Goal: Transaction & Acquisition: Purchase product/service

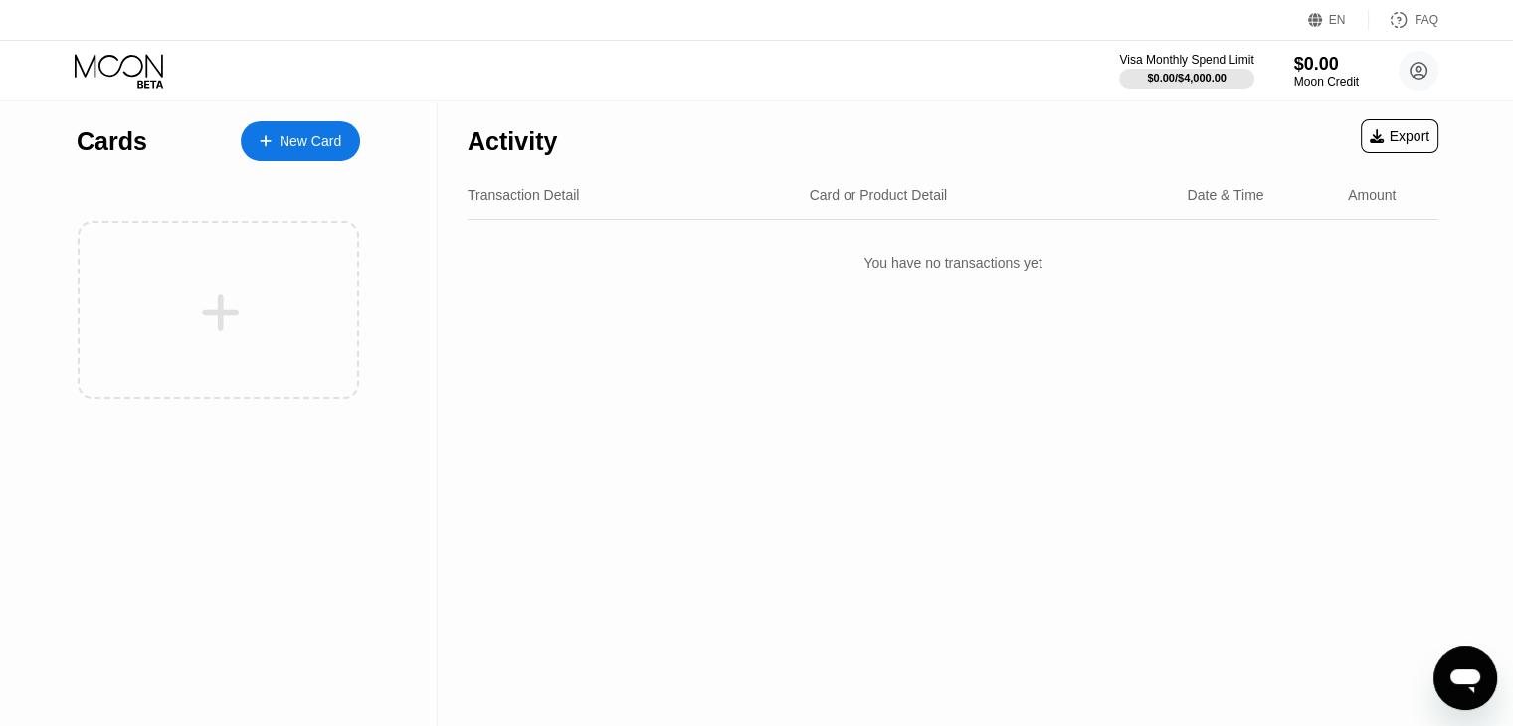
click at [298, 146] on div "New Card" at bounding box center [310, 141] width 62 height 17
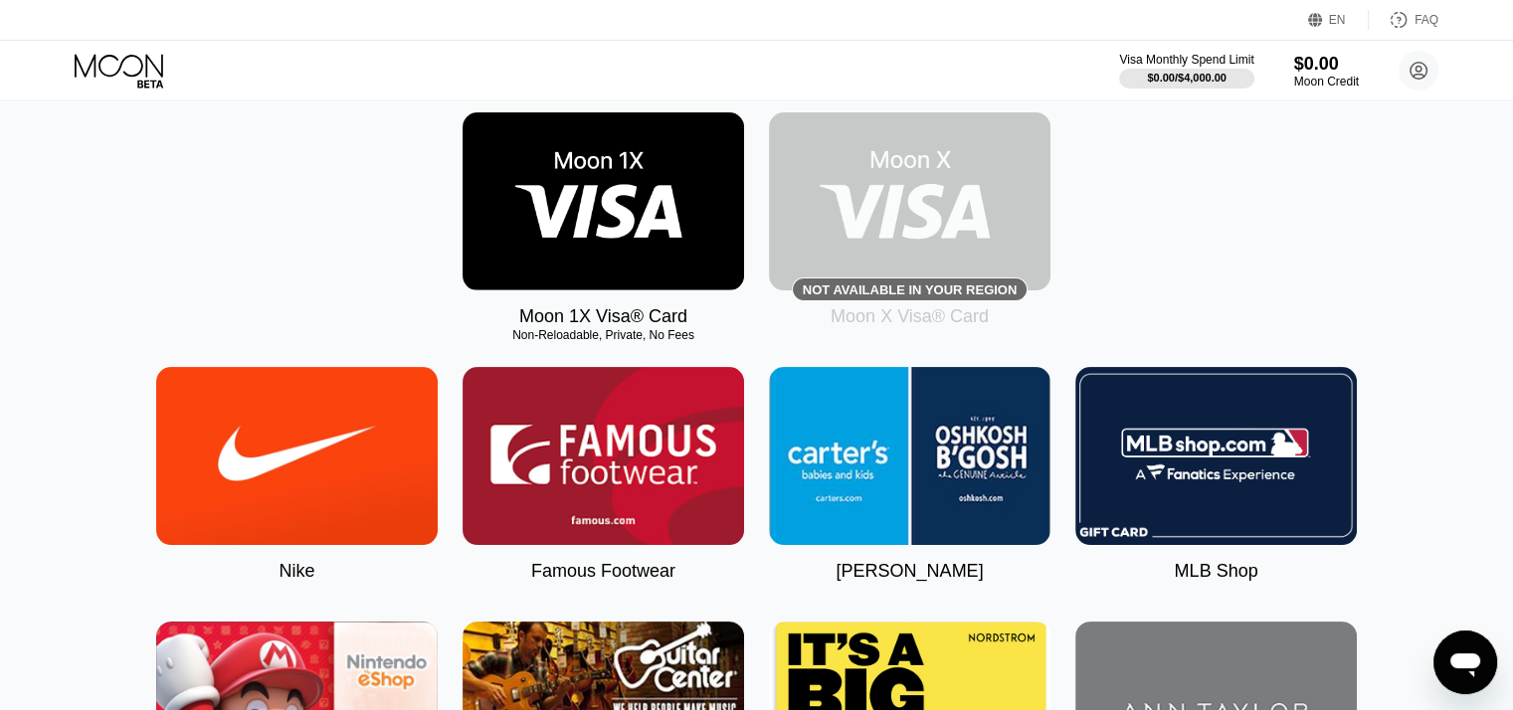
scroll to position [99, 0]
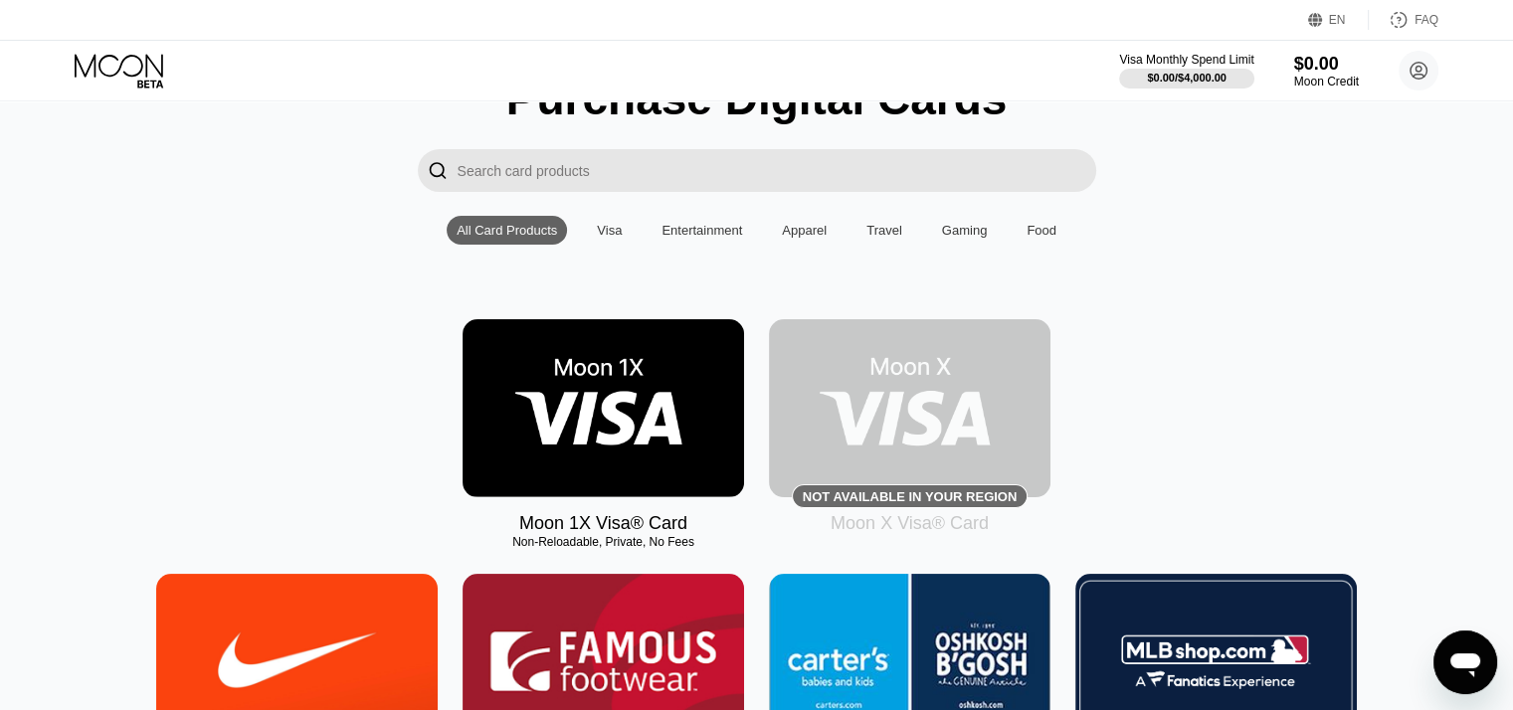
click at [590, 403] on img at bounding box center [602, 408] width 281 height 178
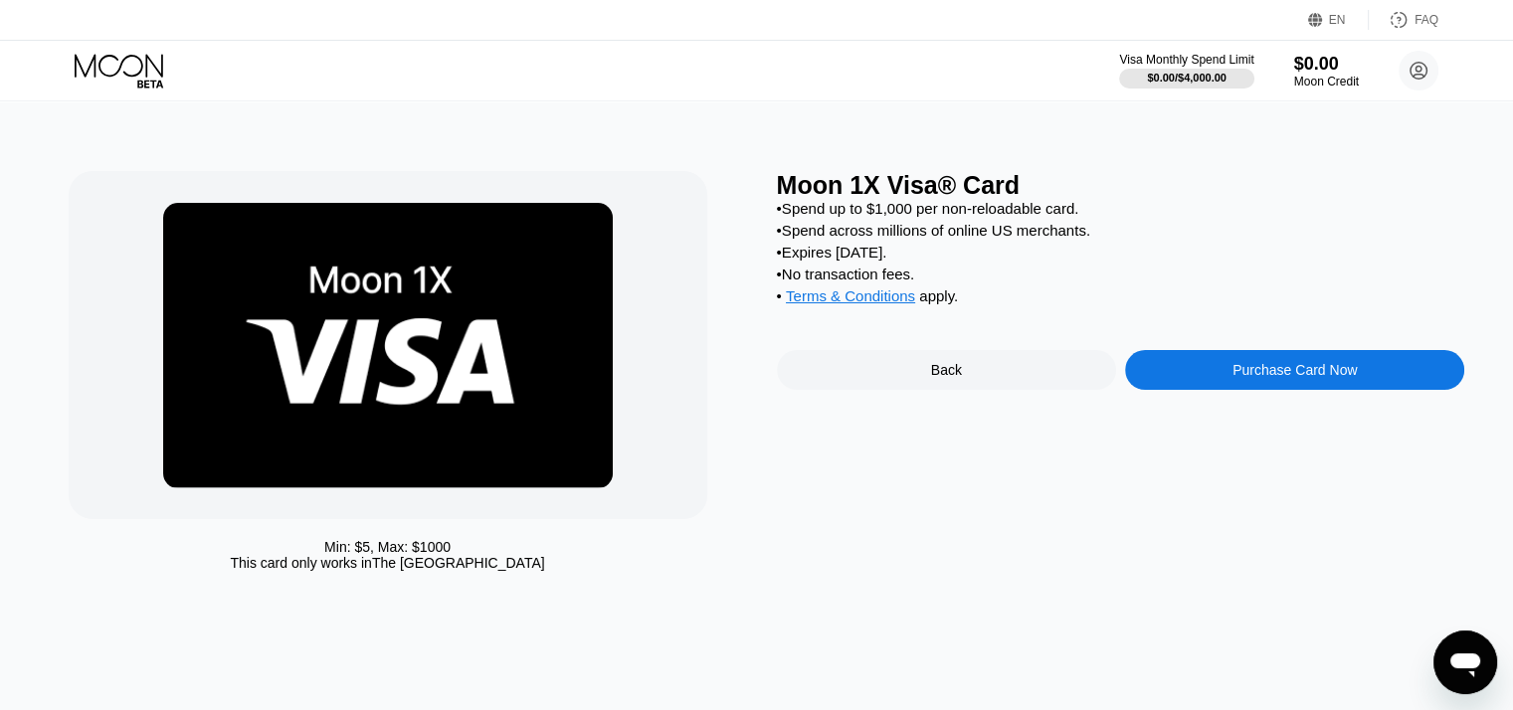
click at [1325, 378] on div "Purchase Card Now" at bounding box center [1294, 370] width 124 height 16
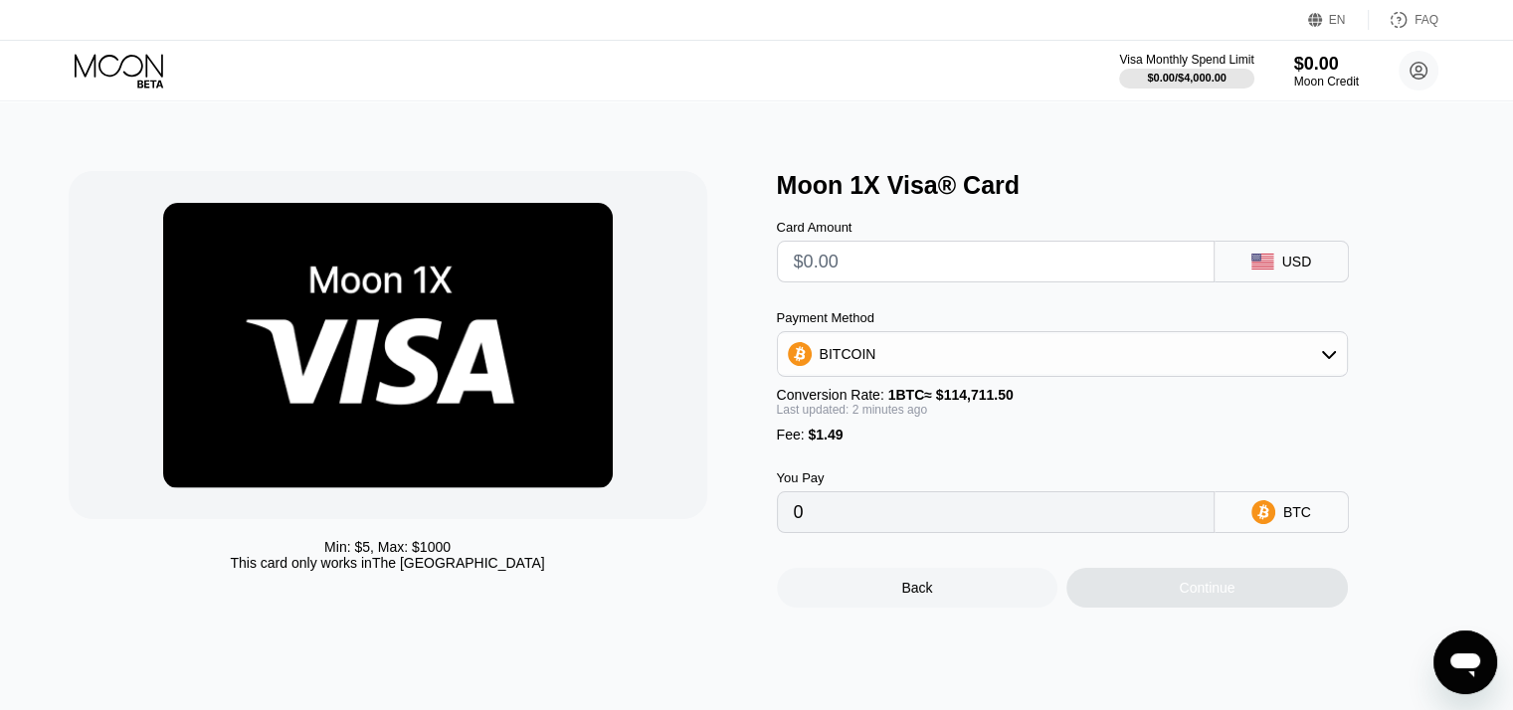
click at [1066, 267] on input "text" at bounding box center [996, 262] width 404 height 40
type input "$4"
type input "0.00004786"
type input "$40"
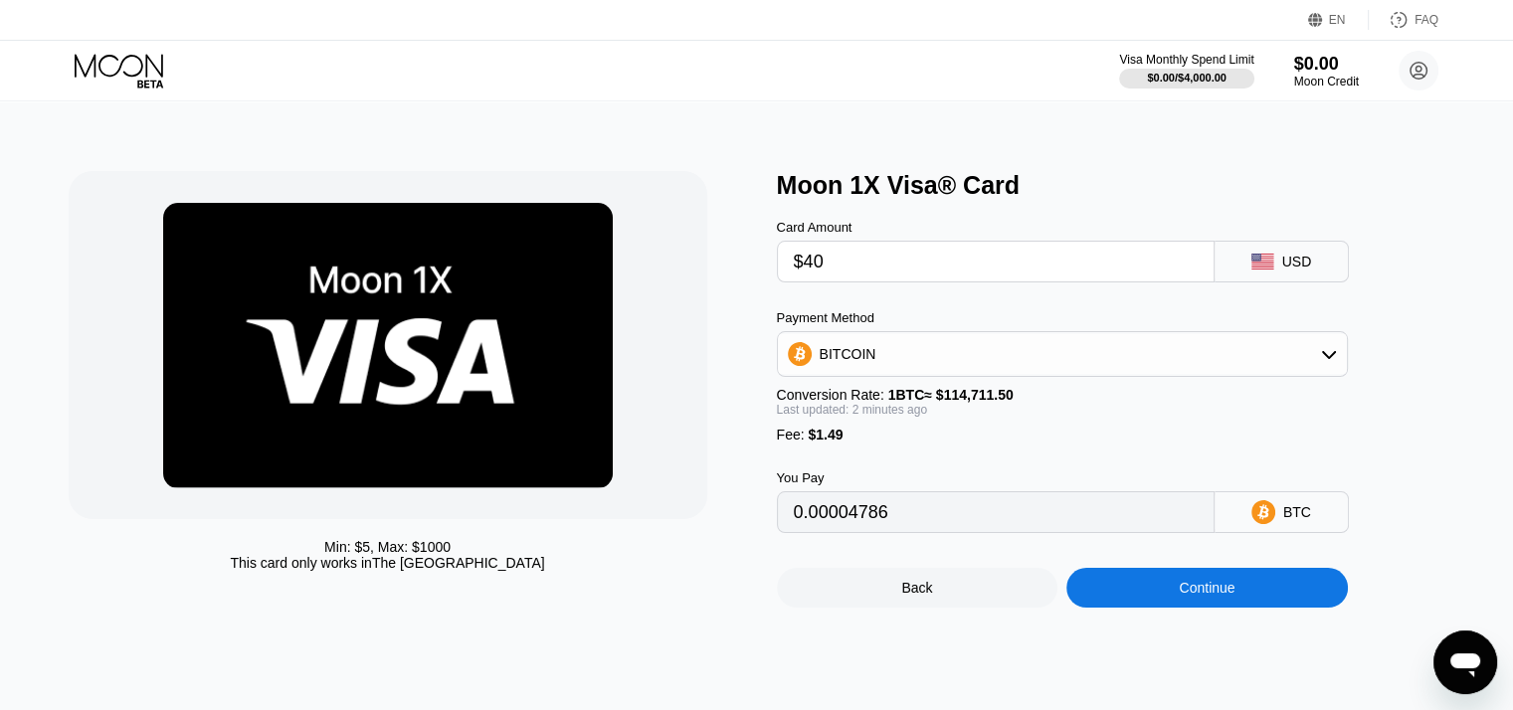
type input "0.00036169"
type input "$40"
click at [1416, 411] on div "Moon 1X Visa® Card Card Amount $40 USD Payment Method BITCOIN Conversion Rate: …" at bounding box center [1121, 389] width 688 height 437
click at [1369, 234] on div "Card Amount $40 USD" at bounding box center [1095, 241] width 636 height 83
click at [1414, 71] on circle at bounding box center [1418, 71] width 40 height 40
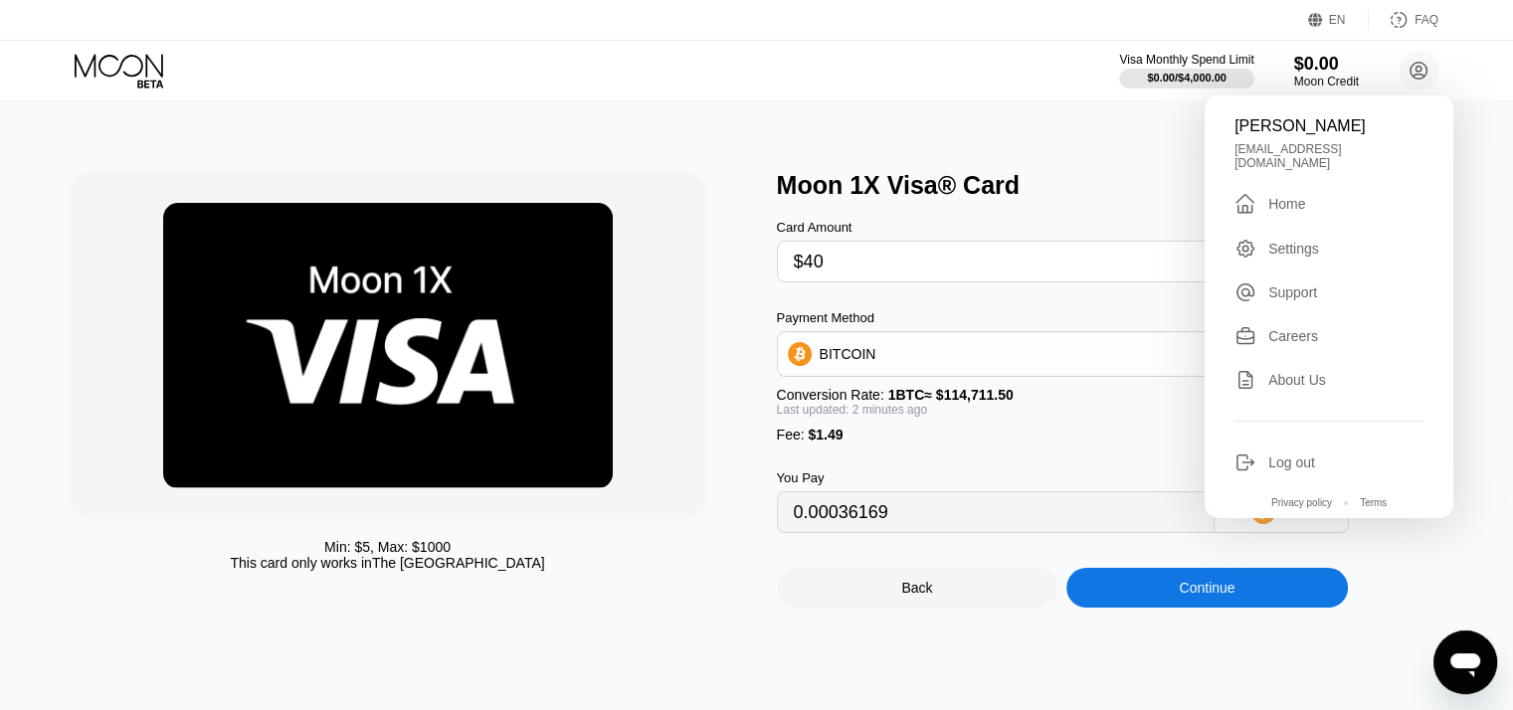
click at [1071, 110] on div "Min: $ 5 , Max: $ 1000 This card only works in The United States Moon 1X Visa® …" at bounding box center [756, 405] width 1527 height 609
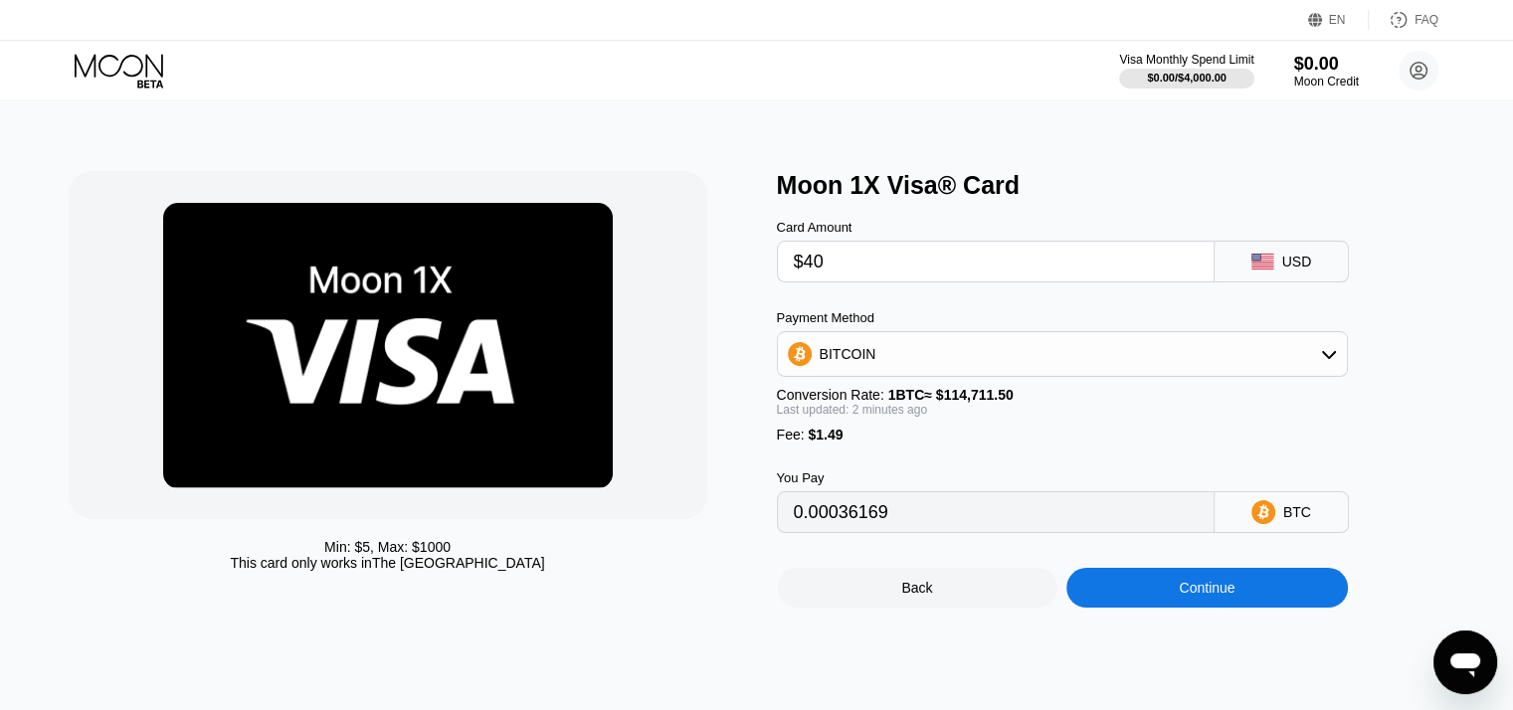
drag, startPoint x: 237, startPoint y: 569, endPoint x: 510, endPoint y: 572, distance: 273.5
click at [509, 571] on div "Min: $ 5 , Max: $ 1000 This card only works in The United States" at bounding box center [388, 555] width 638 height 32
drag, startPoint x: 525, startPoint y: 570, endPoint x: 304, endPoint y: 534, distance: 223.7
click at [262, 545] on div "Min: $ 5 , Max: $ 1000 This card only works in The United States" at bounding box center [388, 555] width 638 height 32
click at [305, 534] on div "Min: $ 5 , Max: $ 1000 This card only works in The United States" at bounding box center [413, 389] width 688 height 437
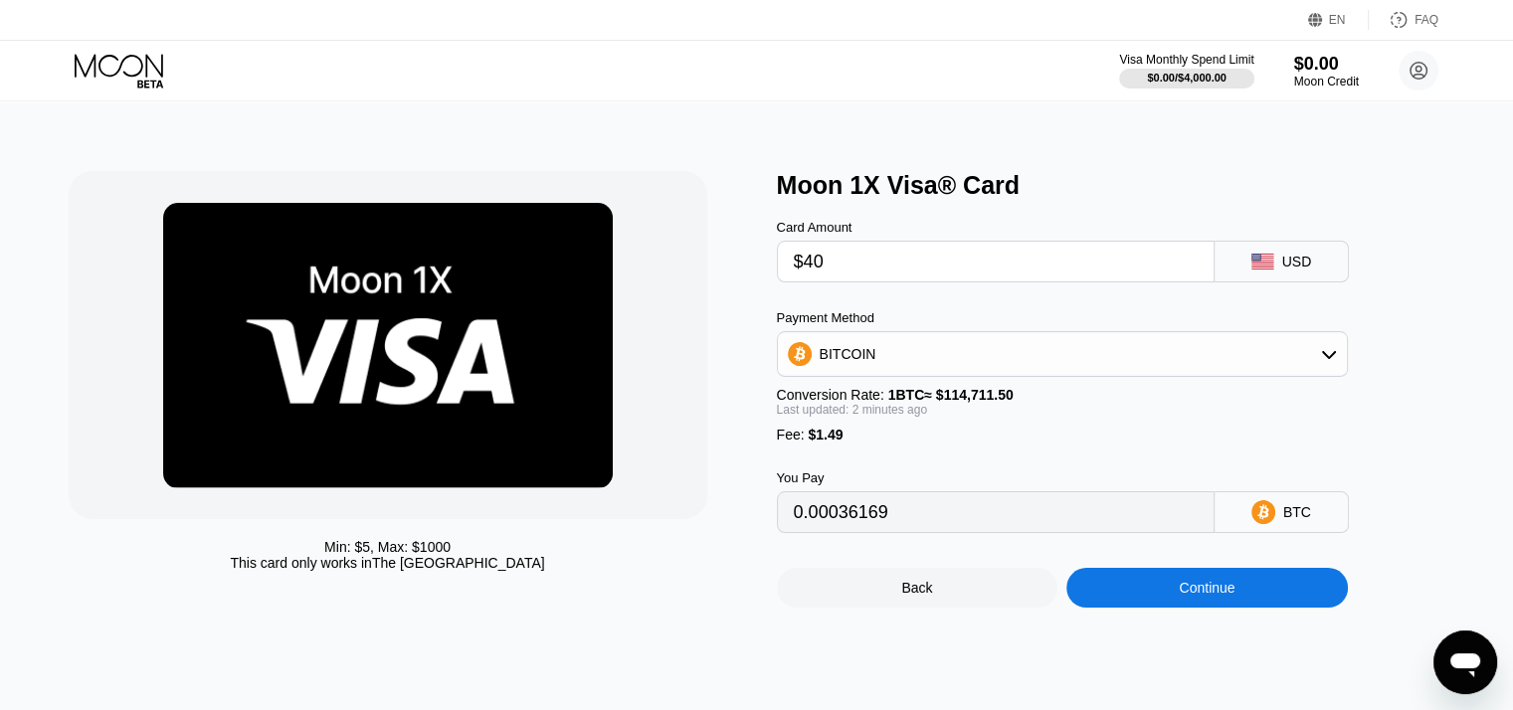
click at [111, 54] on icon at bounding box center [121, 71] width 92 height 35
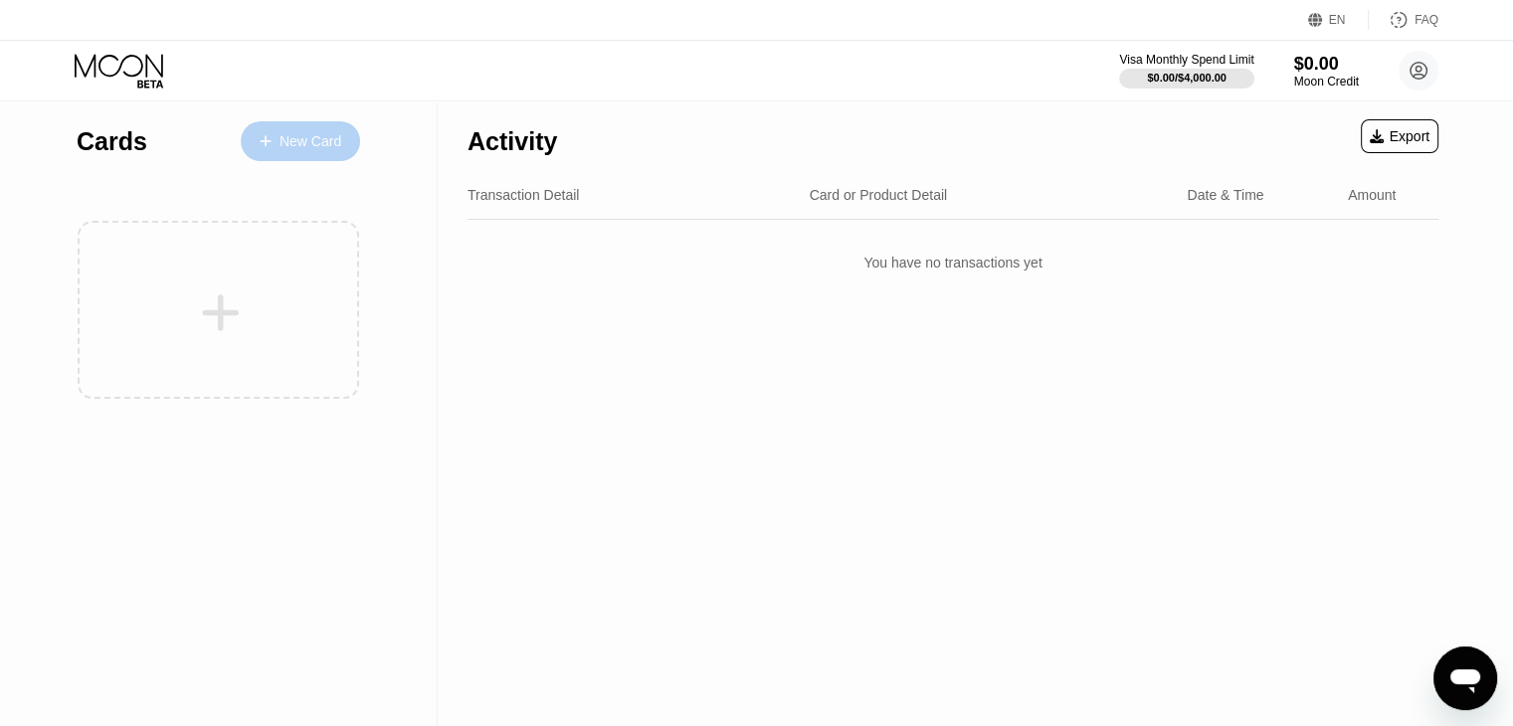
click at [285, 135] on div "New Card" at bounding box center [310, 141] width 62 height 17
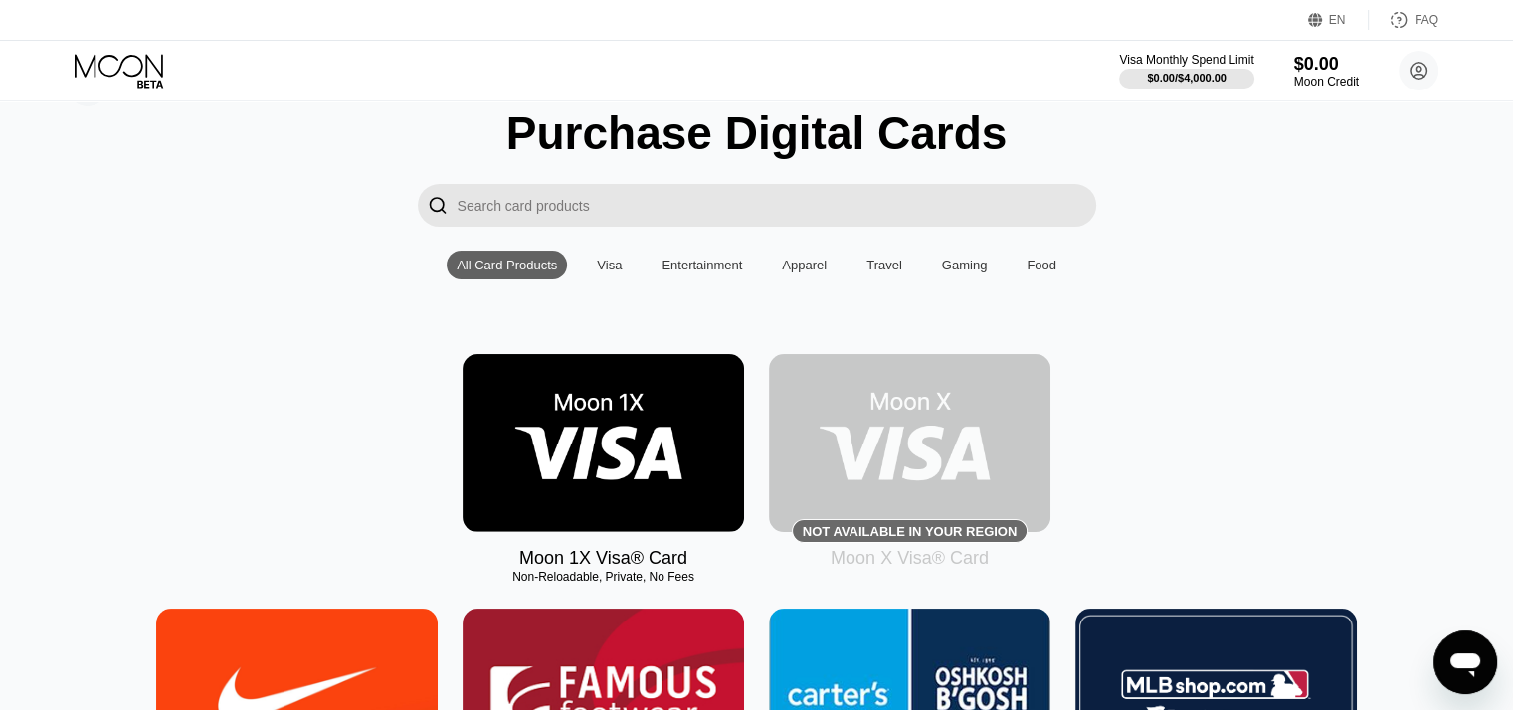
scroll to position [99, 0]
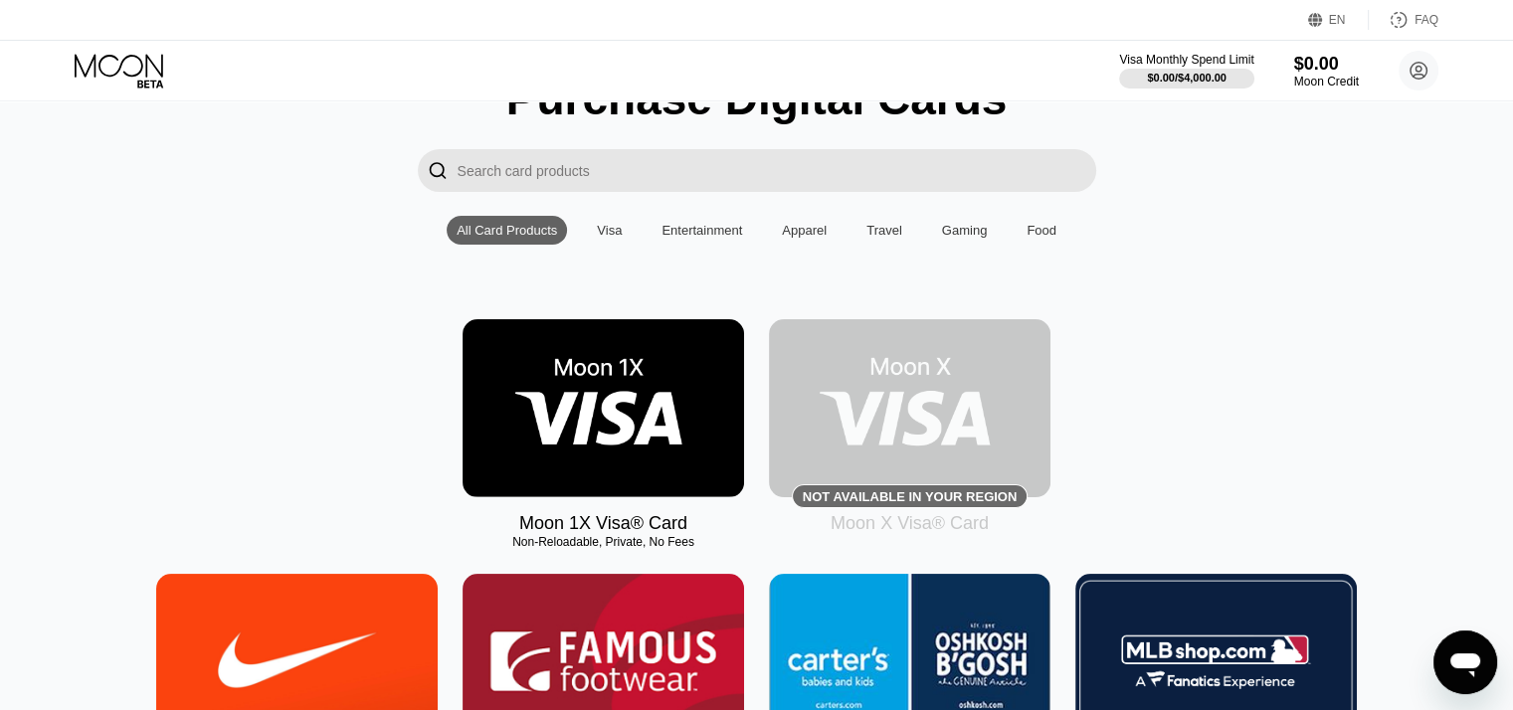
click at [622, 242] on div "Visa" at bounding box center [609, 230] width 45 height 29
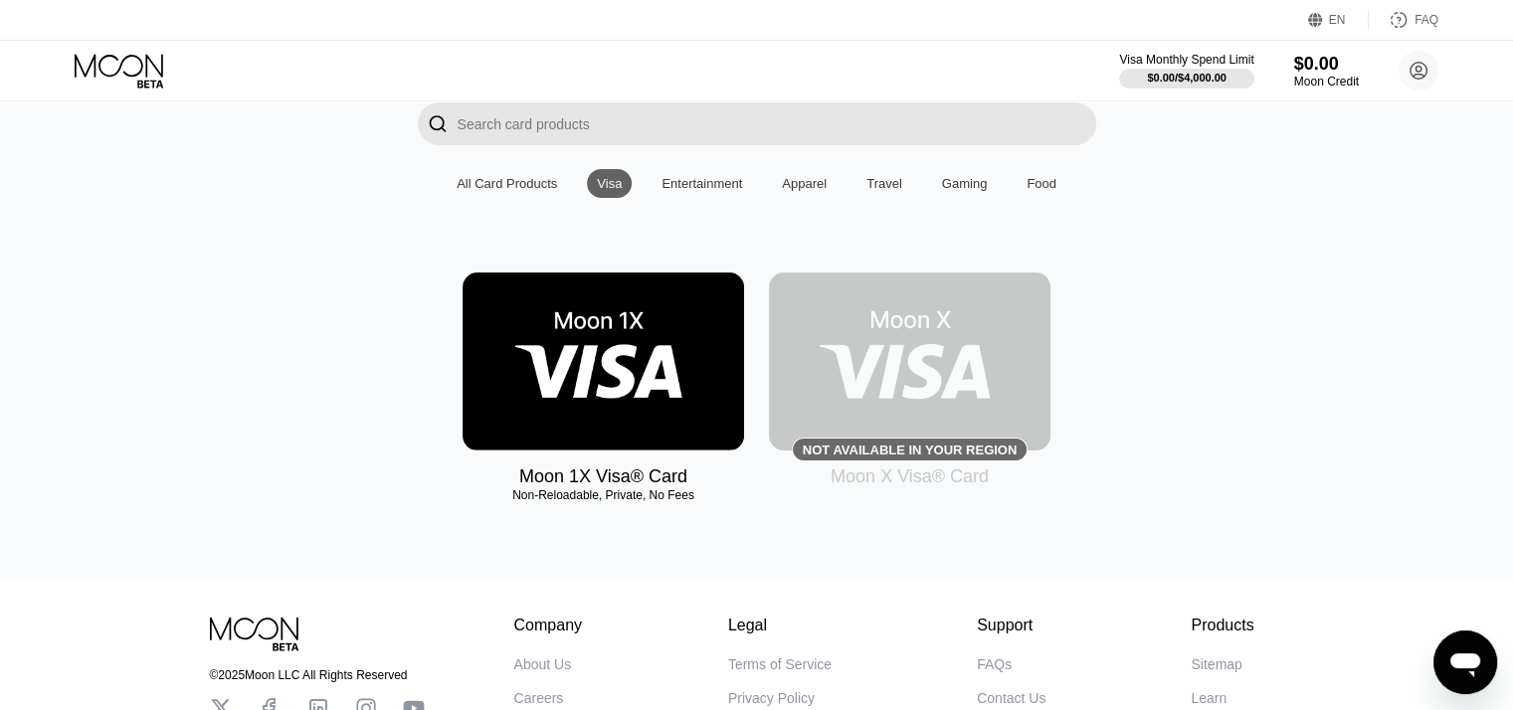
scroll to position [28, 0]
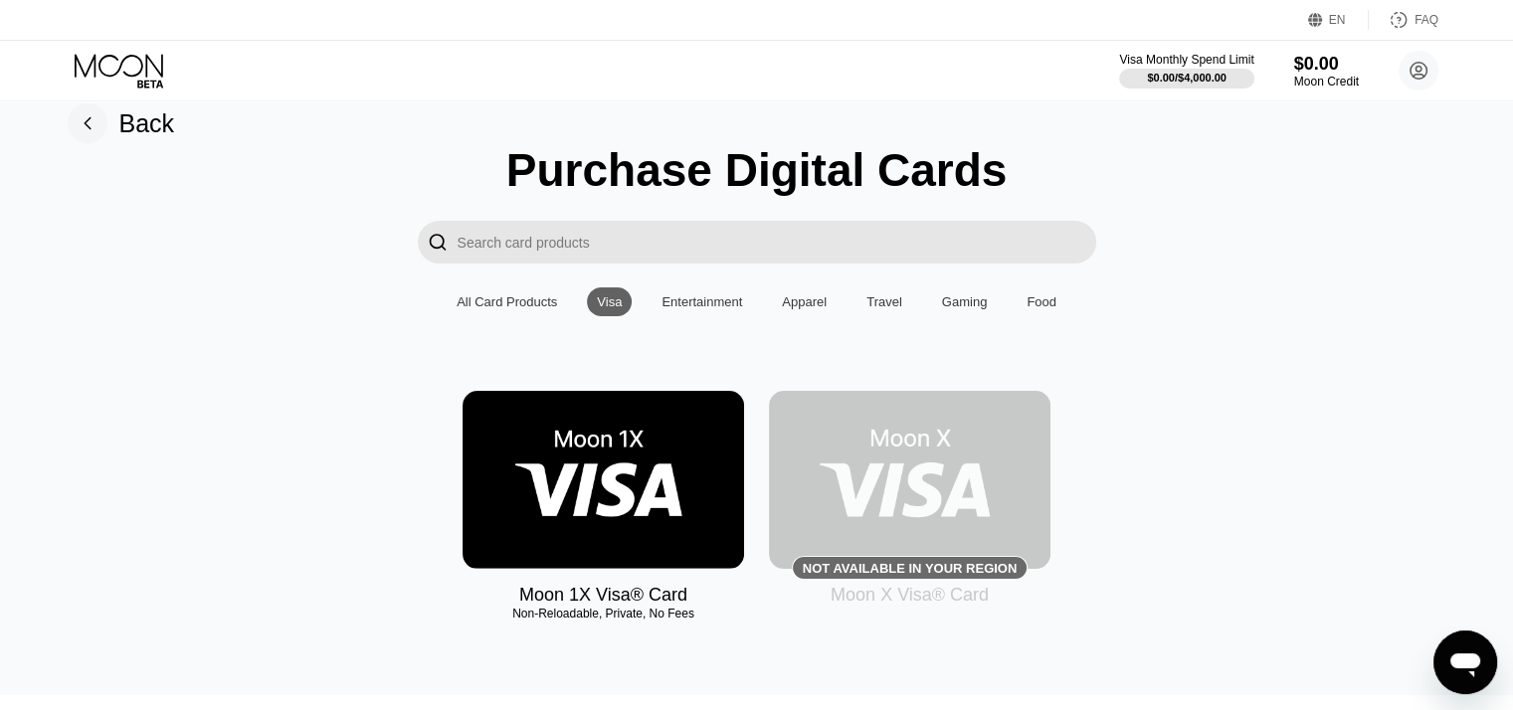
click at [525, 309] on div "All Card Products" at bounding box center [506, 301] width 100 height 15
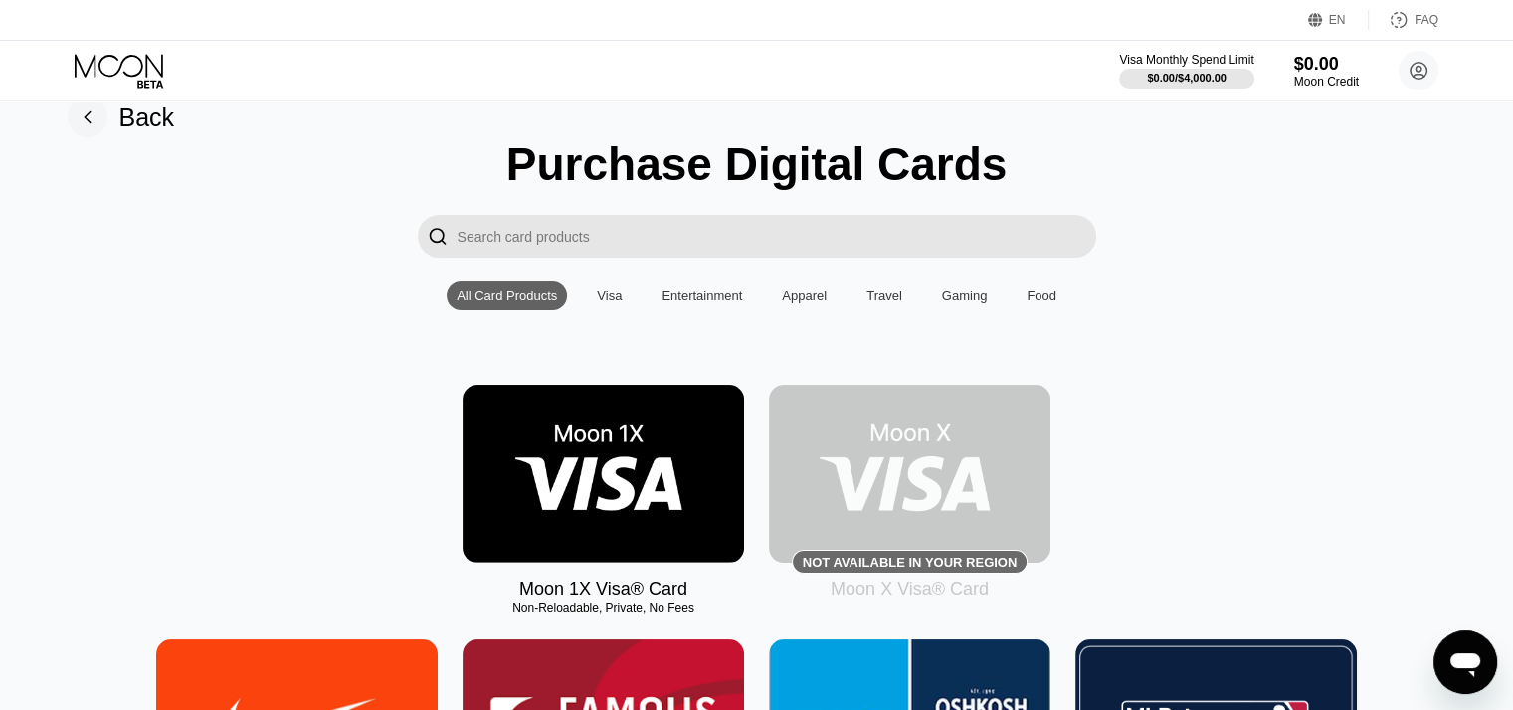
scroll to position [227, 0]
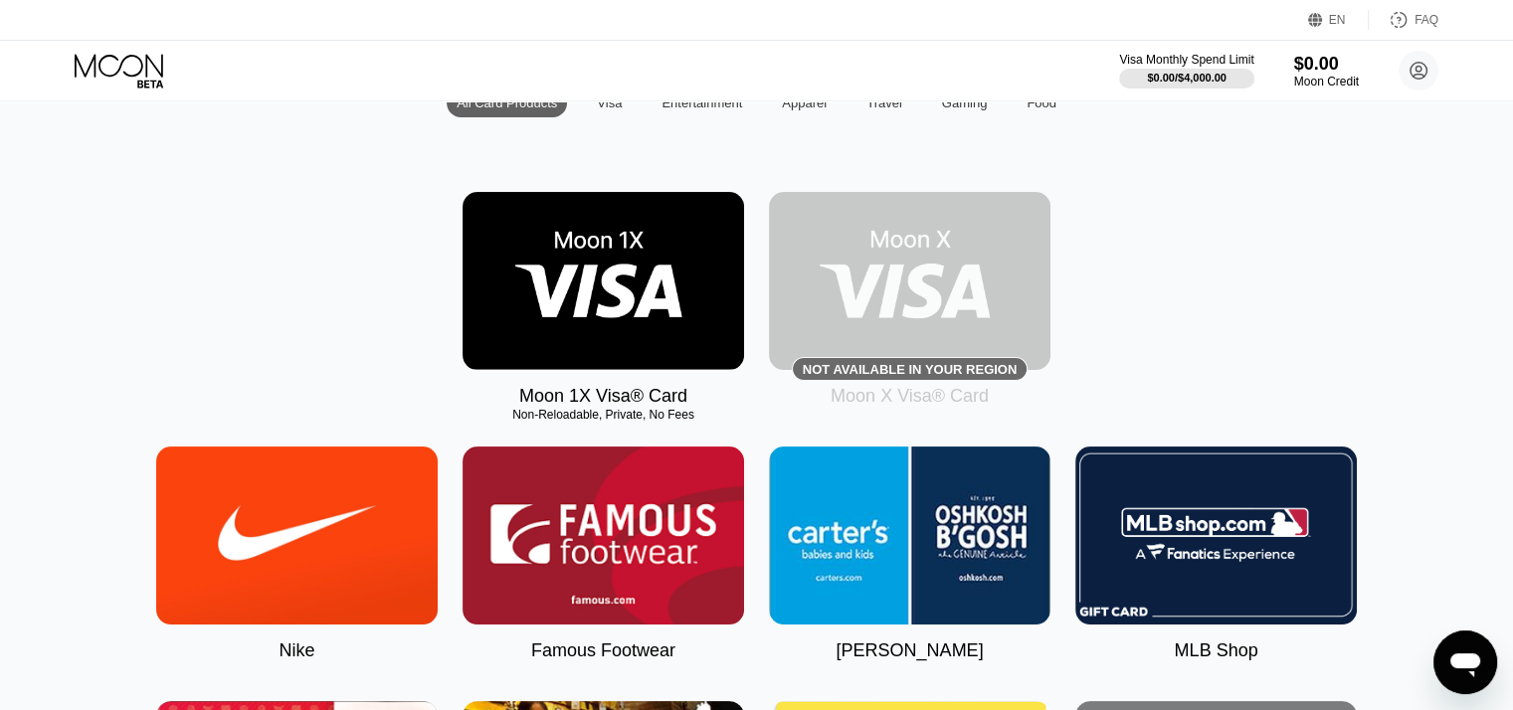
click at [867, 351] on img at bounding box center [909, 281] width 281 height 178
click at [879, 367] on div "Not available in your region" at bounding box center [910, 369] width 214 height 15
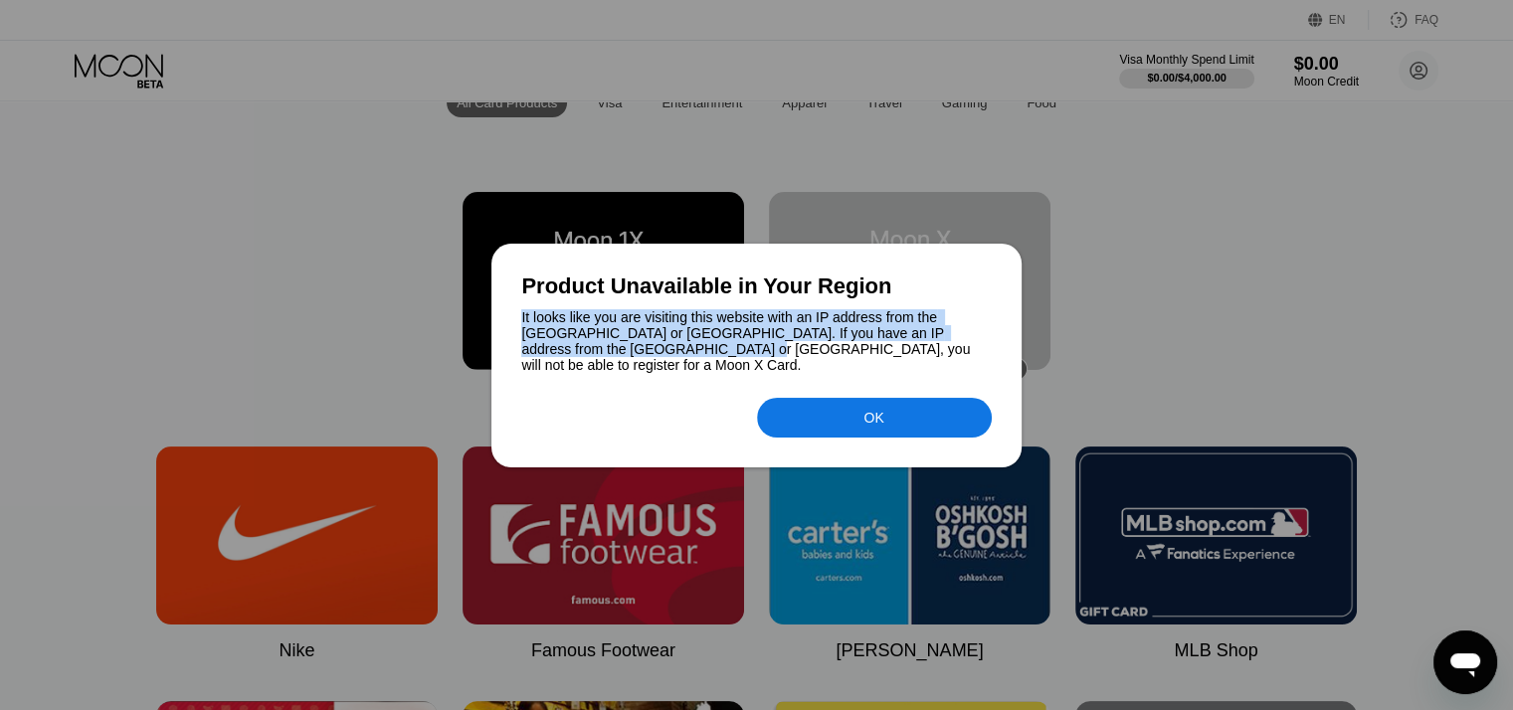
drag, startPoint x: 521, startPoint y: 326, endPoint x: 597, endPoint y: 363, distance: 84.1
click at [597, 363] on div "It looks like you are visiting this website with an IP address from the USA or …" at bounding box center [755, 341] width 469 height 64
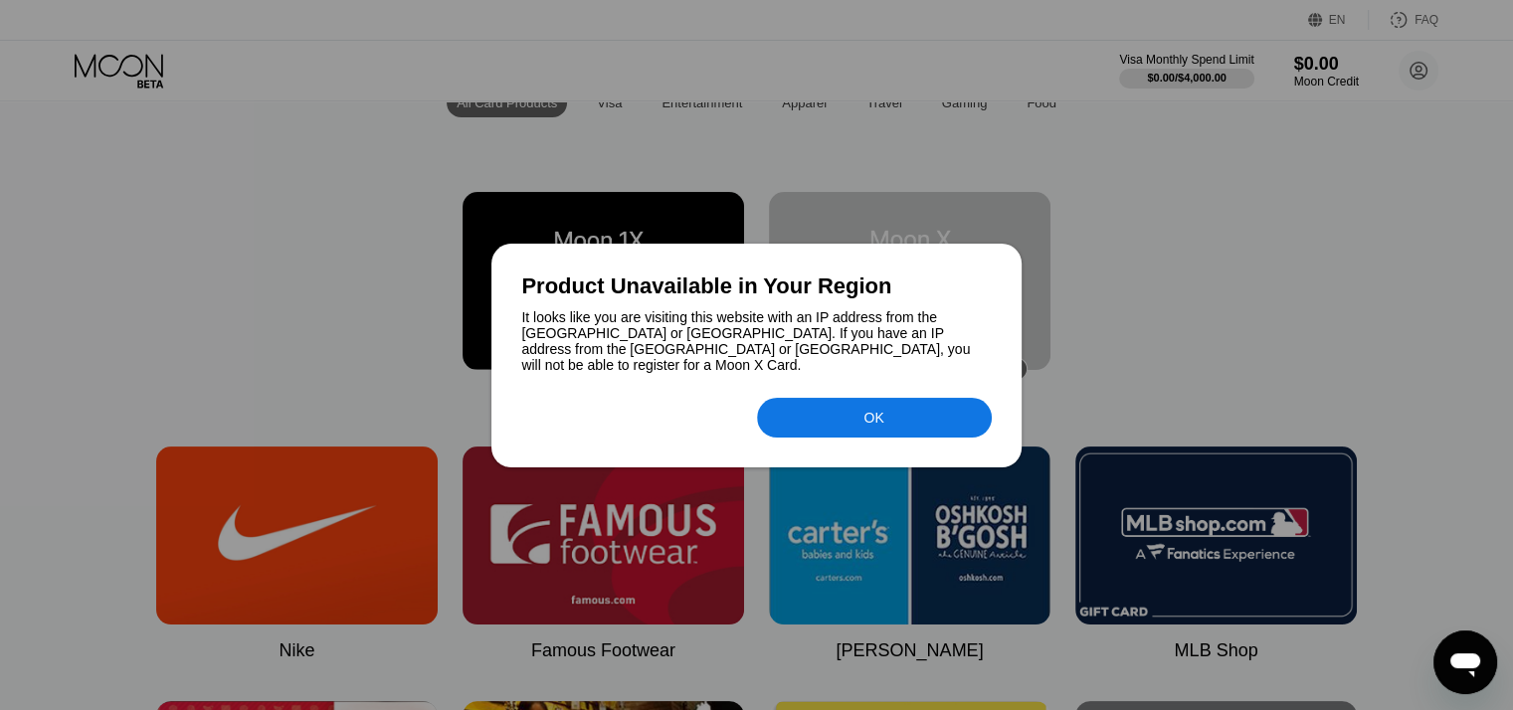
click at [730, 359] on div "It looks like you are visiting this website with an IP address from the USA or …" at bounding box center [755, 341] width 469 height 64
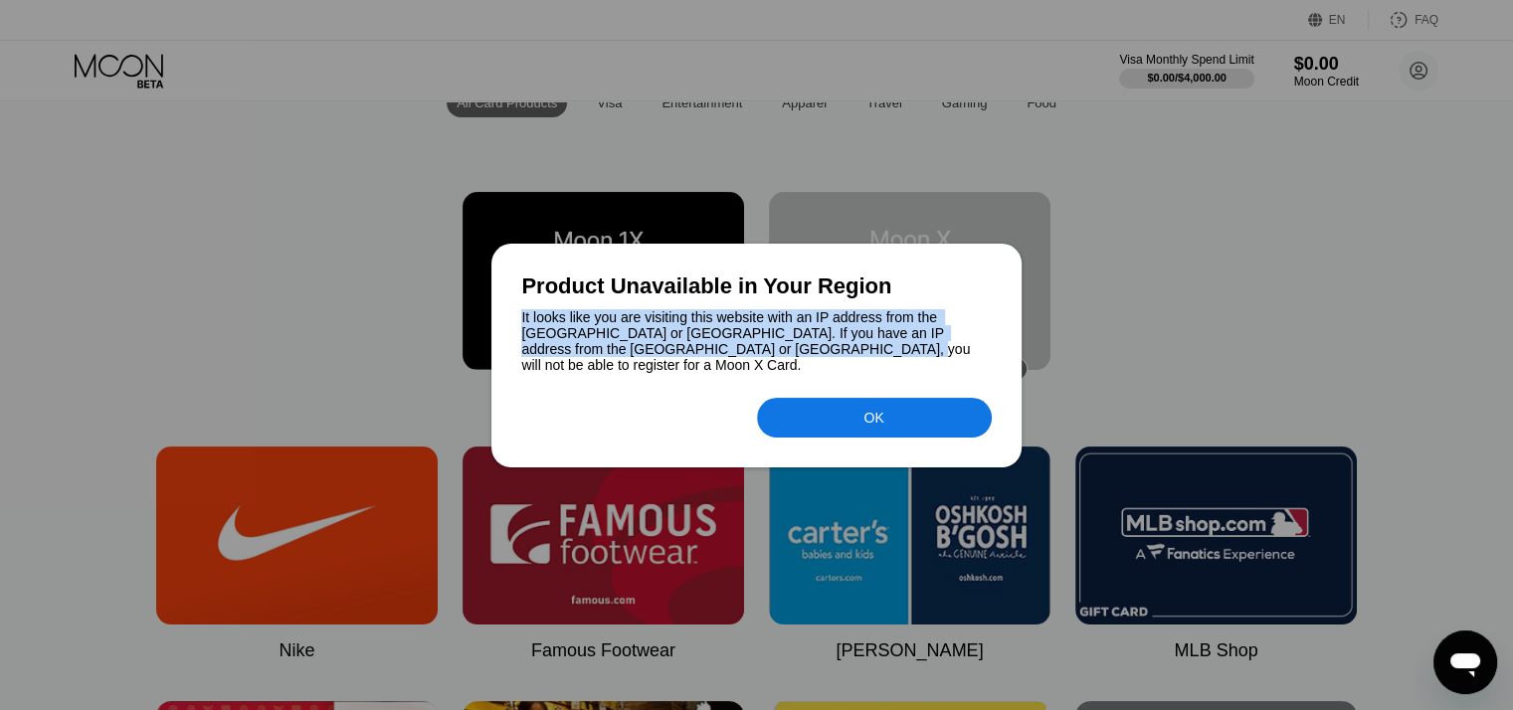
drag, startPoint x: 728, startPoint y: 365, endPoint x: 536, endPoint y: 310, distance: 199.6
click at [522, 314] on div "It looks like you are visiting this website with an IP address from the USA or …" at bounding box center [755, 341] width 469 height 64
click at [536, 310] on div "Product Unavailable in Your Region It looks like you are visiting this website …" at bounding box center [755, 356] width 529 height 224
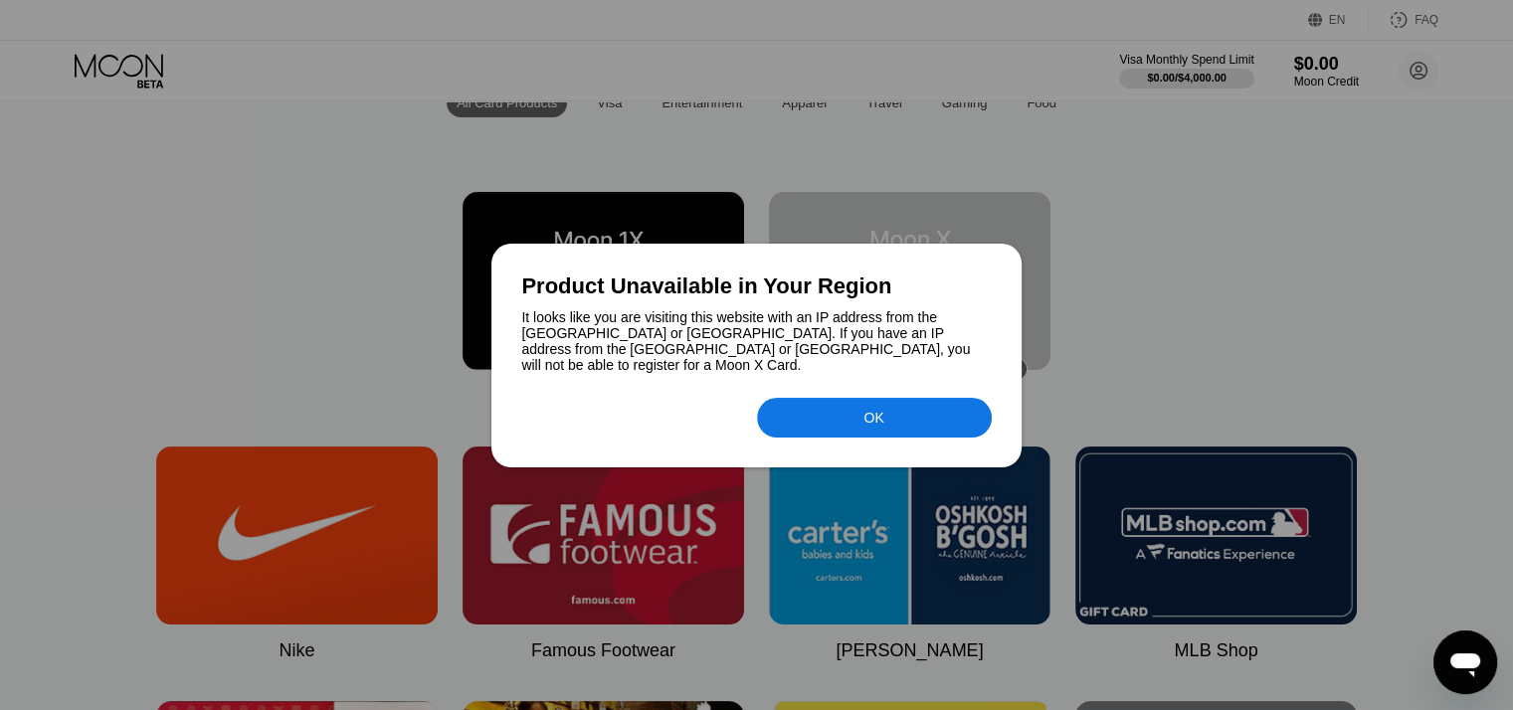
click at [1388, 286] on div at bounding box center [756, 355] width 1513 height 710
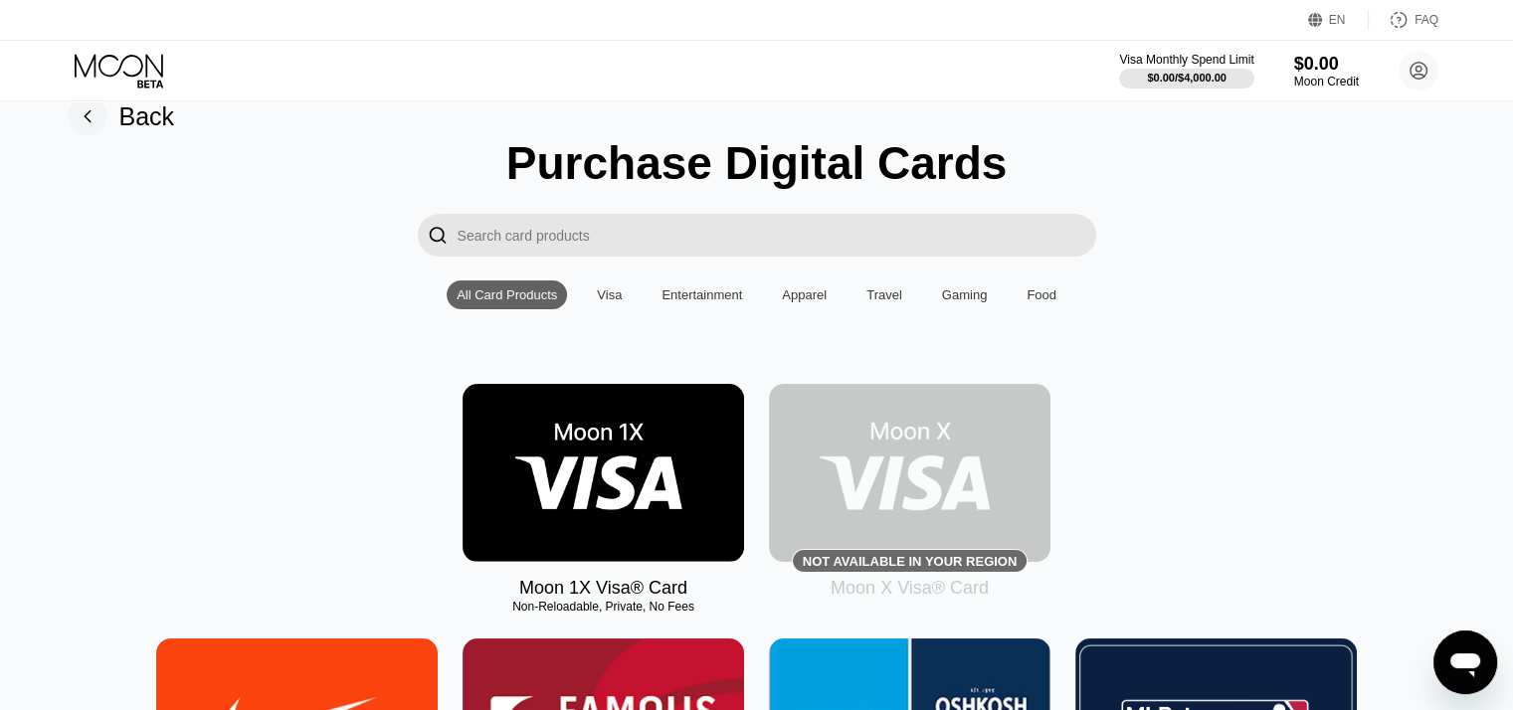
scroll to position [0, 0]
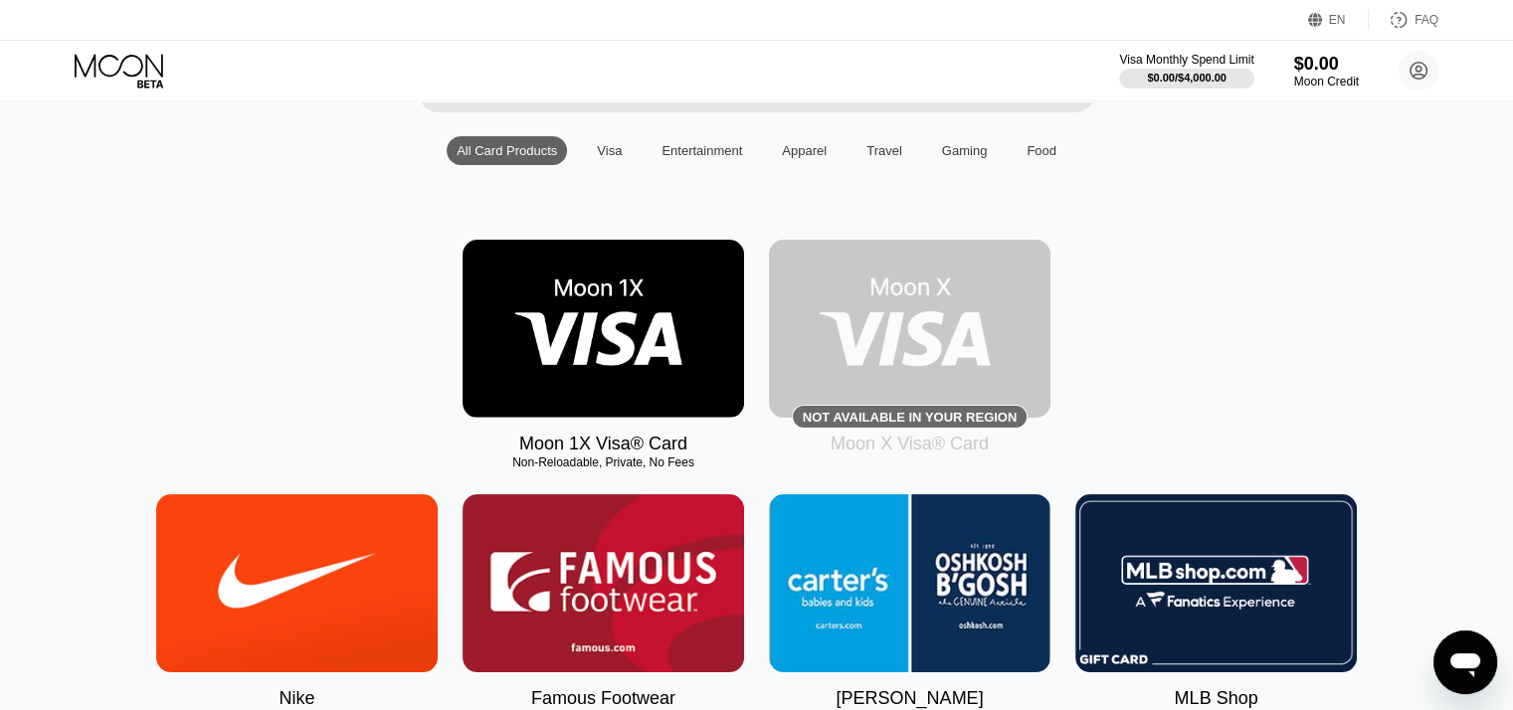
scroll to position [199, 0]
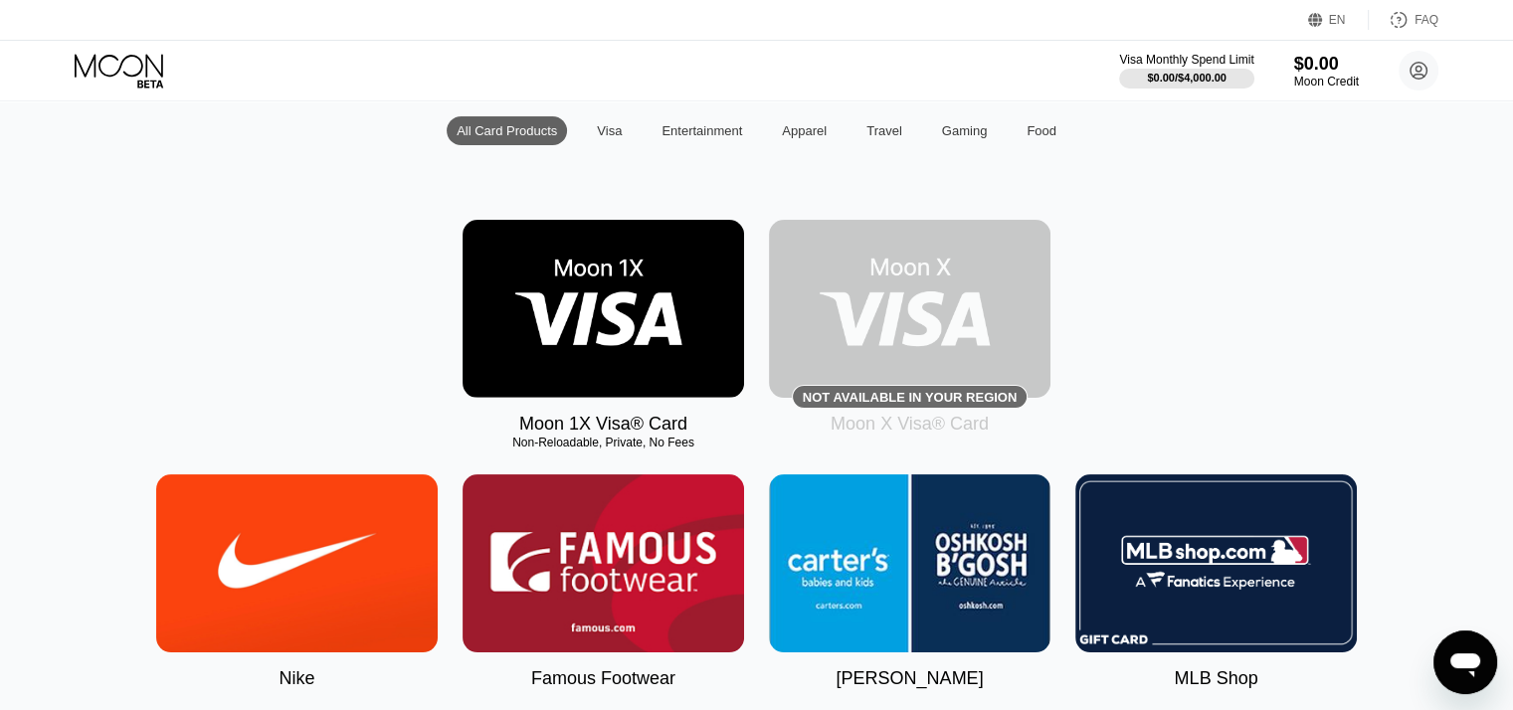
click at [614, 306] on img at bounding box center [602, 309] width 281 height 178
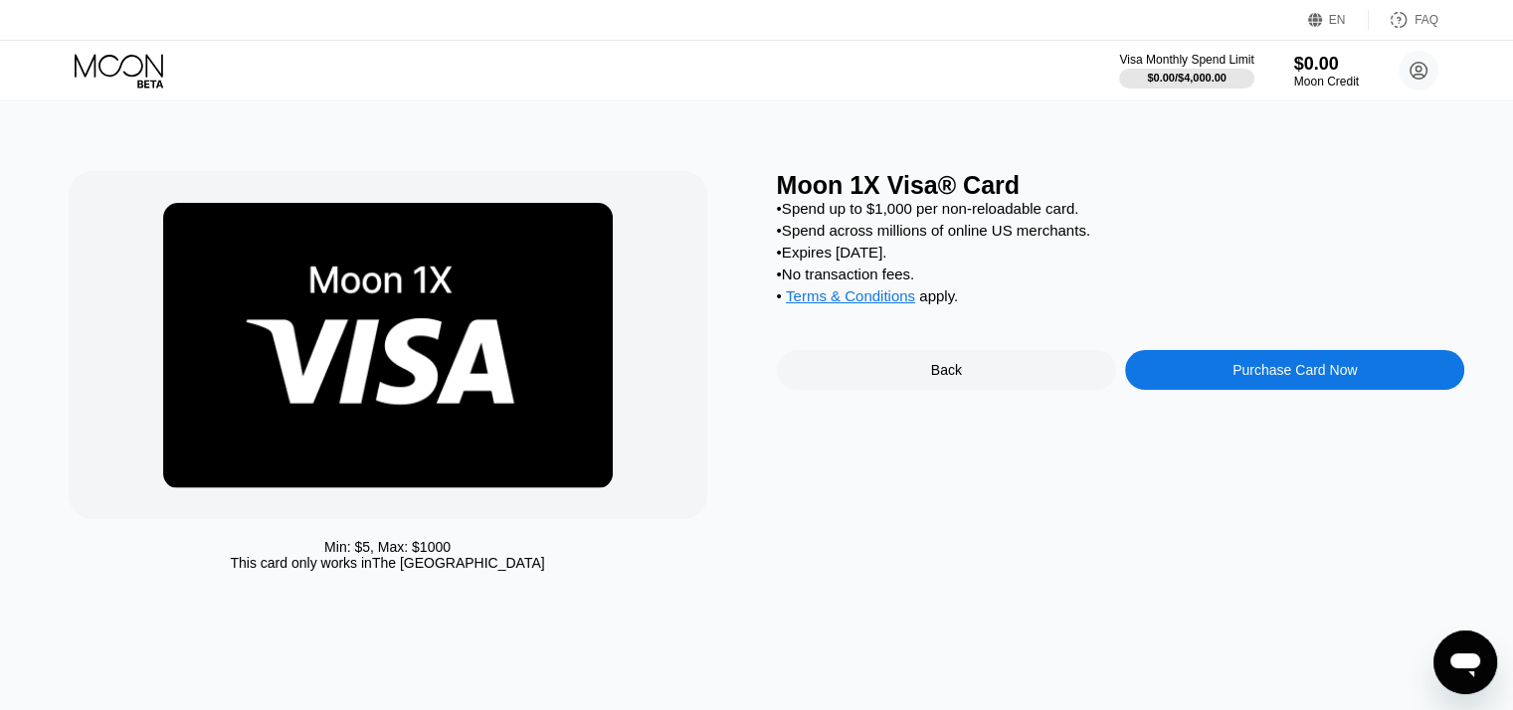
click at [1341, 378] on div "Purchase Card Now" at bounding box center [1294, 370] width 124 height 16
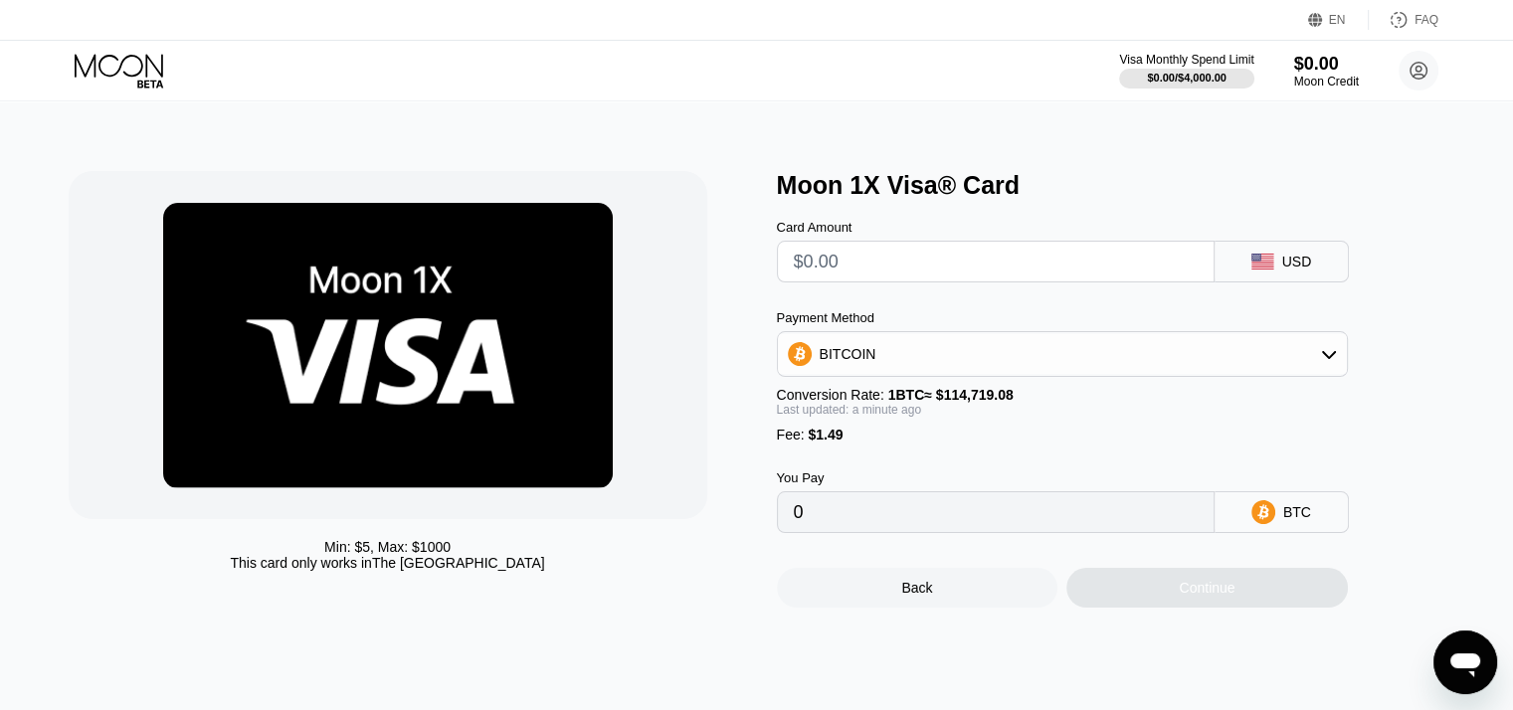
drag, startPoint x: 756, startPoint y: 186, endPoint x: 1299, endPoint y: 183, distance: 543.0
click at [1299, 183] on div "Min: $ 5 , Max: $ 1000 This card only works in The United States Moon 1X Visa® …" at bounding box center [757, 389] width 1376 height 437
click at [1299, 183] on div "Moon 1X Visa® Card" at bounding box center [1121, 185] width 688 height 29
click at [1414, 69] on icon at bounding box center [1418, 71] width 40 height 40
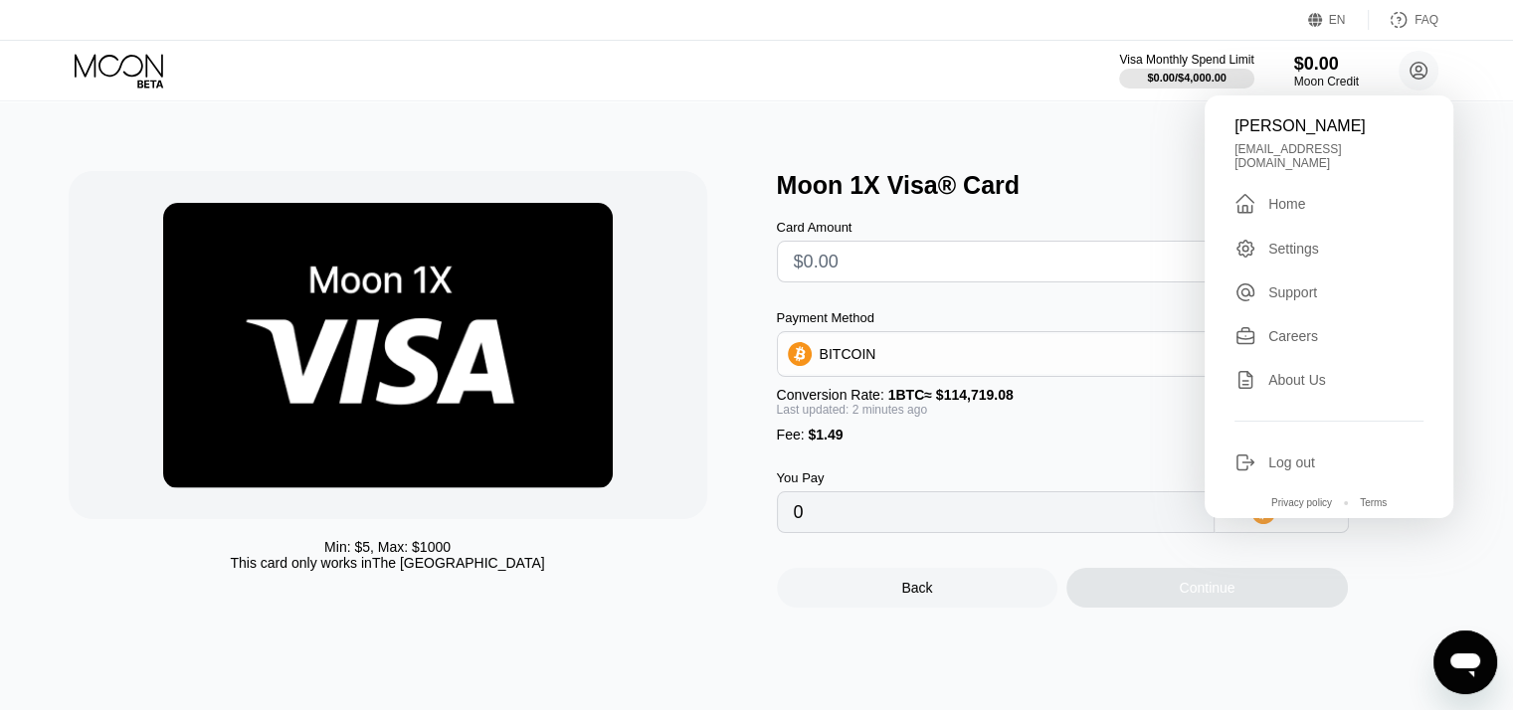
click at [1032, 73] on div "Visa Monthly Spend Limit $0.00 / $4,000.00 $0.00 Moon Credit Janet Morgan janet…" at bounding box center [756, 71] width 1513 height 60
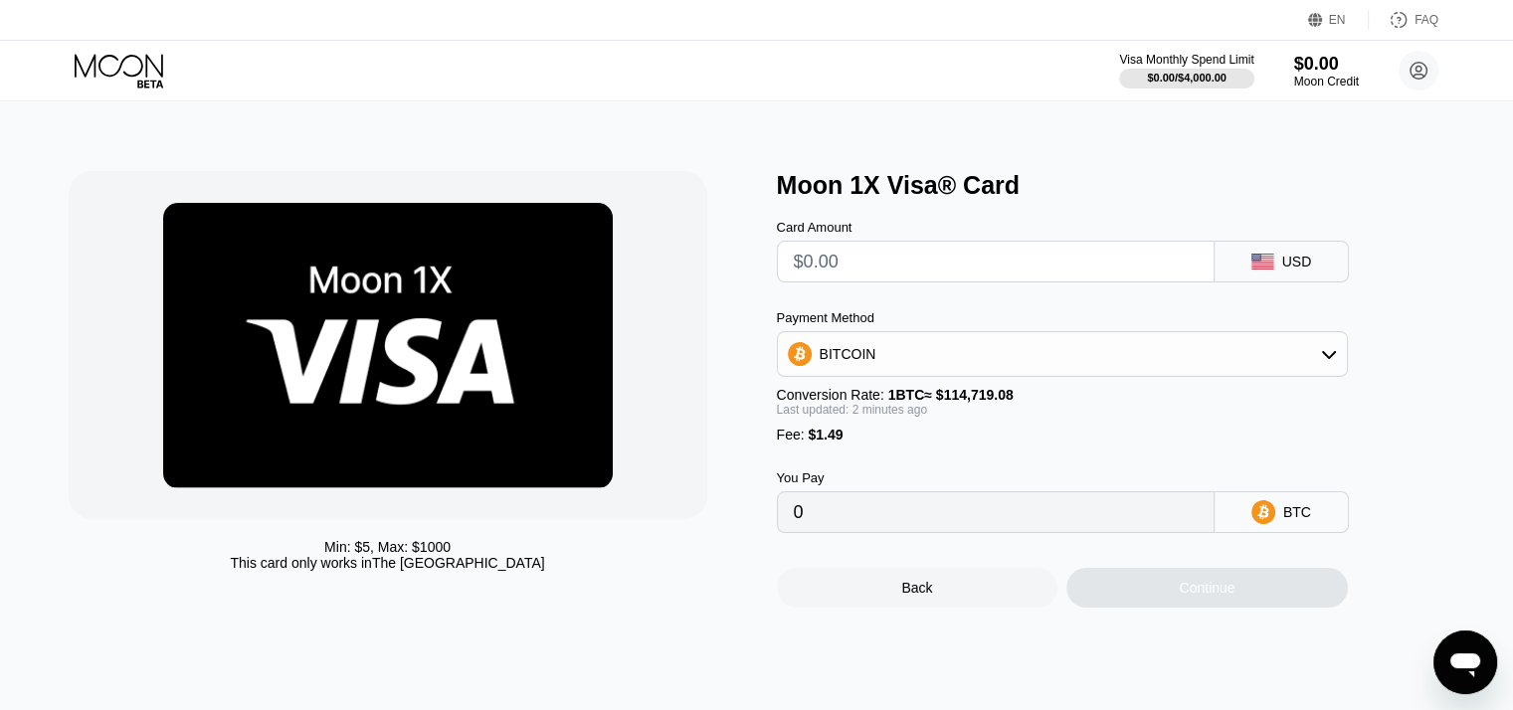
click at [955, 279] on input "text" at bounding box center [996, 262] width 404 height 40
type input "$4"
type input "0.00004786"
type input "$40"
type input "0.00036167"
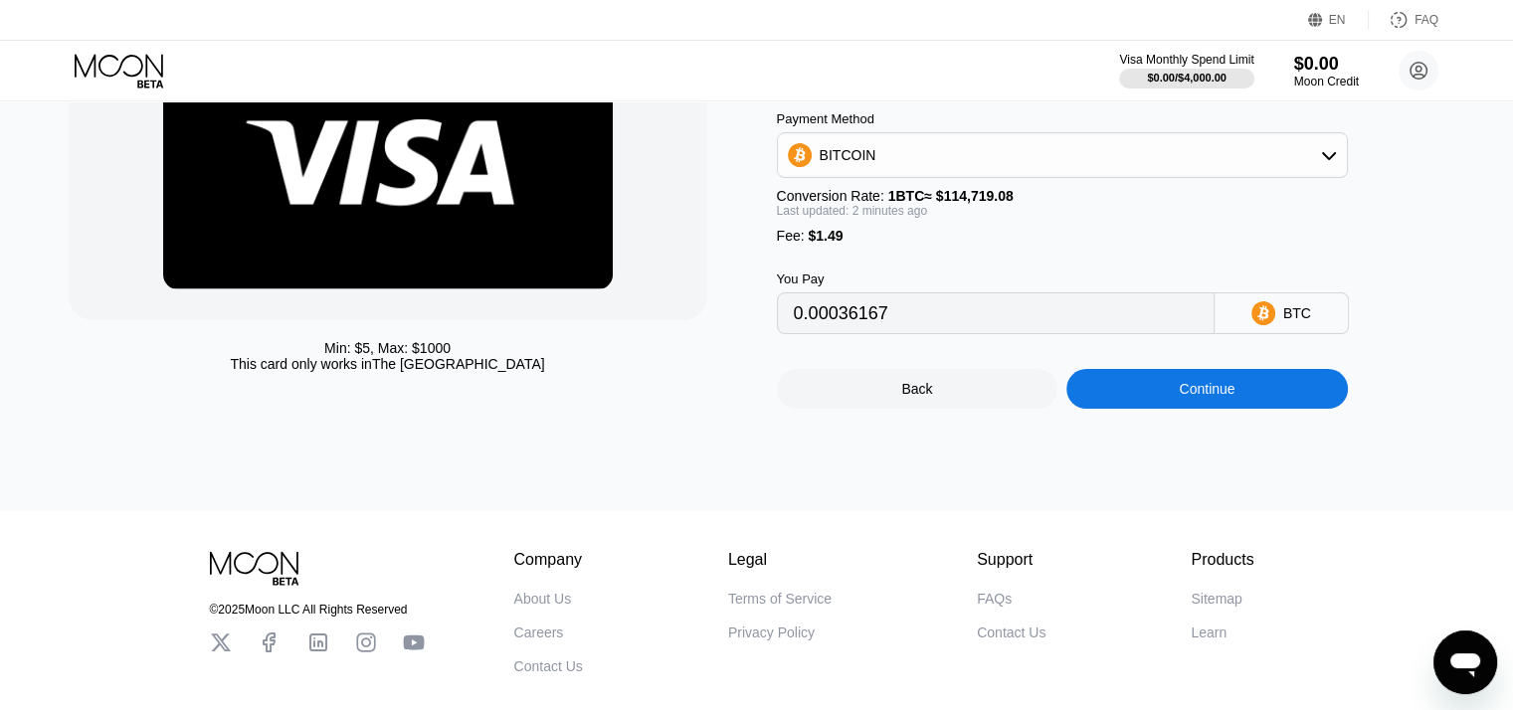
scroll to position [99, 0]
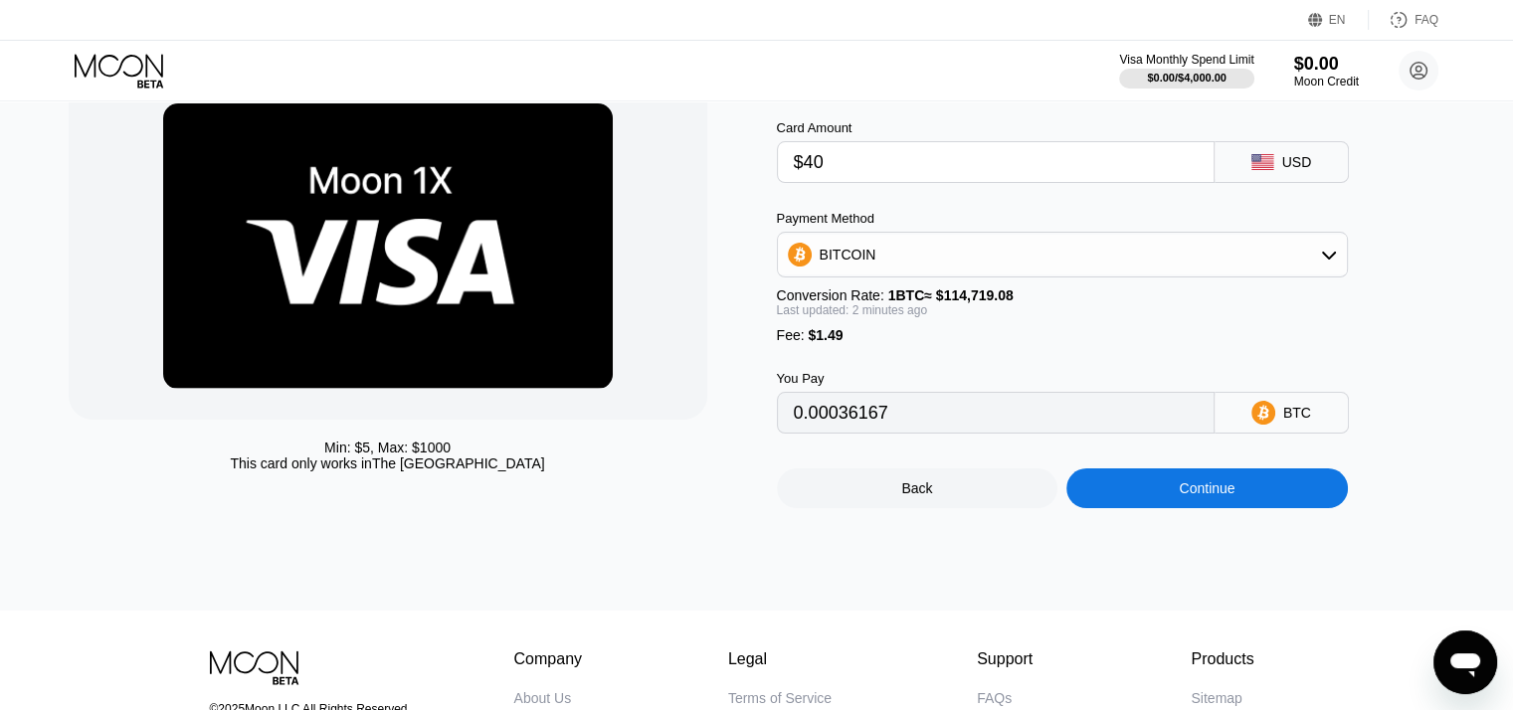
type input "$40"
click at [1243, 508] on div "Continue" at bounding box center [1206, 488] width 281 height 40
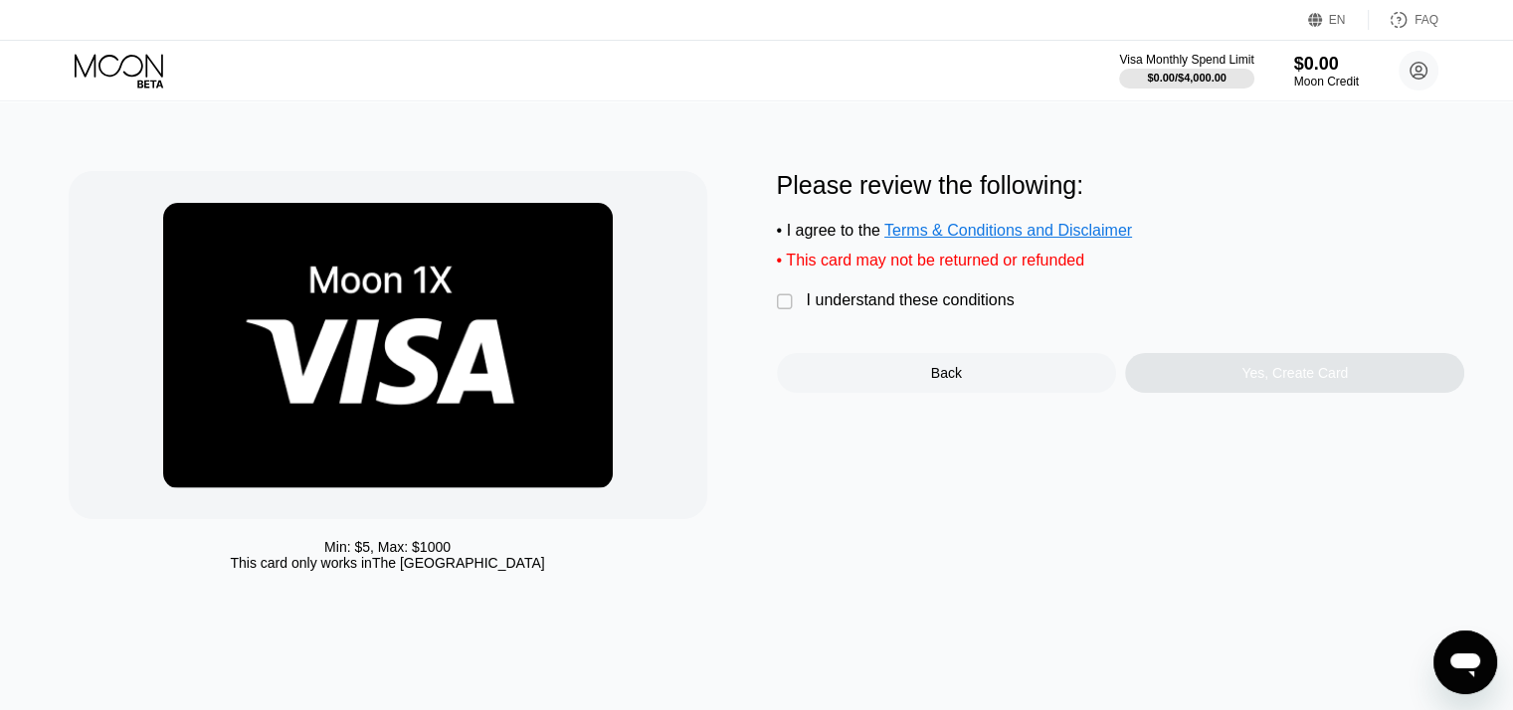
click at [791, 311] on div "" at bounding box center [787, 302] width 20 height 20
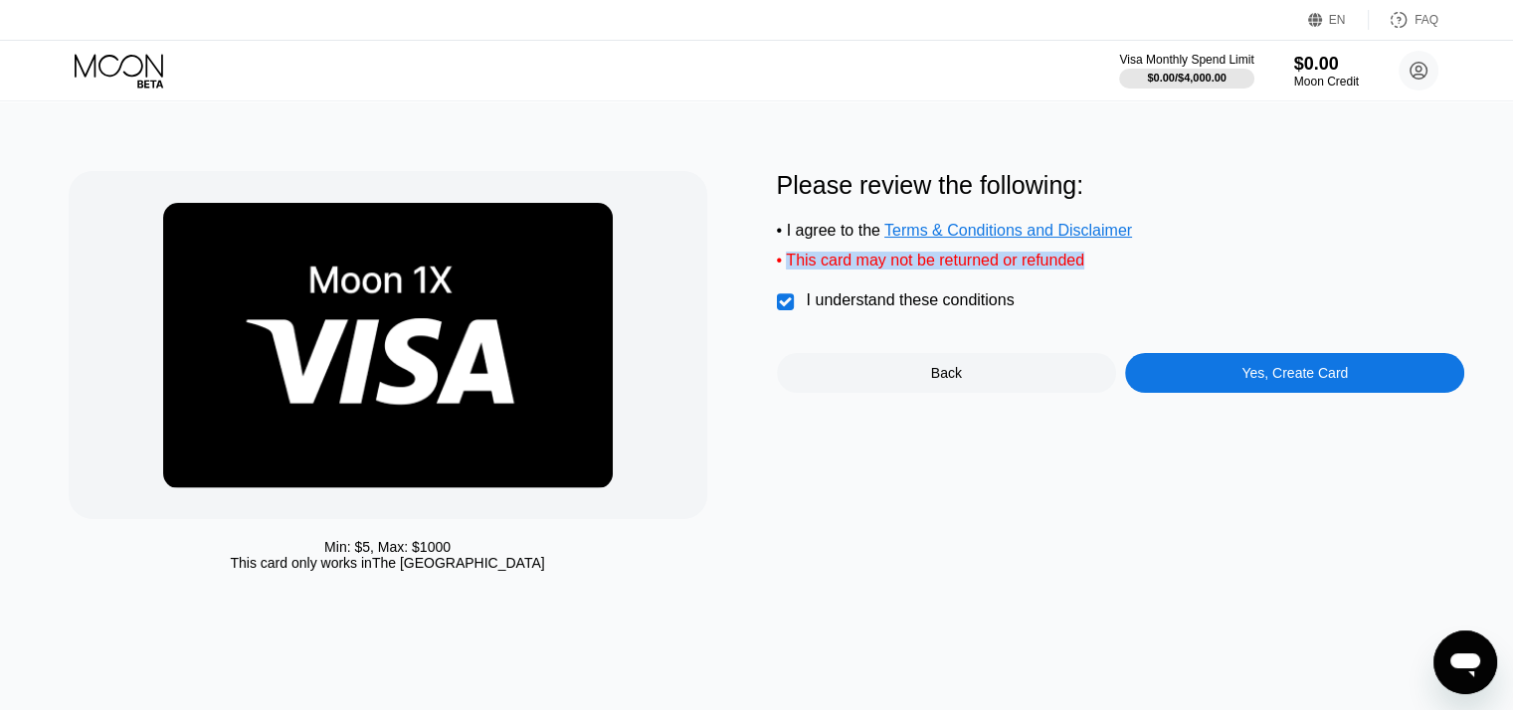
drag, startPoint x: 791, startPoint y: 271, endPoint x: 1096, endPoint y: 275, distance: 305.3
click at [1096, 269] on div "• This card may not be returned or refunded" at bounding box center [1121, 261] width 688 height 18
click at [993, 236] on span "Terms & Conditions and Disclaimer" at bounding box center [1008, 230] width 248 height 17
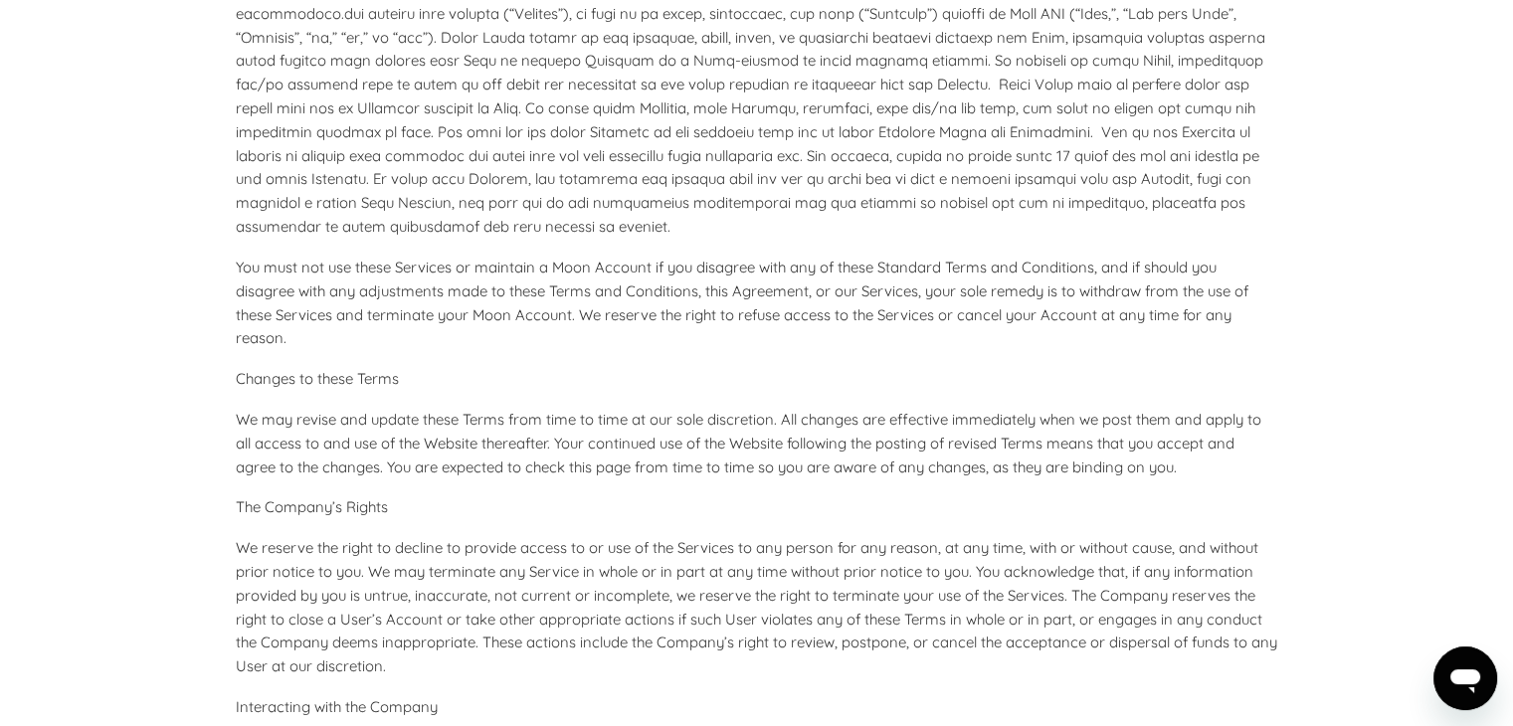
scroll to position [398, 0]
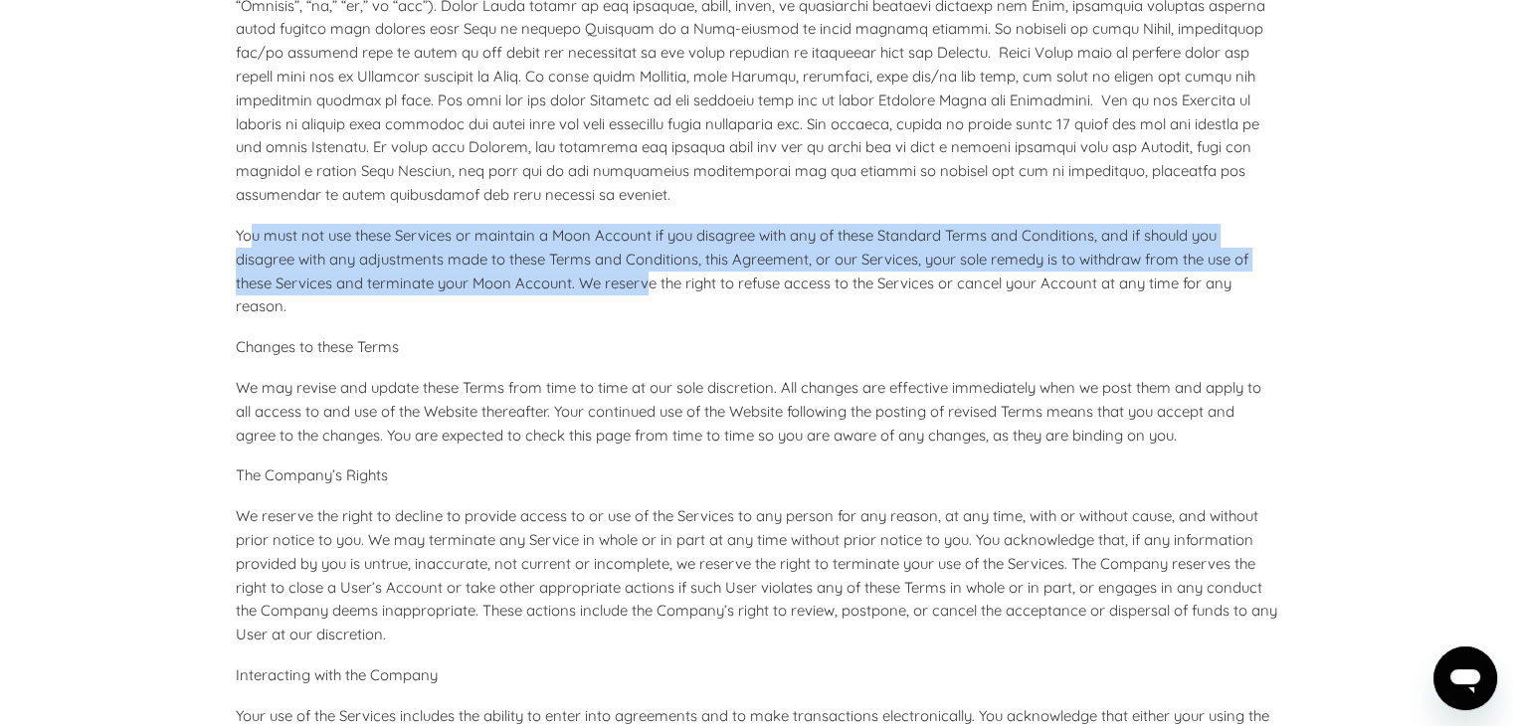
drag, startPoint x: 552, startPoint y: 271, endPoint x: 728, endPoint y: 308, distance: 179.8
click at [649, 276] on p "You must not use these Services or maintain a Moon Account if you disagree with…" at bounding box center [757, 271] width 1042 height 94
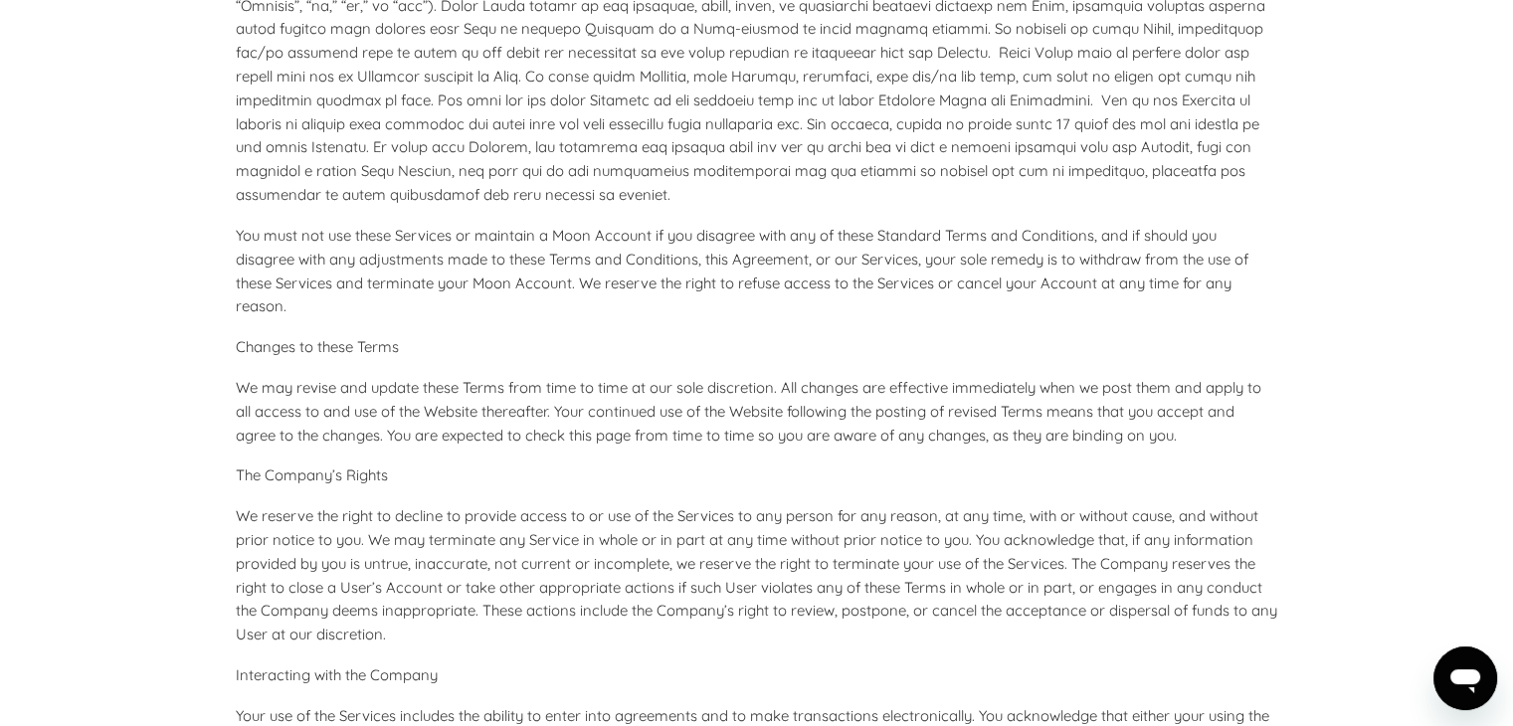
click at [736, 311] on p "You must not use these Services or maintain a Moon Account if you disagree with…" at bounding box center [757, 271] width 1042 height 94
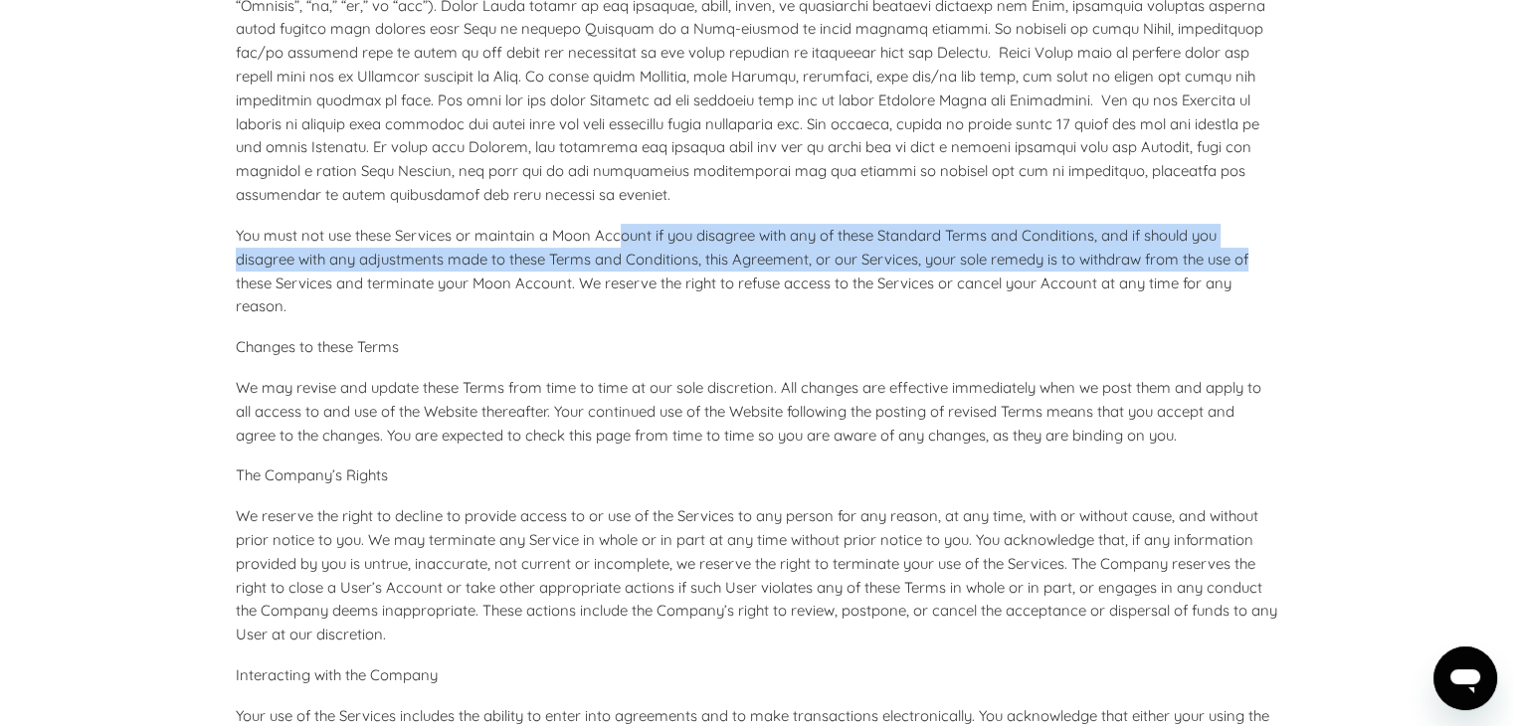
drag, startPoint x: 626, startPoint y: 227, endPoint x: 1257, endPoint y: 264, distance: 632.6
click at [1264, 256] on p "You must not use these Services or maintain a Moon Account if you disagree with…" at bounding box center [757, 271] width 1042 height 94
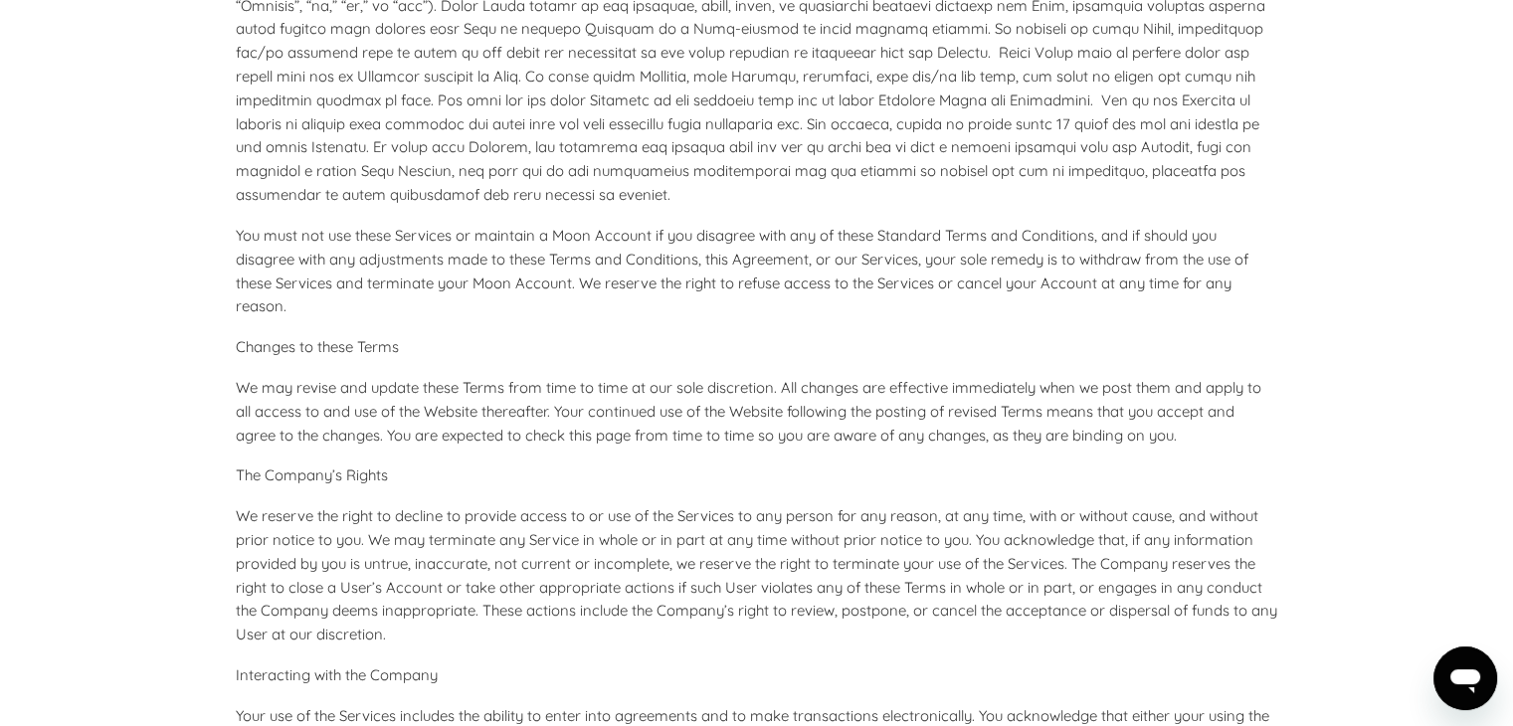
click at [1249, 271] on p "You must not use these Services or maintain a Moon Account if you disagree with…" at bounding box center [757, 271] width 1042 height 94
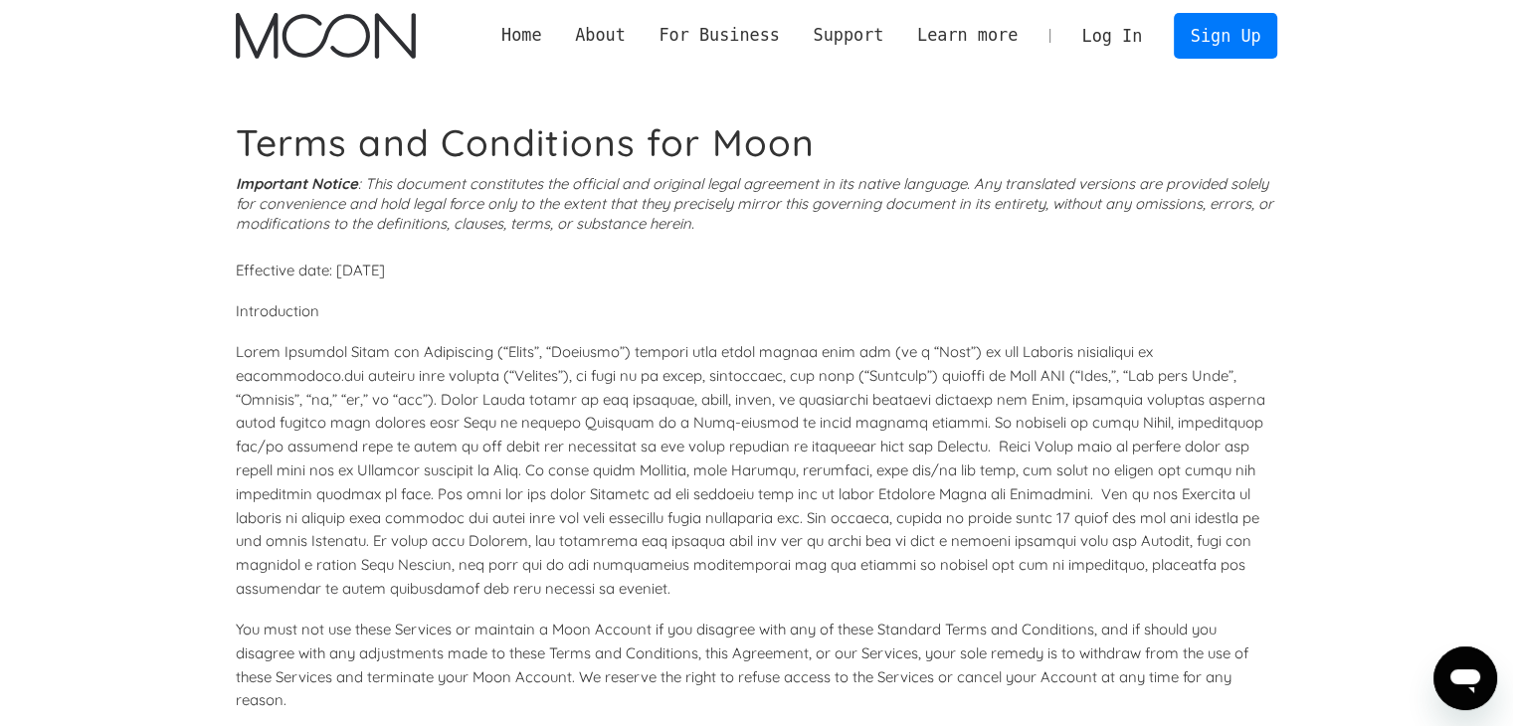
scroll to position [0, 0]
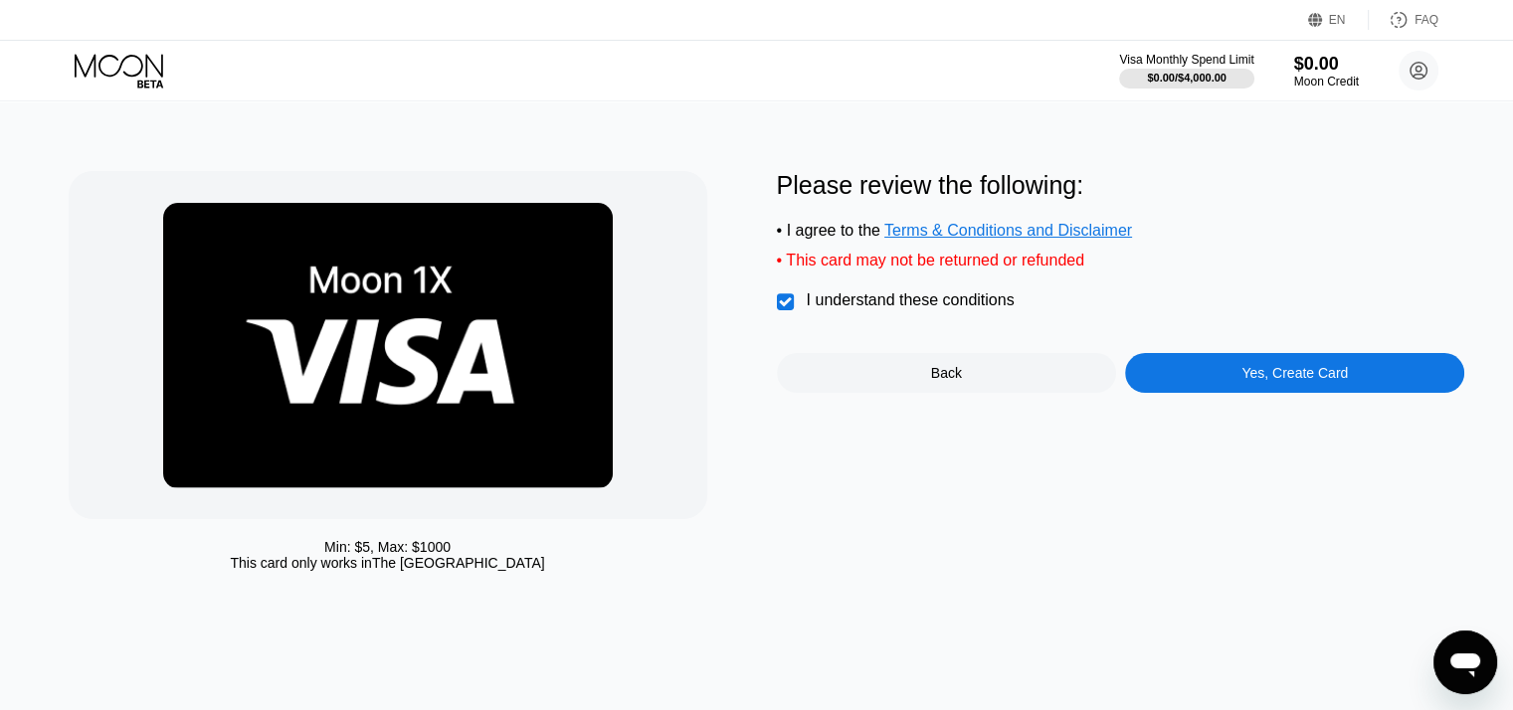
click at [1322, 381] on div "Yes, Create Card" at bounding box center [1294, 373] width 106 height 16
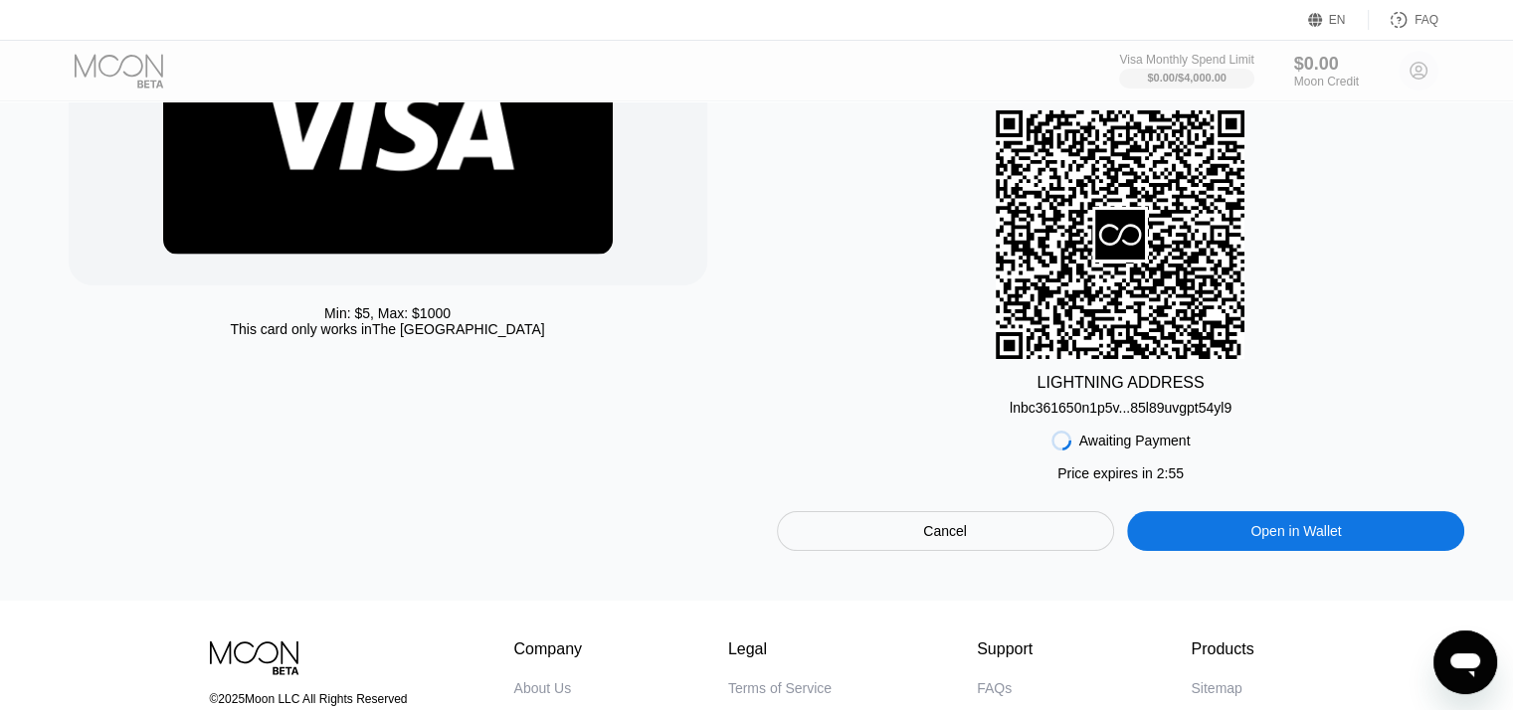
scroll to position [199, 0]
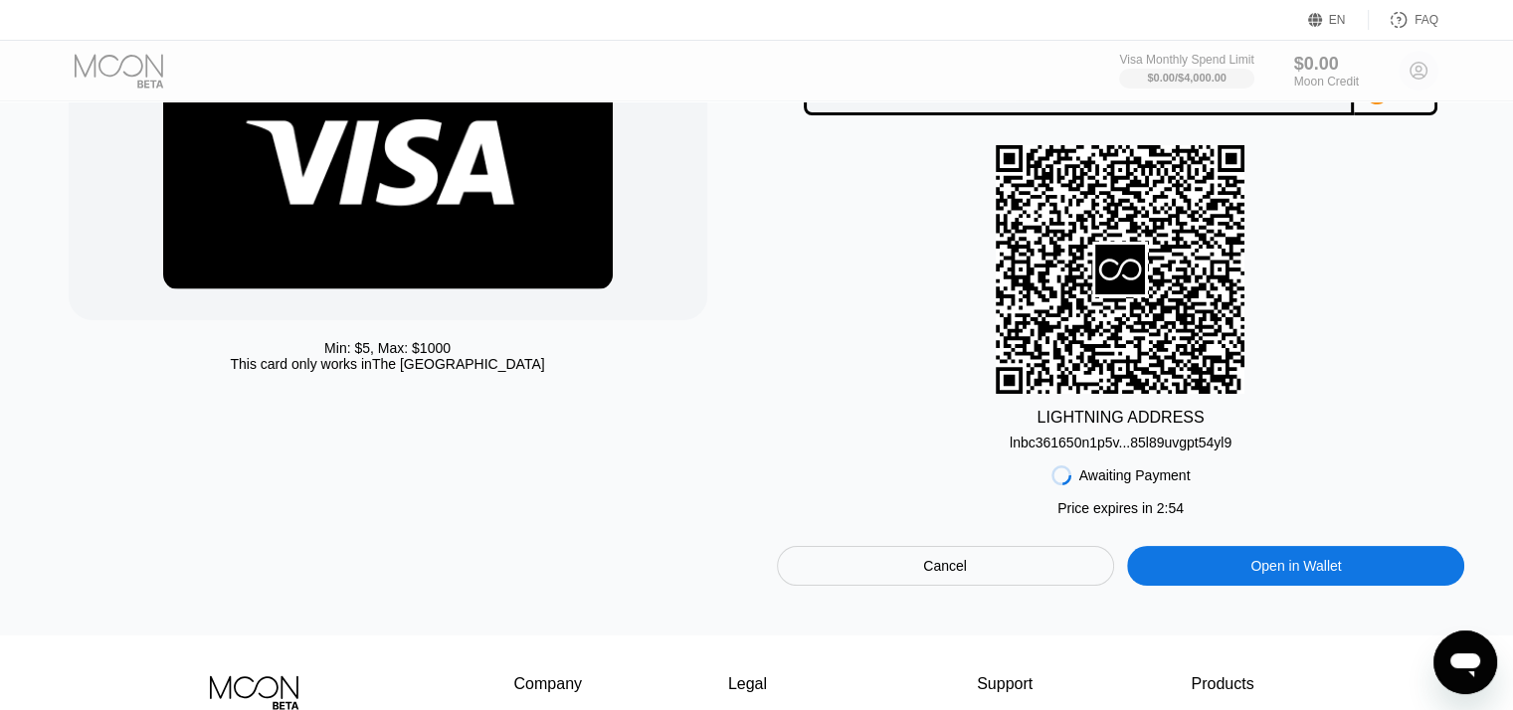
click at [1162, 450] on div "lnbc361650n1p5v...85l89uvgpt54yl9" at bounding box center [1120, 443] width 222 height 16
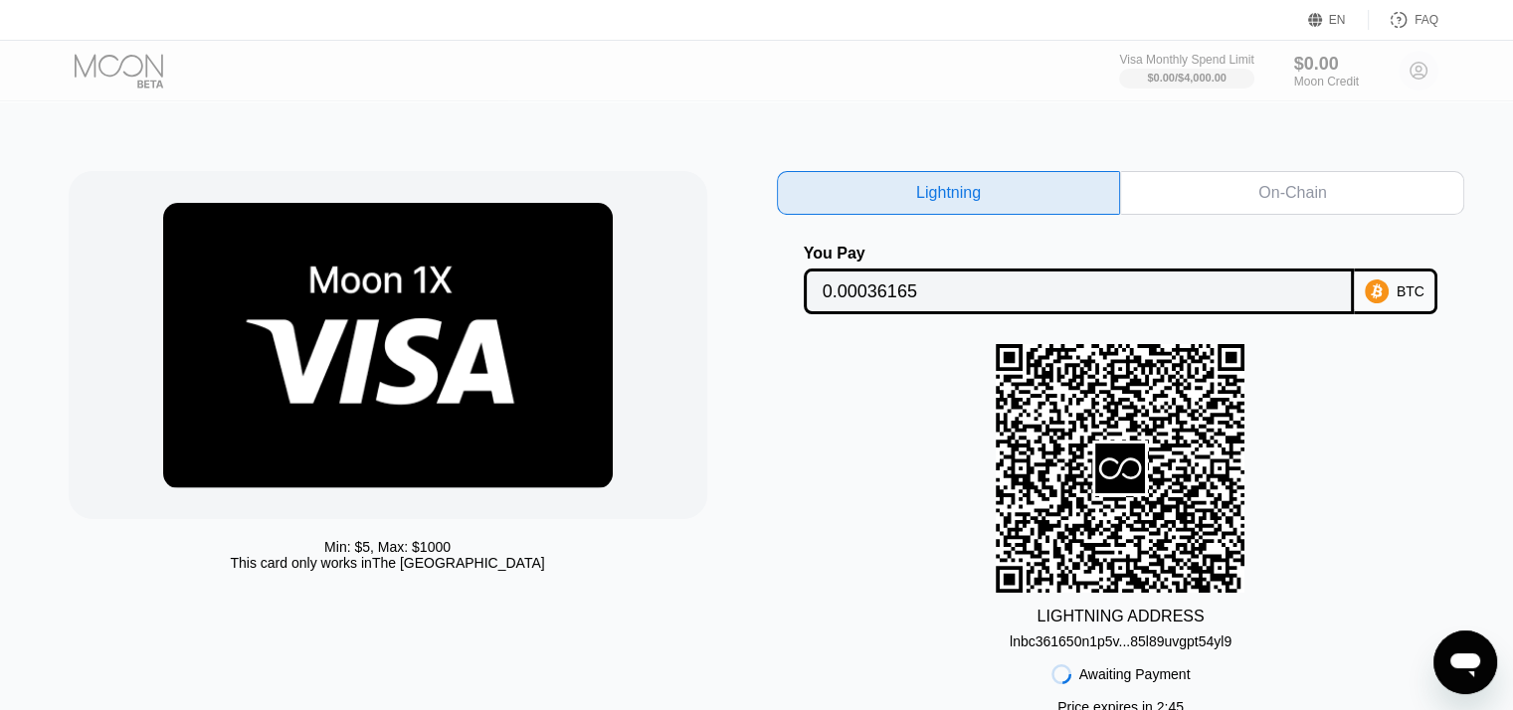
scroll to position [0, 0]
click at [1325, 190] on div "On-Chain" at bounding box center [1292, 193] width 68 height 20
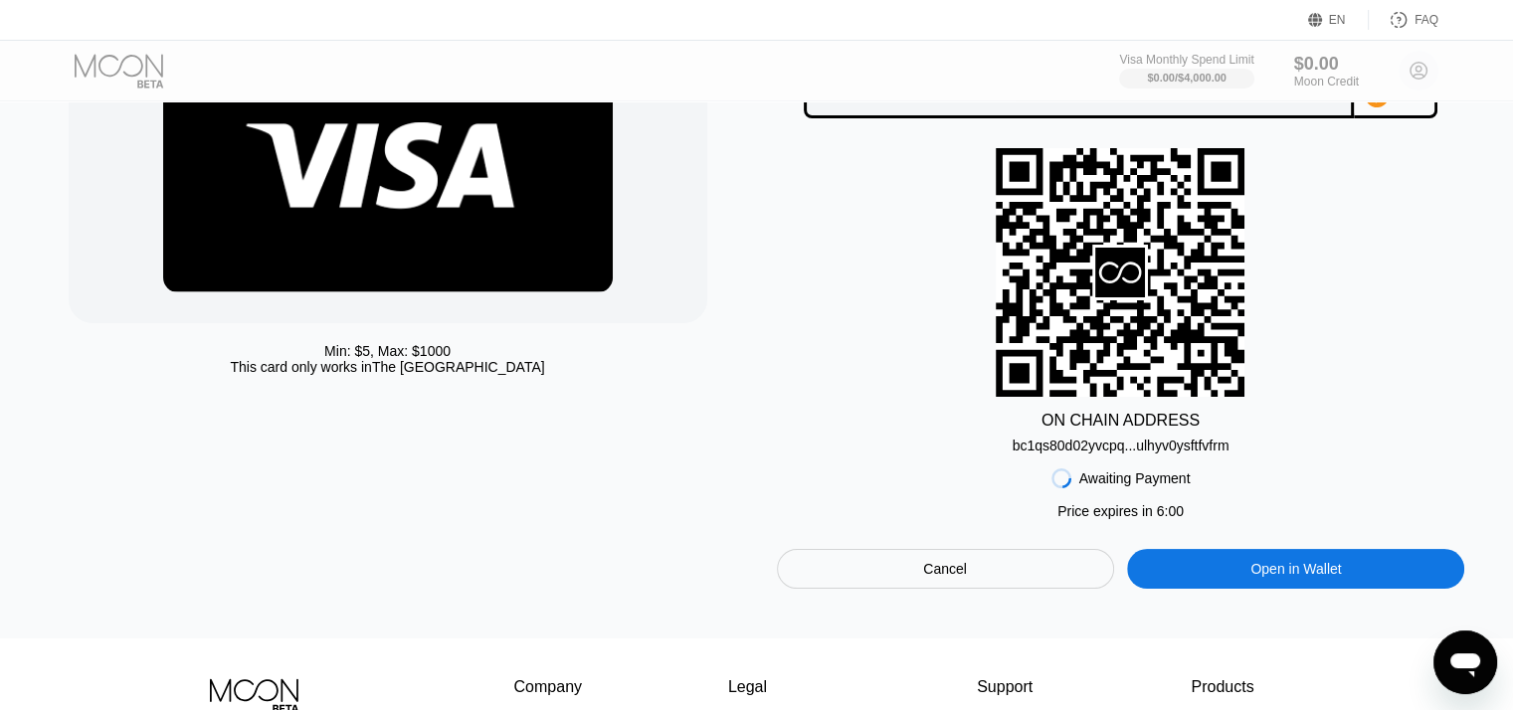
scroll to position [199, 0]
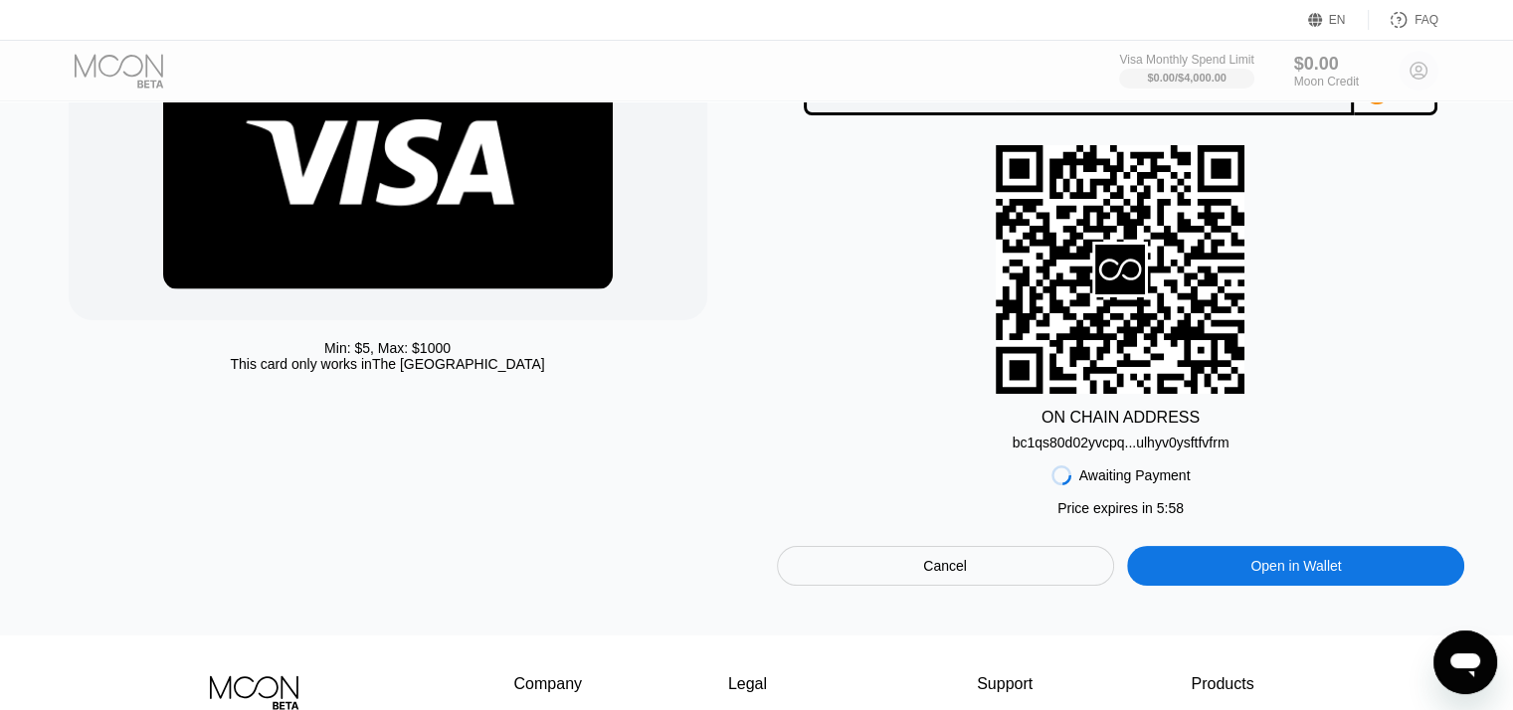
click at [1135, 427] on div "ON CHAIN ADDRESS" at bounding box center [1120, 418] width 158 height 18
click at [1046, 450] on div "bc1qs80d02yvcpq...ulhyv0ysftfvfrm" at bounding box center [1120, 443] width 217 height 16
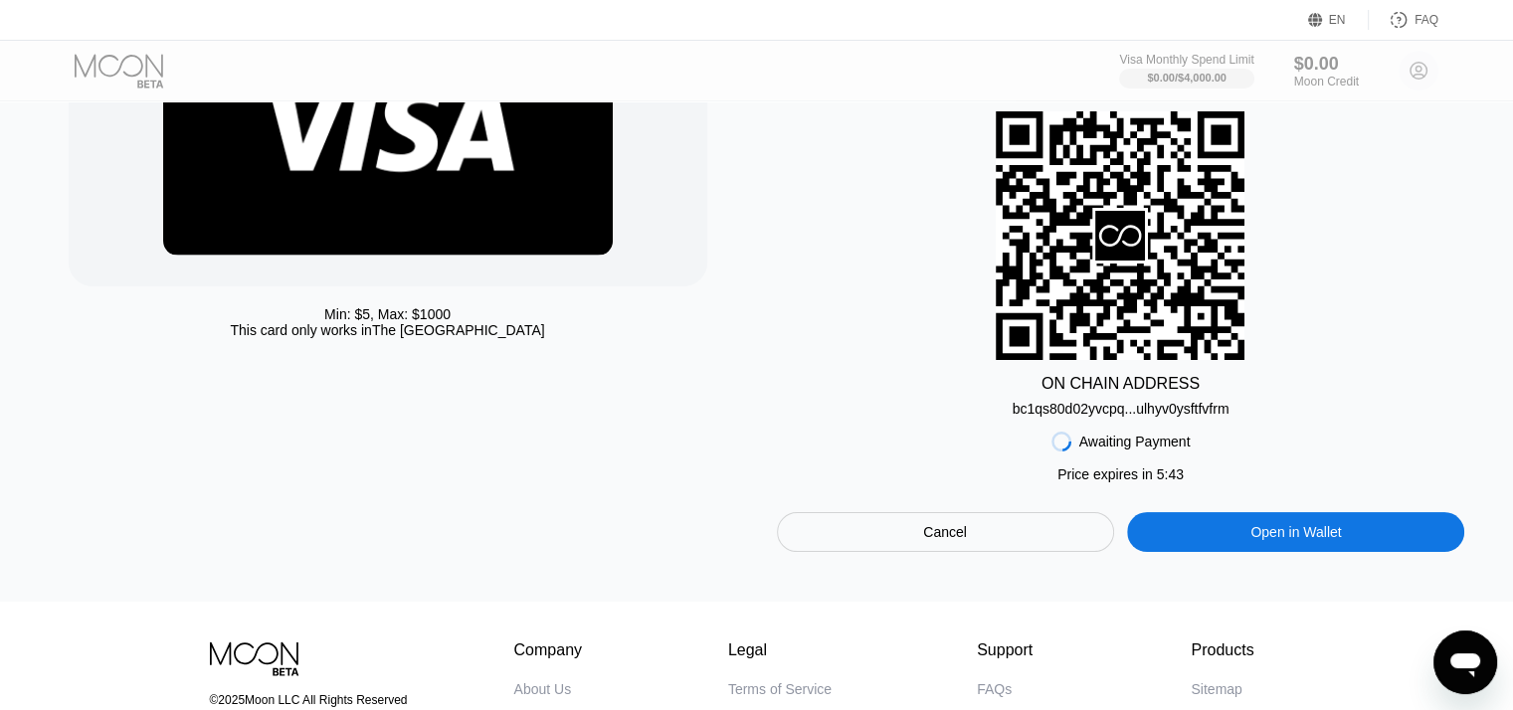
scroll to position [139, 0]
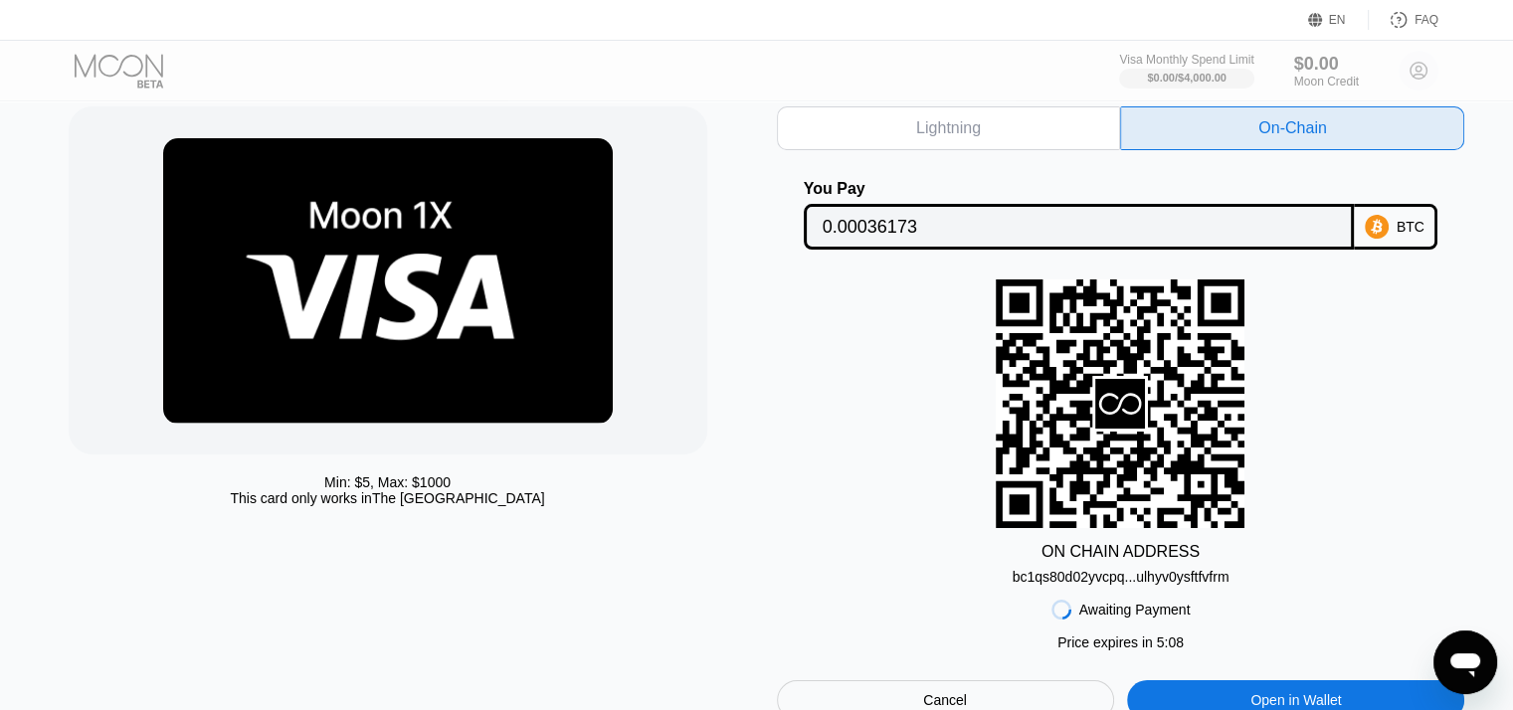
scroll to position [99, 0]
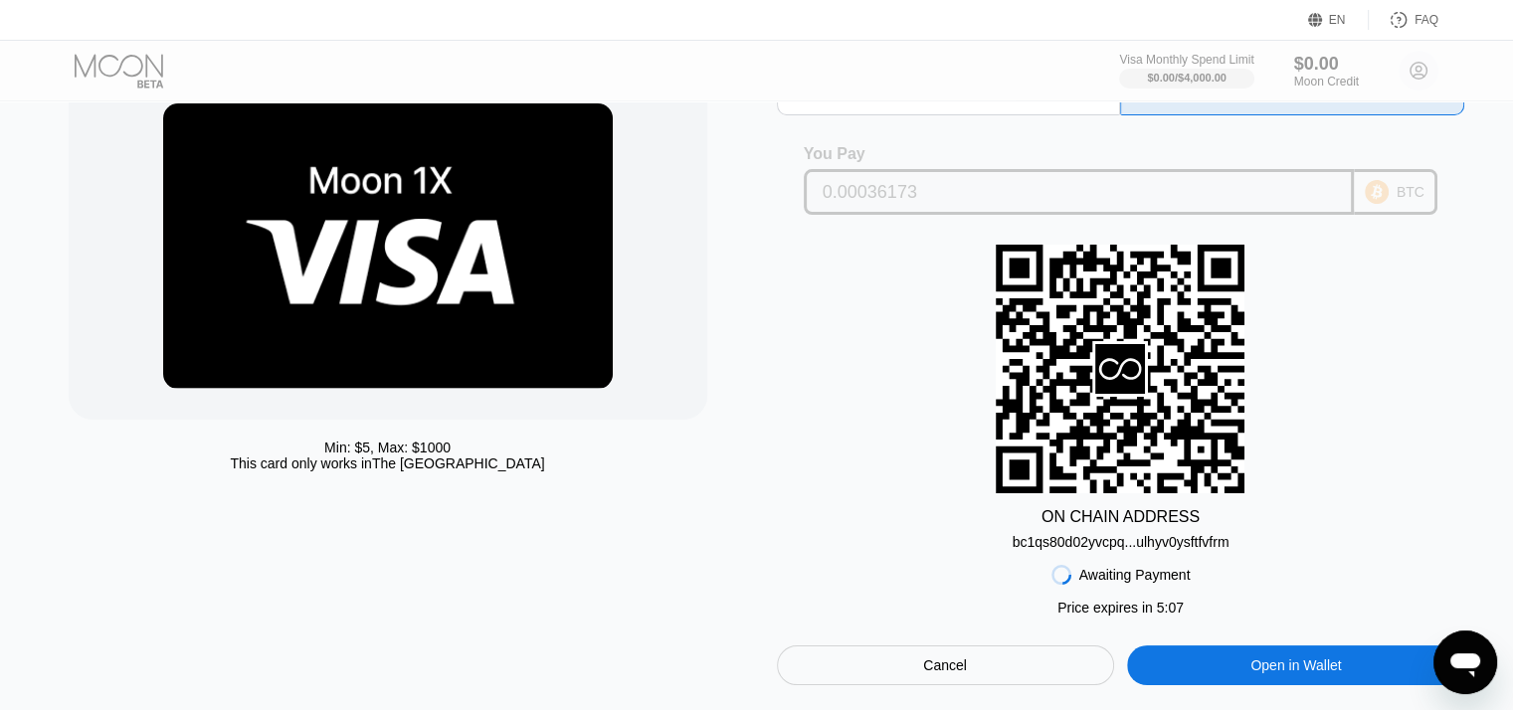
drag, startPoint x: 1000, startPoint y: 173, endPoint x: 708, endPoint y: 188, distance: 292.8
click at [708, 188] on div "Min: $ 5 , Max: $ 1000 This card only works in The United States Lightning On-C…" at bounding box center [757, 379] width 1376 height 614
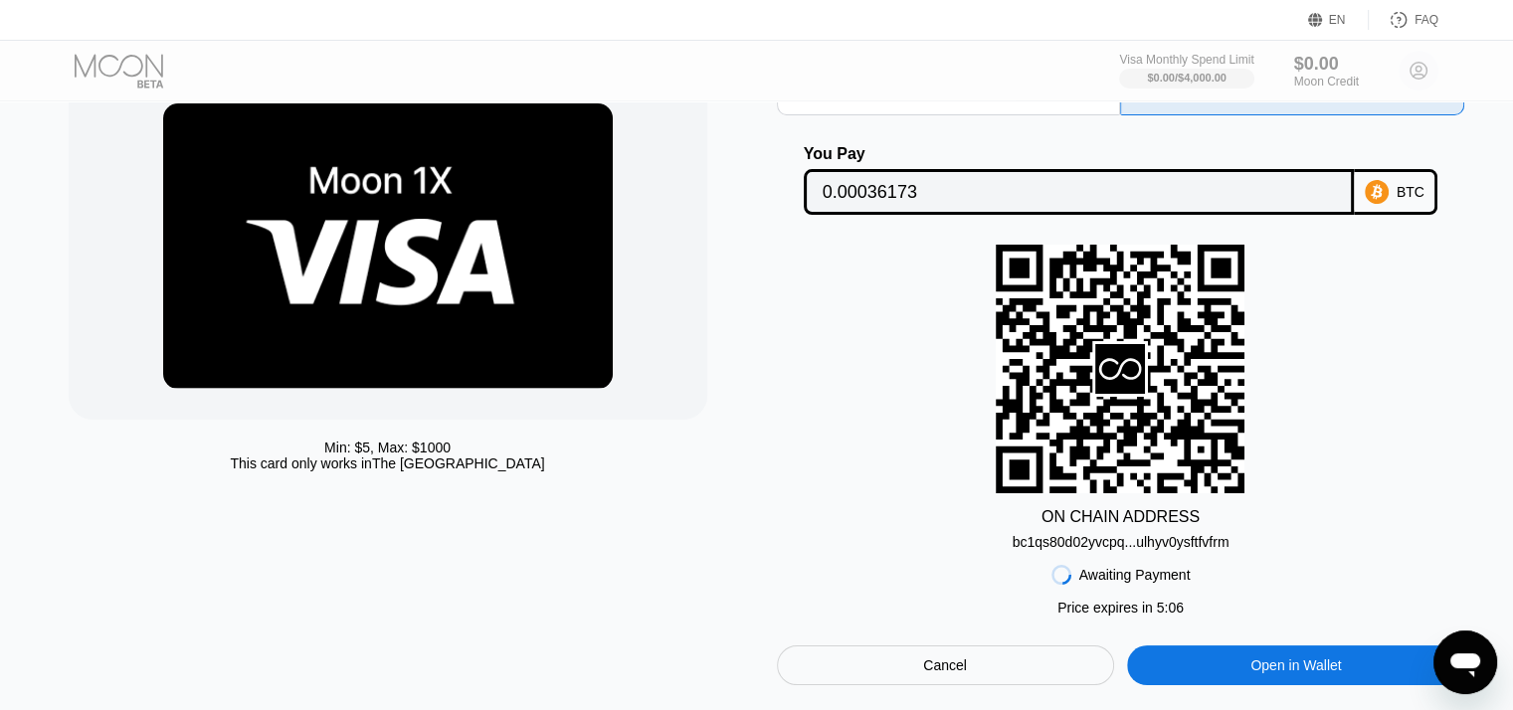
click at [956, 189] on input "0.00036173" at bounding box center [1078, 192] width 513 height 40
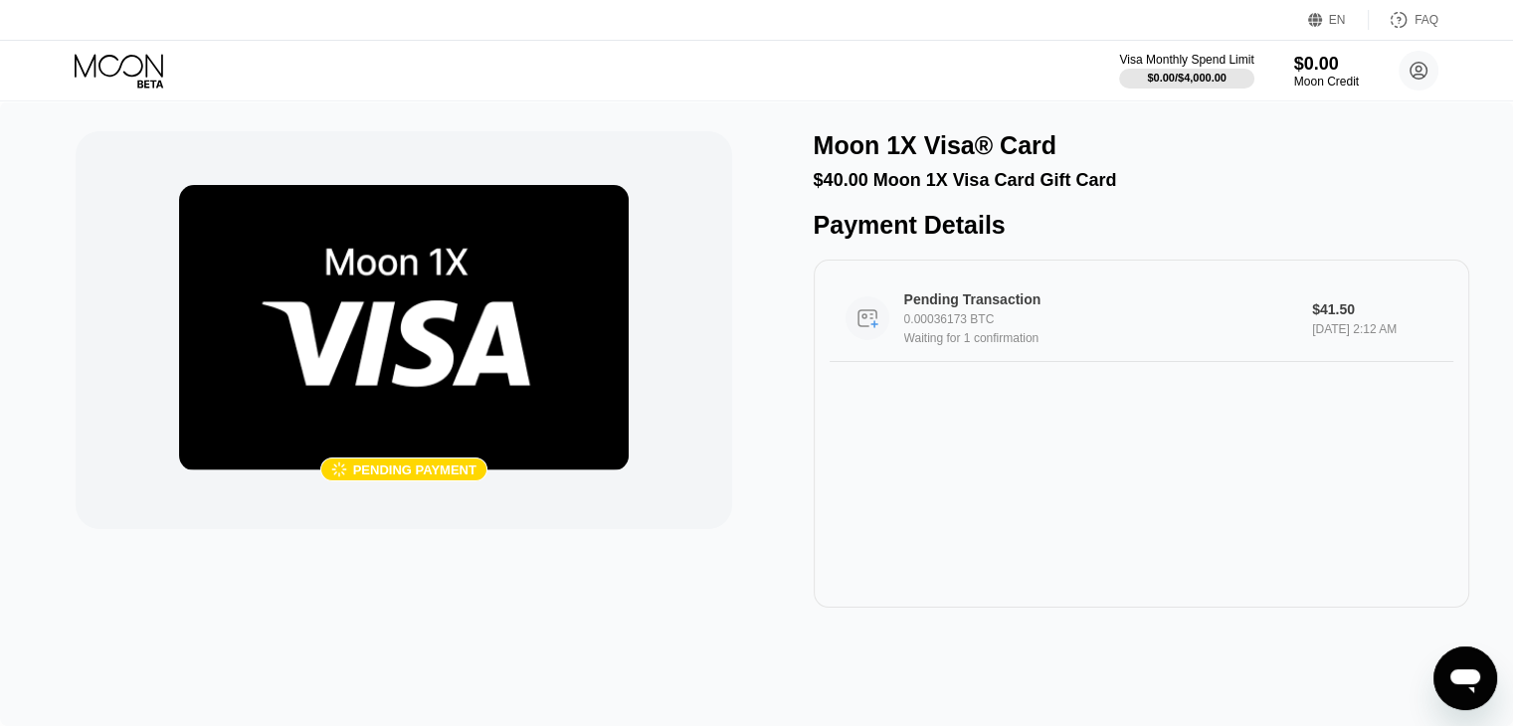
click at [1126, 324] on div "Pending Transaction 0.00036173 BTC Waiting for 1 confirmation" at bounding box center [1107, 318] width 406 height 54
click at [994, 518] on div "Pending Transaction 0.00036173 BTC Waiting for 1 confirmation $41.50 Sep 21, 20…" at bounding box center [1140, 434] width 655 height 348
click at [1053, 326] on div "0.00036173 BTC" at bounding box center [1107, 319] width 406 height 14
click at [1098, 478] on div "Pending Transaction 0.00036173 BTC Waiting for 1 confirmation $41.50 Sep 21, 20…" at bounding box center [1140, 434] width 655 height 348
click at [985, 472] on div "Pending Transaction 0.00036173 BTC Waiting for 1 confirmation $41.50 Sep 21, 20…" at bounding box center [1140, 434] width 655 height 348
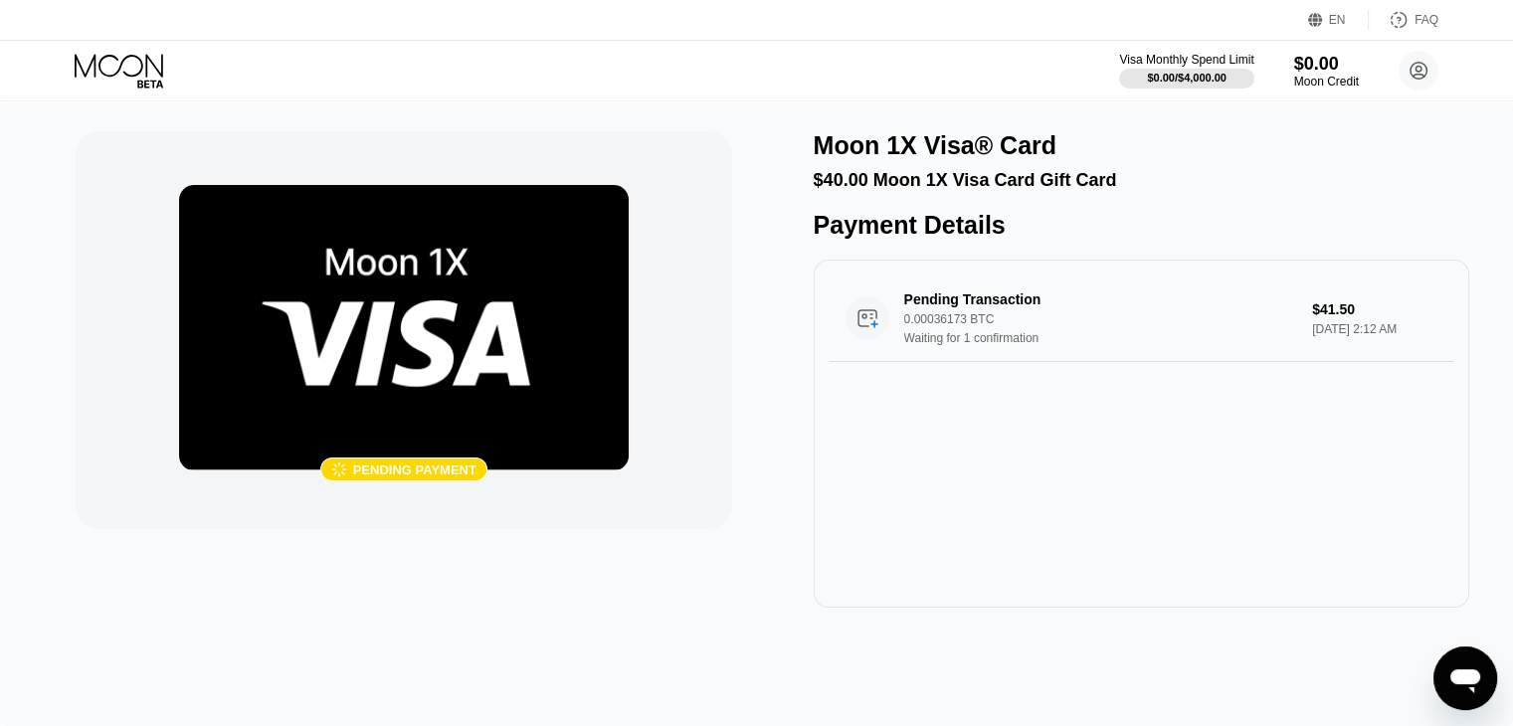
click at [1140, 499] on div "Pending Transaction 0.00036173 BTC Waiting for 1 confirmation $41.50 Sep 21, 20…" at bounding box center [1140, 434] width 655 height 348
drag, startPoint x: 1132, startPoint y: 557, endPoint x: 1134, endPoint y: 547, distance: 10.1
click at [1134, 550] on div "Pending Transaction 0.00036173 BTC Waiting for 1 confirmation $41.50 Sep 21, 20…" at bounding box center [1140, 434] width 655 height 348
click at [1134, 547] on div "Pending Transaction 0.00036173 BTC Waiting for 1 confirmation $41.50 Sep 21, 20…" at bounding box center [1140, 434] width 655 height 348
drag, startPoint x: 333, startPoint y: 468, endPoint x: 481, endPoint y: 491, distance: 149.9
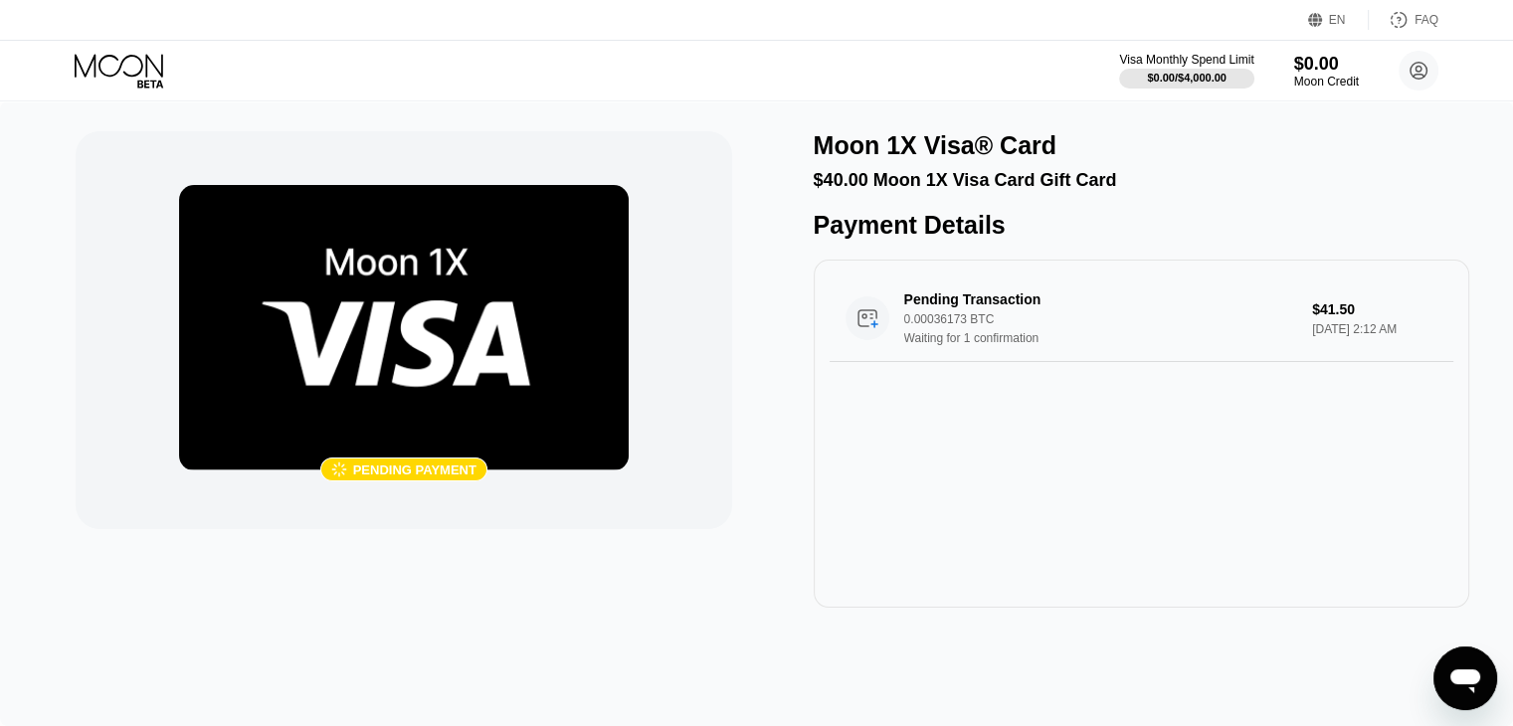
click at [481, 491] on div " Pending payment" at bounding box center [403, 330] width 655 height 398
click at [530, 511] on div " Pending payment" at bounding box center [403, 330] width 655 height 398
click at [1004, 520] on div "Pending Transaction 0.00036173 BTC Waiting for 1 confirmation $41.50 Sep 21, 20…" at bounding box center [1140, 434] width 655 height 348
drag, startPoint x: 888, startPoint y: 187, endPoint x: 1116, endPoint y: 192, distance: 227.8
click at [1116, 192] on div " Pending payment Moon 1X Visa® Card $40.00 Moon 1X Visa Card Gift Card Payment…" at bounding box center [756, 369] width 1361 height 476
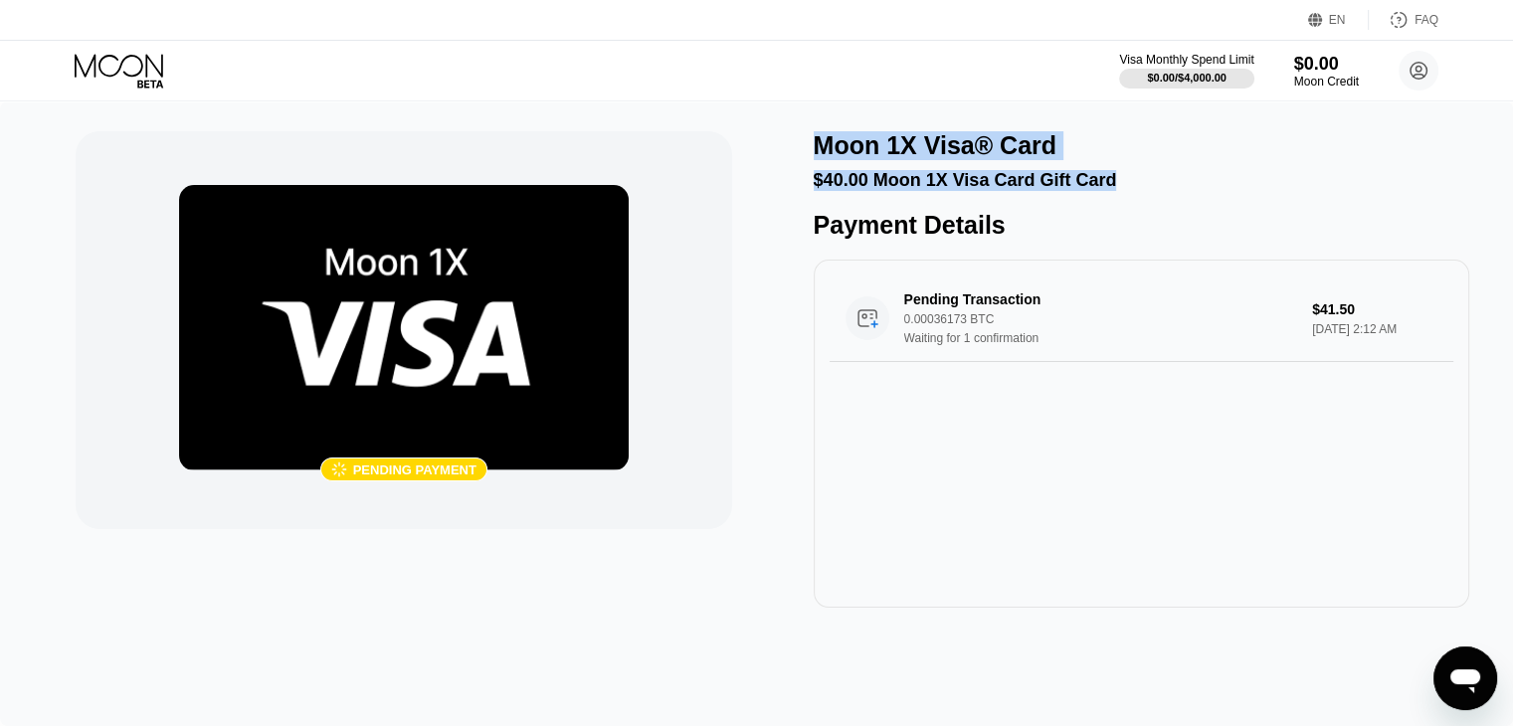
drag, startPoint x: 1108, startPoint y: 188, endPoint x: 807, endPoint y: 160, distance: 301.6
click at [805, 149] on div " Pending payment Moon 1X Visa® Card $40.00 Moon 1X Visa Card Gift Card Payment…" at bounding box center [756, 369] width 1361 height 476
click at [802, 184] on div " Pending payment Moon 1X Visa® Card $40.00 Moon 1X Visa Card Gift Card Payment…" at bounding box center [756, 369] width 1361 height 476
click at [848, 190] on div "$40.00 Moon 1X Visa Card Gift Card" at bounding box center [1140, 180] width 655 height 21
drag, startPoint x: 1142, startPoint y: 195, endPoint x: 925, endPoint y: 178, distance: 217.4
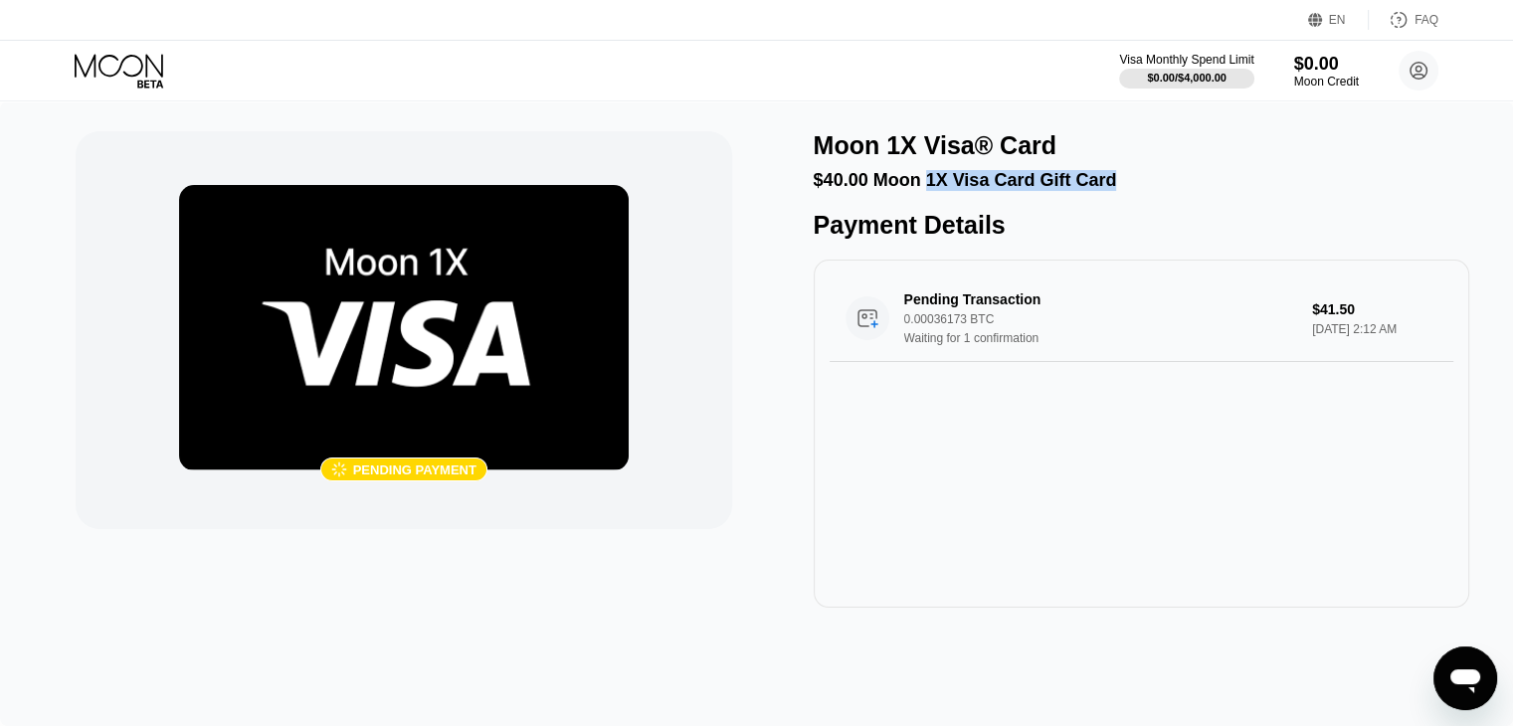
click at [925, 178] on div "$40.00 Moon 1X Visa Card Gift Card" at bounding box center [1140, 180] width 655 height 21
click at [919, 178] on div "$40.00 Moon 1X Visa Card Gift Card" at bounding box center [1140, 180] width 655 height 21
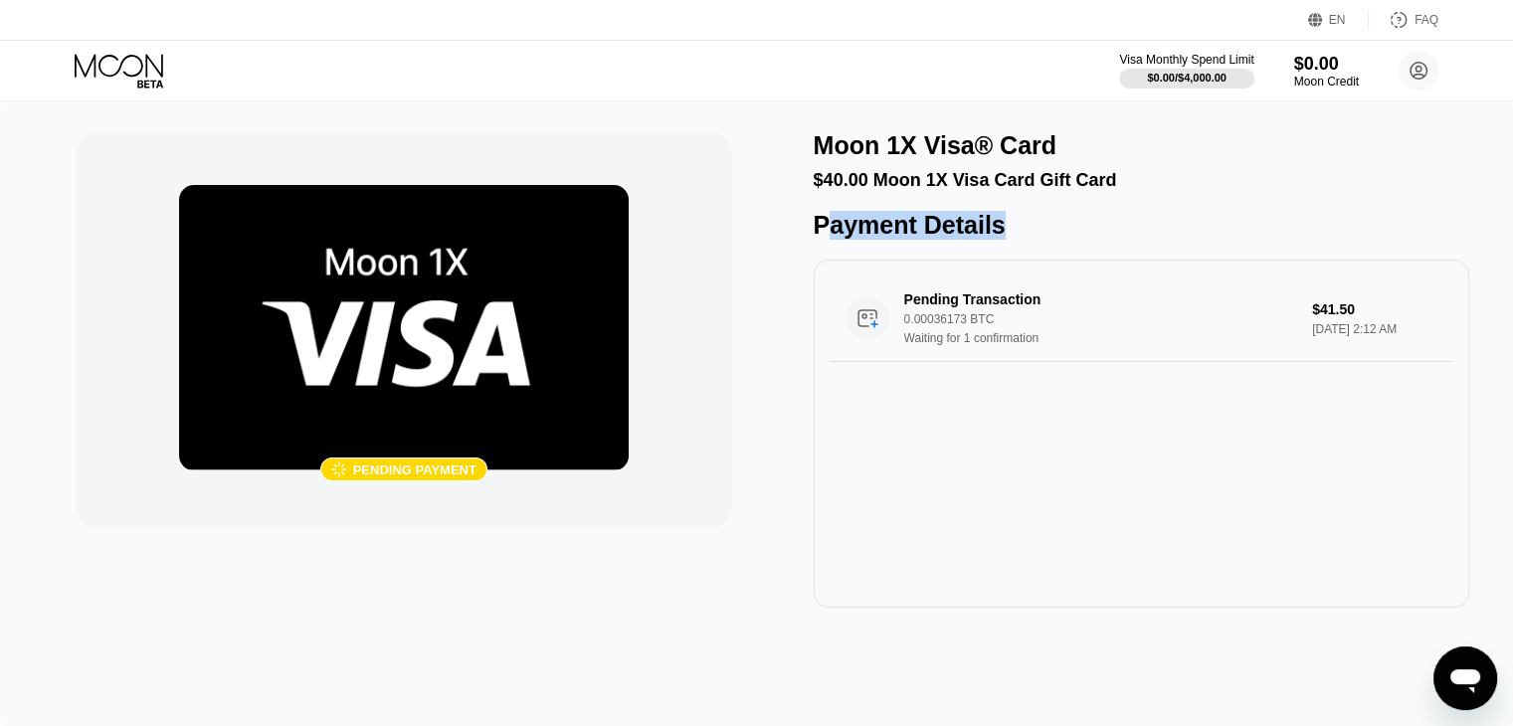
drag, startPoint x: 824, startPoint y: 240, endPoint x: 1184, endPoint y: 245, distance: 360.0
click at [1184, 240] on div "Payment Details" at bounding box center [1140, 225] width 655 height 29
click at [1124, 470] on div "Pending Transaction 0.00036173 BTC Waiting for 1 confirmation $41.50 Sep 21, 20…" at bounding box center [1140, 434] width 655 height 348
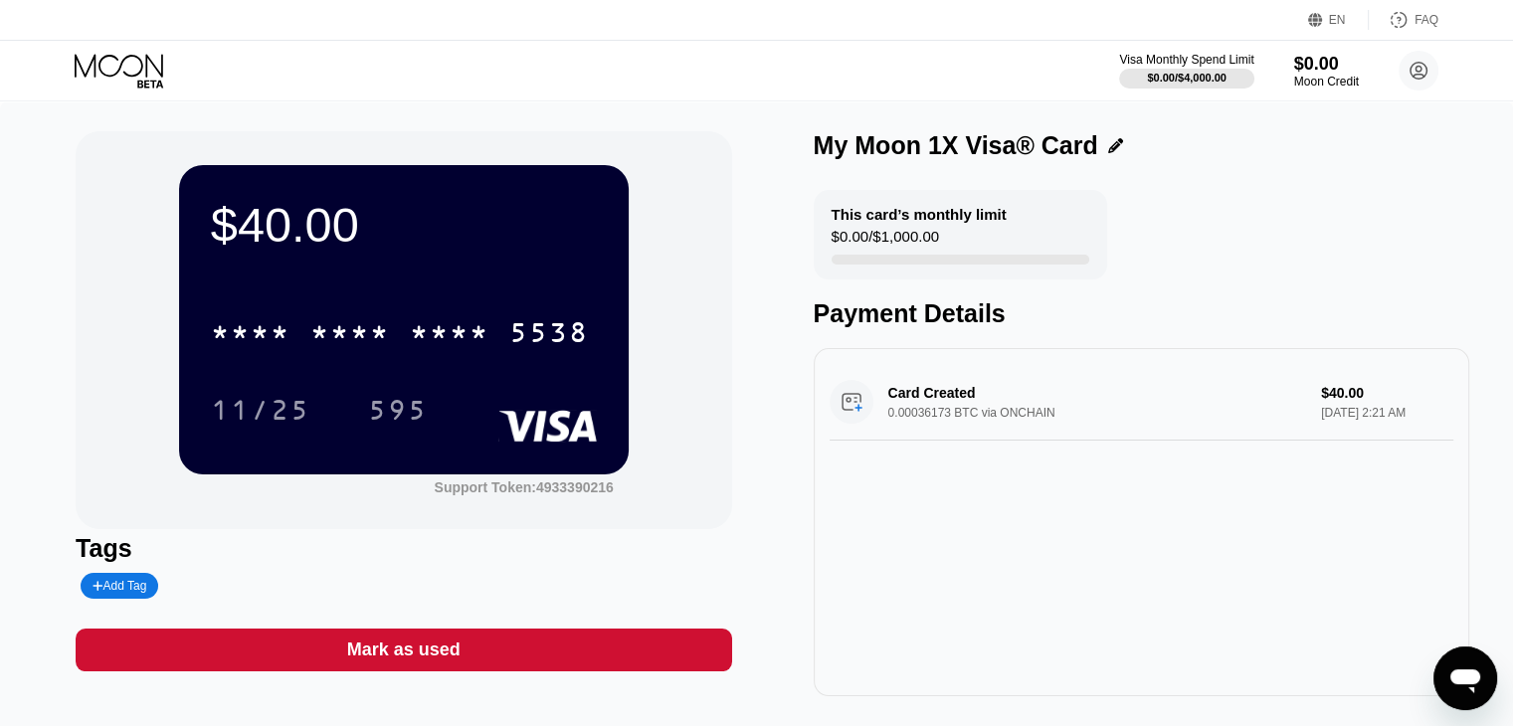
click at [1317, 318] on div "Payment Details" at bounding box center [1140, 313] width 655 height 29
click at [1253, 287] on div "This card’s monthly limit $0.00 / $1,000.00 Payment Details" at bounding box center [1140, 259] width 655 height 138
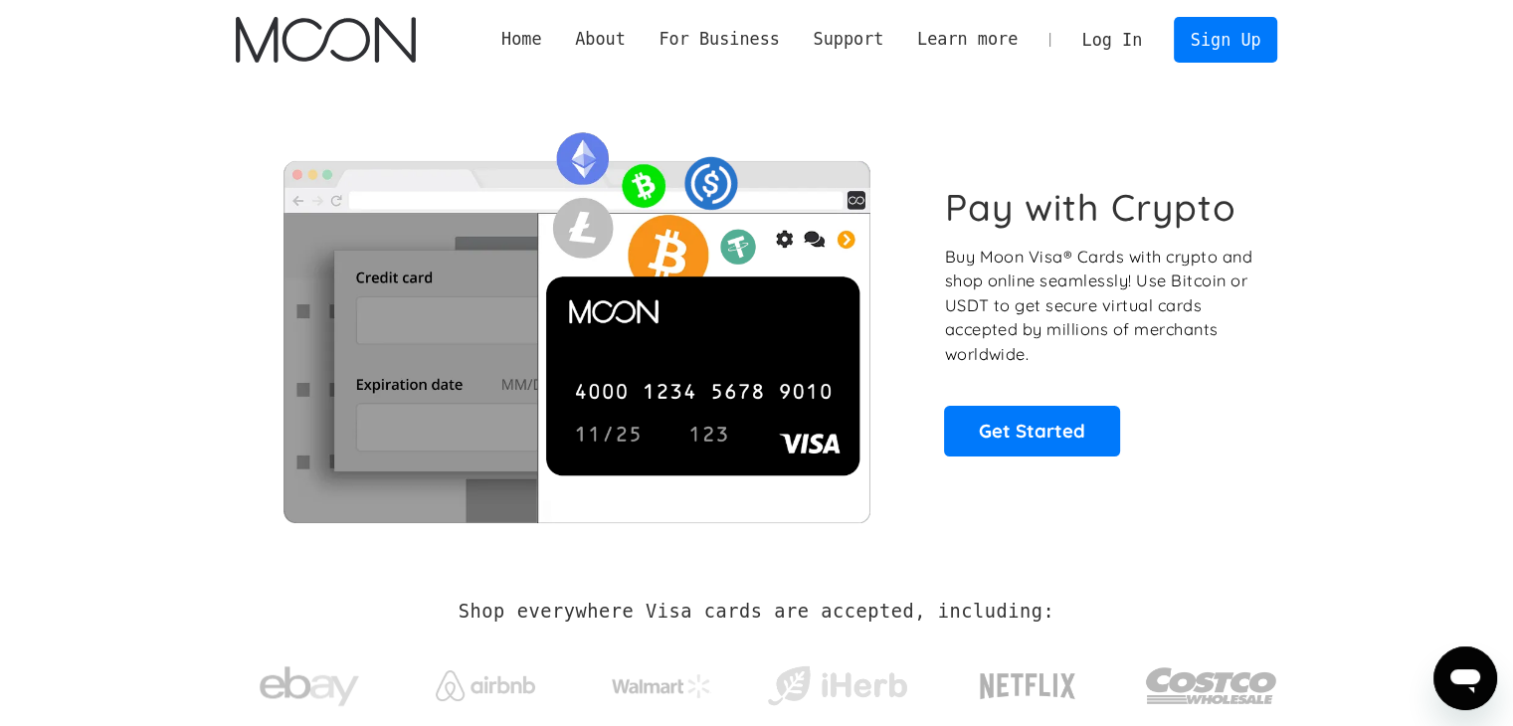
click at [1138, 24] on link "Log In" at bounding box center [1111, 40] width 93 height 44
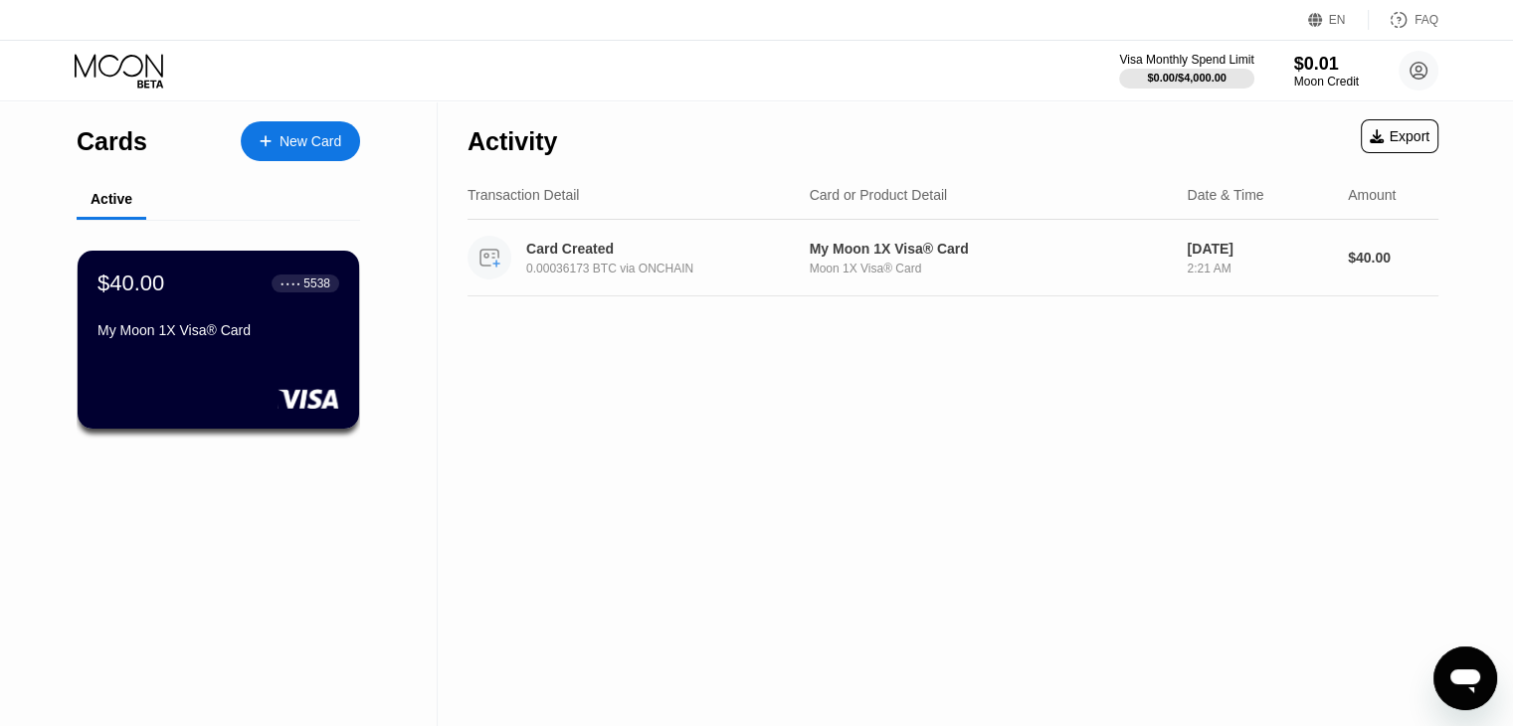
click at [1034, 260] on div "My Moon 1X Visa® Card Moon 1X Visa® Card" at bounding box center [990, 258] width 362 height 35
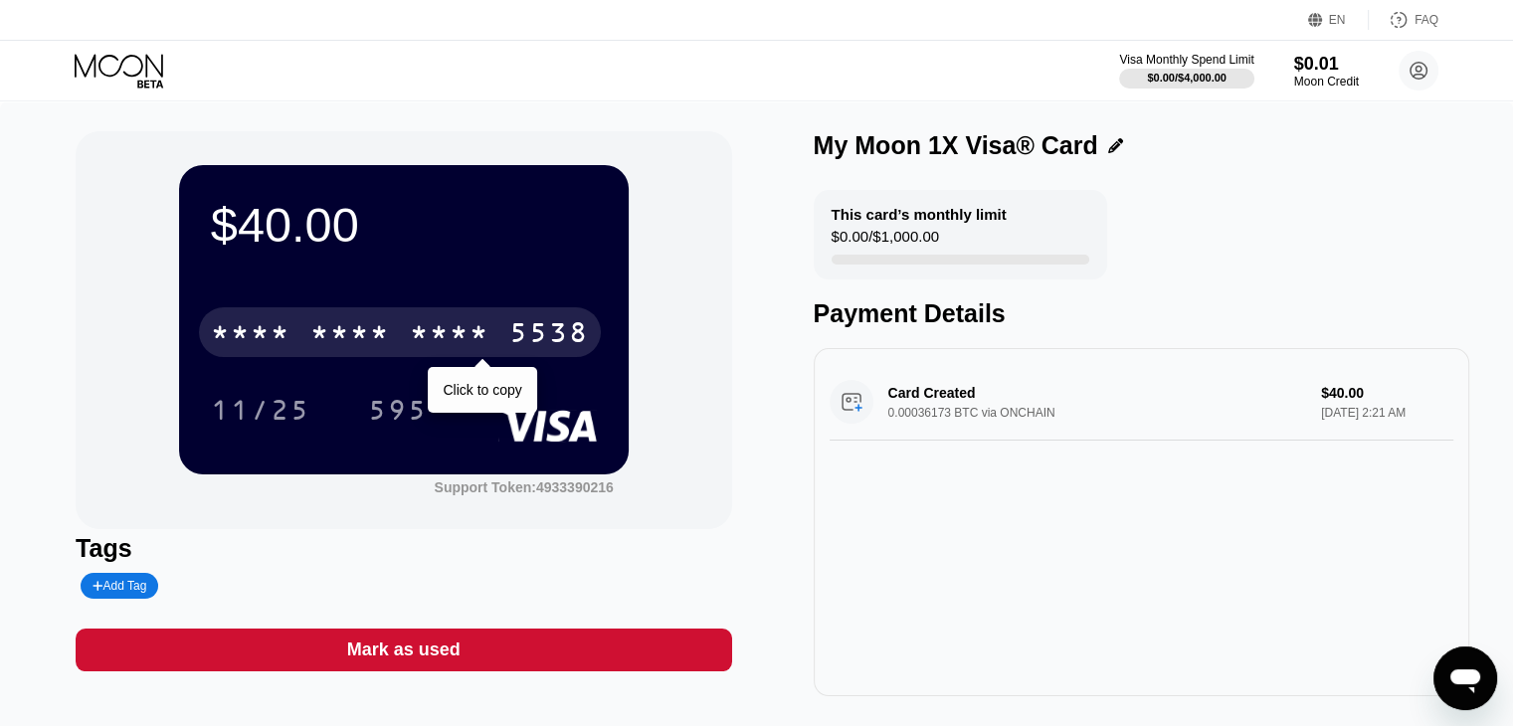
click at [496, 339] on div "* * * * * * * * * * * * 5538" at bounding box center [400, 332] width 402 height 50
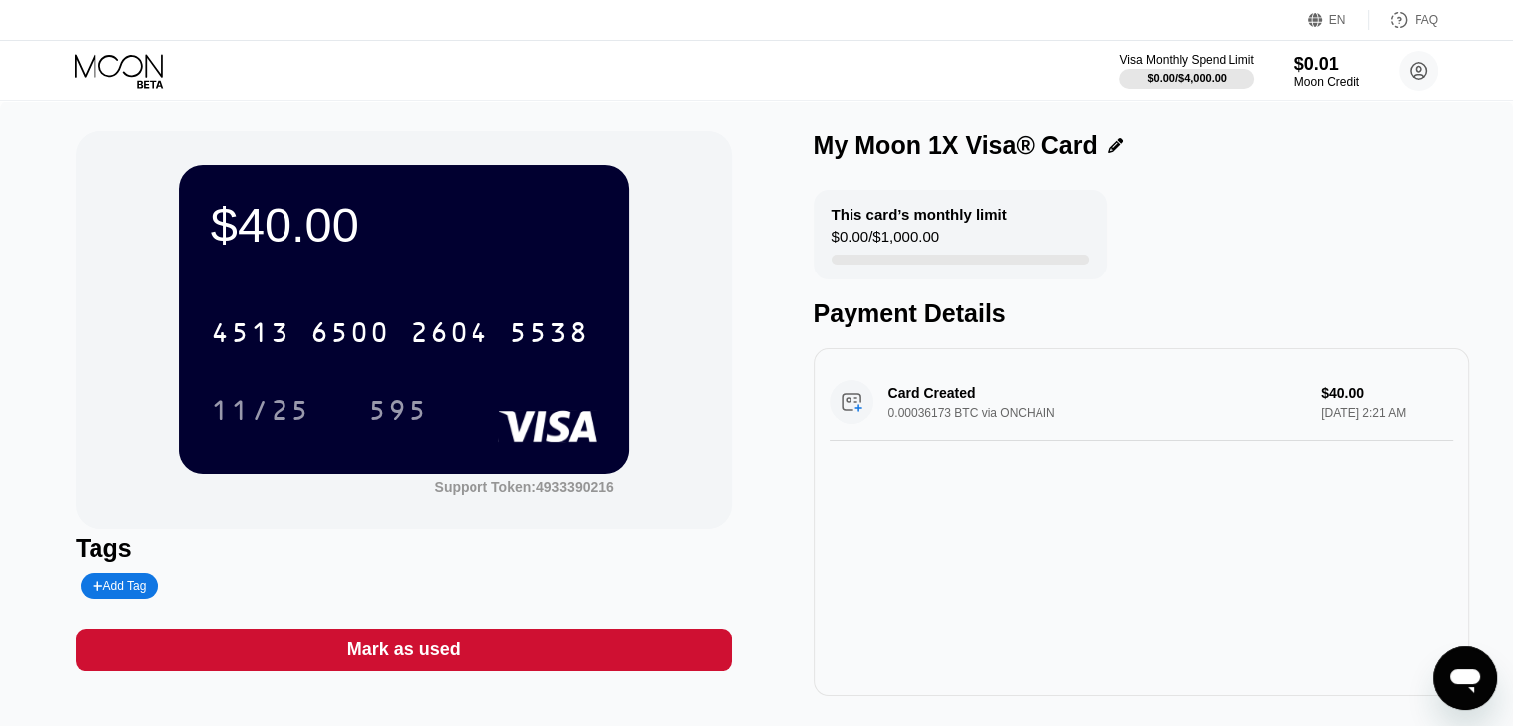
click at [1108, 149] on icon at bounding box center [1115, 145] width 15 height 15
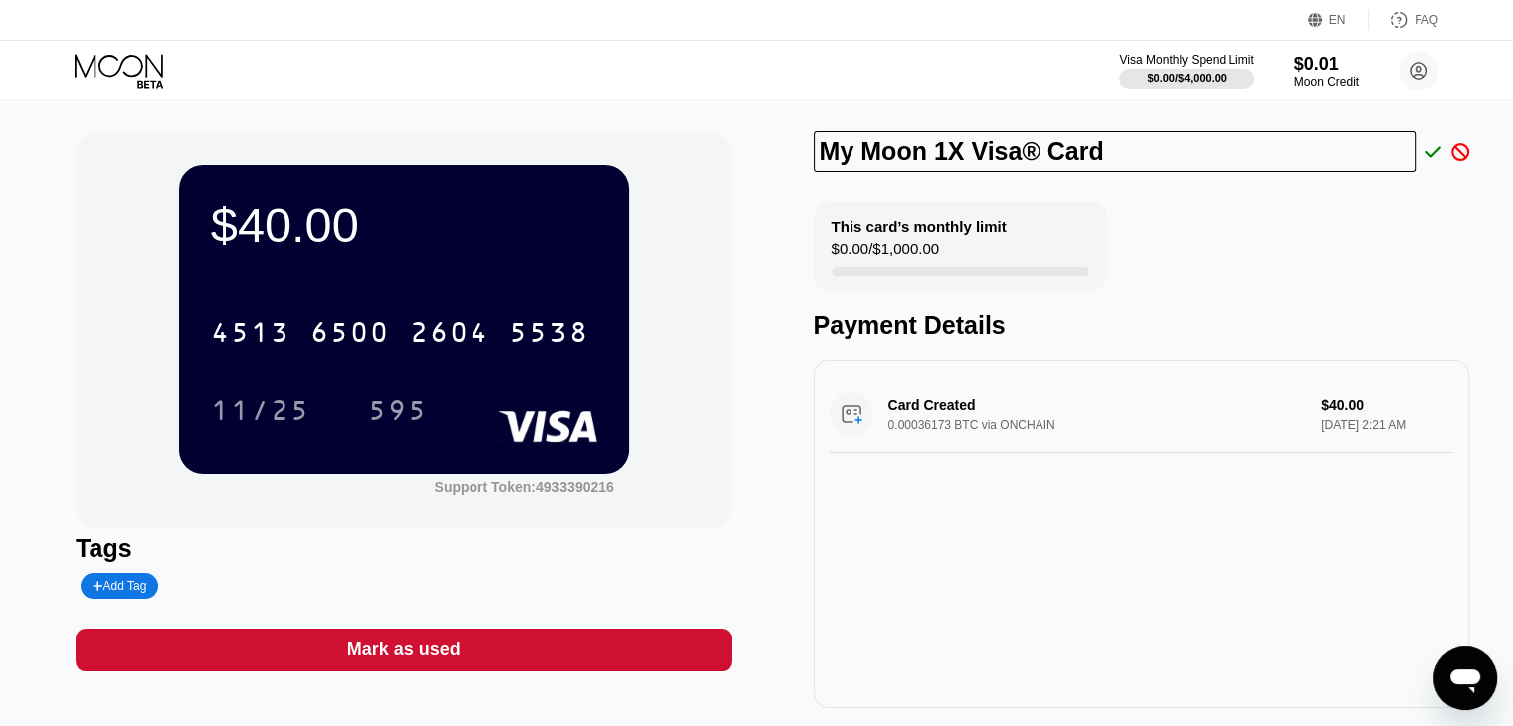
drag, startPoint x: 1114, startPoint y: 150, endPoint x: 807, endPoint y: 176, distance: 307.4
click at [810, 178] on div "$40.00 4513 6500 2604 5538 11/25 595 Support Token: 4933390216 Tags Add Tag Mar…" at bounding box center [756, 419] width 1361 height 577
type input "[PERSON_NAME]"
click at [1438, 146] on icon at bounding box center [1433, 152] width 16 height 18
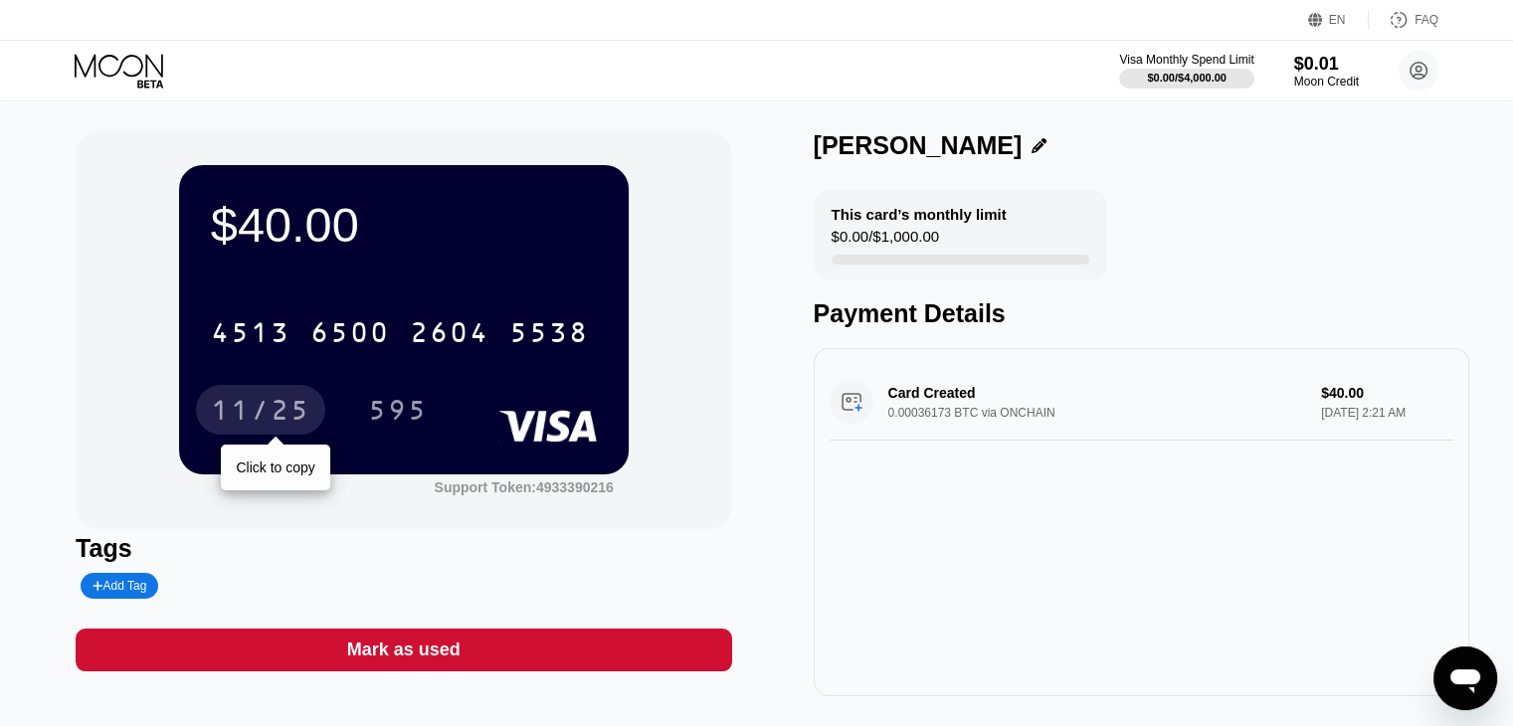
click at [239, 419] on div "11/25" at bounding box center [260, 413] width 99 height 32
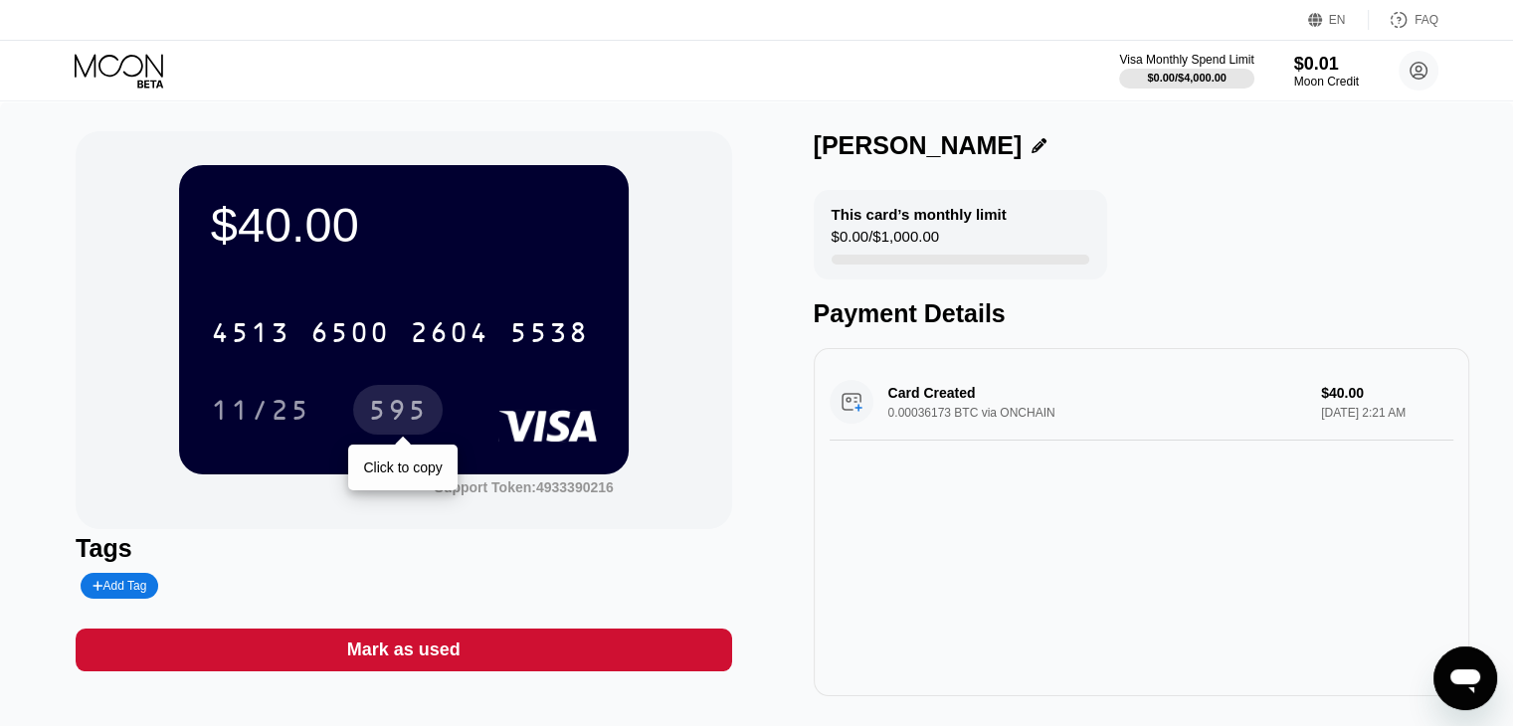
drag, startPoint x: 399, startPoint y: 404, endPoint x: 497, endPoint y: 296, distance: 145.7
click at [399, 403] on div "595" at bounding box center [398, 413] width 60 height 32
click at [1281, 242] on div "This card’s monthly limit $0.00 / $1,000.00 Payment Details" at bounding box center [1140, 259] width 655 height 138
click at [1298, 64] on div "$0.01" at bounding box center [1326, 63] width 67 height 21
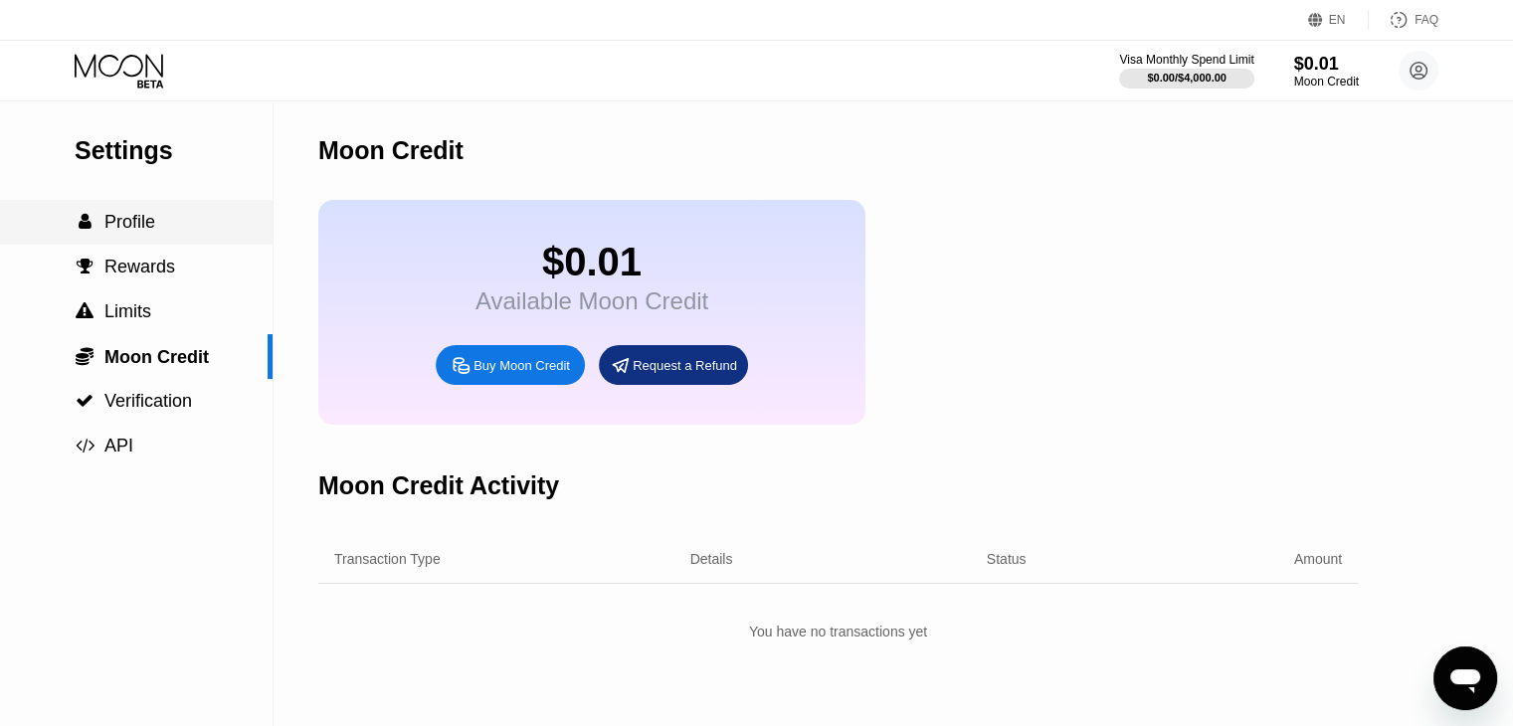
click at [151, 231] on span "Profile" at bounding box center [129, 222] width 51 height 20
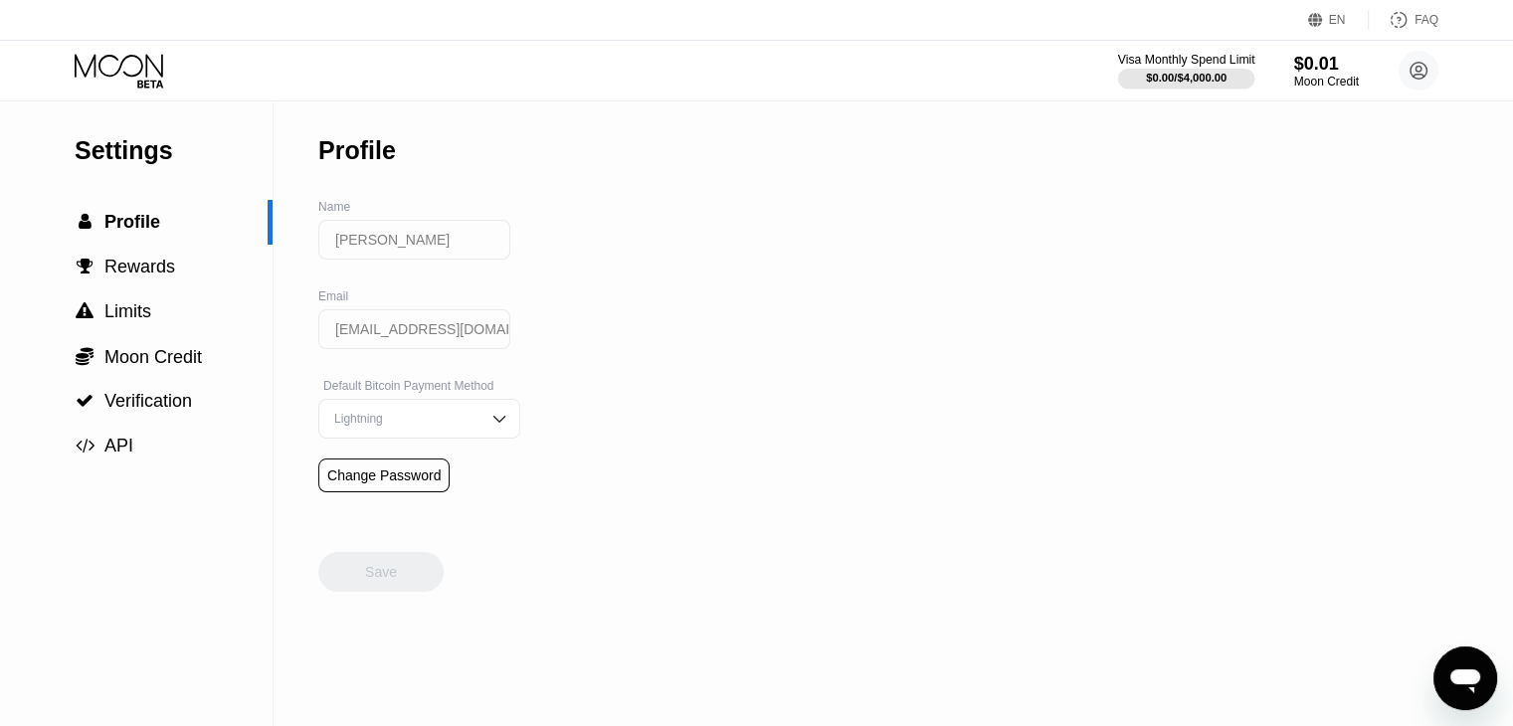
click at [1205, 66] on div "Visa Monthly Spend Limit" at bounding box center [1186, 60] width 137 height 14
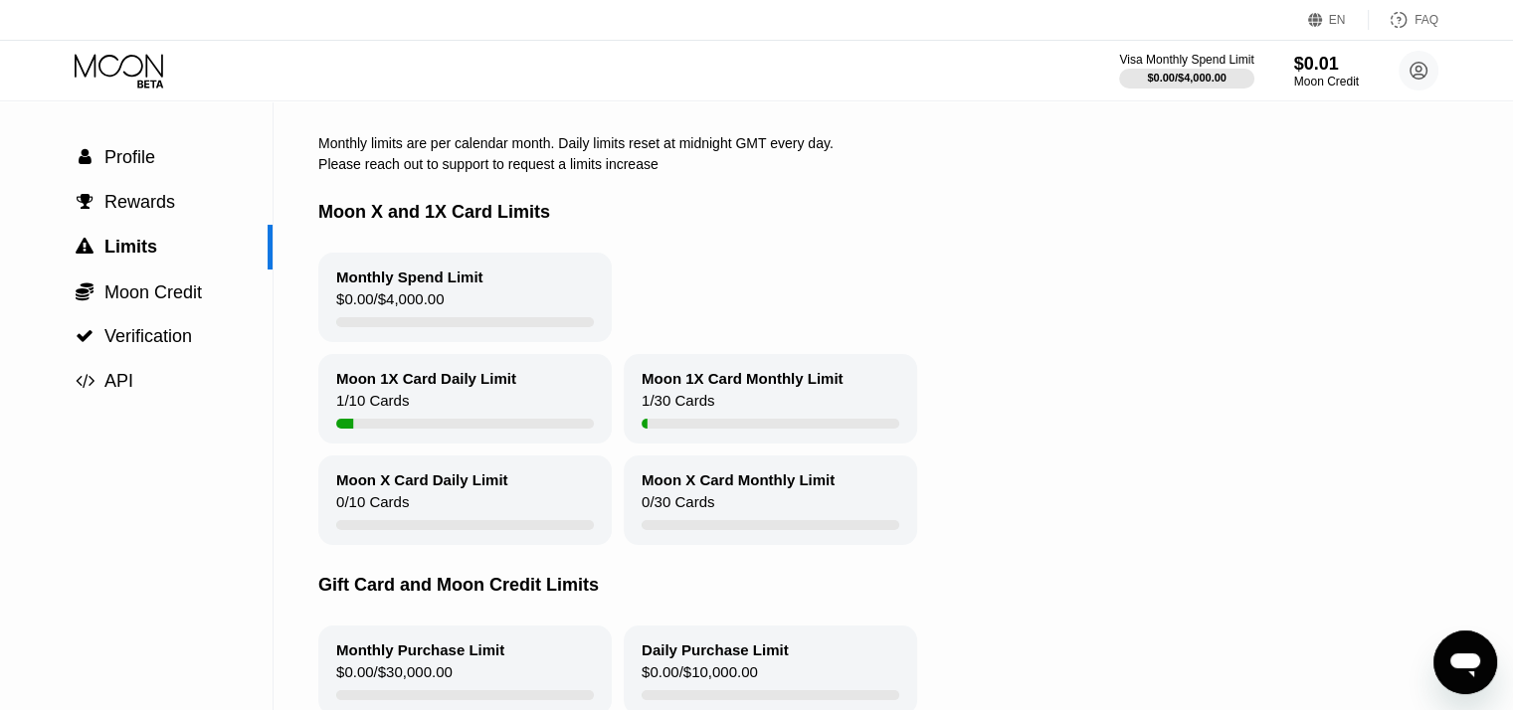
scroll to position [99, 0]
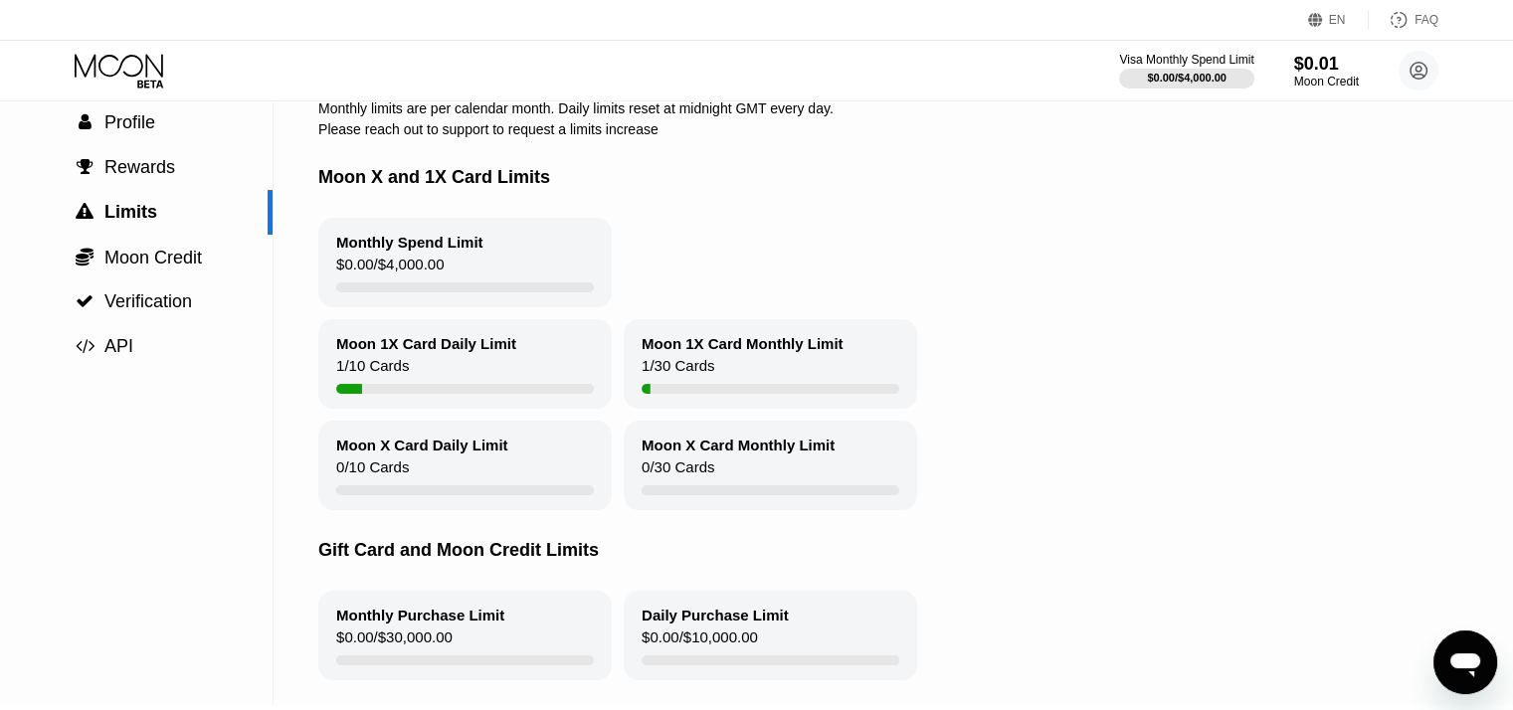
click at [459, 352] on div "Moon 1X Card Daily Limit" at bounding box center [426, 343] width 180 height 17
click at [381, 352] on div "Moon 1X Card Daily Limit" at bounding box center [426, 343] width 180 height 17
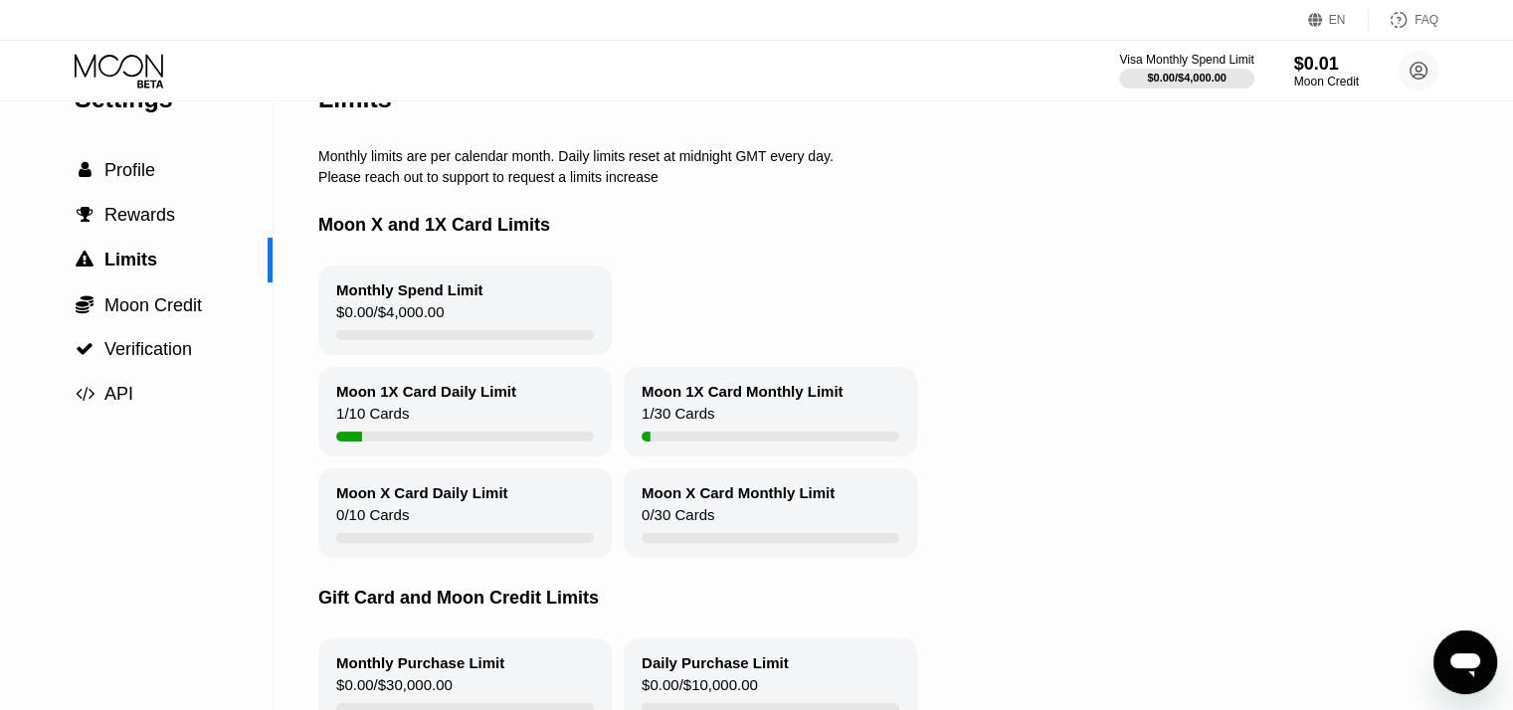
scroll to position [40, 0]
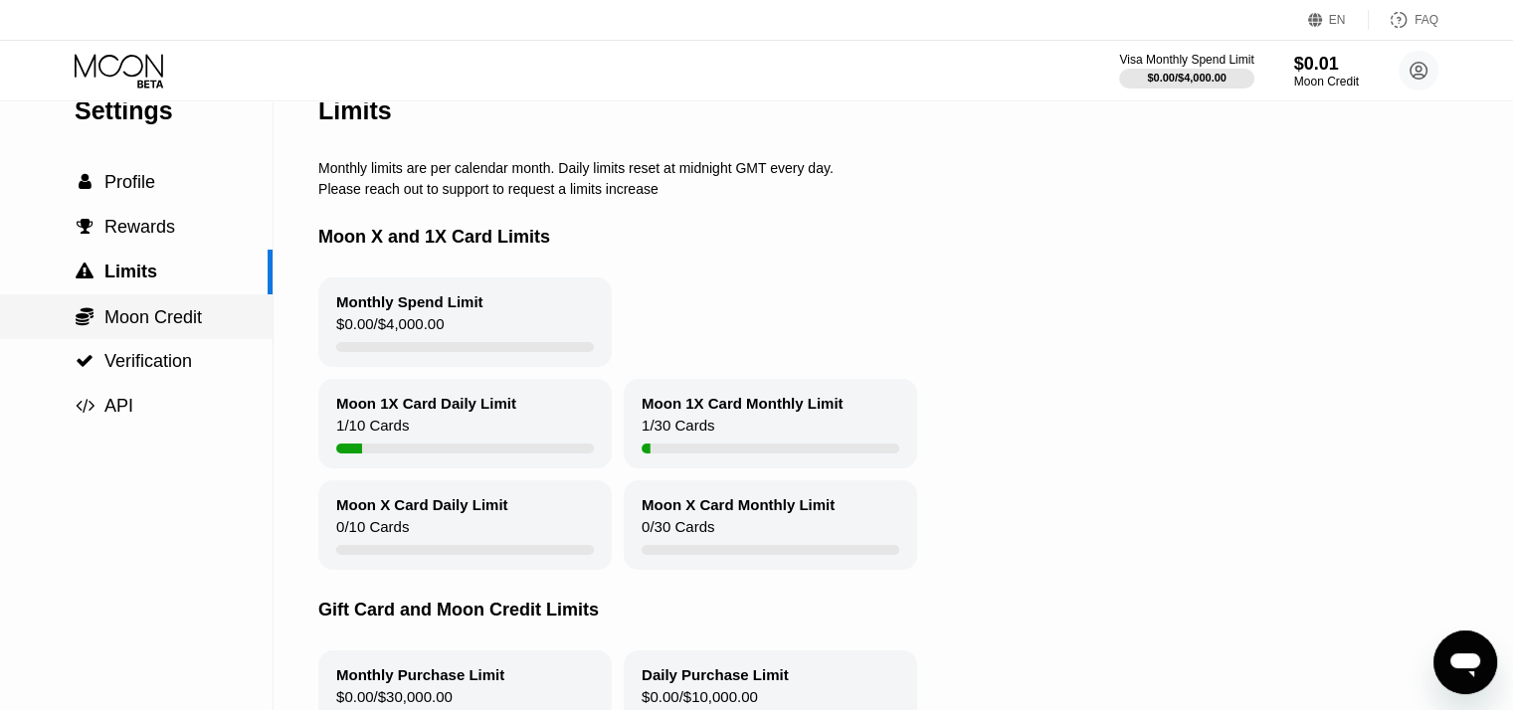
click at [136, 327] on span "Moon Credit" at bounding box center [152, 317] width 97 height 20
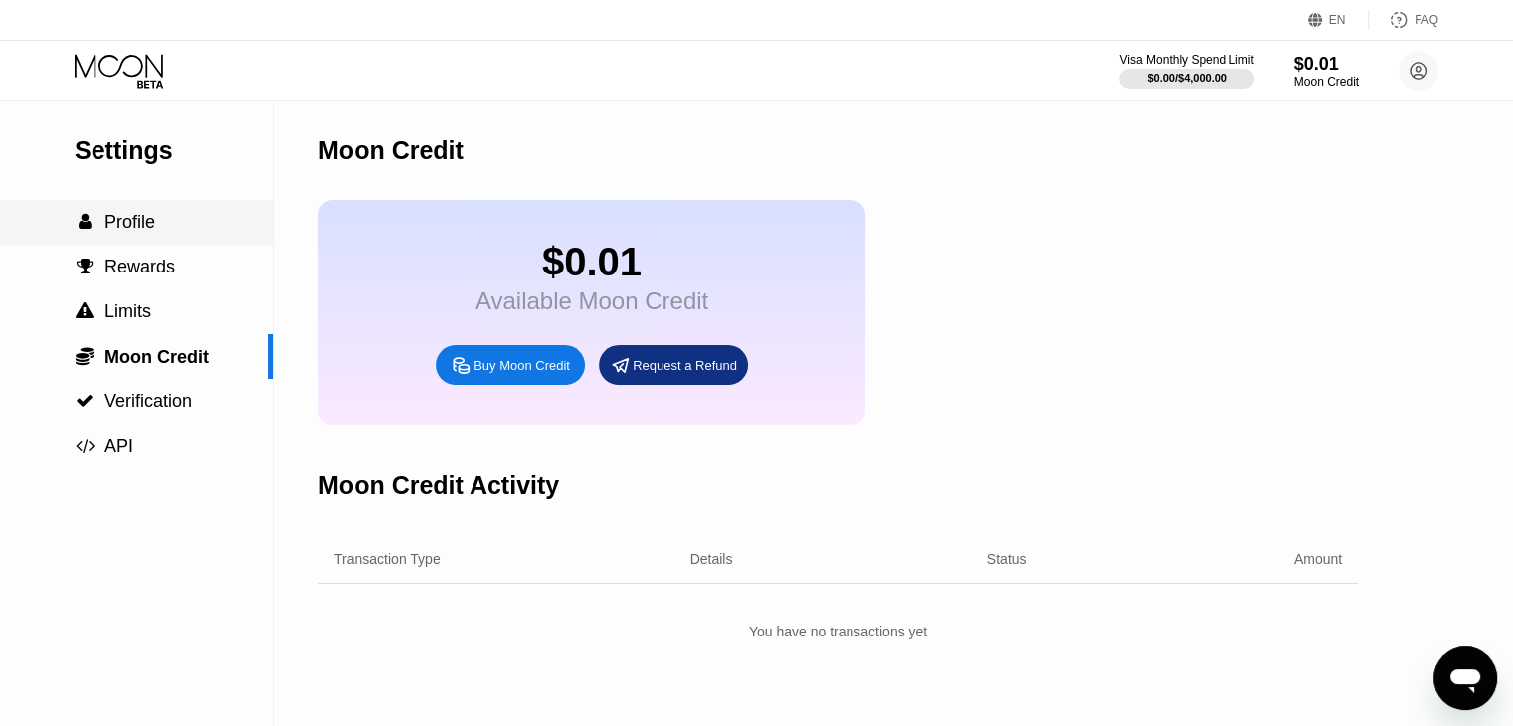
click at [120, 222] on span "Profile" at bounding box center [129, 222] width 51 height 20
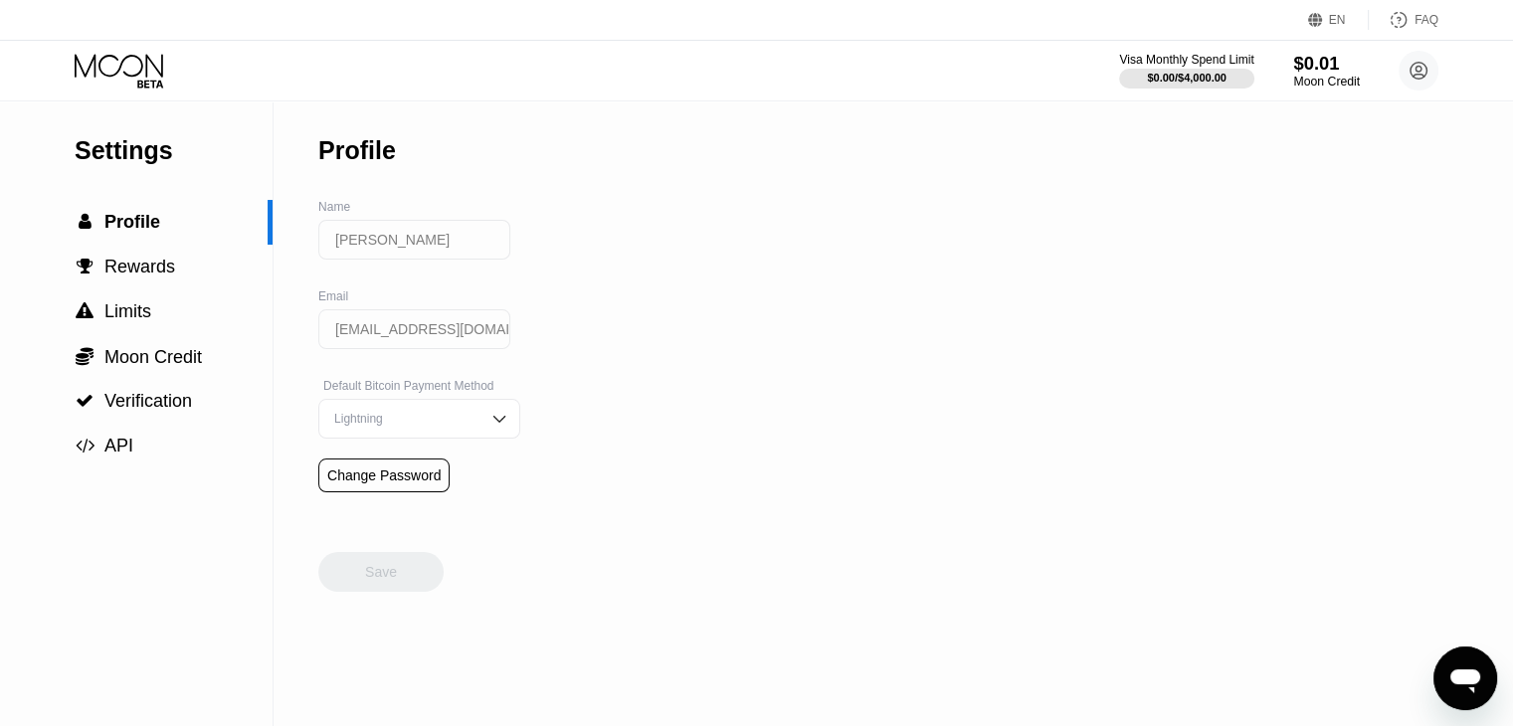
click at [1322, 70] on div "$0.01" at bounding box center [1326, 63] width 67 height 21
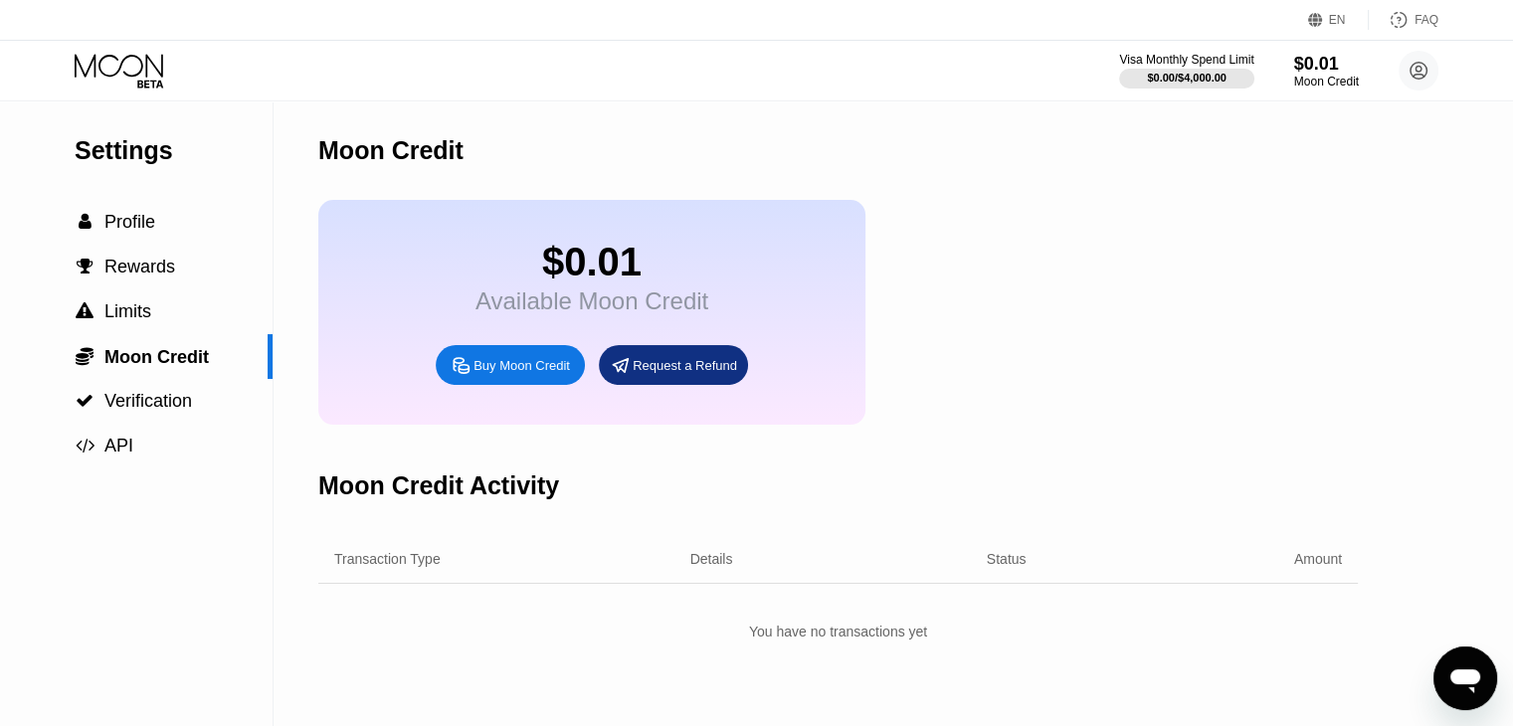
click at [597, 275] on div "$0.01" at bounding box center [591, 262] width 233 height 45
drag, startPoint x: 791, startPoint y: 271, endPoint x: 810, endPoint y: 270, distance: 19.9
click at [810, 270] on div "$0.01 Available Moon Credit Buy Moon Credit Request a Refund" at bounding box center [591, 312] width 547 height 225
drag, startPoint x: 1309, startPoint y: 336, endPoint x: 1143, endPoint y: 71, distance: 313.2
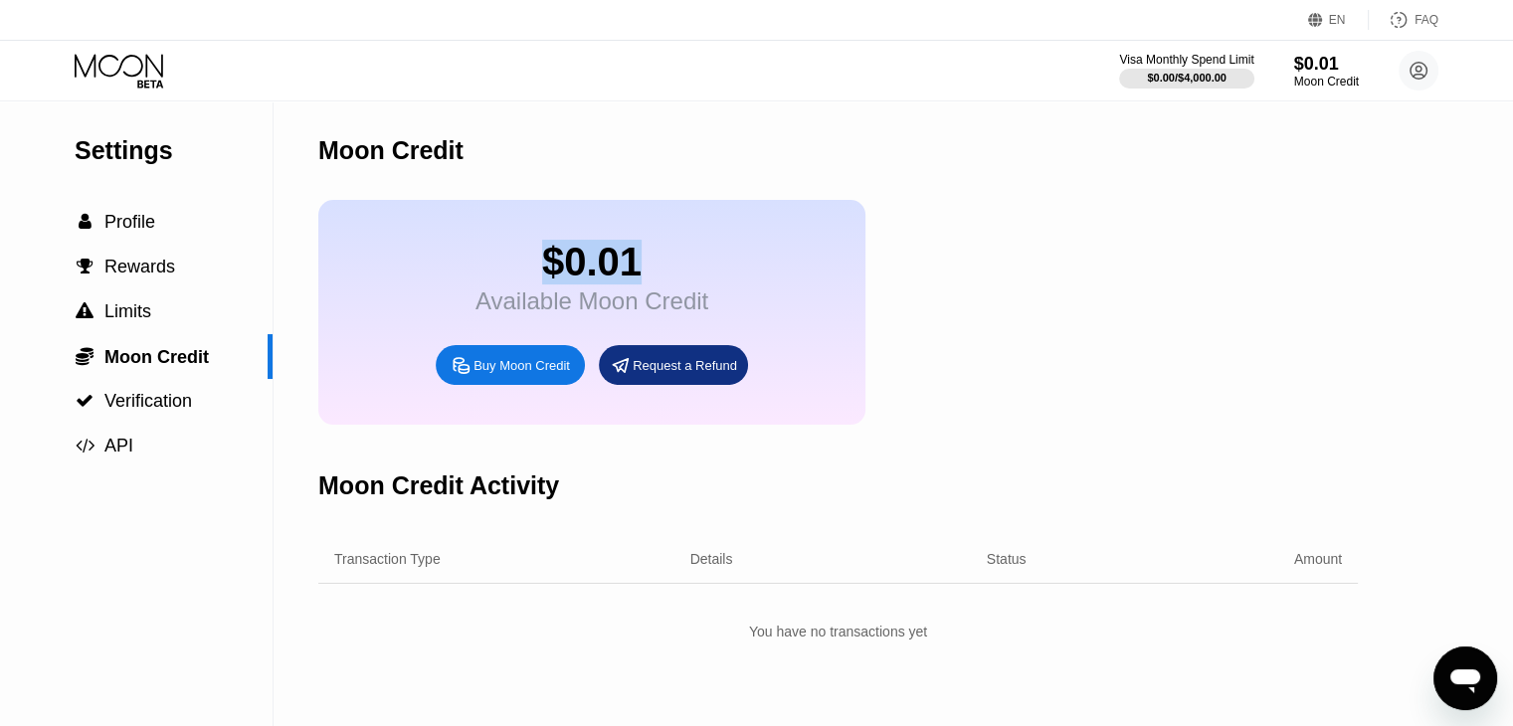
click at [1307, 328] on div "$0.01 Available Moon Credit Buy Moon Credit Request a Refund" at bounding box center [837, 312] width 1039 height 225
click at [1148, 64] on div "Visa Monthly Spend Limit" at bounding box center [1186, 60] width 137 height 14
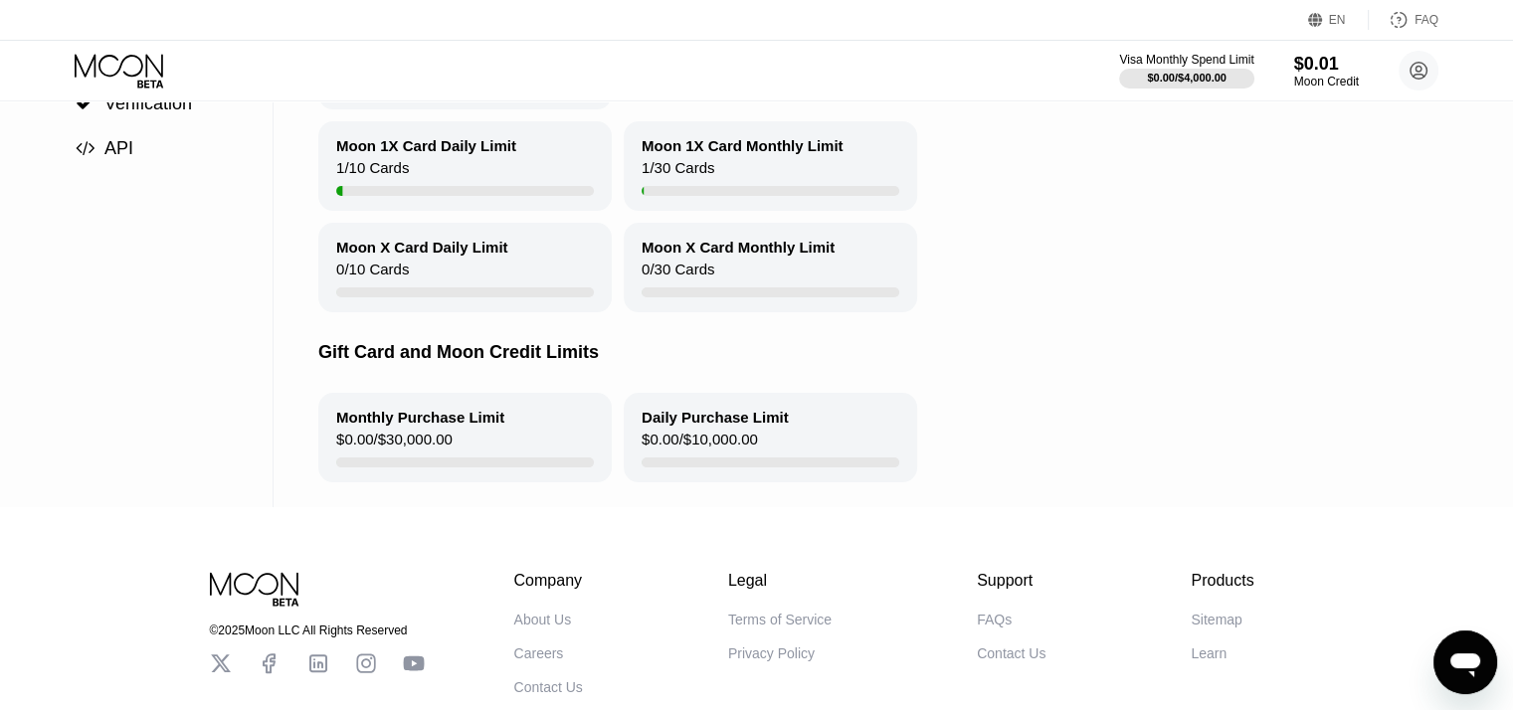
scroll to position [298, 0]
click at [590, 166] on div "Moon 1X Card Daily Limit 1 / 10 Cards" at bounding box center [464, 165] width 293 height 90
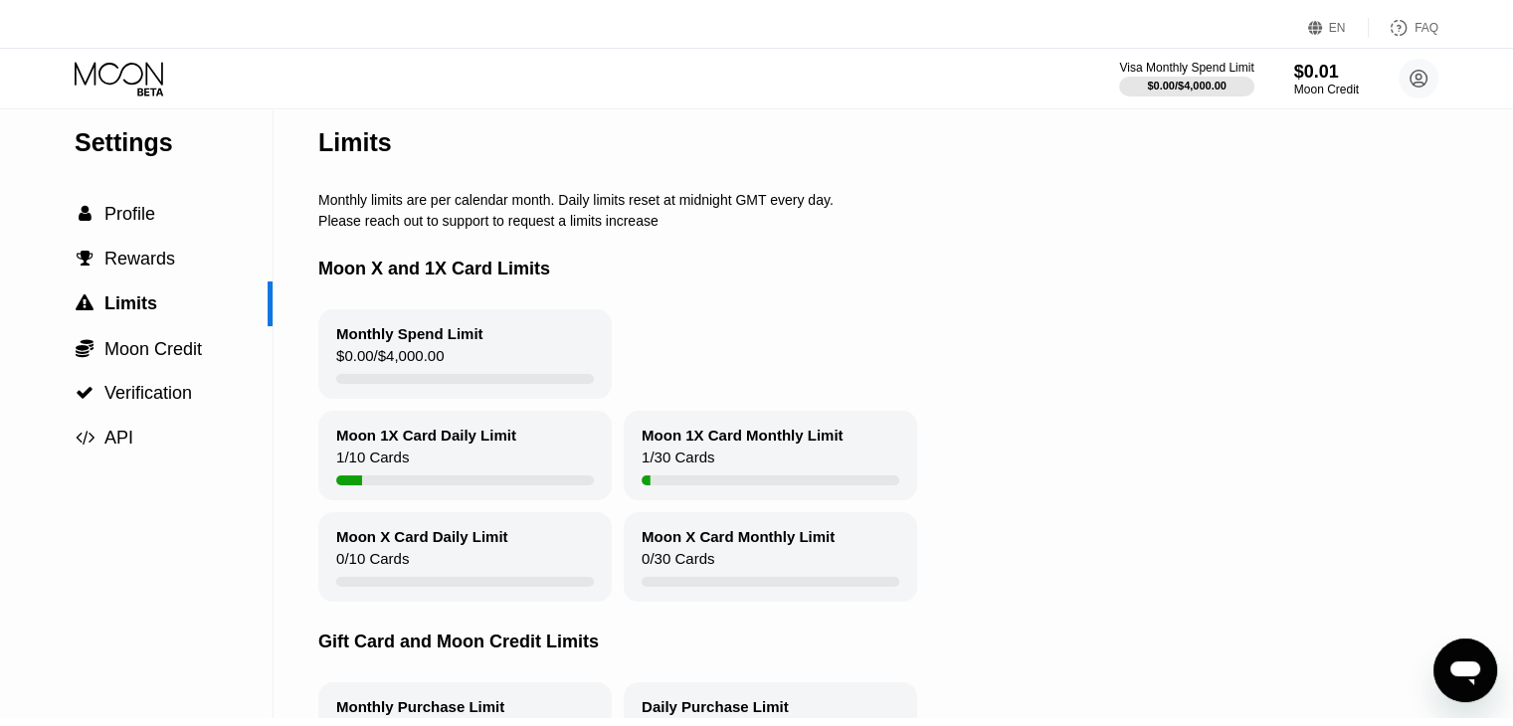
scroll to position [0, 0]
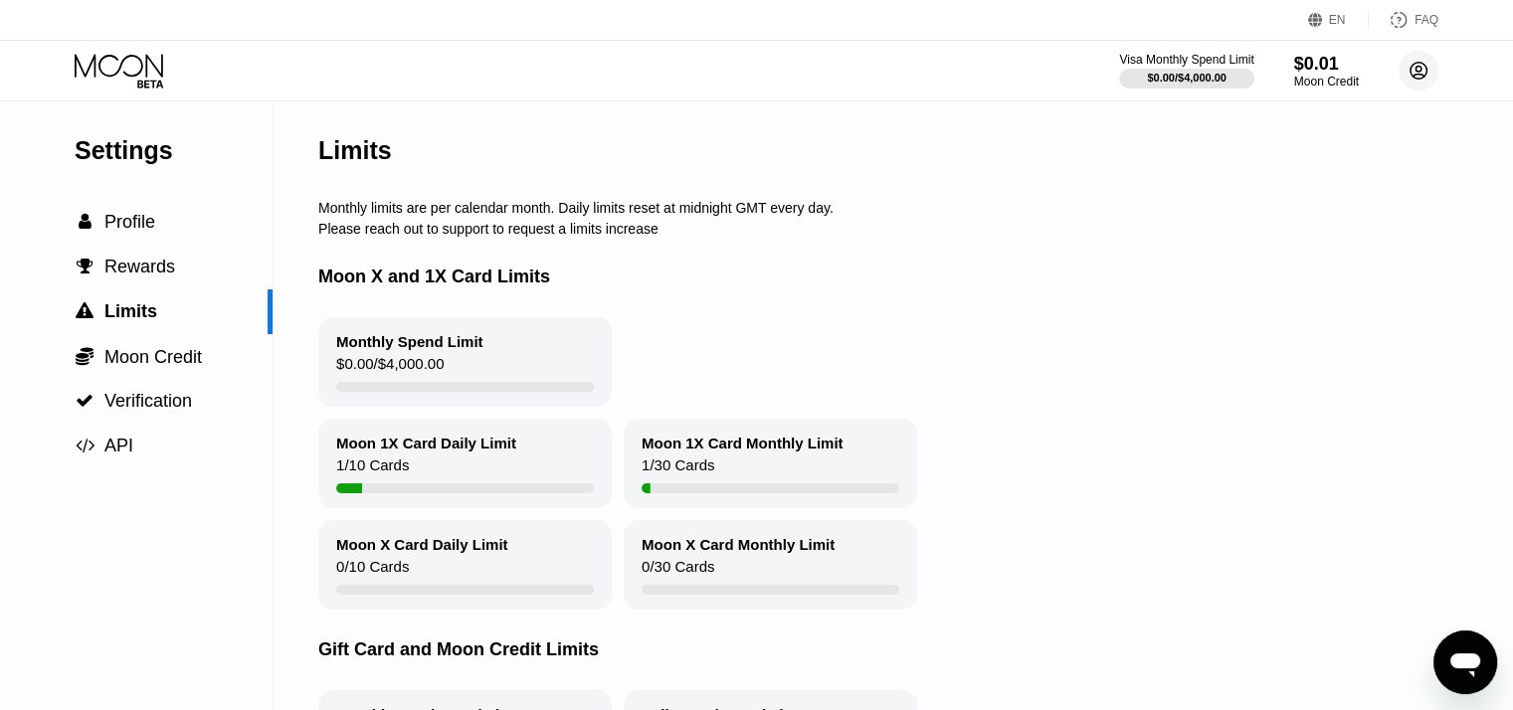
click at [1413, 70] on circle at bounding box center [1418, 71] width 40 height 40
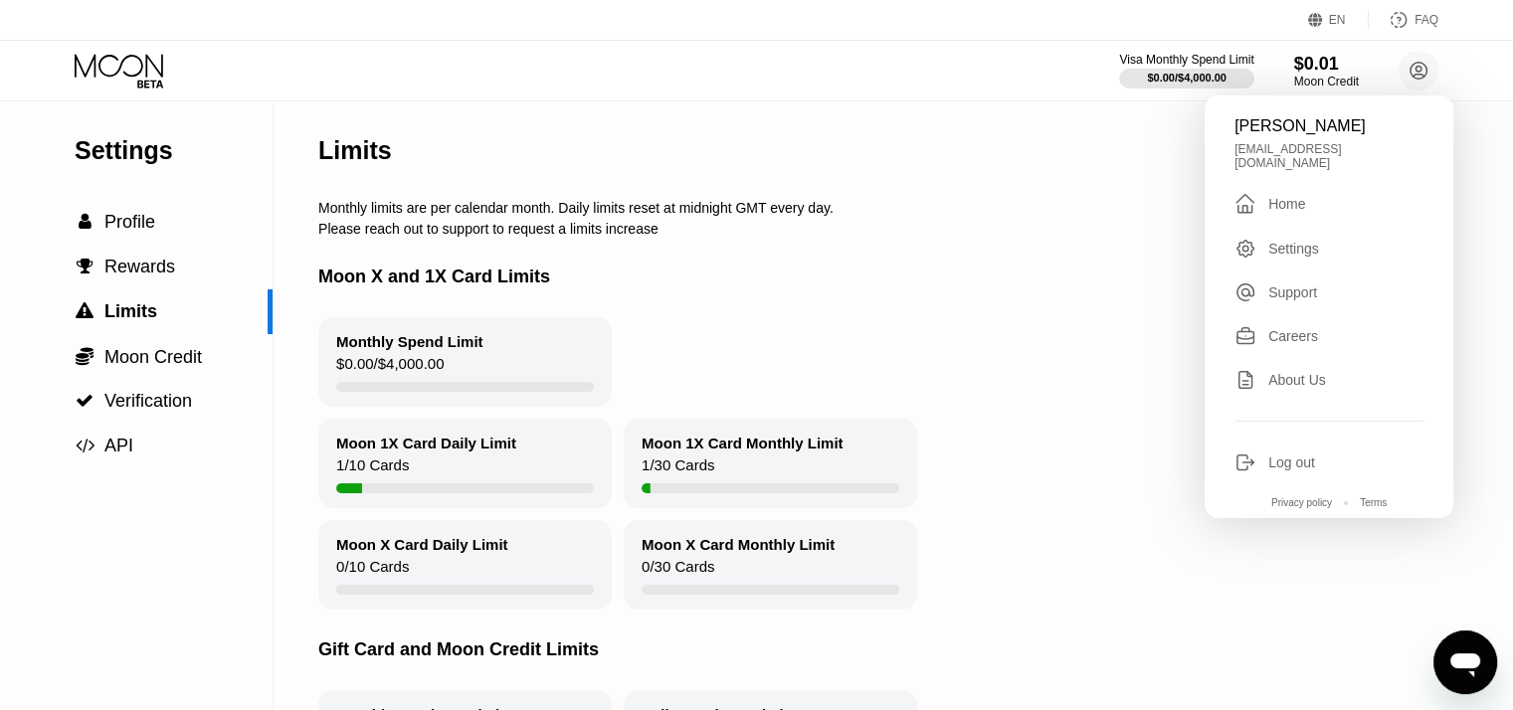
click at [1282, 196] on div "Home" at bounding box center [1286, 204] width 37 height 16
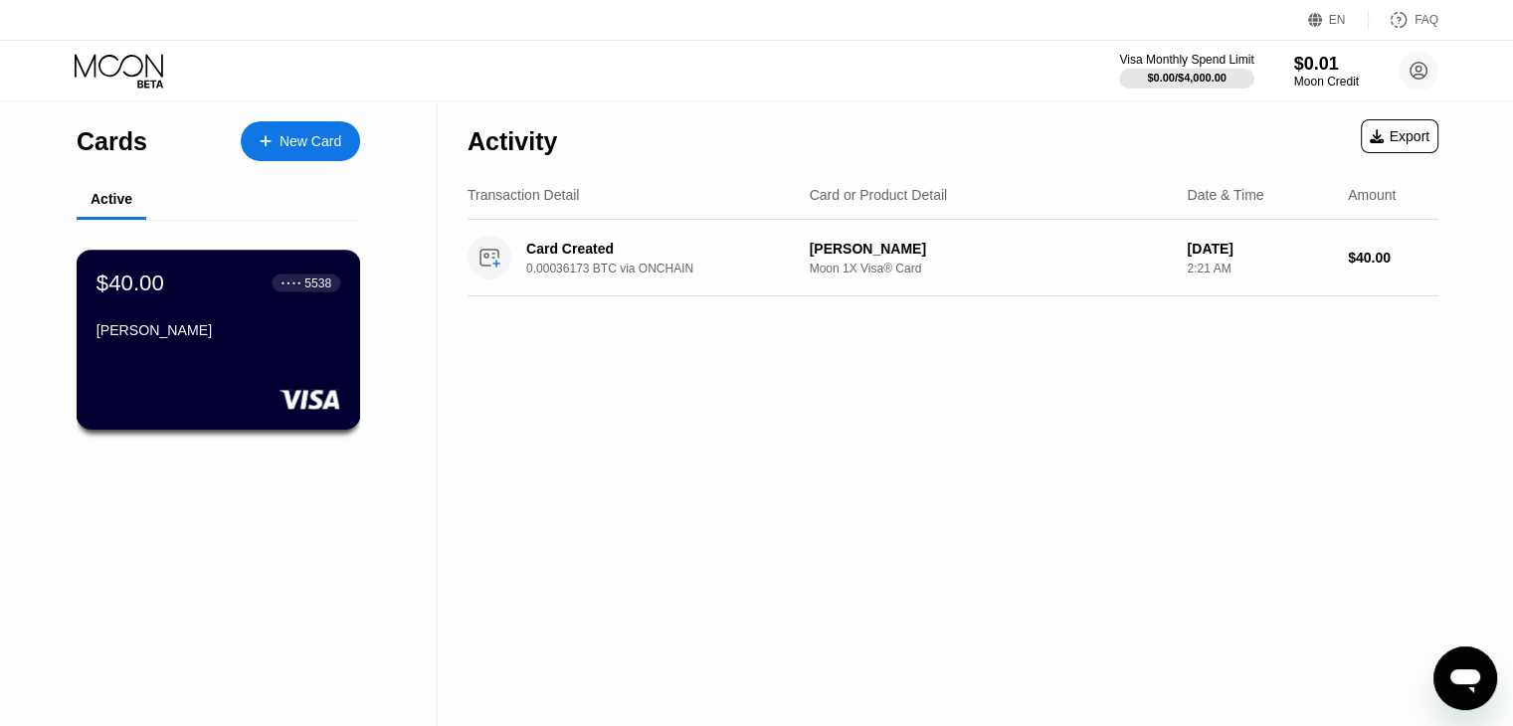
click at [239, 336] on div "[PERSON_NAME]" at bounding box center [218, 330] width 244 height 16
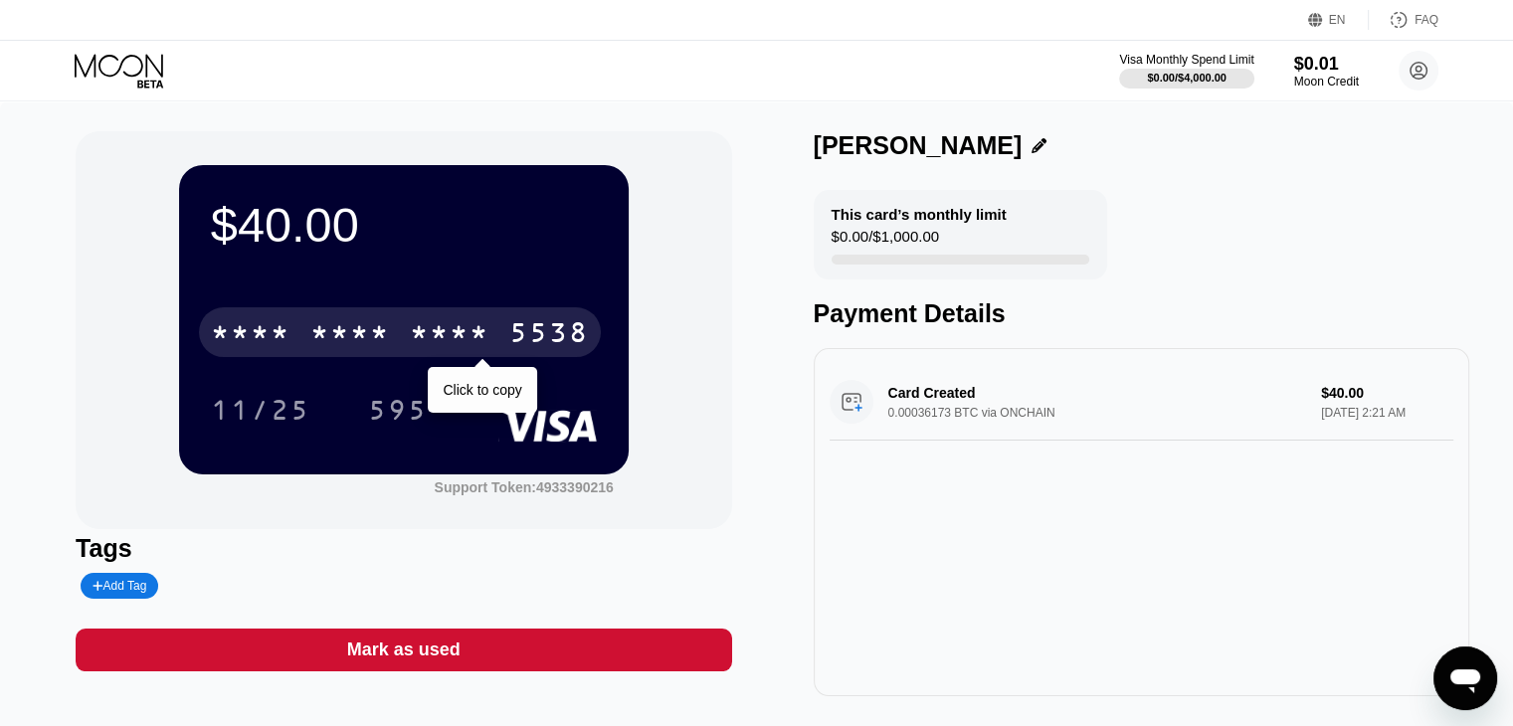
click at [406, 319] on div "* * * * * * * * * * * * 5538" at bounding box center [400, 332] width 402 height 50
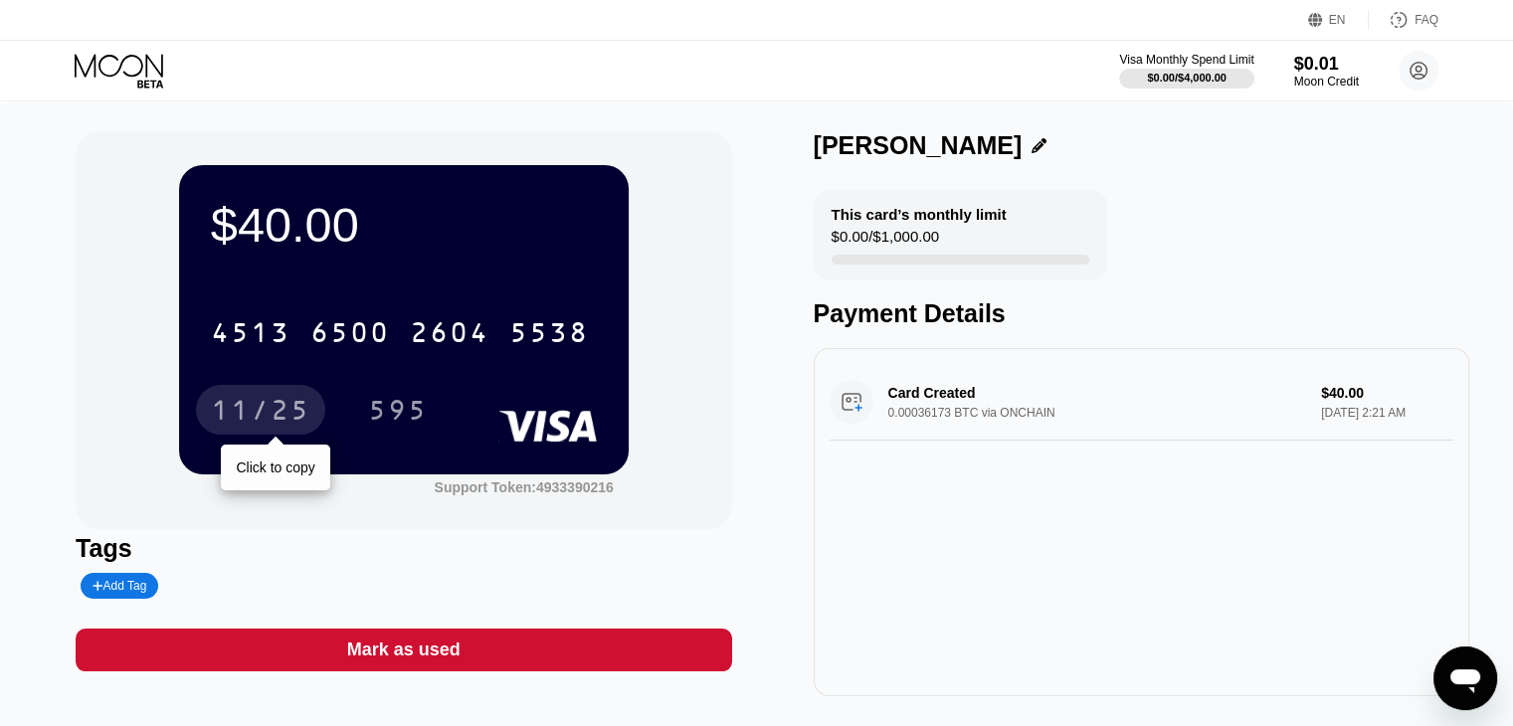
click at [290, 396] on div "11/25" at bounding box center [260, 410] width 129 height 50
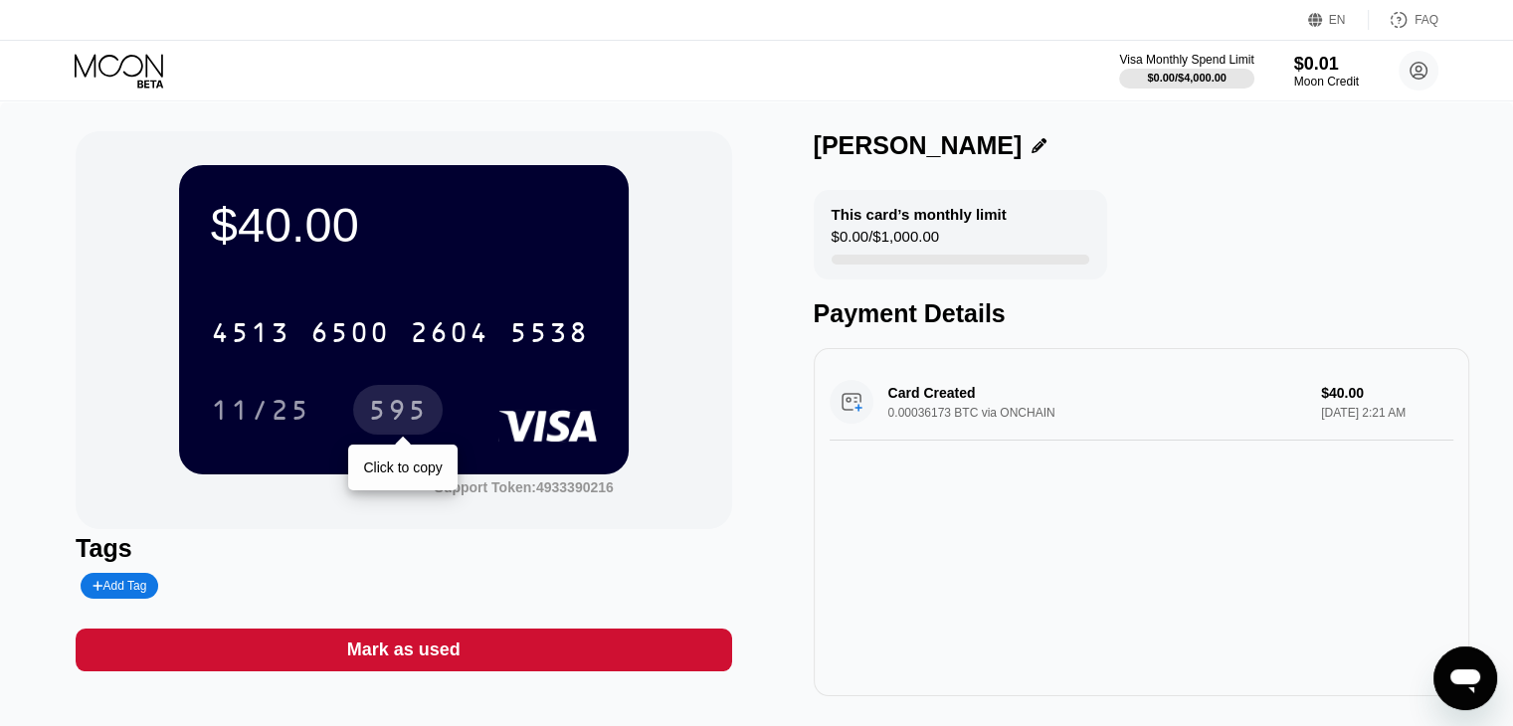
drag, startPoint x: 418, startPoint y: 411, endPoint x: 603, endPoint y: 41, distance: 413.6
click at [424, 406] on div "595" at bounding box center [398, 413] width 60 height 32
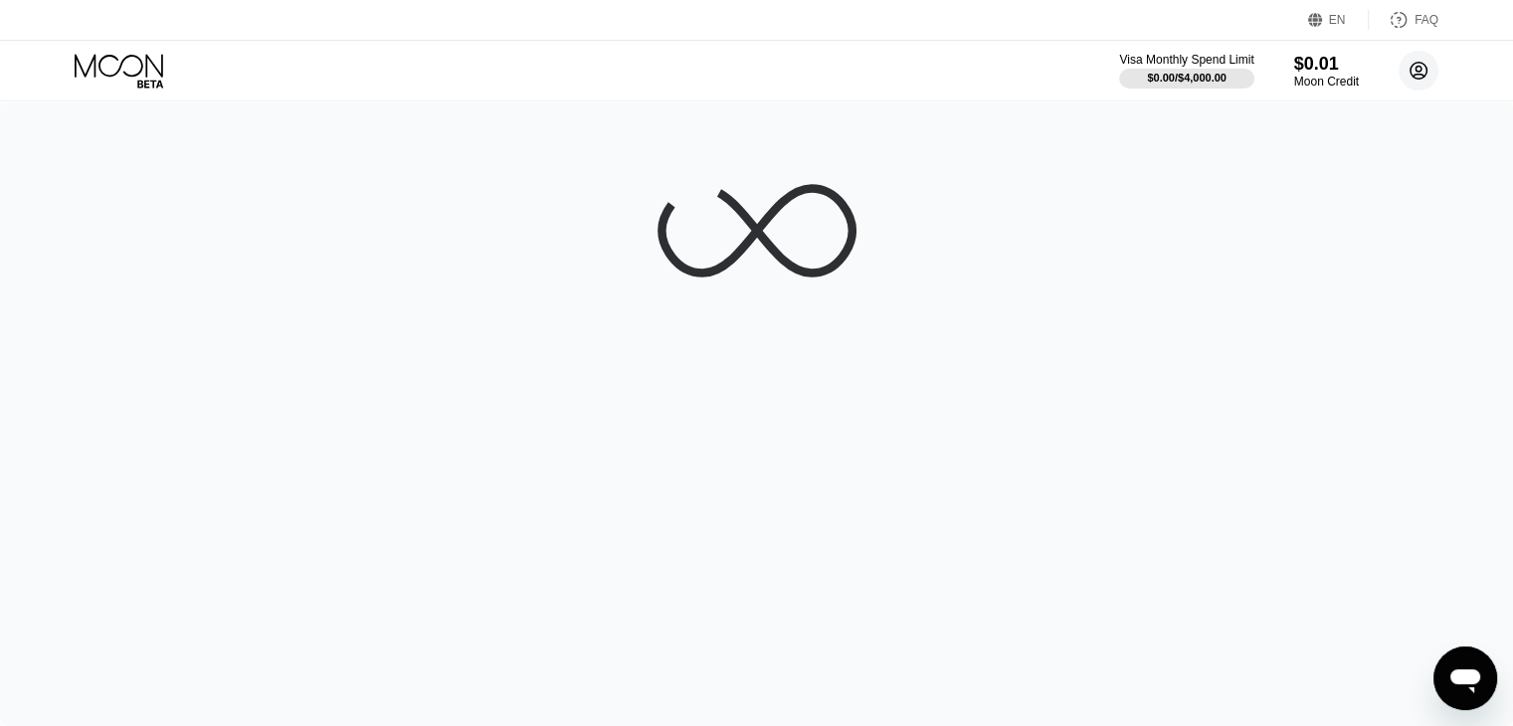
click at [1424, 65] on icon at bounding box center [1418, 71] width 17 height 17
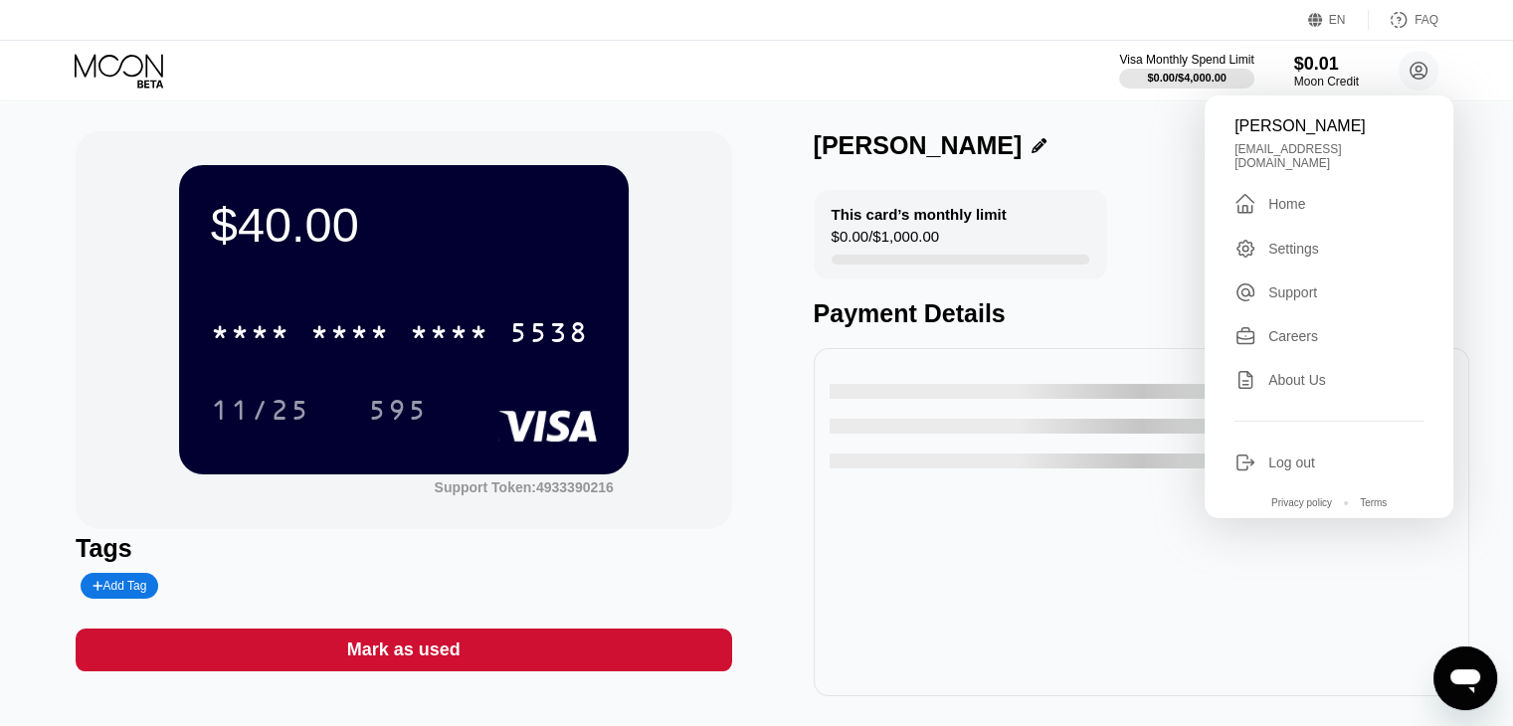
click at [1309, 241] on div "Settings" at bounding box center [1293, 249] width 51 height 16
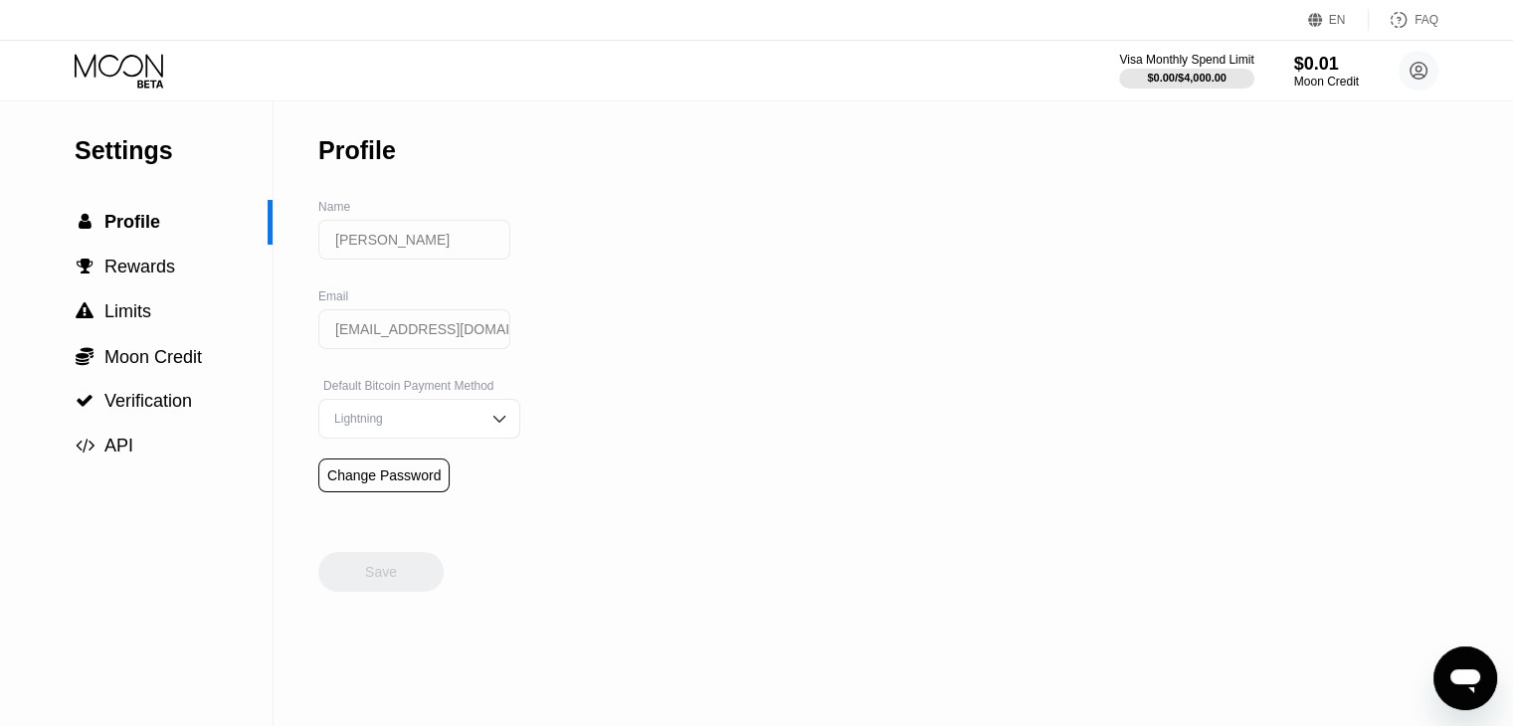
drag, startPoint x: 1366, startPoint y: 428, endPoint x: 1360, endPoint y: 416, distance: 13.3
click at [1366, 423] on div "Settings  Profile  Rewards  Limits  Moon Credit  Verification  API Profil…" at bounding box center [756, 413] width 1513 height 625
drag, startPoint x: 865, startPoint y: 282, endPoint x: 273, endPoint y: 122, distance: 613.0
click at [840, 265] on div "Settings  Profile  Rewards  Limits  Moon Credit  Verification  API Profil…" at bounding box center [756, 413] width 1513 height 625
click at [1194, 69] on div at bounding box center [1186, 79] width 137 height 20
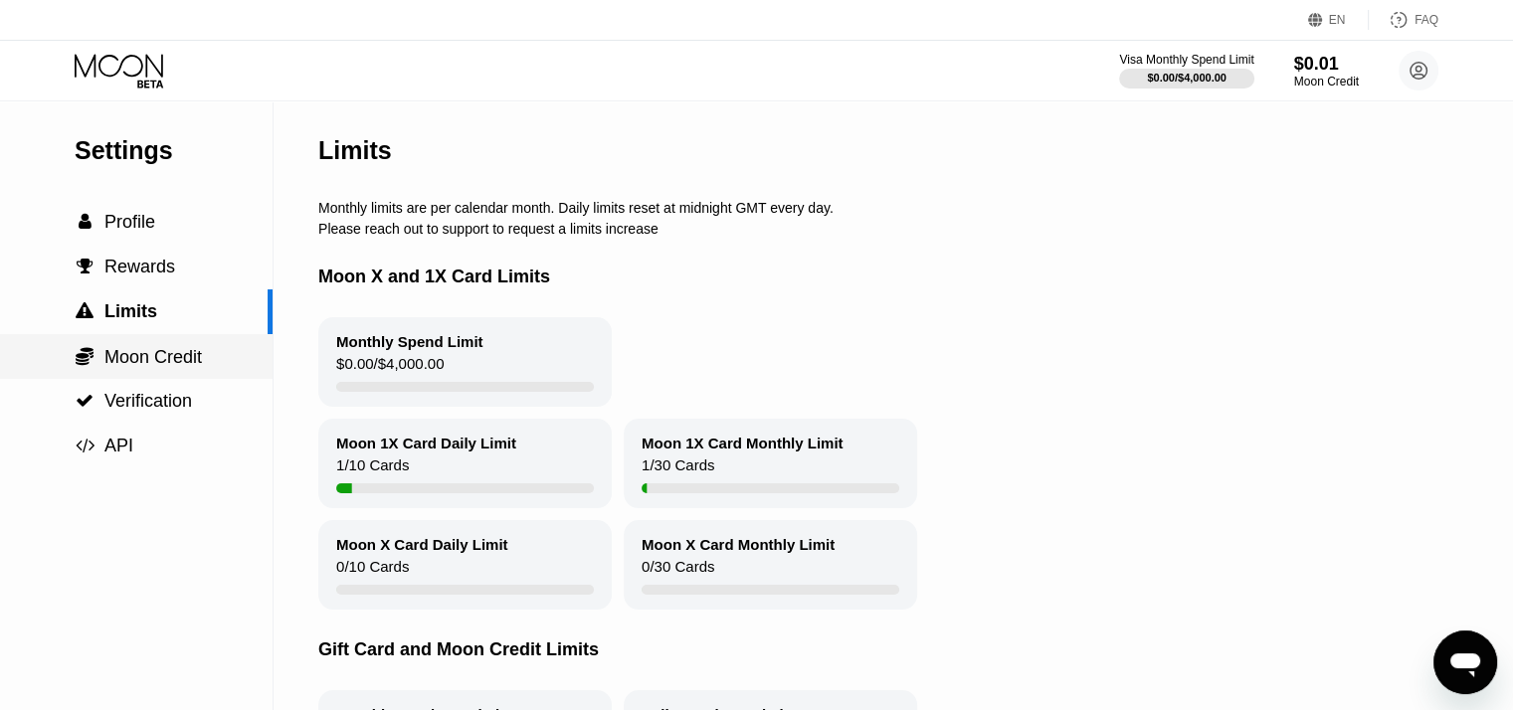
click at [118, 356] on span "Moon Credit" at bounding box center [152, 357] width 97 height 20
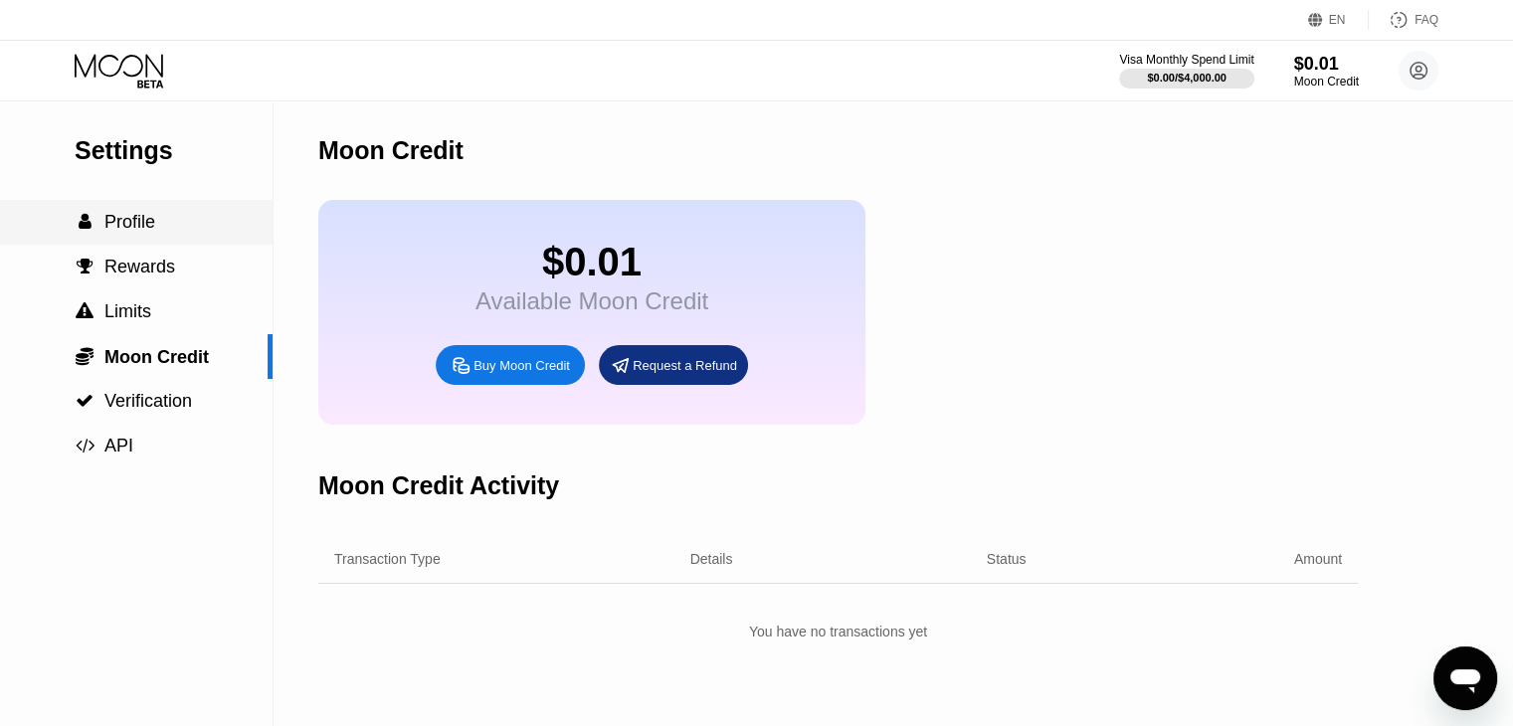
click at [142, 242] on div " Profile" at bounding box center [136, 222] width 272 height 45
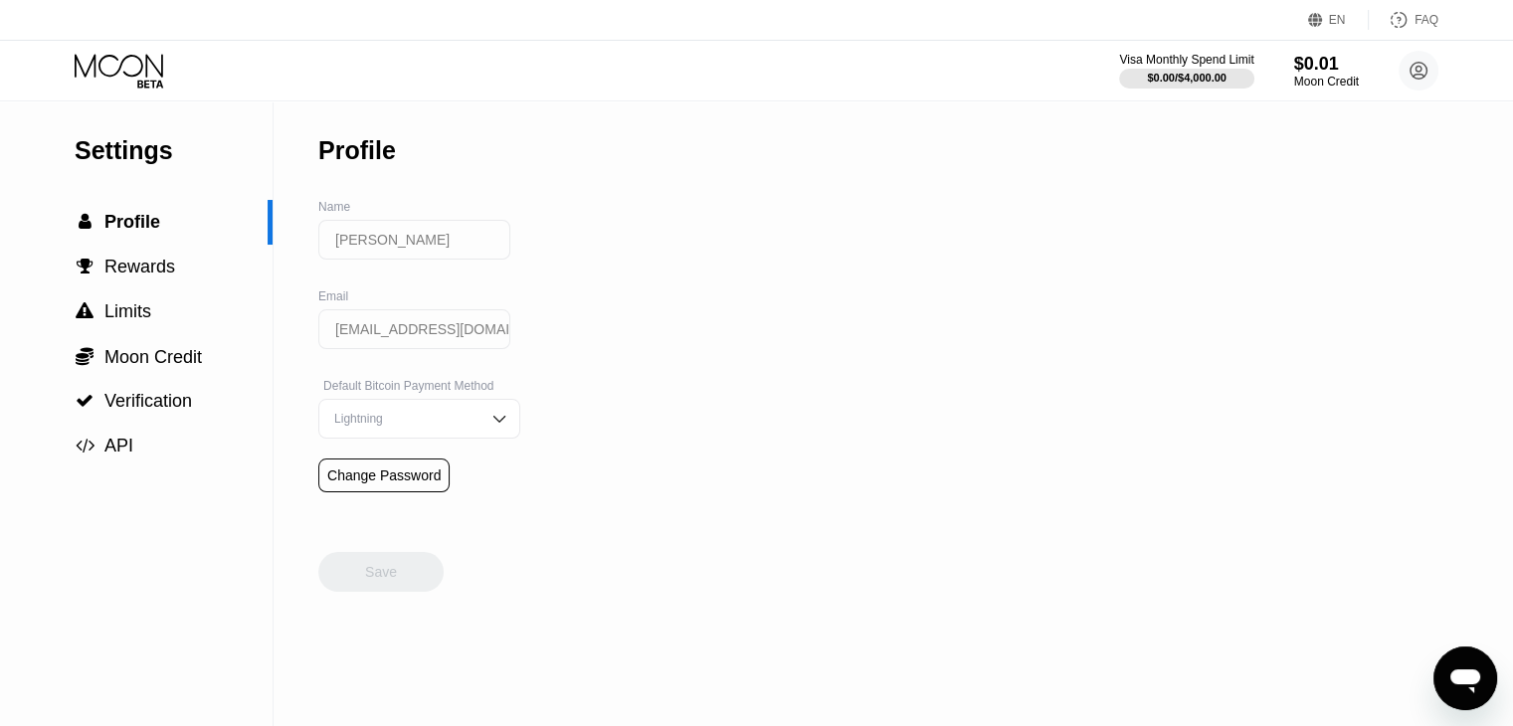
click at [489, 426] on img at bounding box center [499, 419] width 20 height 20
drag, startPoint x: 394, startPoint y: 502, endPoint x: 668, endPoint y: 401, distance: 292.6
click at [395, 499] on div "On-Chain" at bounding box center [419, 498] width 200 height 40
click at [776, 268] on div "Settings  Profile  Rewards  Limits  Moon Credit  Verification  API Profil…" at bounding box center [756, 413] width 1513 height 625
drag, startPoint x: 373, startPoint y: 586, endPoint x: 692, endPoint y: 499, distance: 330.7
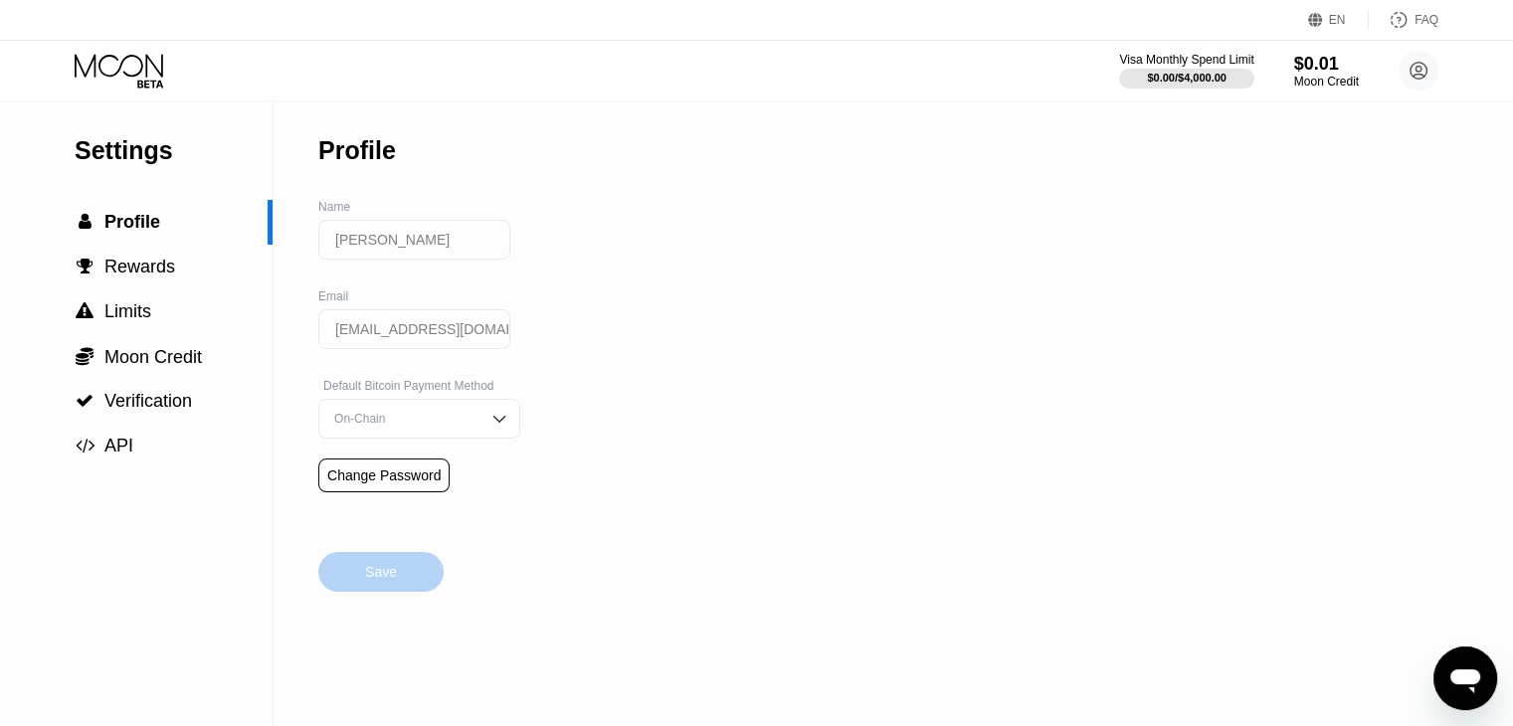
click at [401, 582] on div "Save" at bounding box center [380, 572] width 125 height 40
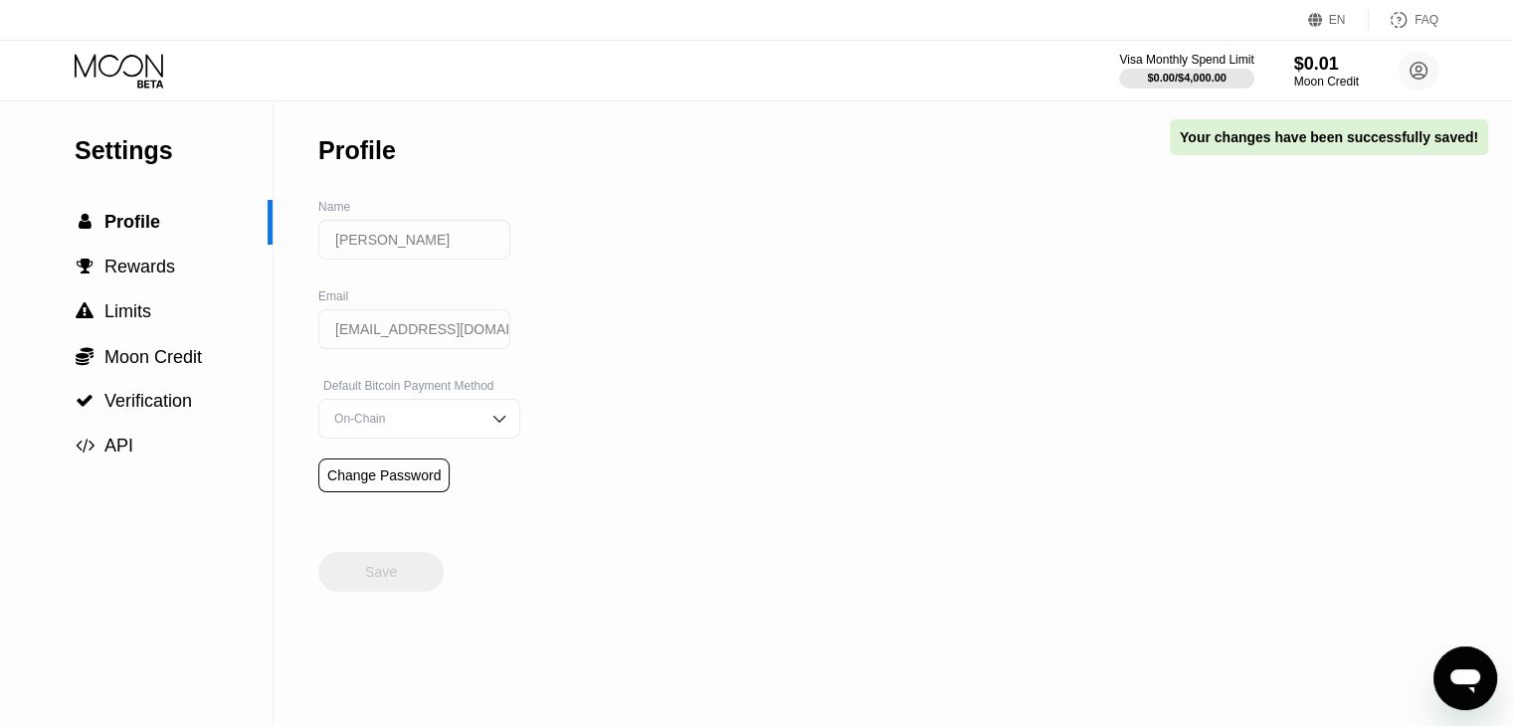
click at [895, 258] on div "Settings  Profile  Rewards  Limits  Moon Credit  Verification  API Profil…" at bounding box center [756, 413] width 1513 height 625
click at [1317, 77] on div "Moon Credit" at bounding box center [1326, 82] width 67 height 14
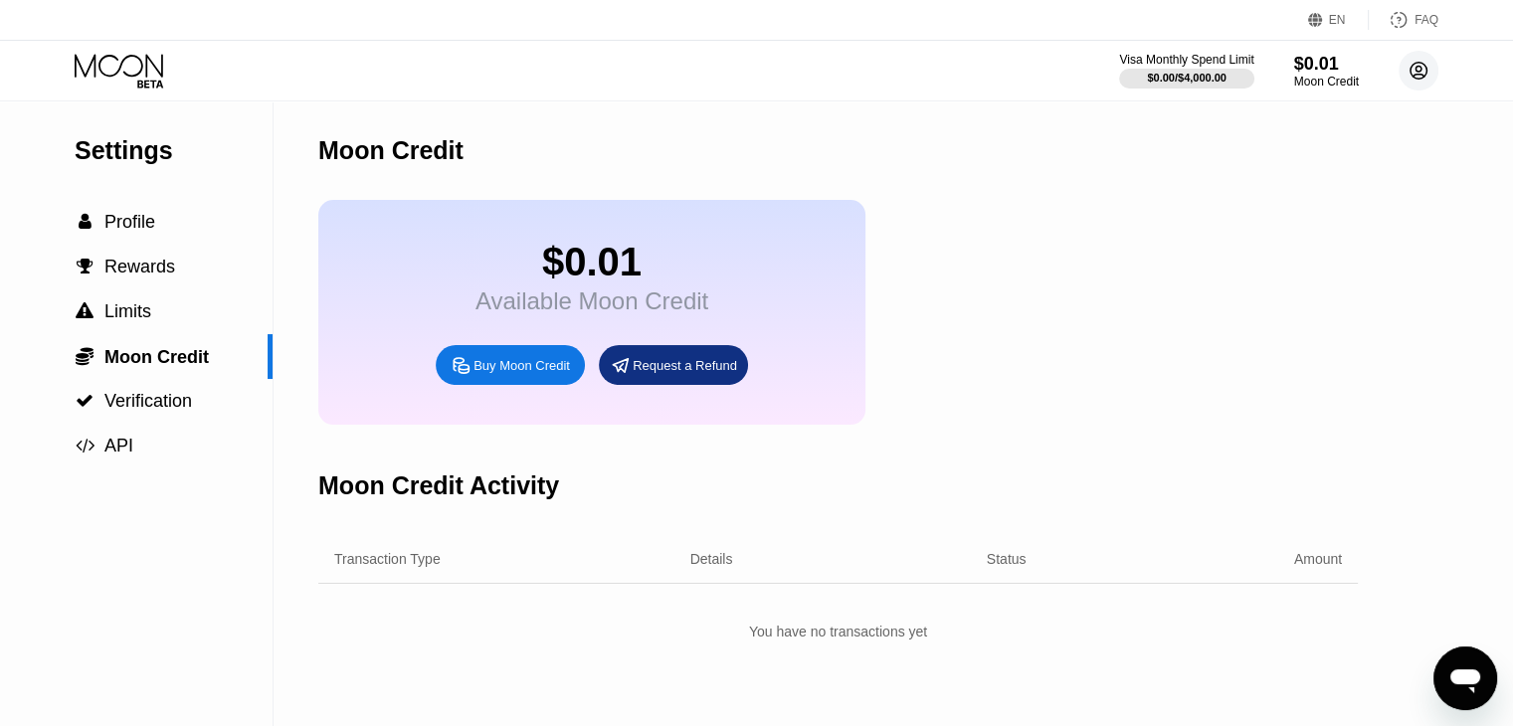
click at [1406, 76] on circle at bounding box center [1418, 71] width 40 height 40
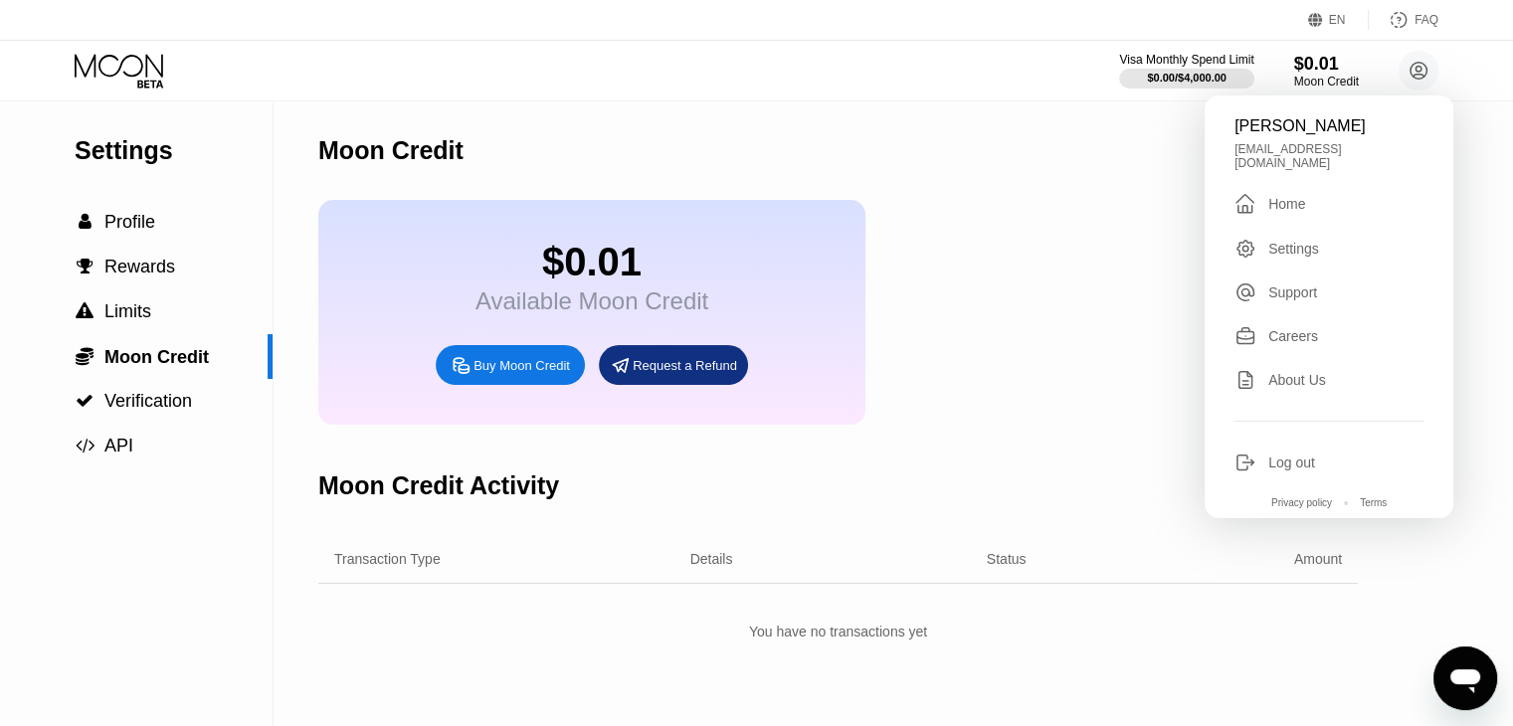
click at [1307, 200] on div " Home" at bounding box center [1328, 204] width 189 height 24
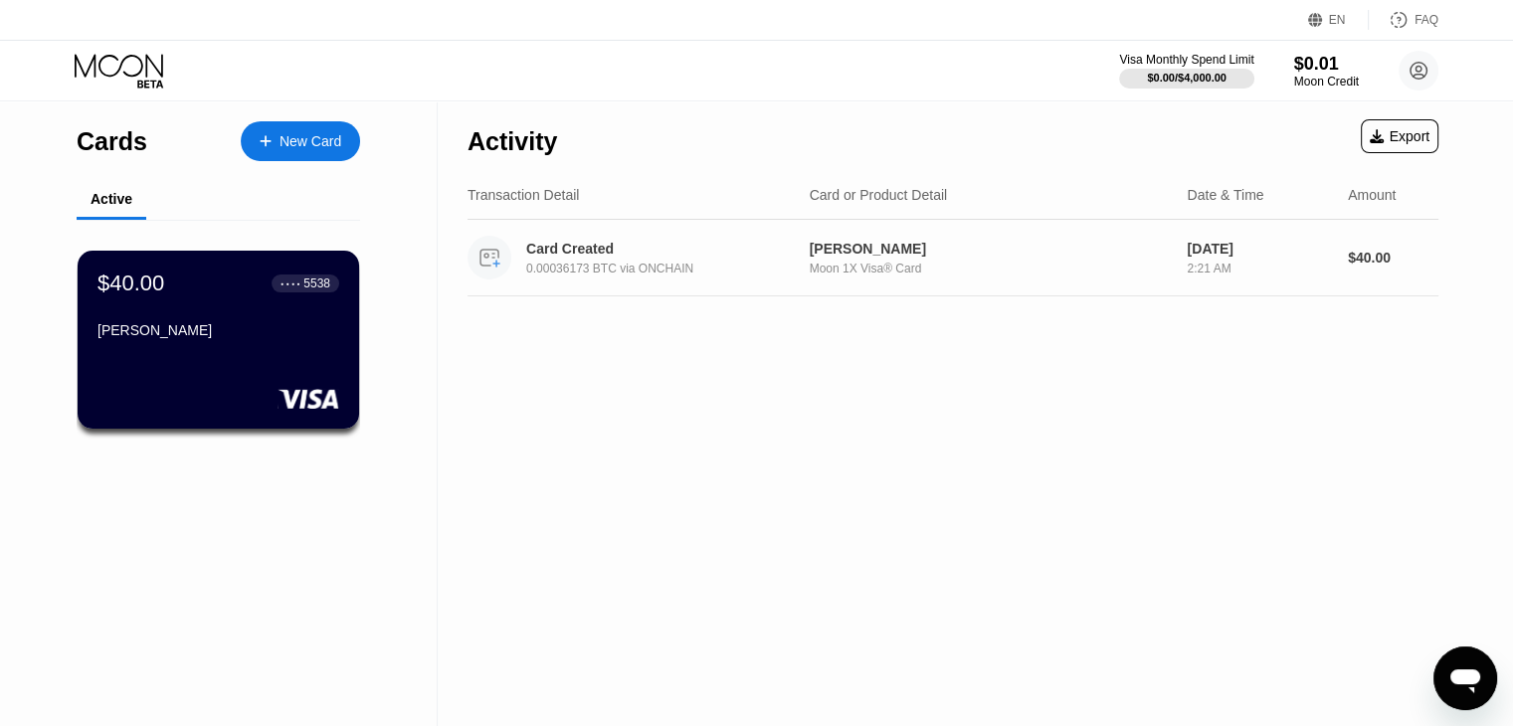
click at [568, 264] on div "0.00036173 BTC via ONCHAIN" at bounding box center [672, 269] width 293 height 14
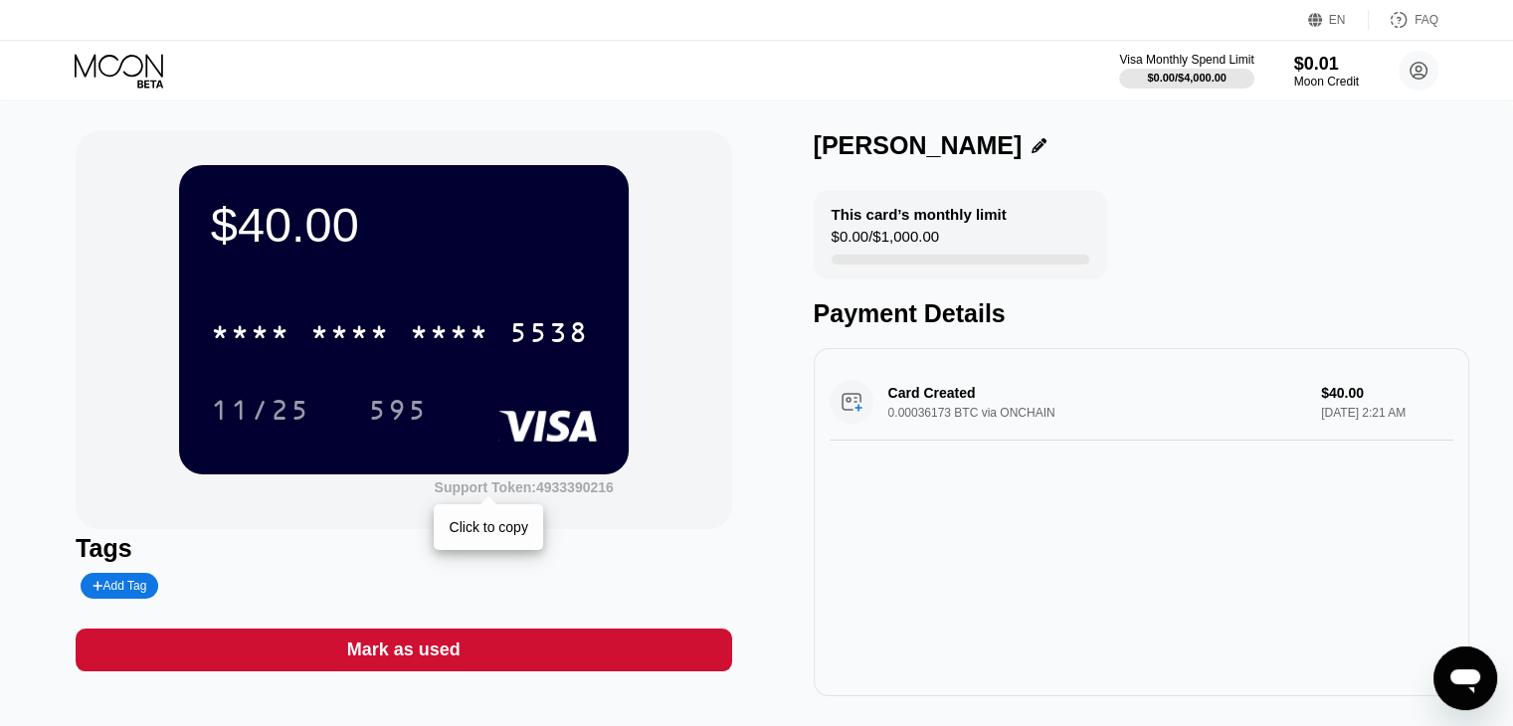
click at [508, 493] on div "Support Token: 4933390216" at bounding box center [523, 487] width 179 height 16
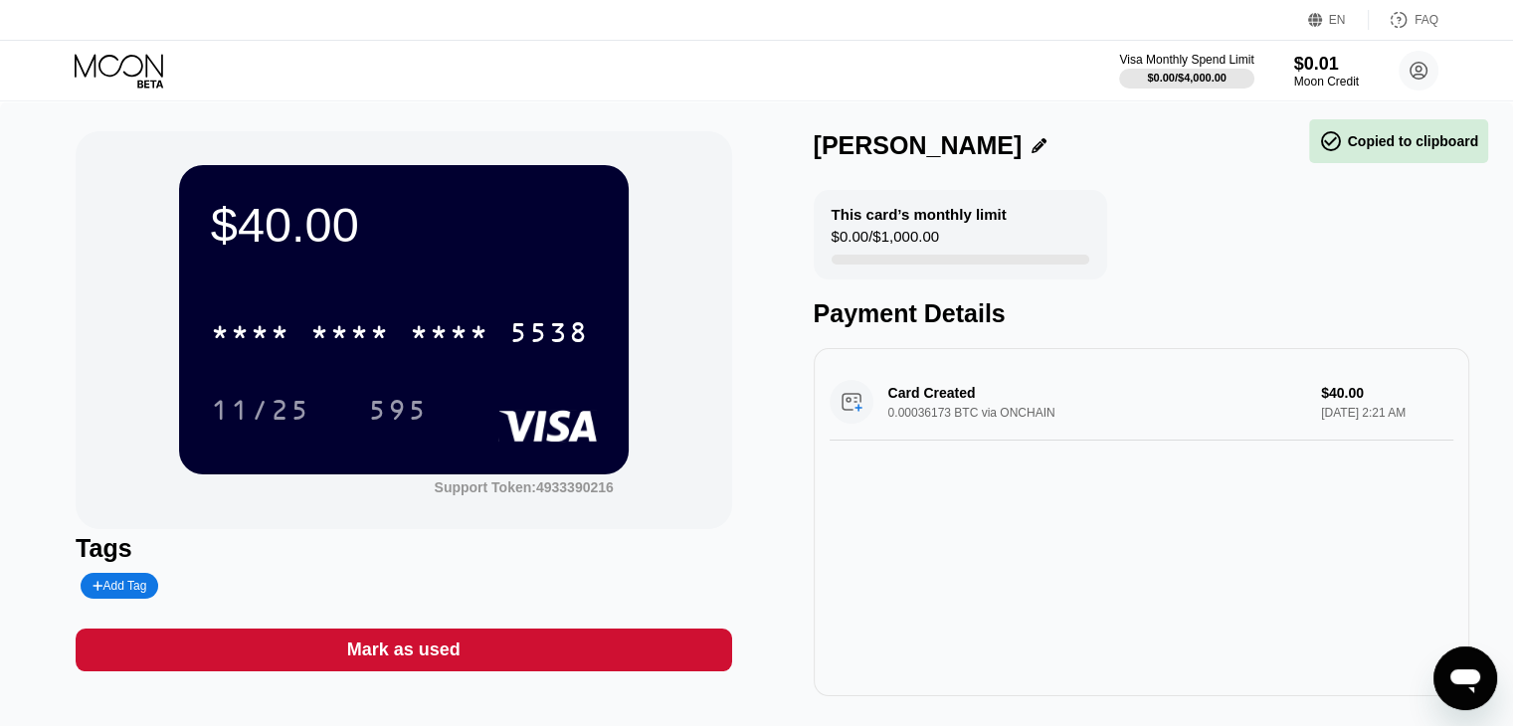
click at [1472, 689] on icon "Open messaging window" at bounding box center [1465, 681] width 30 height 24
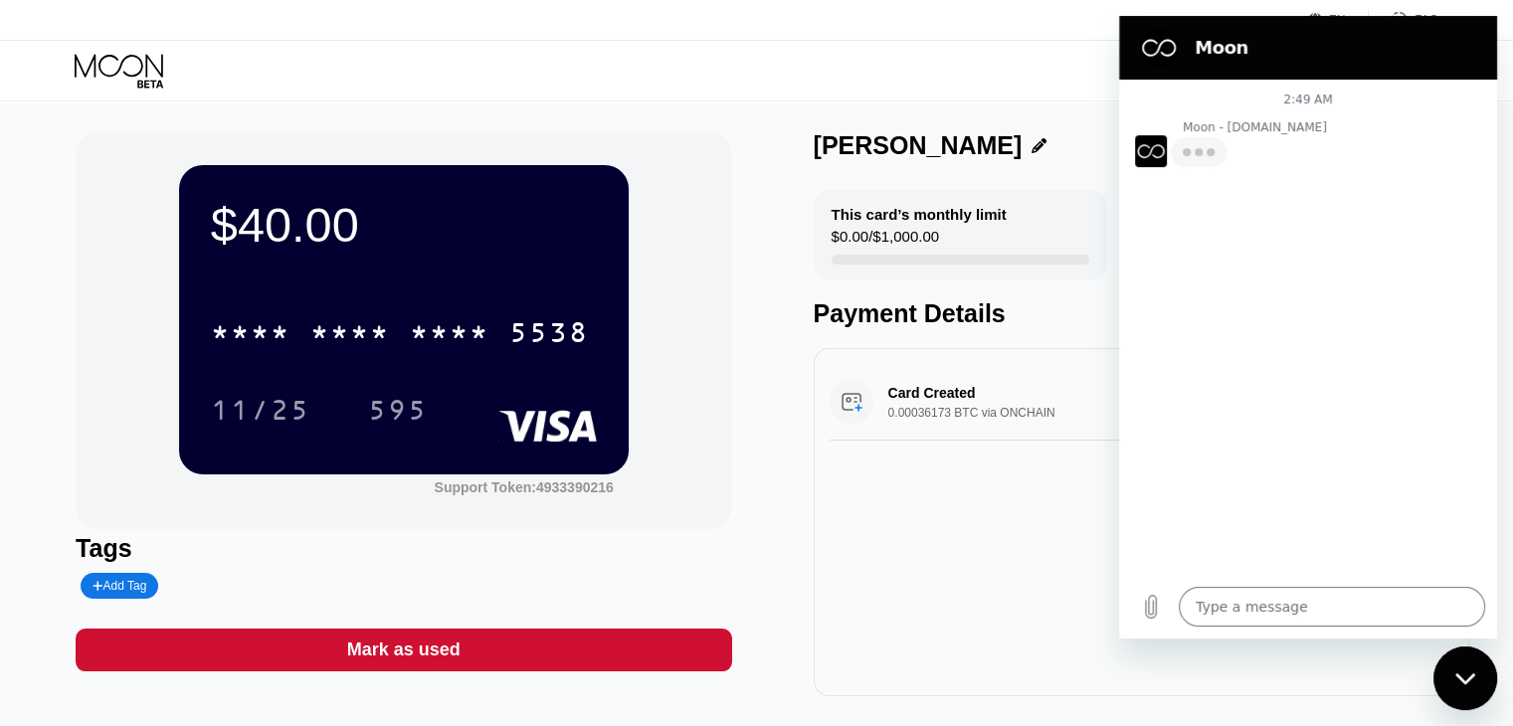
type textarea "x"
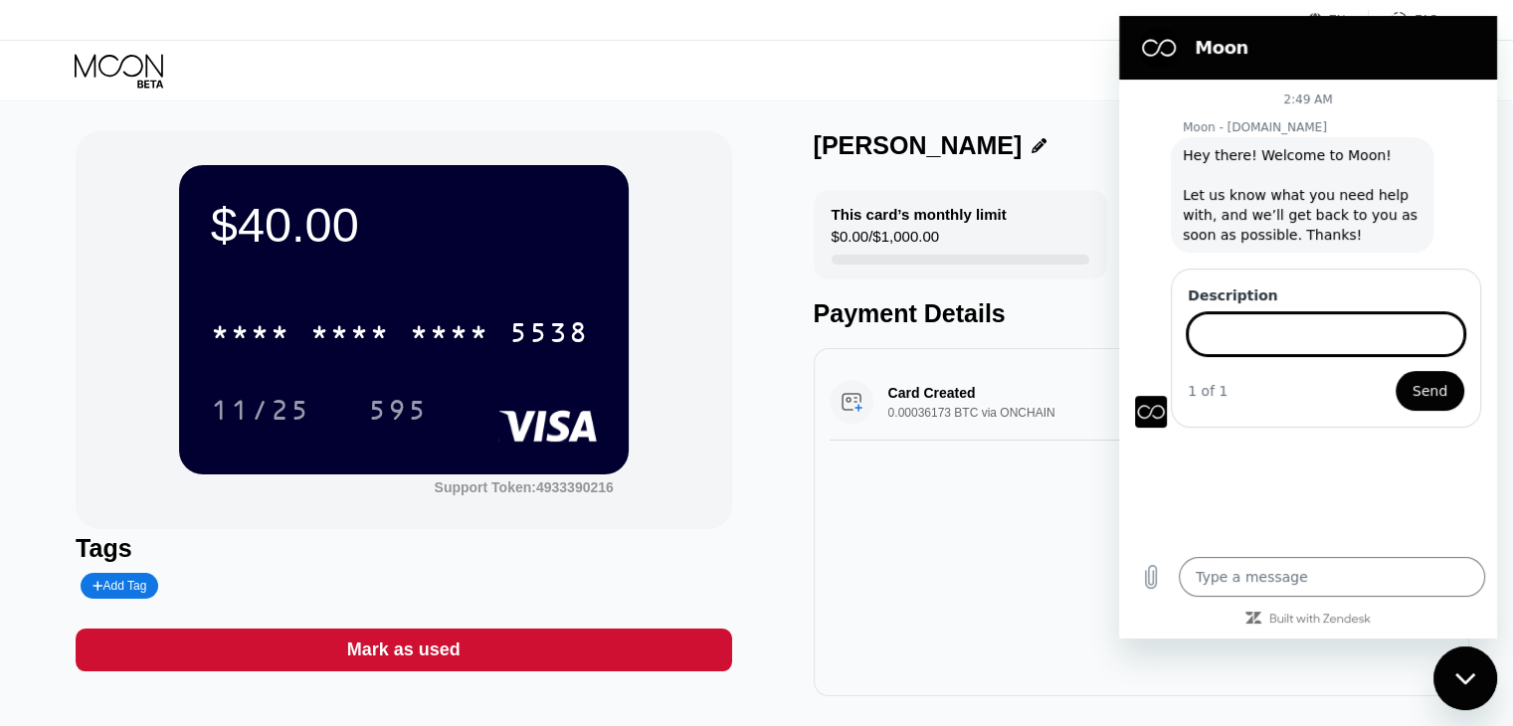
click at [1296, 331] on input "Description" at bounding box center [1325, 334] width 276 height 42
type input "I"
type input "M"
type input "The card is being refused for payment"
click at [1433, 384] on span "Send" at bounding box center [1429, 391] width 35 height 24
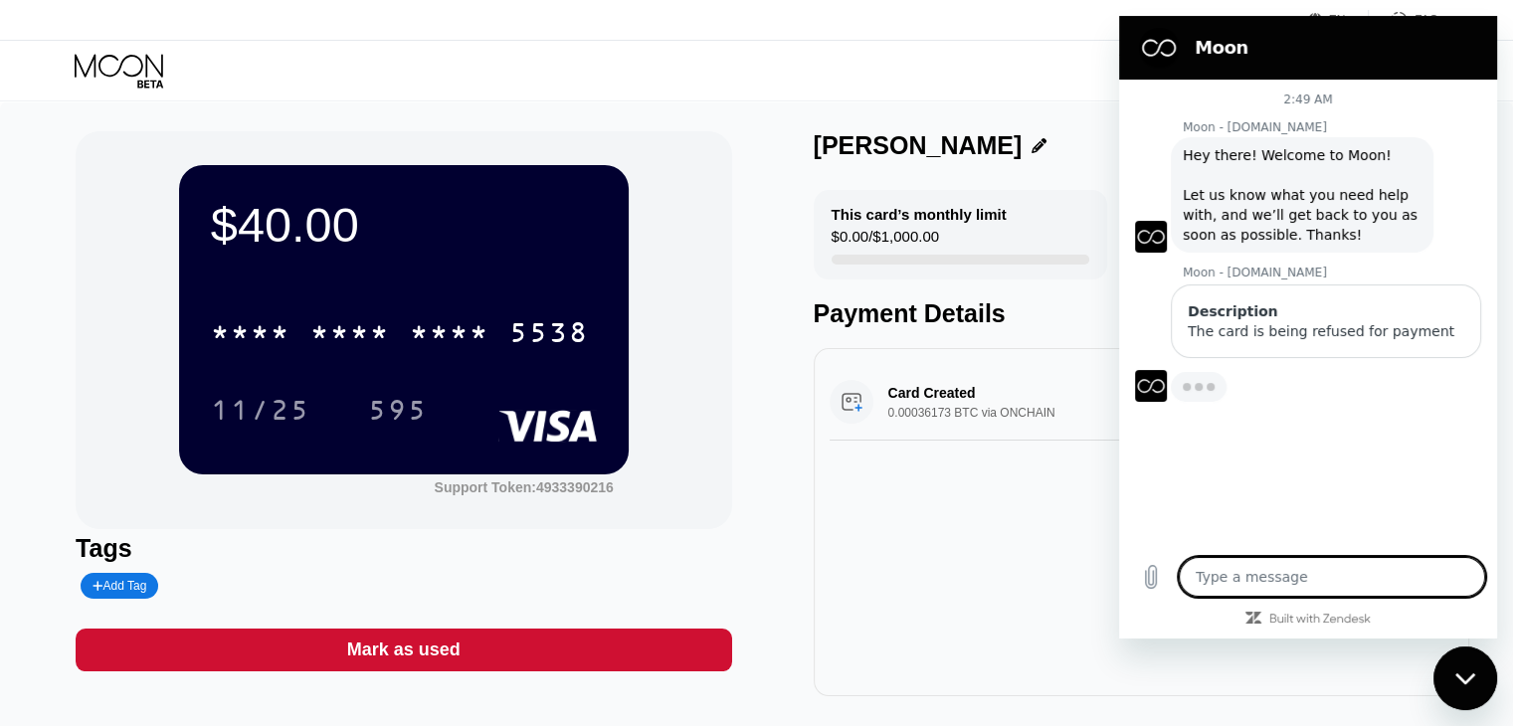
type textarea "x"
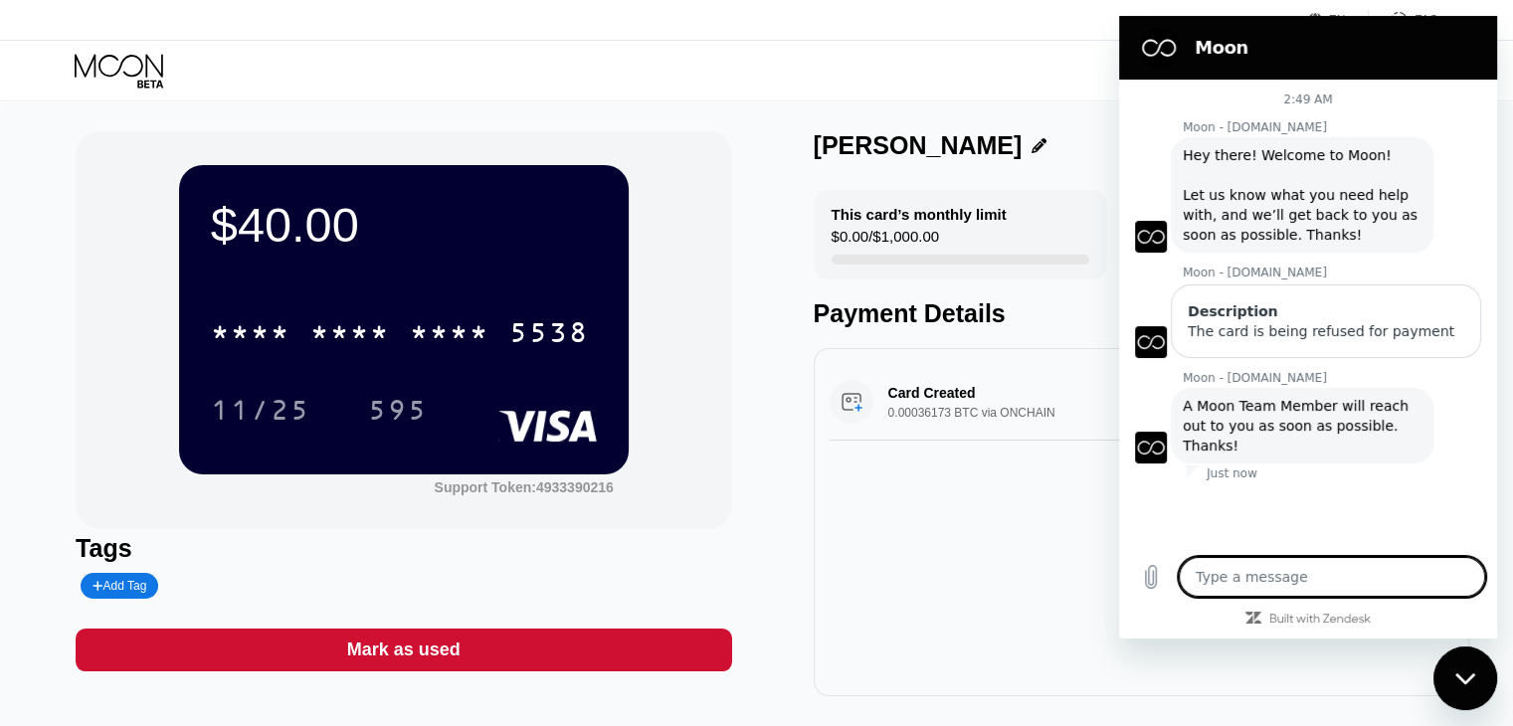
click at [1397, 491] on div "2:49 AM Moon - paywithmoon.com Moon - paywithmoon.com says: Hey there! Welcome …" at bounding box center [1308, 312] width 378 height 465
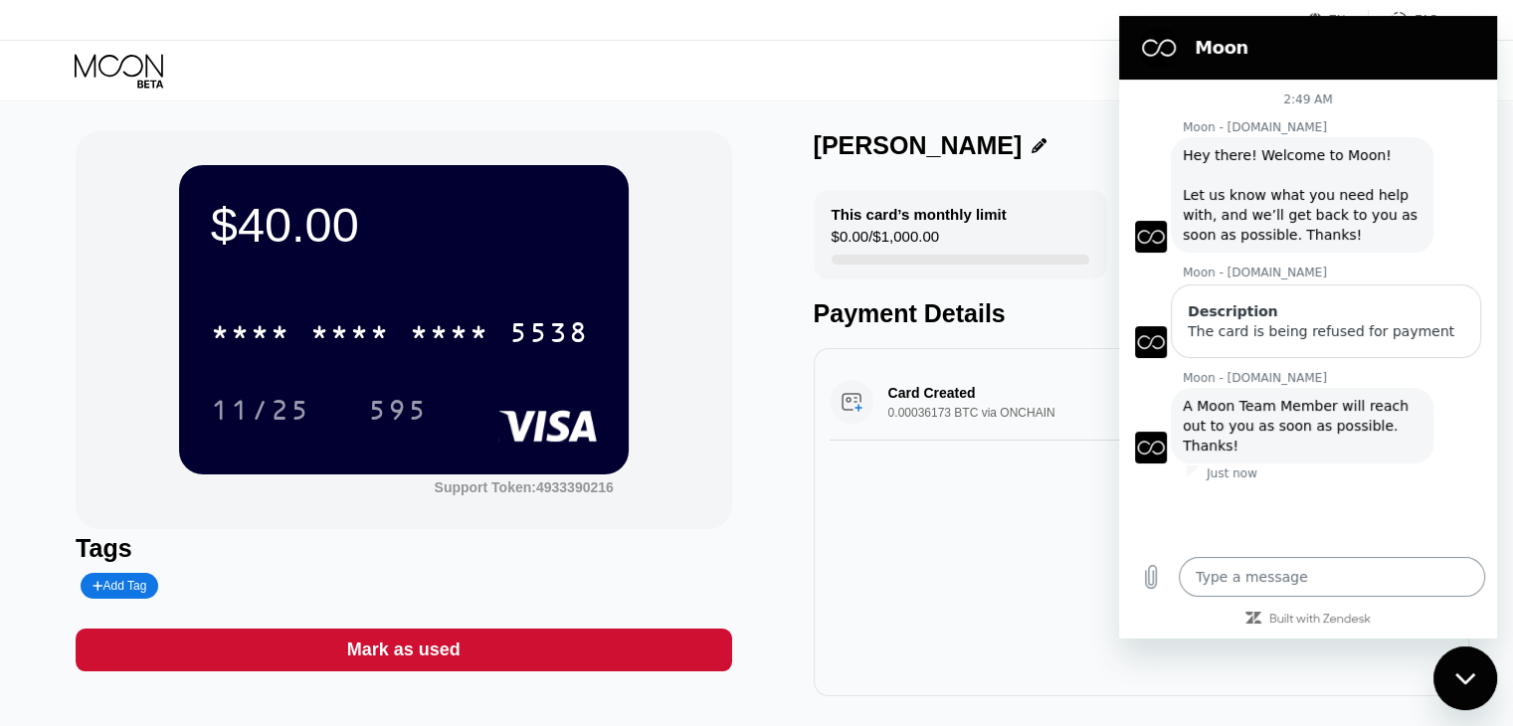
click at [1338, 581] on textarea at bounding box center [1331, 577] width 306 height 40
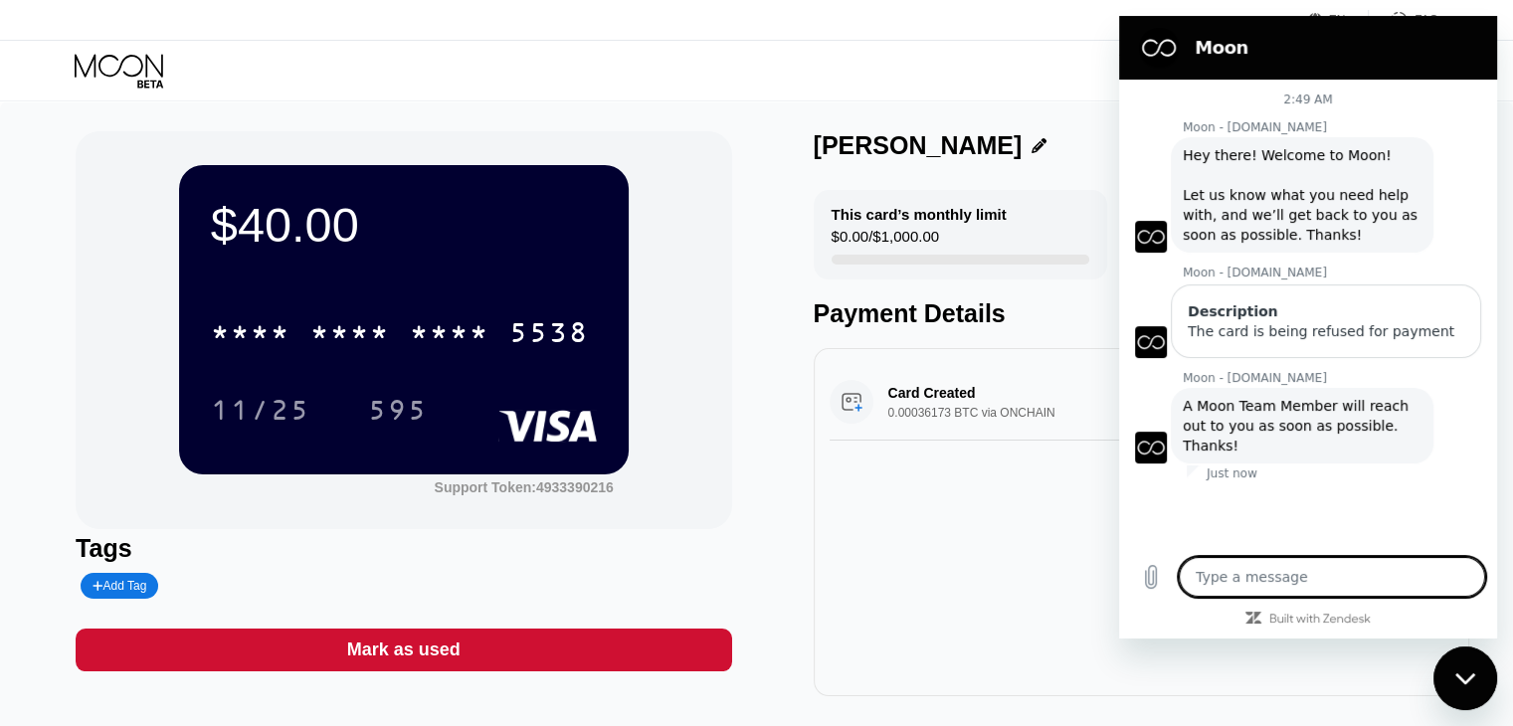
click at [1341, 569] on textarea at bounding box center [1331, 577] width 306 height 40
click at [1269, 585] on textarea at bounding box center [1331, 577] width 306 height 40
type textarea "O"
type textarea "x"
type textarea "Ok"
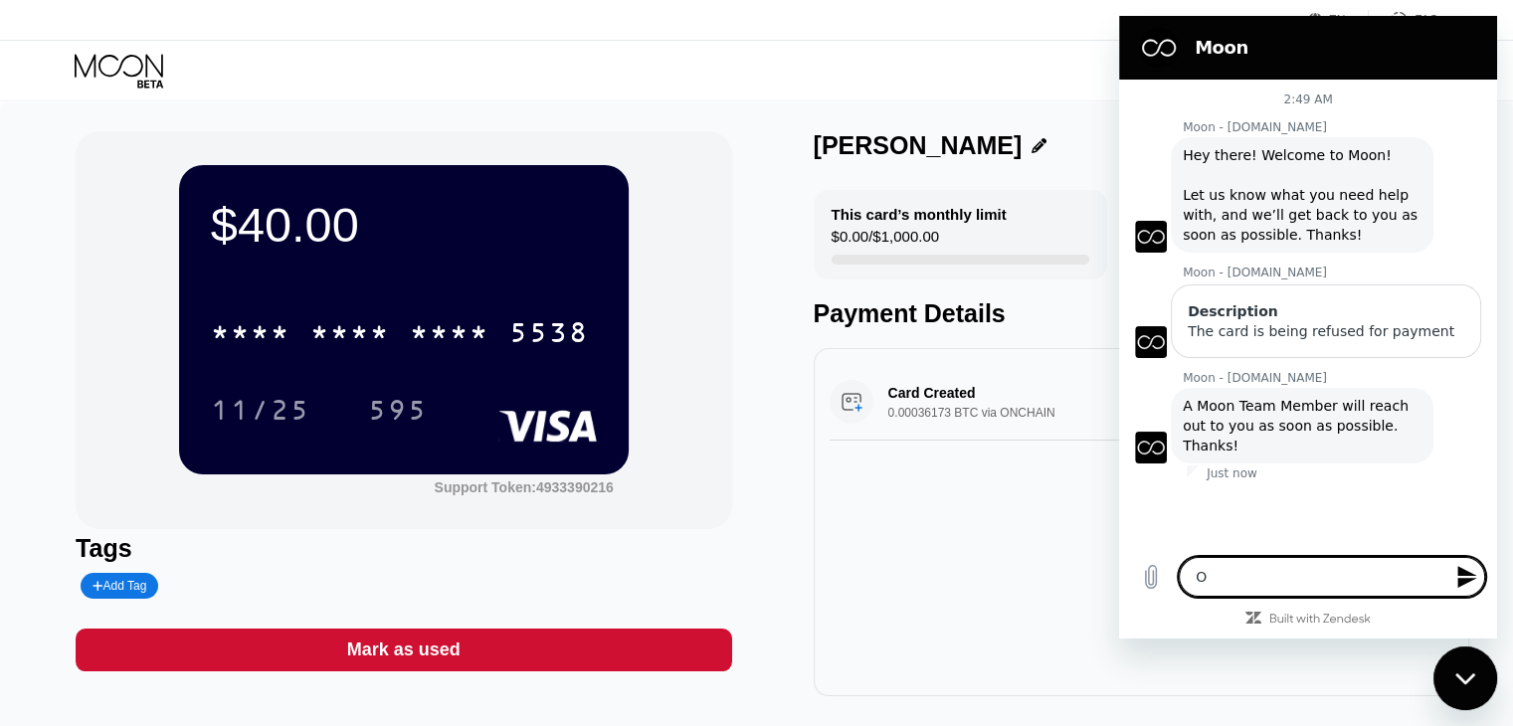
type textarea "x"
click at [1318, 569] on textarea at bounding box center [1331, 577] width 306 height 40
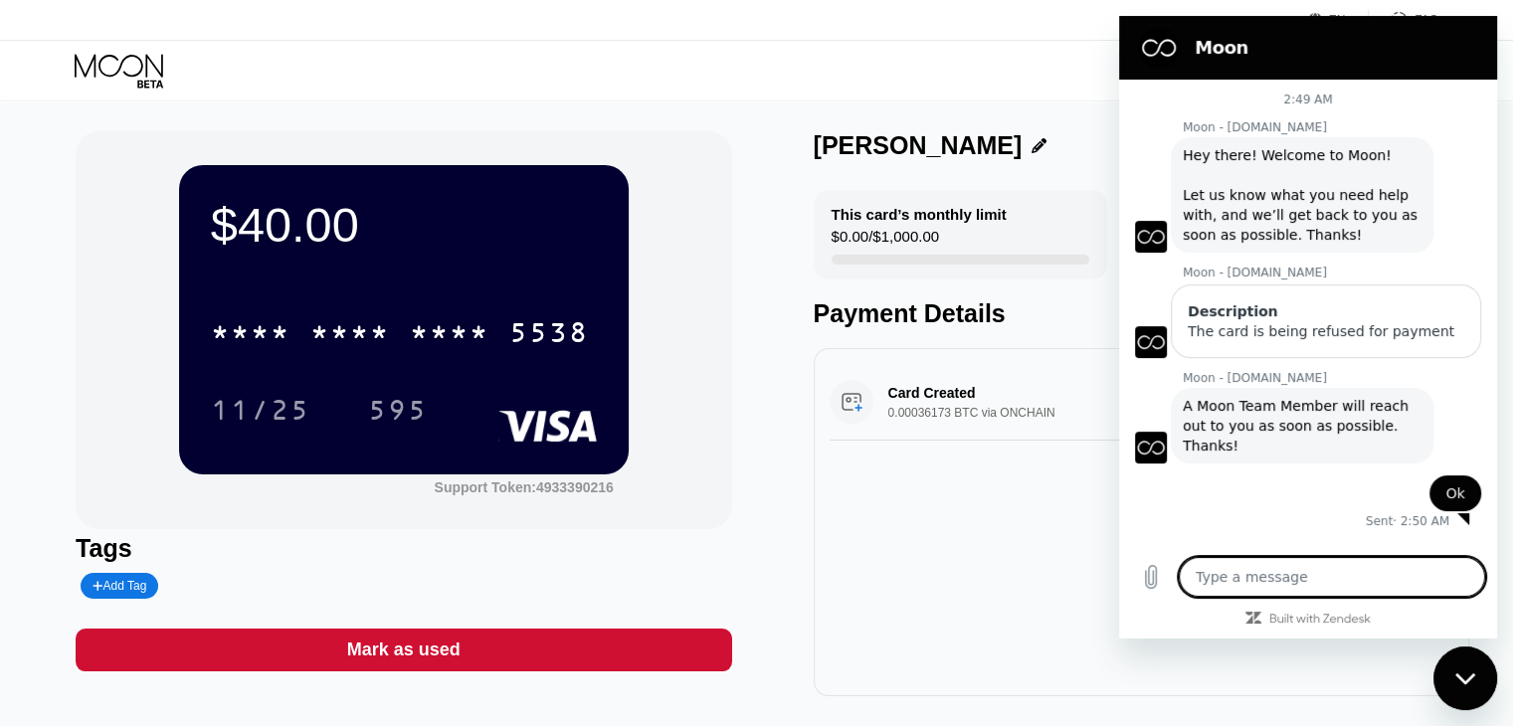
click at [1238, 573] on textarea at bounding box center [1331, 577] width 306 height 40
click at [1237, 573] on textarea at bounding box center [1331, 577] width 306 height 40
click at [1235, 572] on textarea at bounding box center [1331, 577] width 306 height 40
drag, startPoint x: 1235, startPoint y: 572, endPoint x: 1127, endPoint y: 389, distance: 212.7
click at [1235, 570] on textarea at bounding box center [1331, 577] width 306 height 40
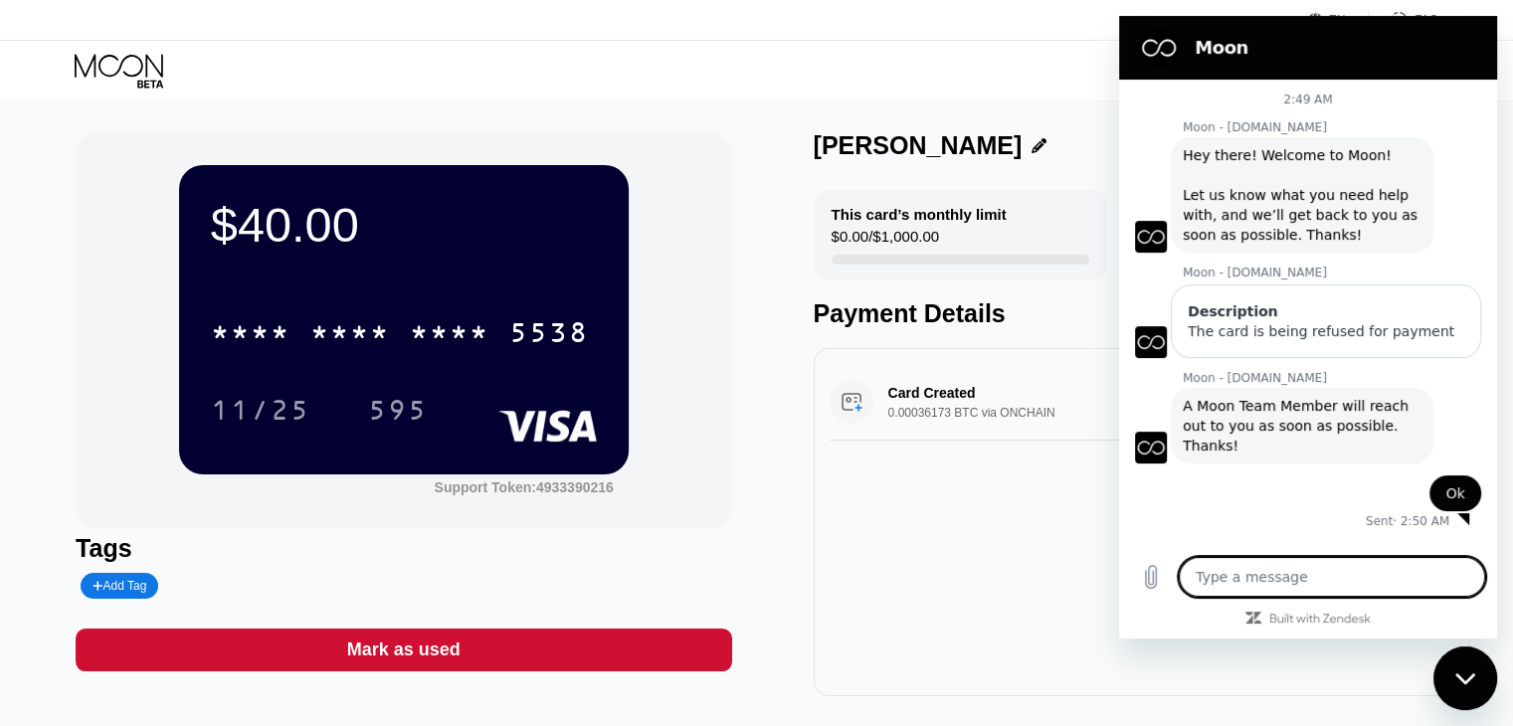
type textarea "H"
type textarea "x"
type textarea "He"
type textarea "x"
type textarea "Hel"
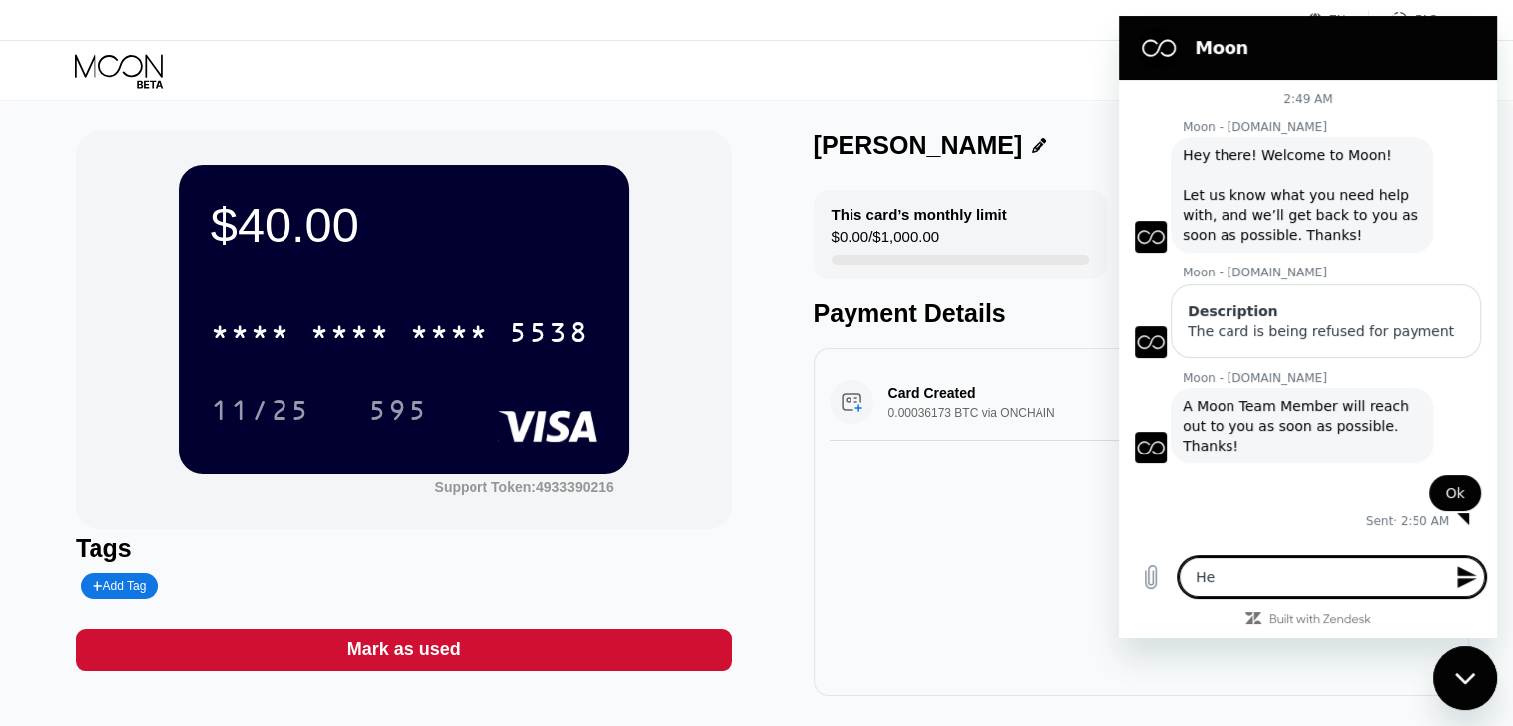
type textarea "x"
type textarea "Hell"
type textarea "x"
type textarea "Hello"
type textarea "x"
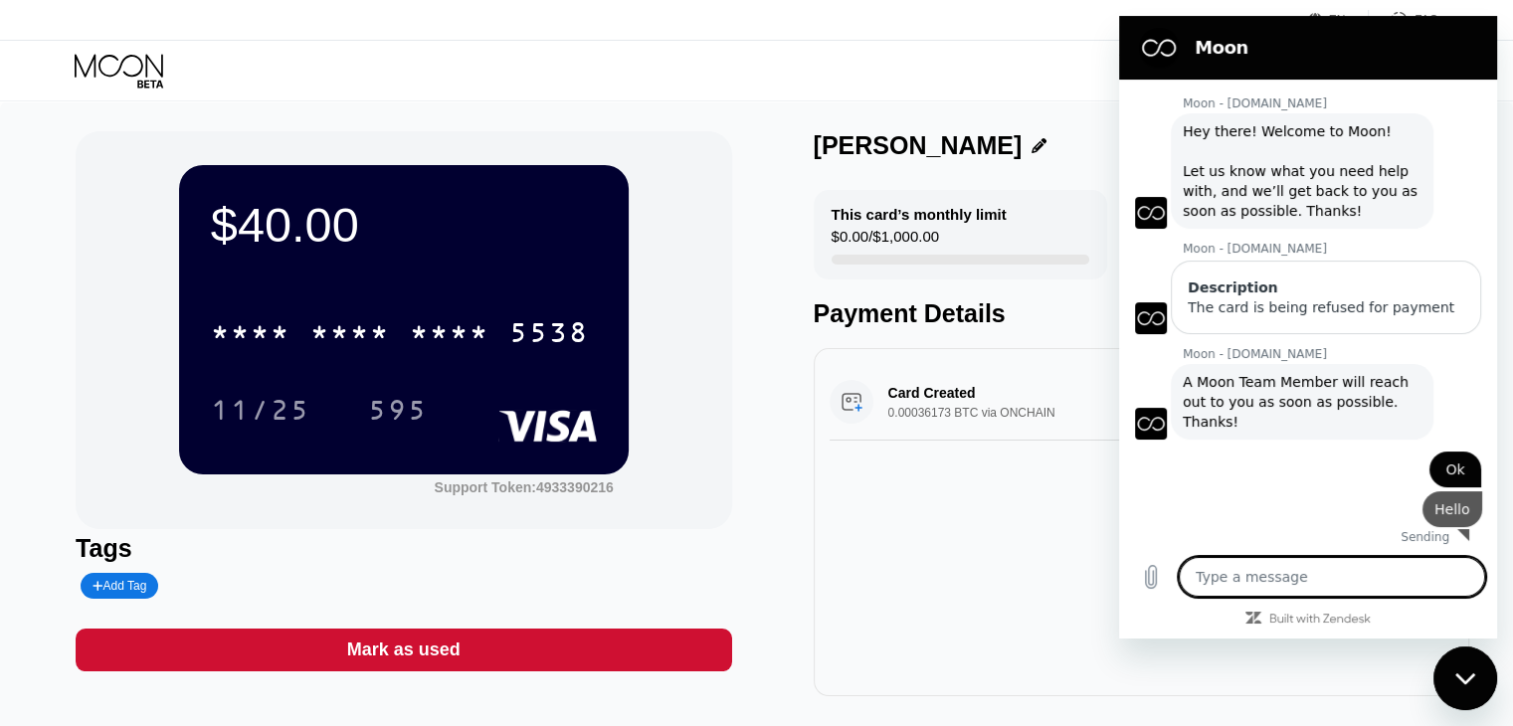
type textarea "x"
type textarea "i"
type textarea "x"
type textarea "is"
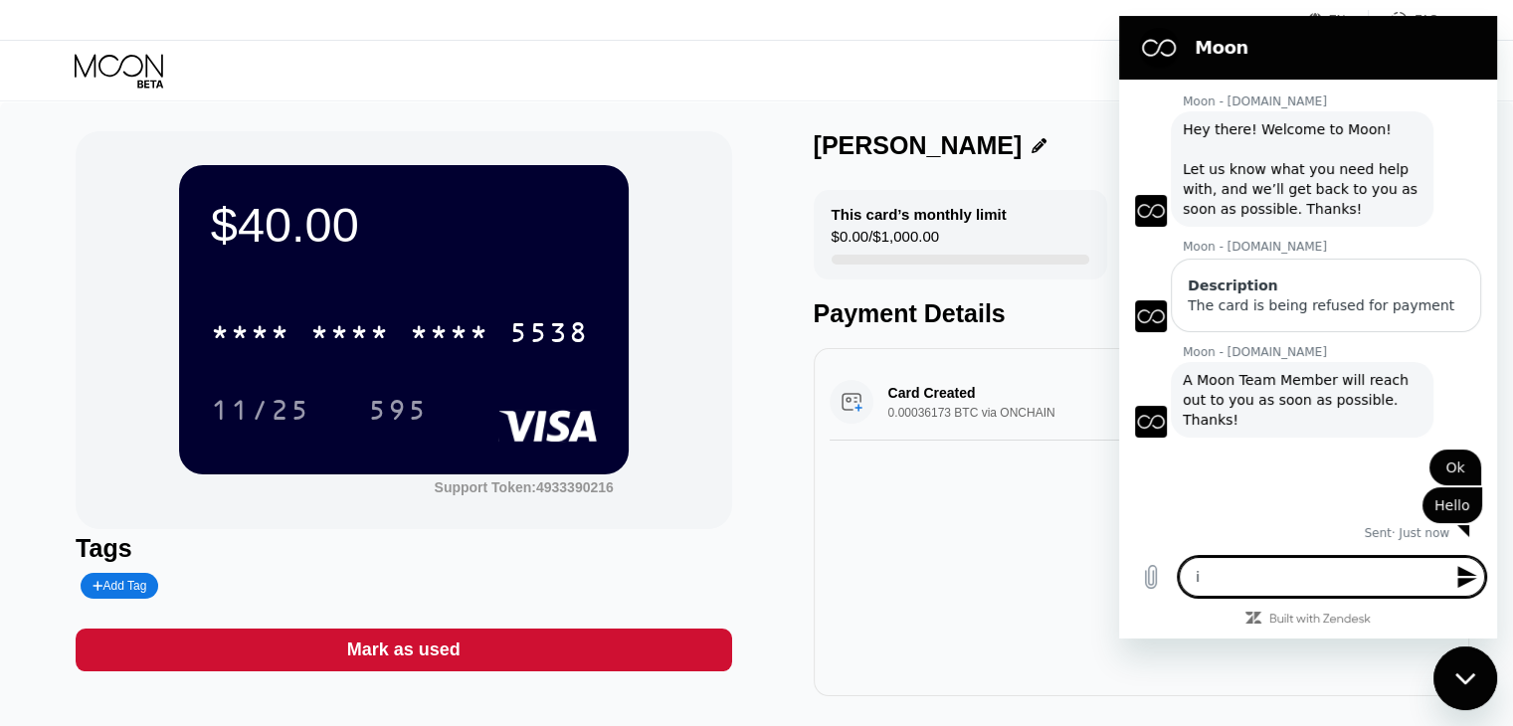
type textarea "x"
type textarea "is"
type textarea "x"
type textarea "is a"
type textarea "x"
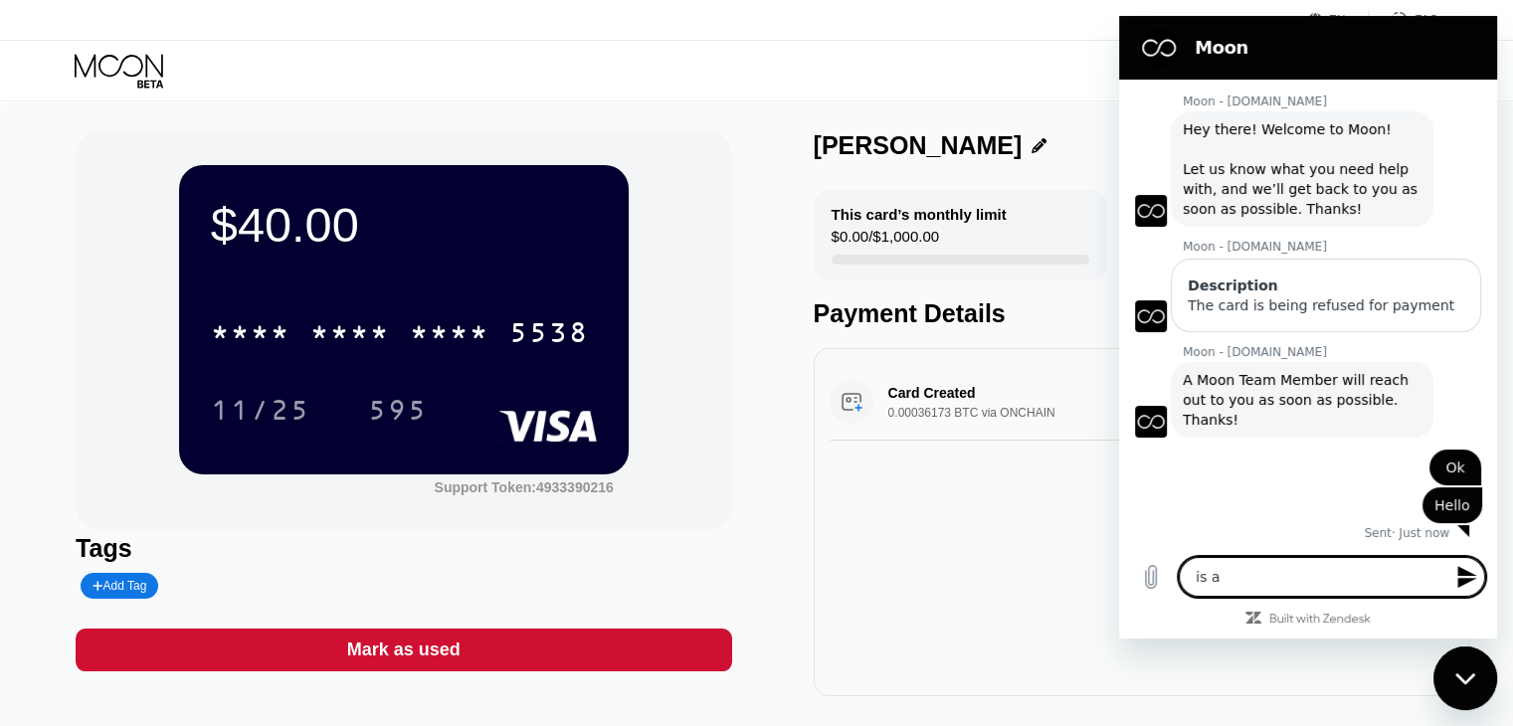
type textarea "is an"
type textarea "x"
type textarea "is anyu"
type textarea "x"
type textarea "is anyun"
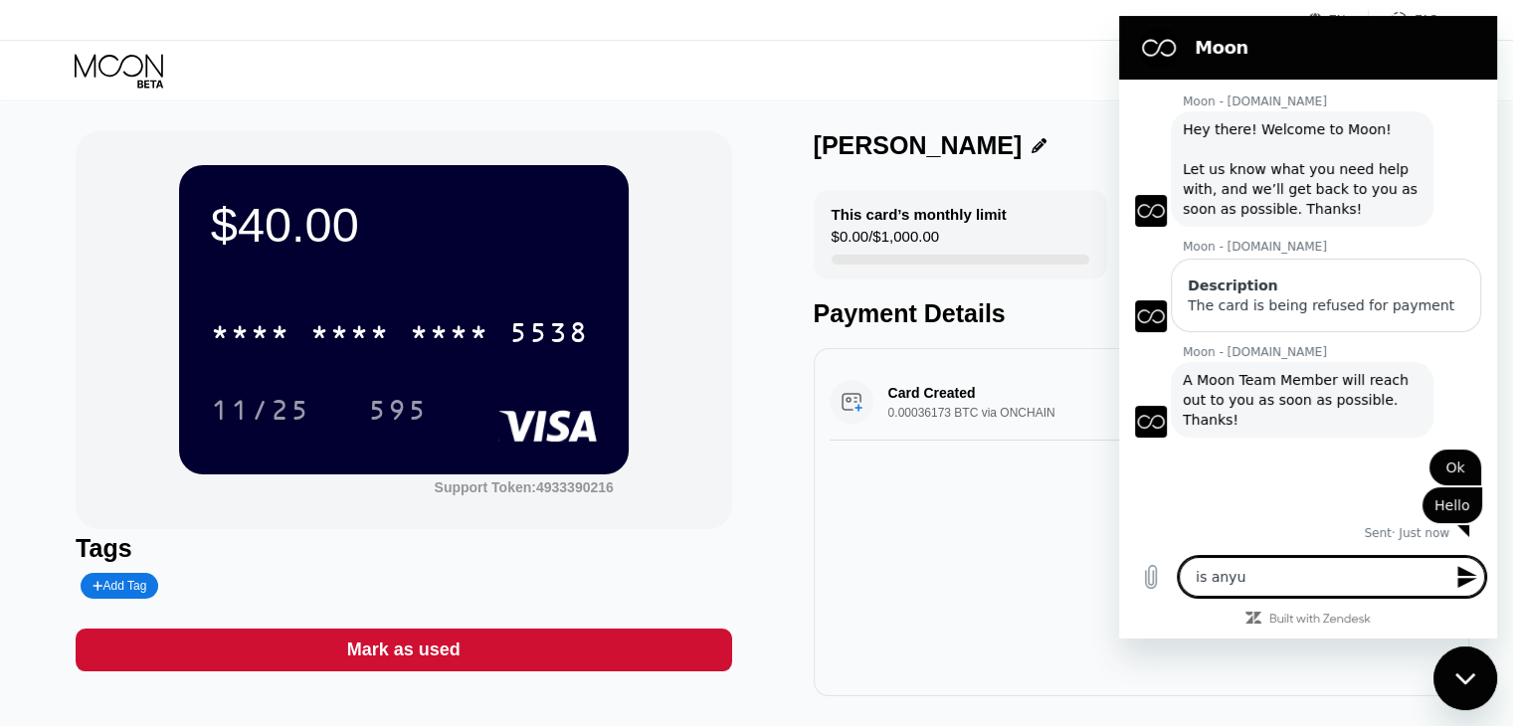
type textarea "x"
type textarea "is anyu"
type textarea "x"
type textarea "is any"
type textarea "x"
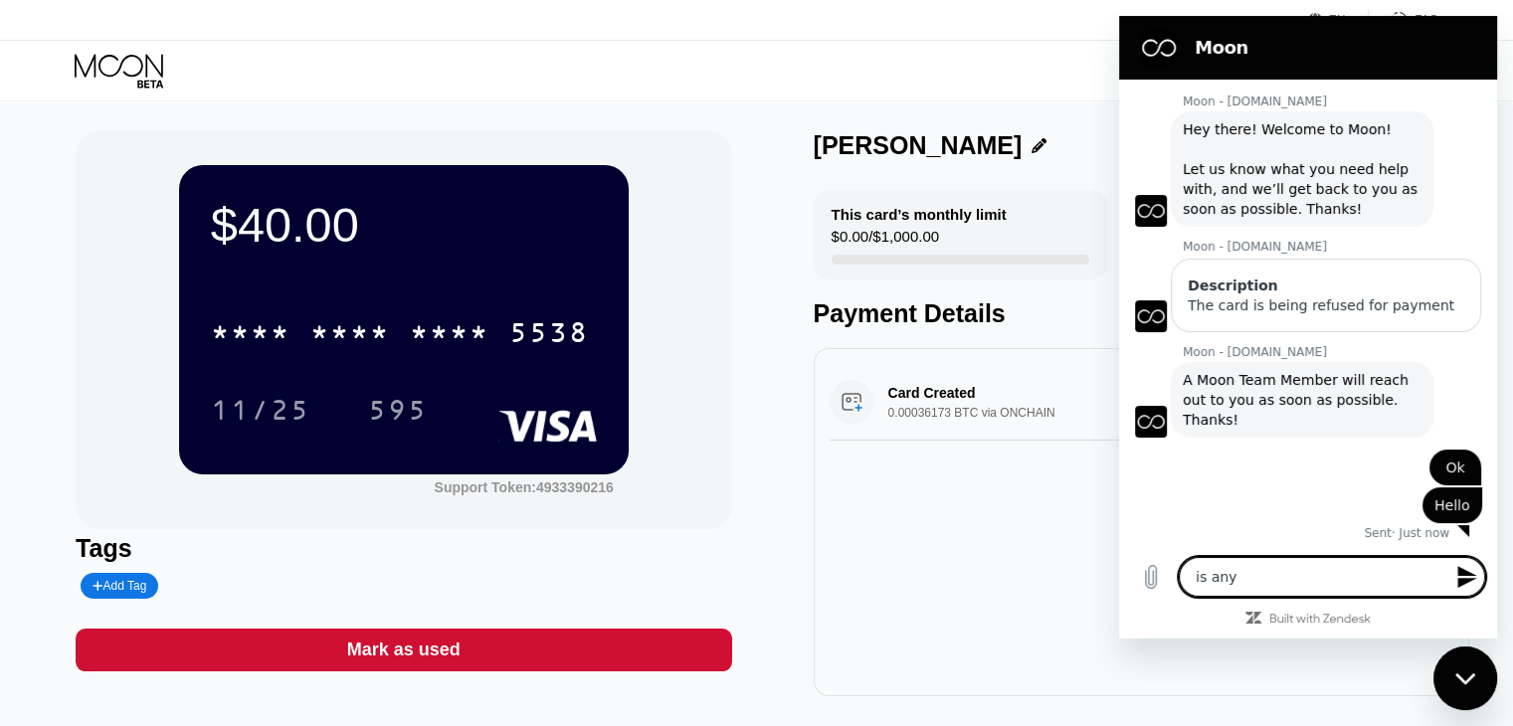
type textarea "is anyo"
type textarea "x"
type textarea "is anyon"
type textarea "x"
type textarea "is anyone"
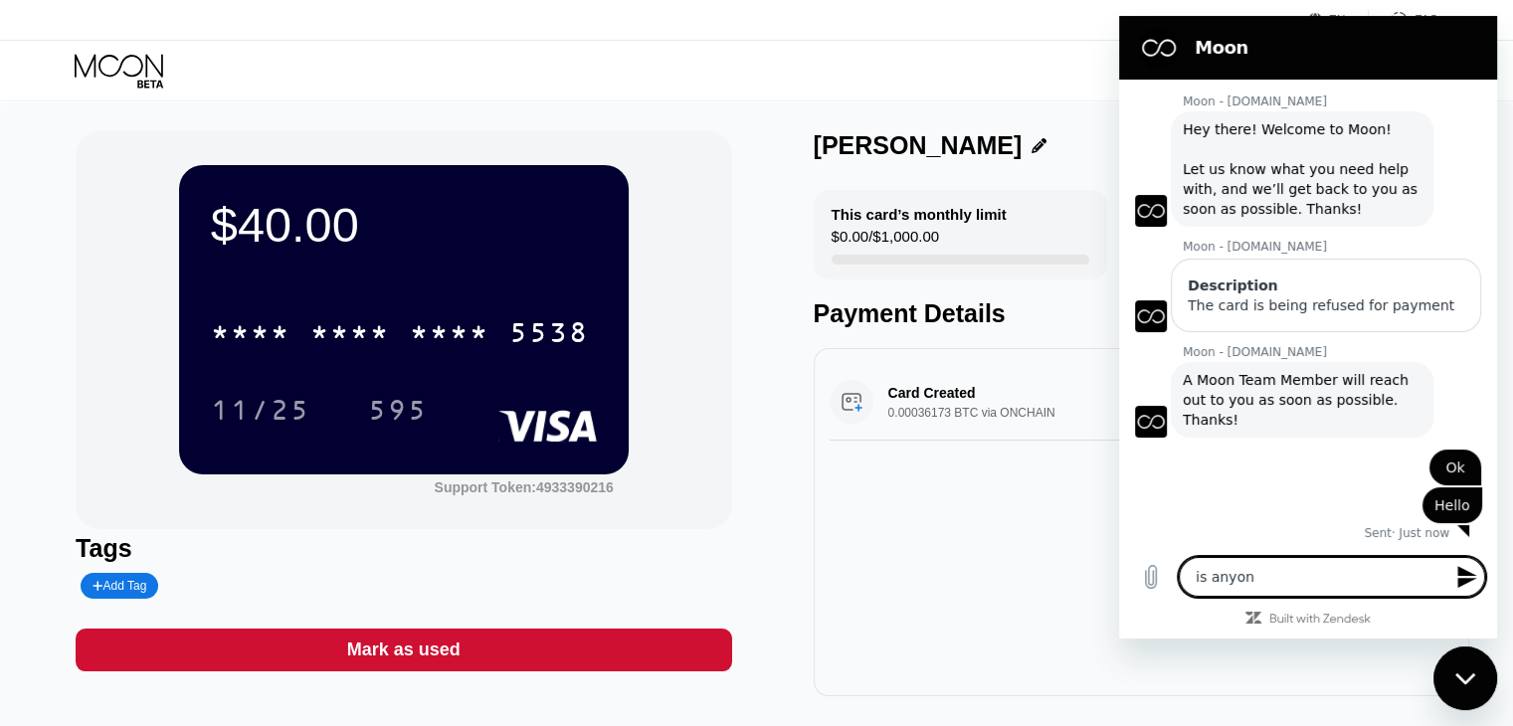
type textarea "x"
type textarea "is anyone"
type textarea "x"
type textarea "is anyone h"
type textarea "x"
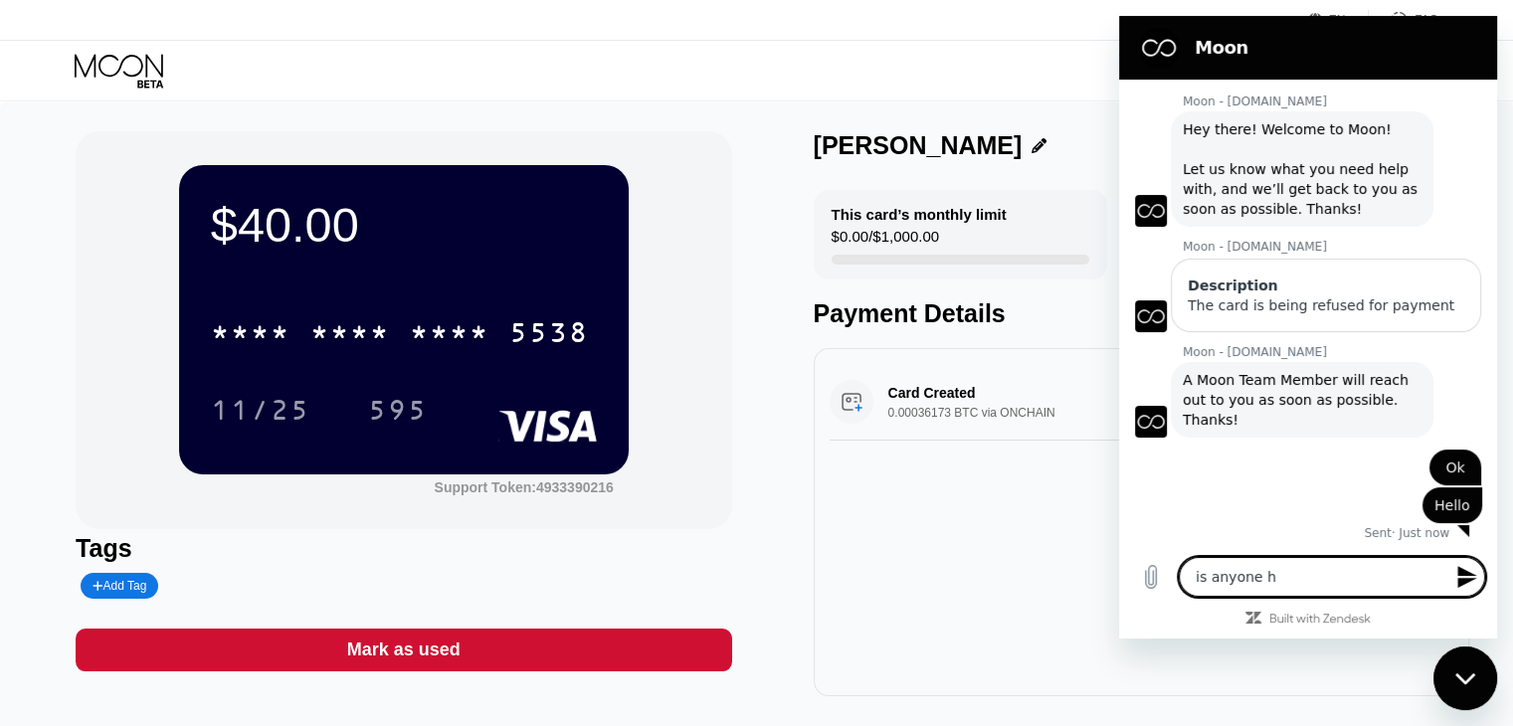
type textarea "is anyone he"
type textarea "x"
type textarea "is anyone her"
type textarea "x"
type textarea "is anyone here"
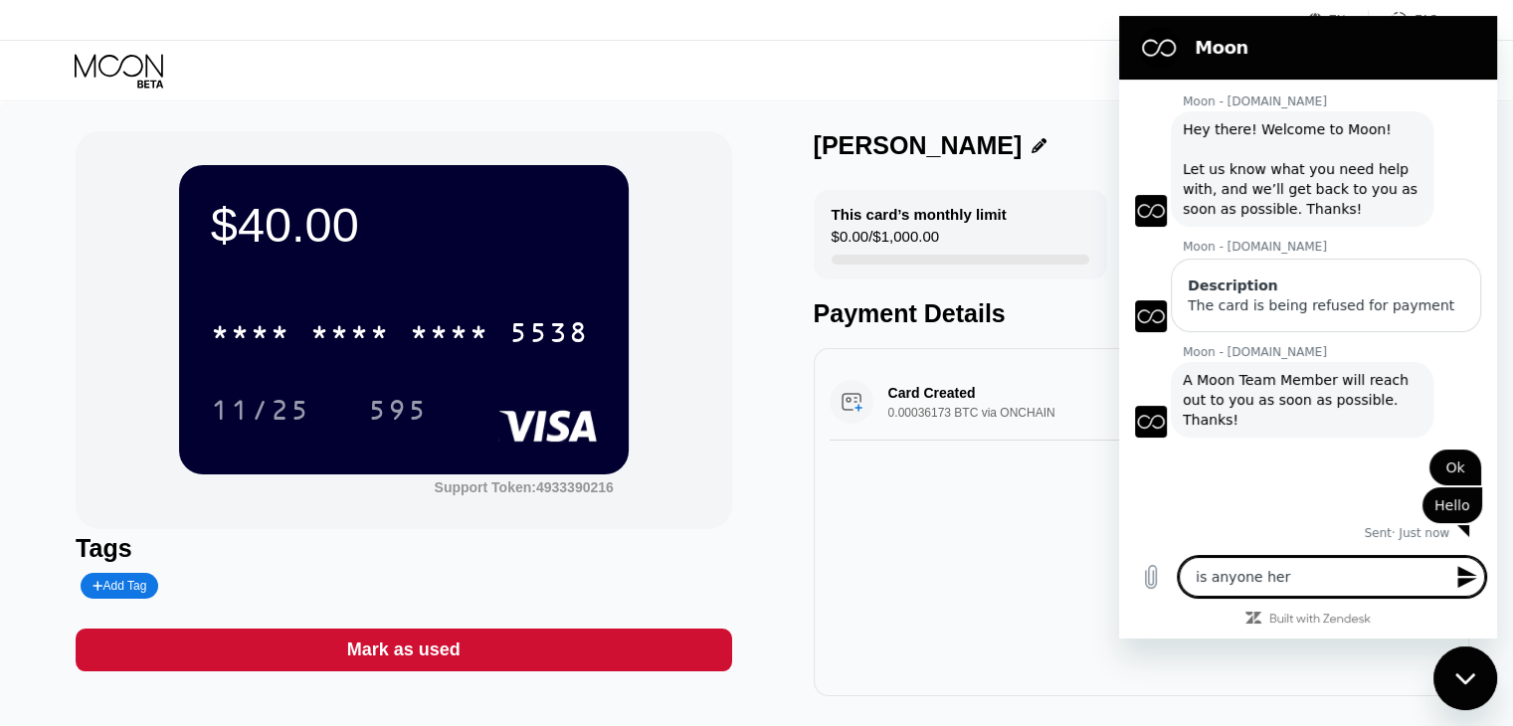
type textarea "x"
type textarea "is anyone here?"
type textarea "x"
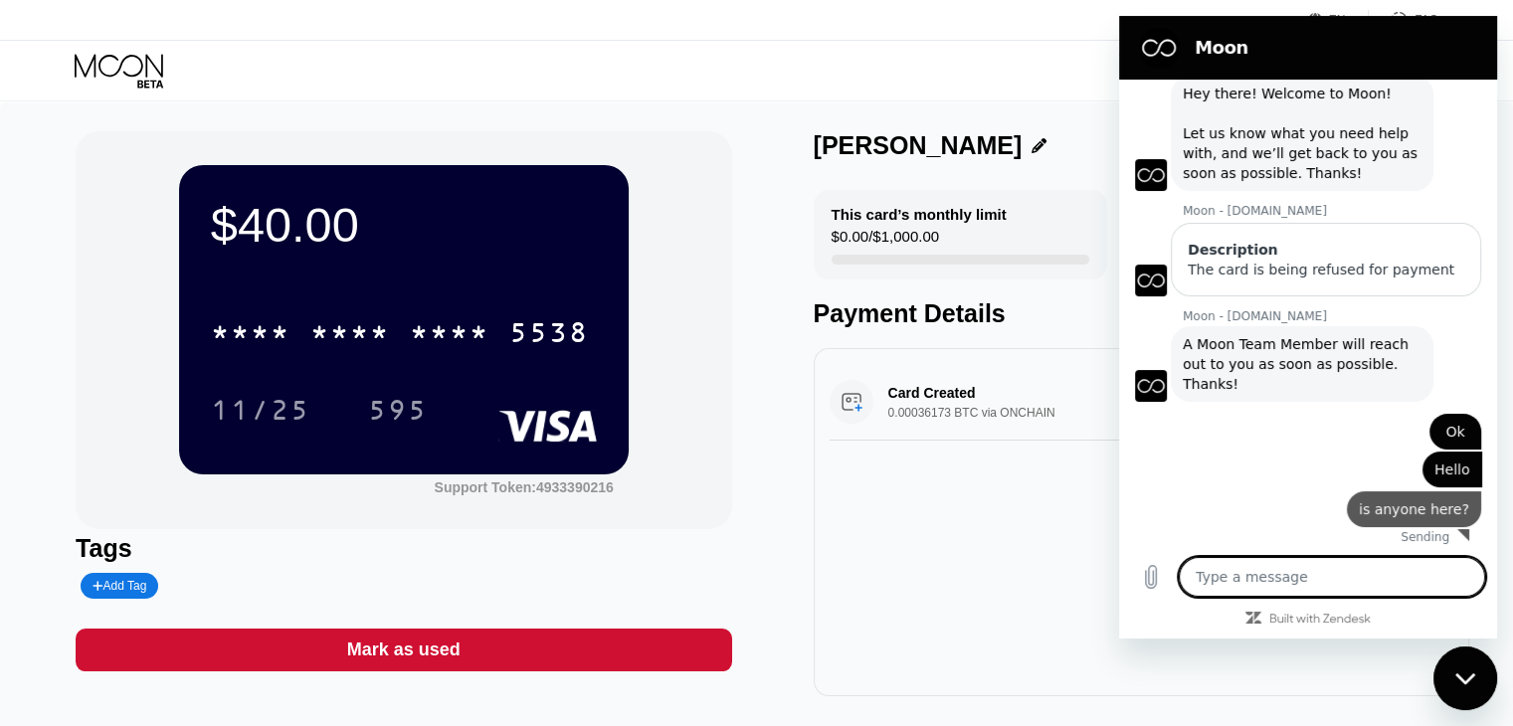
type textarea "x"
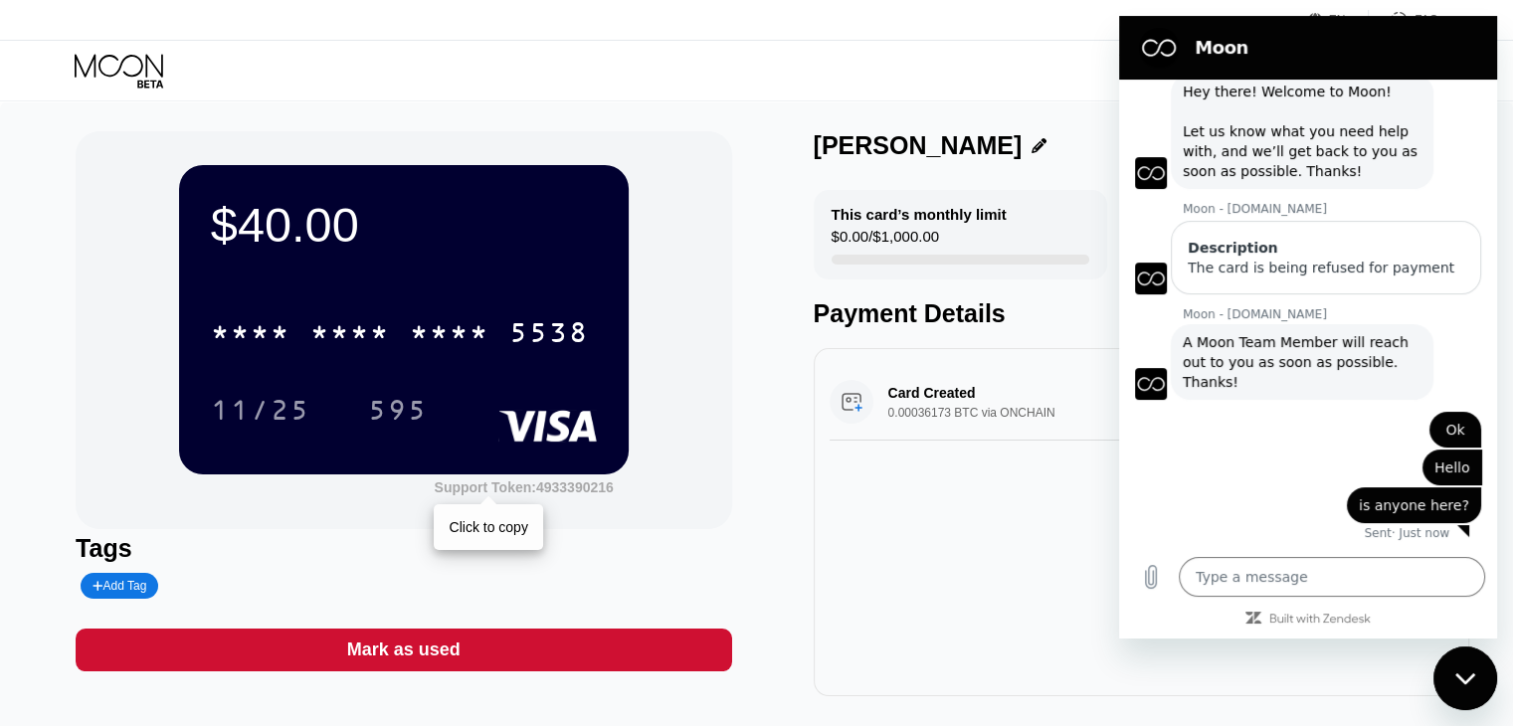
click at [562, 492] on div "Support Token: 4933390216" at bounding box center [523, 487] width 179 height 16
drag, startPoint x: 1293, startPoint y: 551, endPoint x: 1286, endPoint y: 587, distance: 36.5
click at [1293, 562] on div "Type a message x" at bounding box center [1308, 577] width 378 height 64
click at [1286, 583] on textarea at bounding box center [1331, 577] width 306 height 40
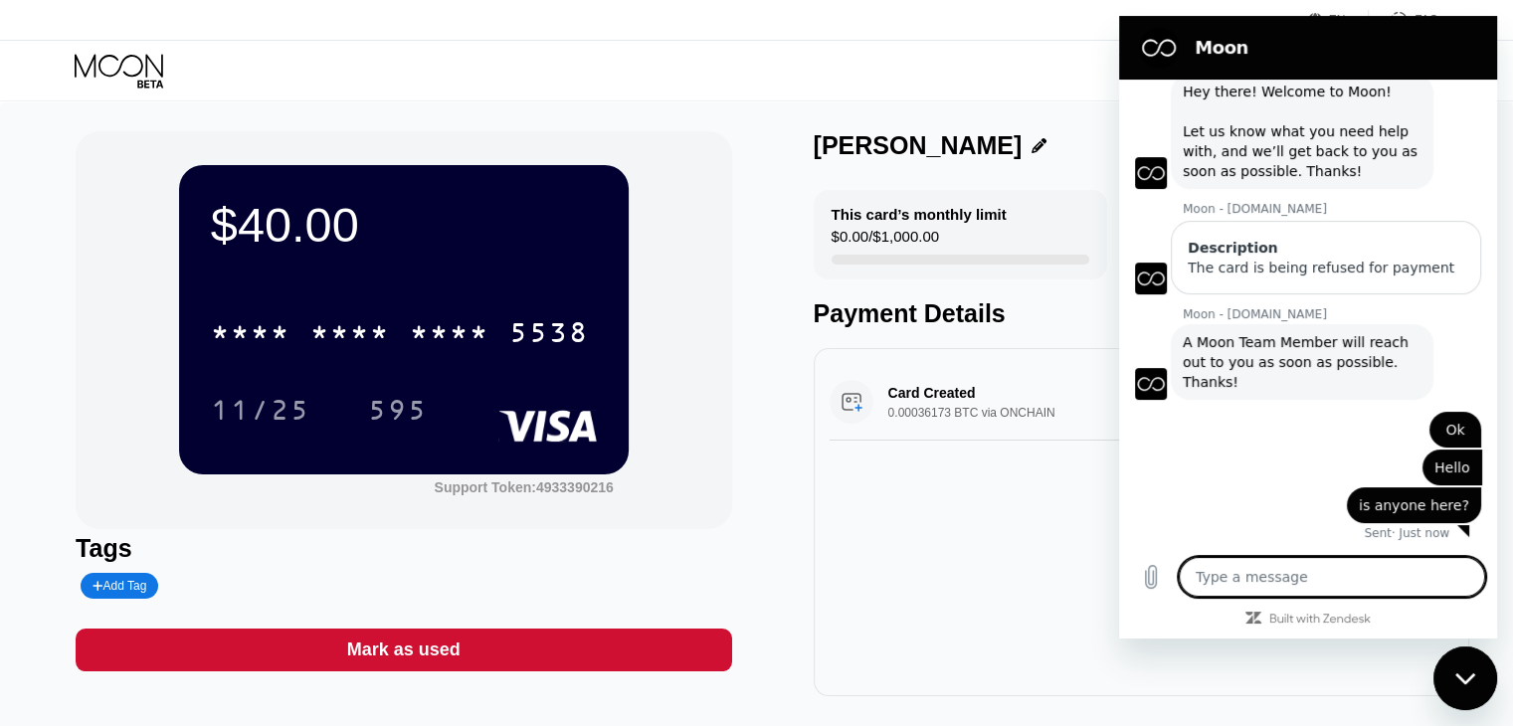
type textarea "v"
type textarea "x"
drag, startPoint x: 1246, startPoint y: 579, endPoint x: 1067, endPoint y: 586, distance: 179.1
click at [1119, 586] on html "Moon 2:49 AM Moon - paywithmoon.com Moon - paywithmoon.com says: Hey there! Wel…" at bounding box center [1308, 327] width 378 height 623
click at [1079, 554] on div "Card Created 0.00036173 BTC via ONCHAIN $40.00 Sep 21, 2025 2:21 AM" at bounding box center [1140, 522] width 655 height 348
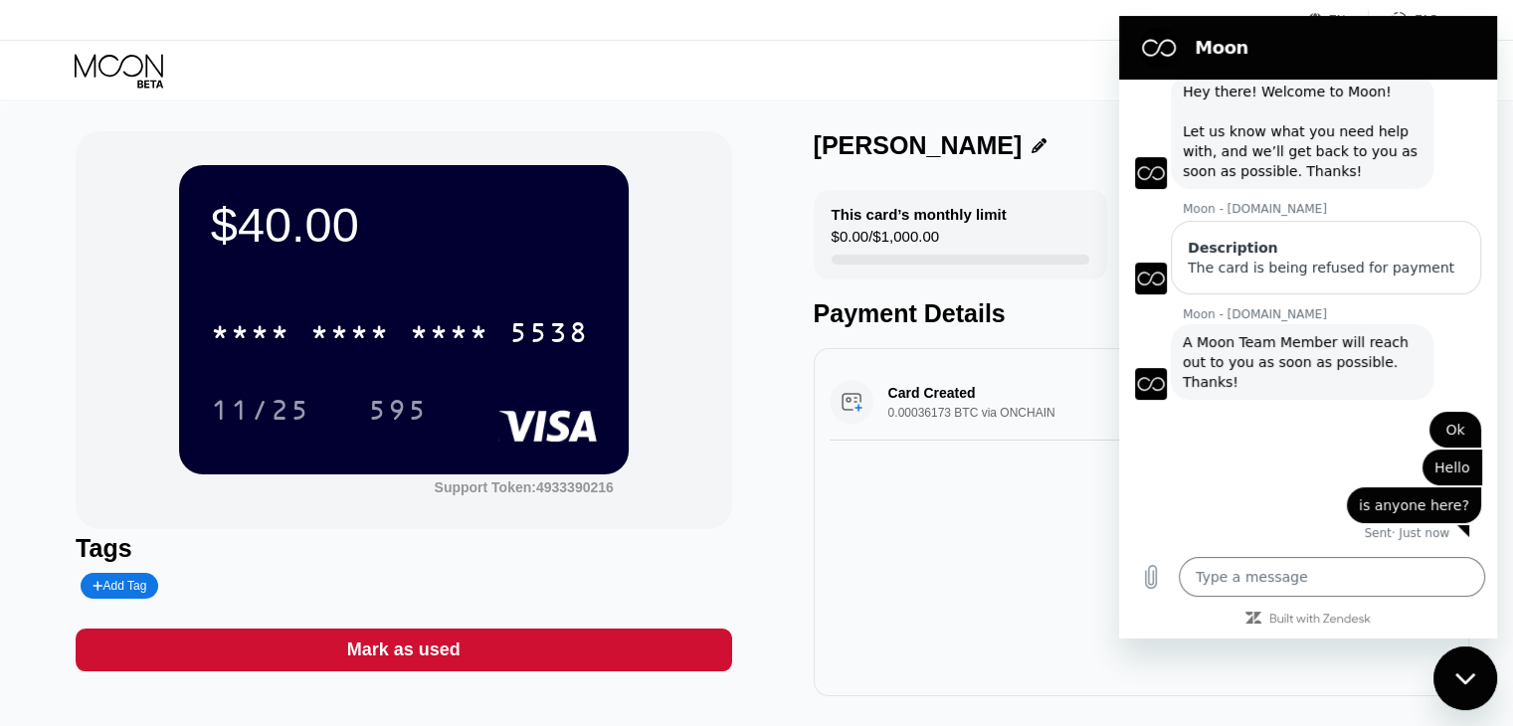
click at [1070, 542] on div "Card Created 0.00036173 BTC via ONCHAIN $40.00 Sep 21, 2025 2:21 AM" at bounding box center [1140, 522] width 655 height 348
drag, startPoint x: 1464, startPoint y: 691, endPoint x: 1448, endPoint y: 679, distance: 19.9
click at [1464, 691] on div "Close messaging window" at bounding box center [1465, 678] width 60 height 60
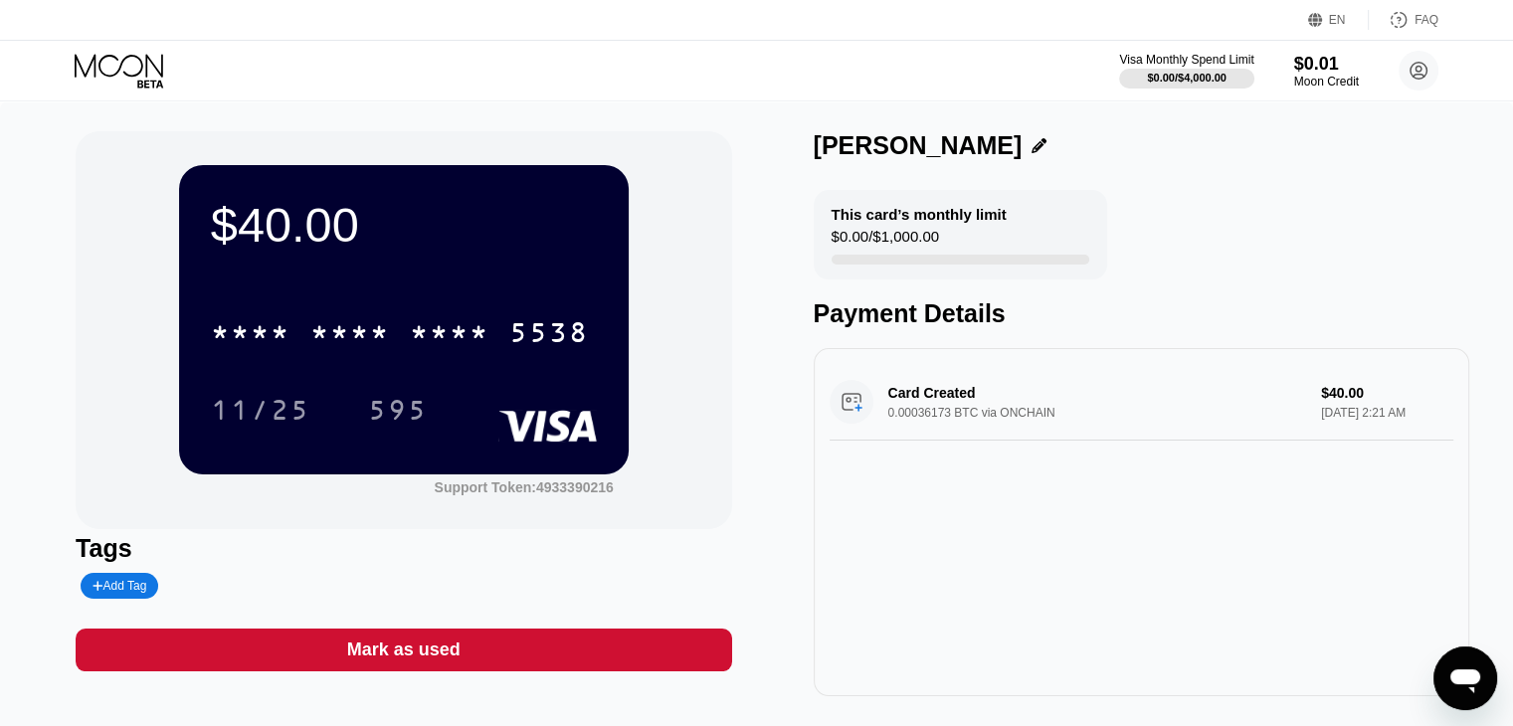
click at [1287, 558] on div "Card Created 0.00036173 BTC via ONCHAIN $40.00 Sep 21, 2025 2:21 AM" at bounding box center [1140, 522] width 655 height 348
click at [1403, 28] on icon at bounding box center [1398, 20] width 20 height 20
click at [1485, 673] on div "Open messaging window" at bounding box center [1465, 678] width 60 height 60
type textarea "x"
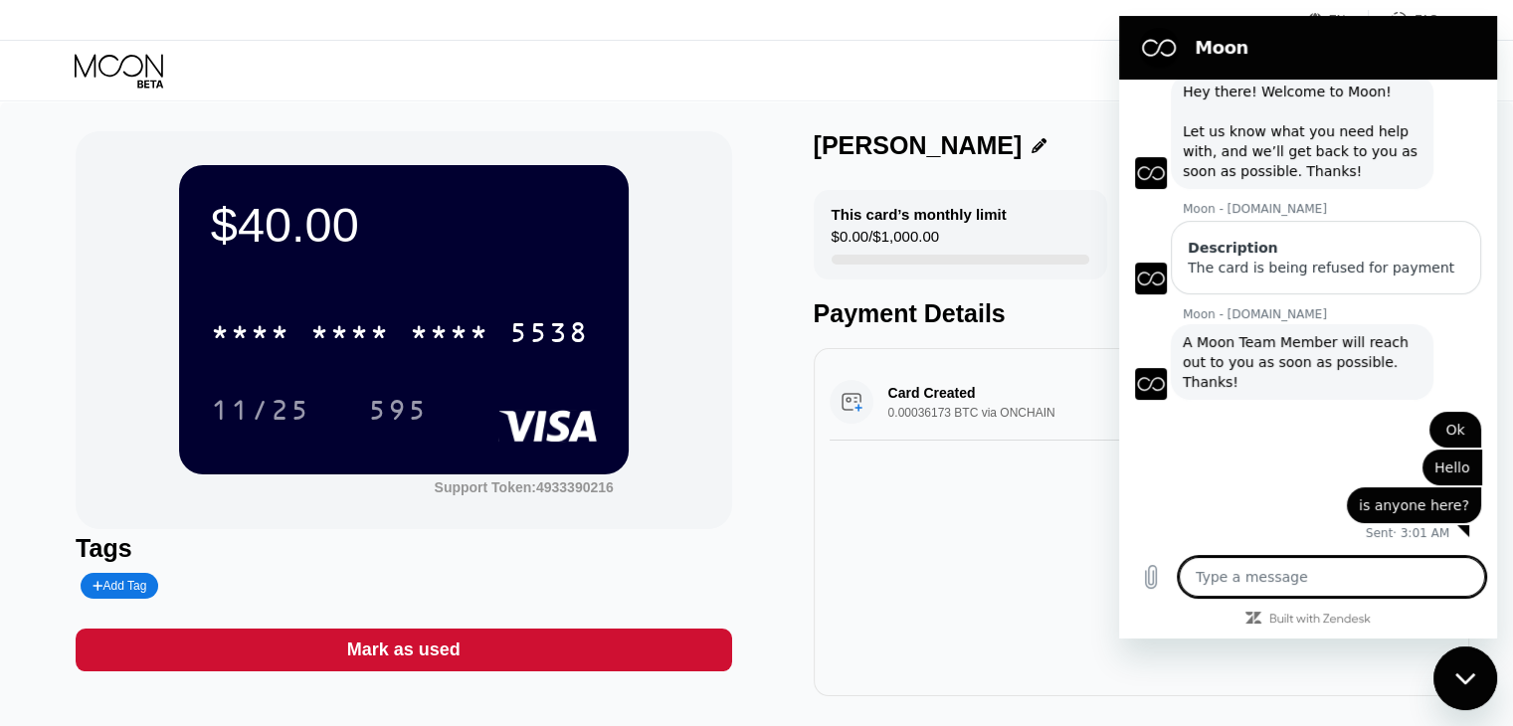
click at [1296, 566] on textarea at bounding box center [1331, 577] width 306 height 40
click at [1023, 552] on div "Card Created 0.00036173 BTC via ONCHAIN $40.00 Sep 21, 2025 2:21 AM" at bounding box center [1140, 522] width 655 height 348
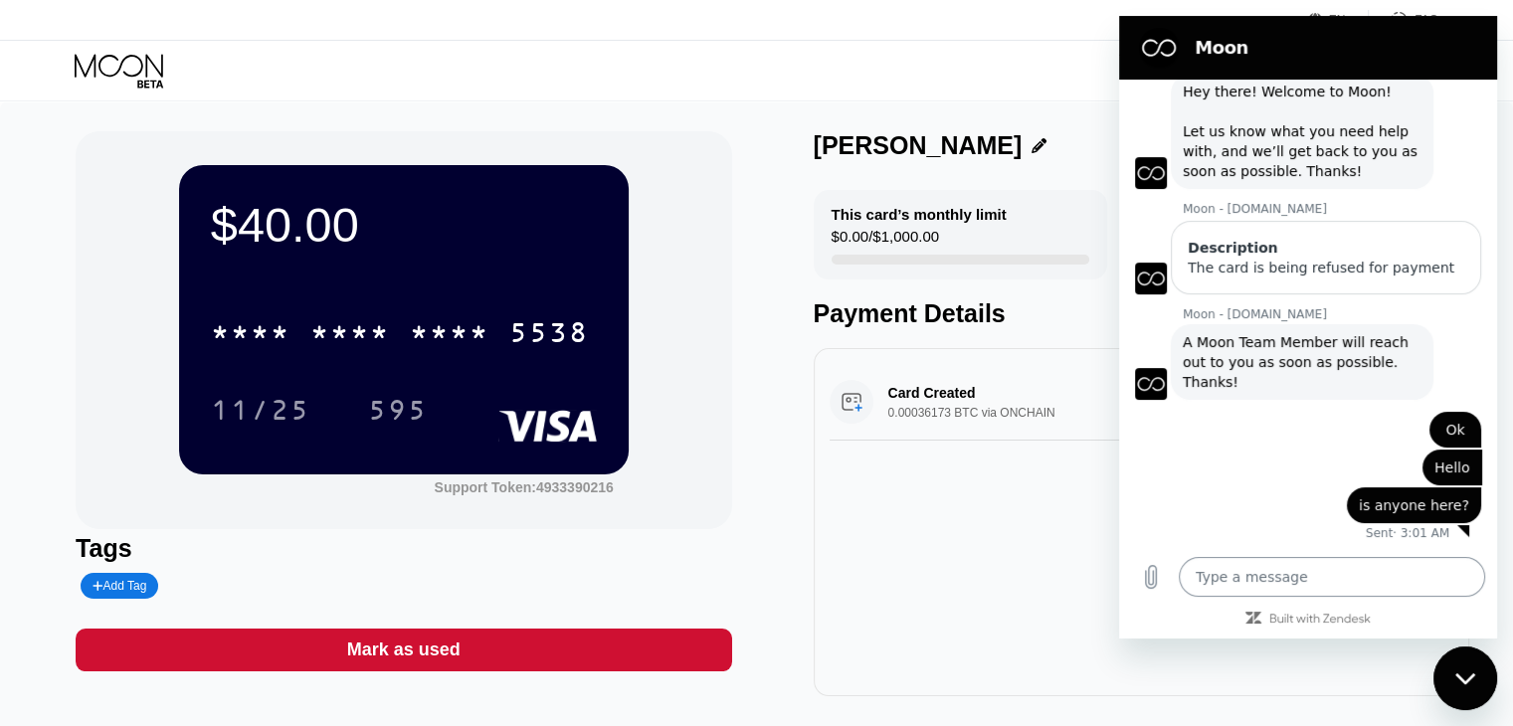
click at [1457, 586] on textarea at bounding box center [1331, 577] width 306 height 40
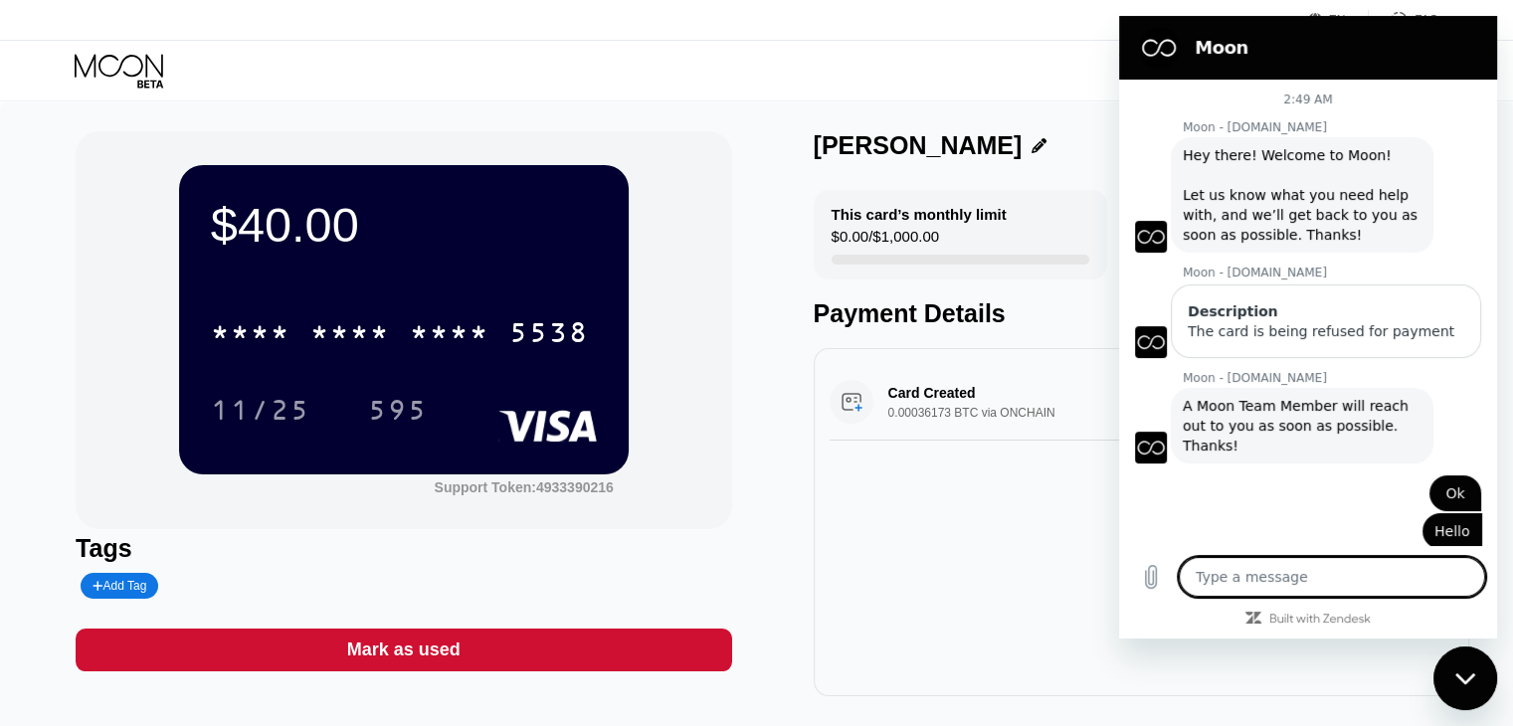
click at [615, 113] on div "$40.00 * * * * * * * * * * * * 5538 11/25 595 Support Token: 4933390216 Tags Ad…" at bounding box center [756, 423] width 1513 height 644
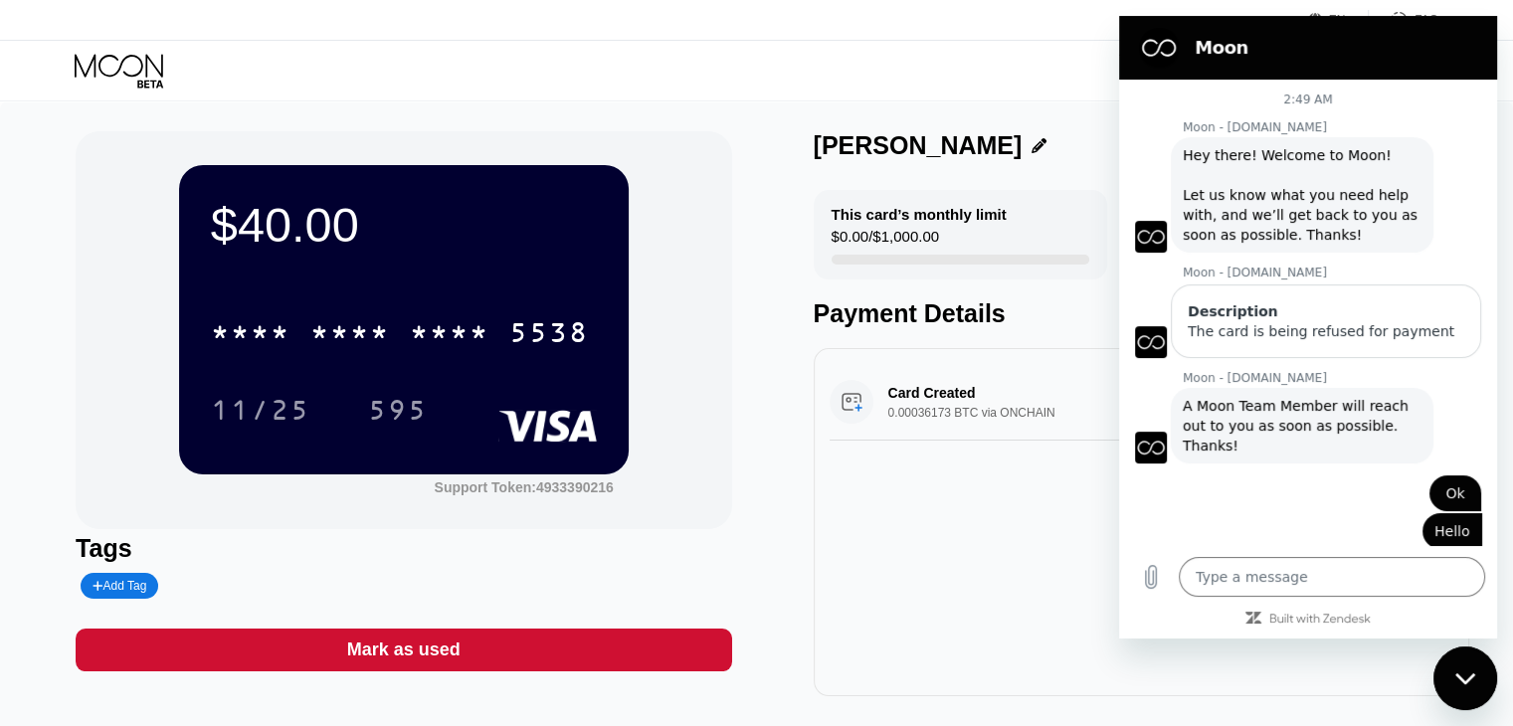
click at [783, 133] on div "$40.00 * * * * * * * * * * * * 5538 11/25 595 Support Token: 4933390216 Tags Ad…" at bounding box center [756, 413] width 1361 height 565
click at [979, 37] on div "EN Language Select an item Save FAQ" at bounding box center [756, 20] width 1513 height 41
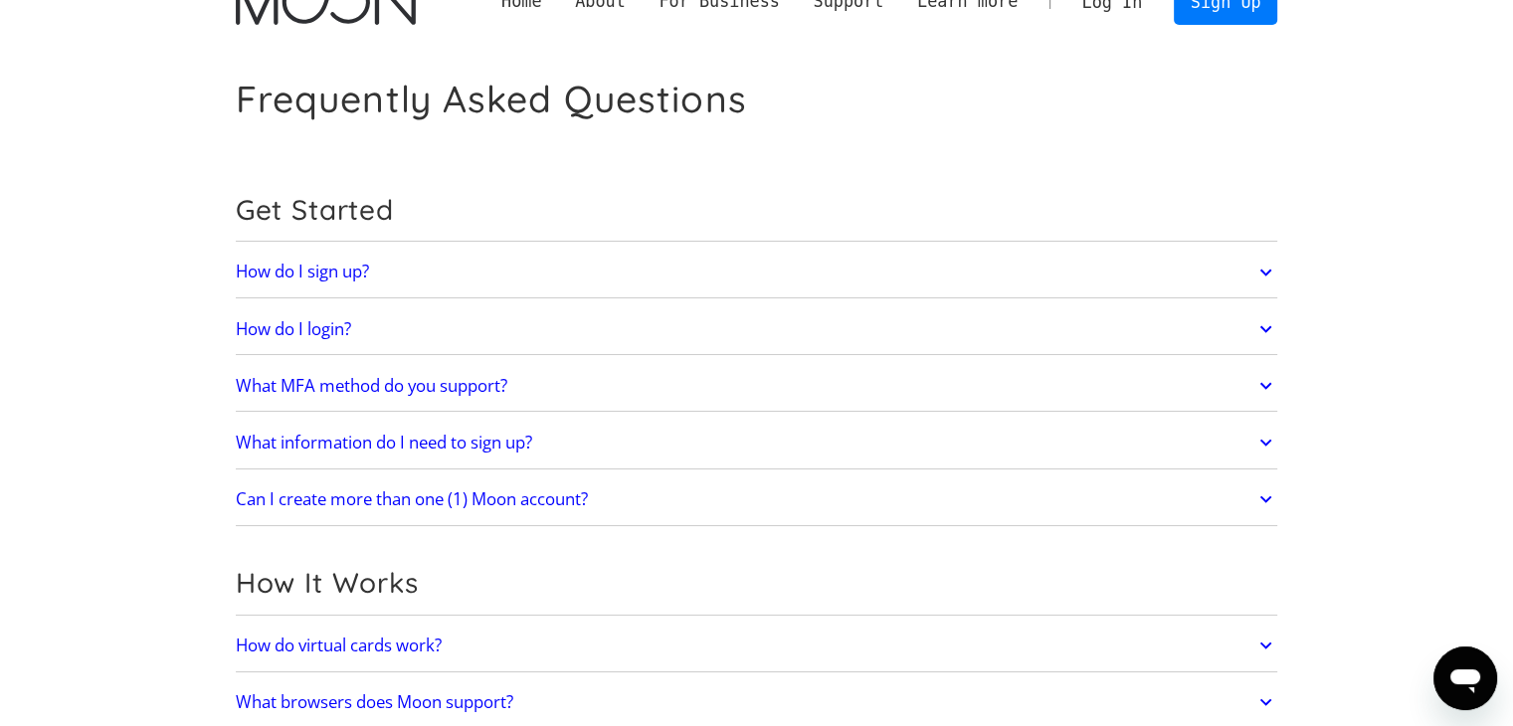
scroll to position [99, 0]
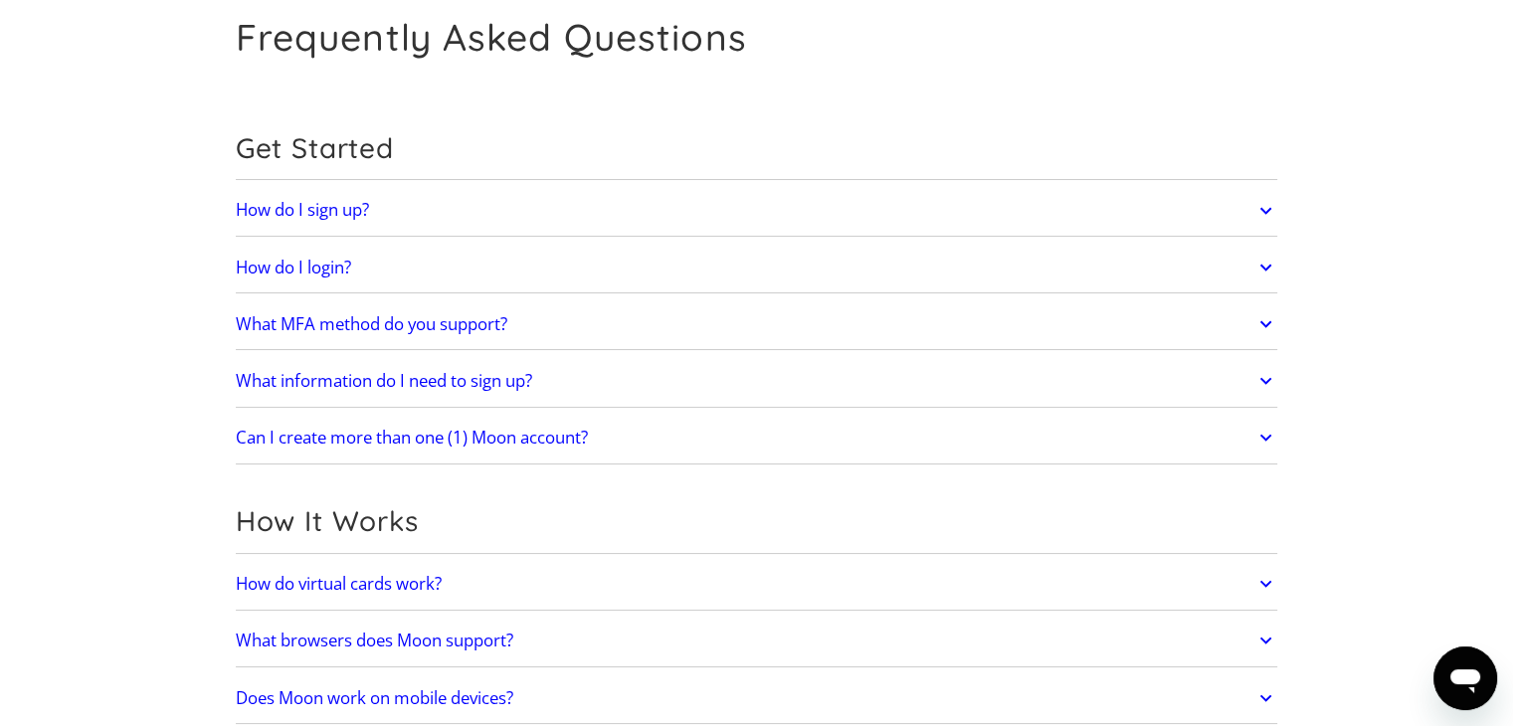
click at [614, 324] on link "What MFA method do you support?" at bounding box center [757, 324] width 1042 height 42
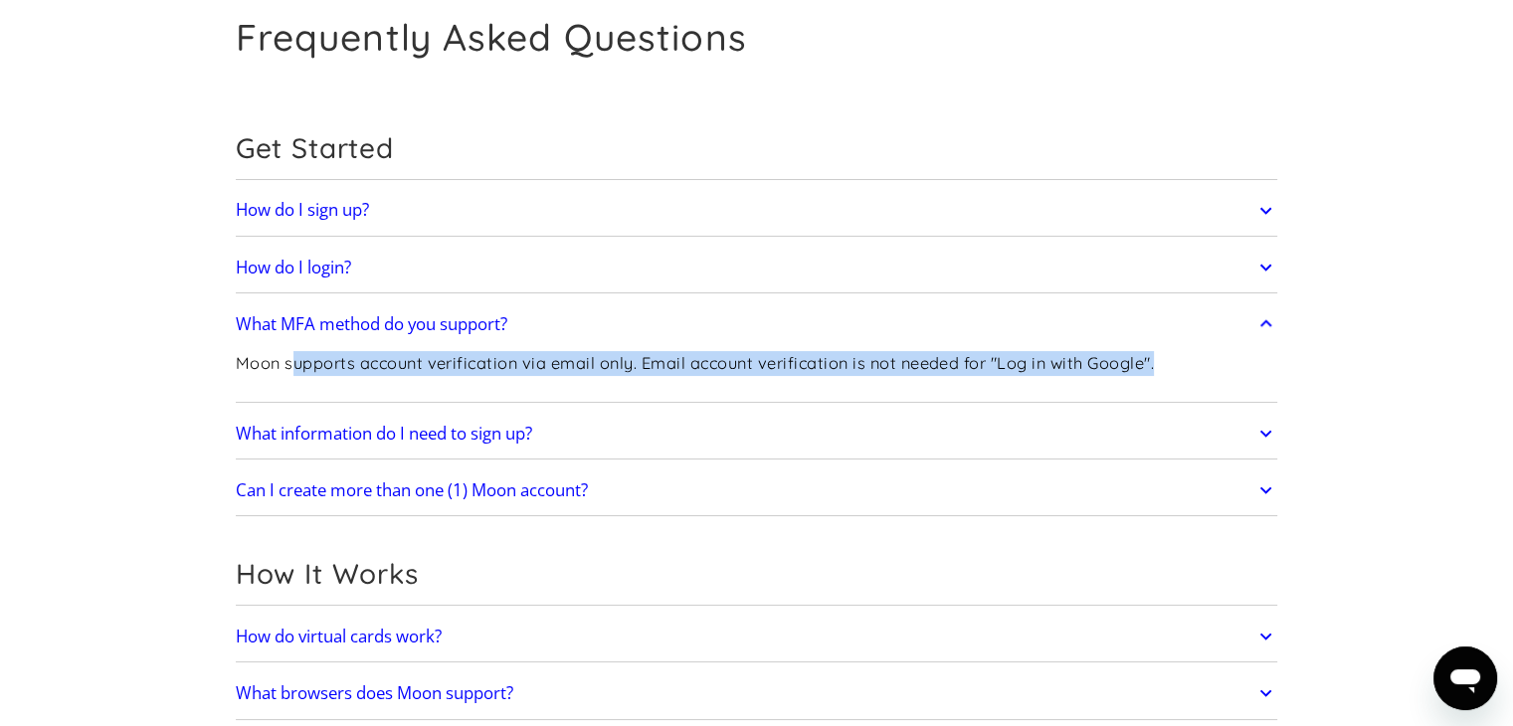
drag, startPoint x: 290, startPoint y: 369, endPoint x: 1184, endPoint y: 376, distance: 894.0
click at [1188, 377] on div "Moon supports account verification via email only. Email account verification i…" at bounding box center [757, 371] width 1042 height 53
click at [1148, 369] on p "Moon supports account verification via email only. Email account verification i…" at bounding box center [695, 363] width 918 height 25
drag, startPoint x: 736, startPoint y: 364, endPoint x: 1205, endPoint y: 364, distance: 469.4
click at [1205, 364] on div "Moon supports account verification via email only. Email account verification i…" at bounding box center [757, 371] width 1042 height 53
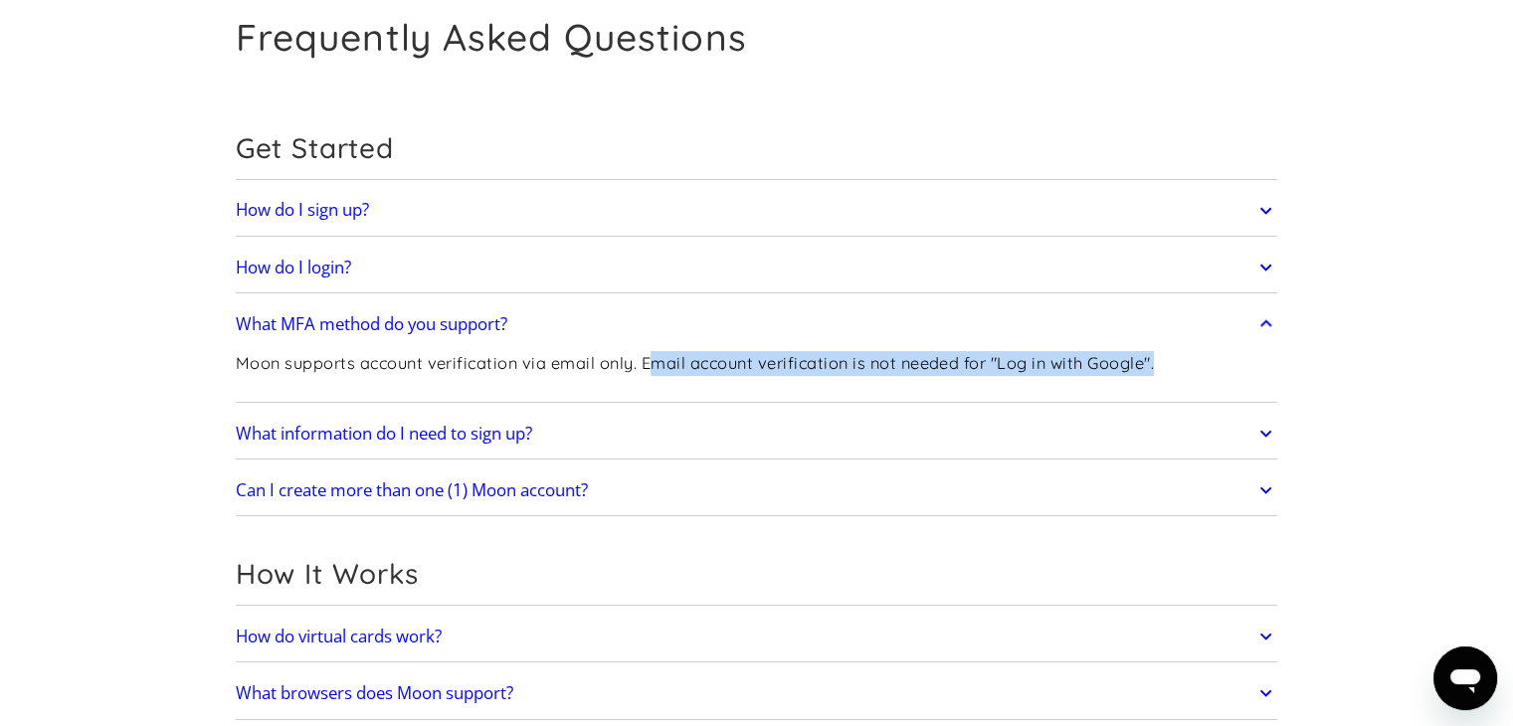
click at [962, 364] on p "Moon supports account verification via email only. Email account verification i…" at bounding box center [695, 363] width 918 height 25
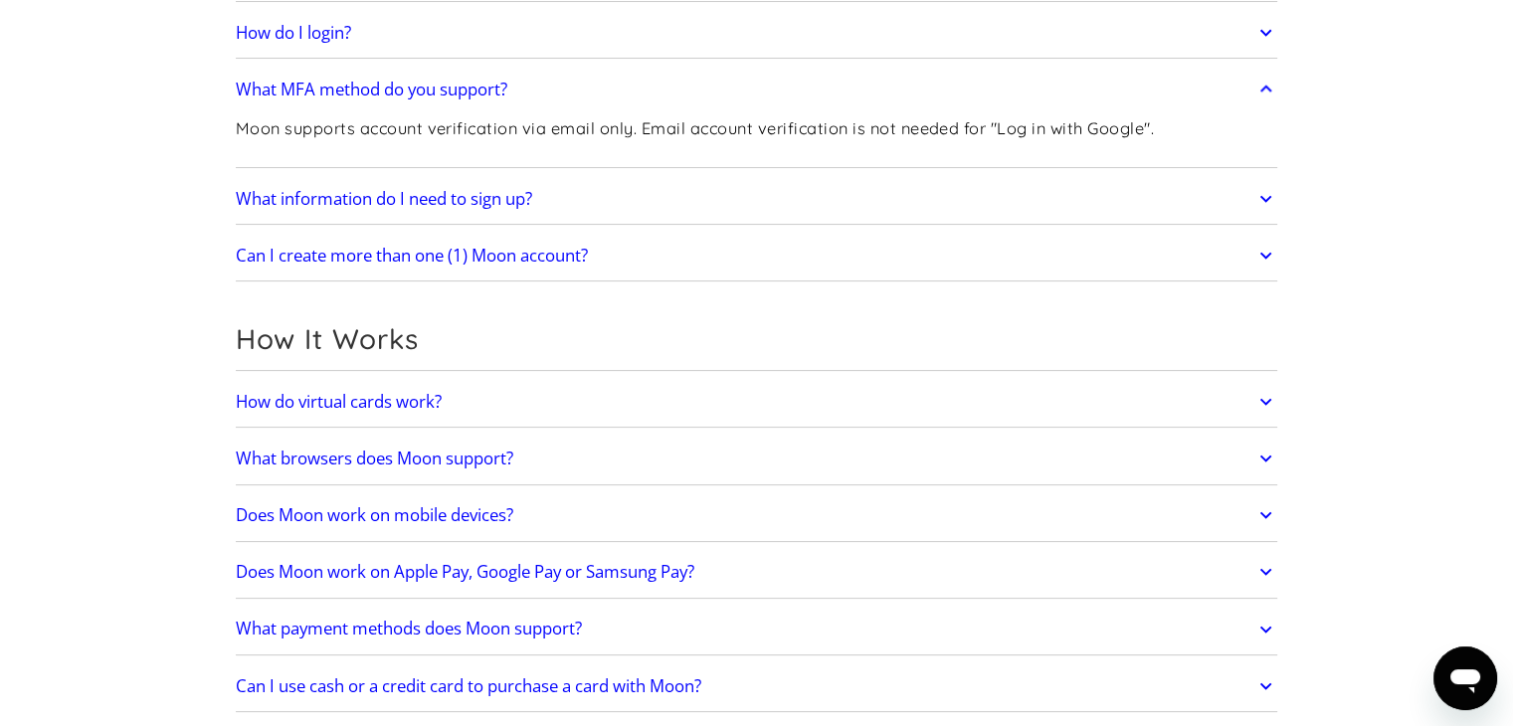
scroll to position [398, 0]
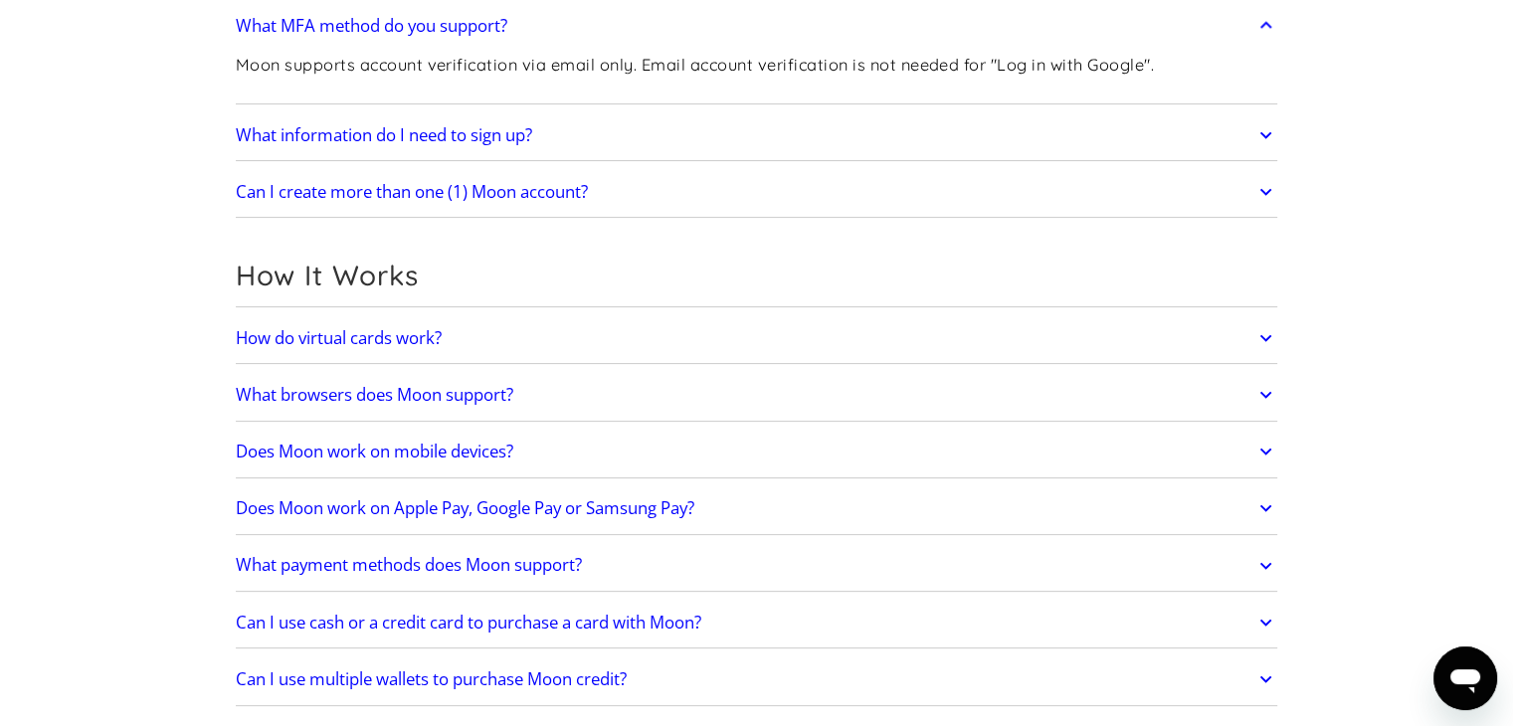
click at [732, 333] on link "How do virtual cards work?" at bounding box center [757, 338] width 1042 height 42
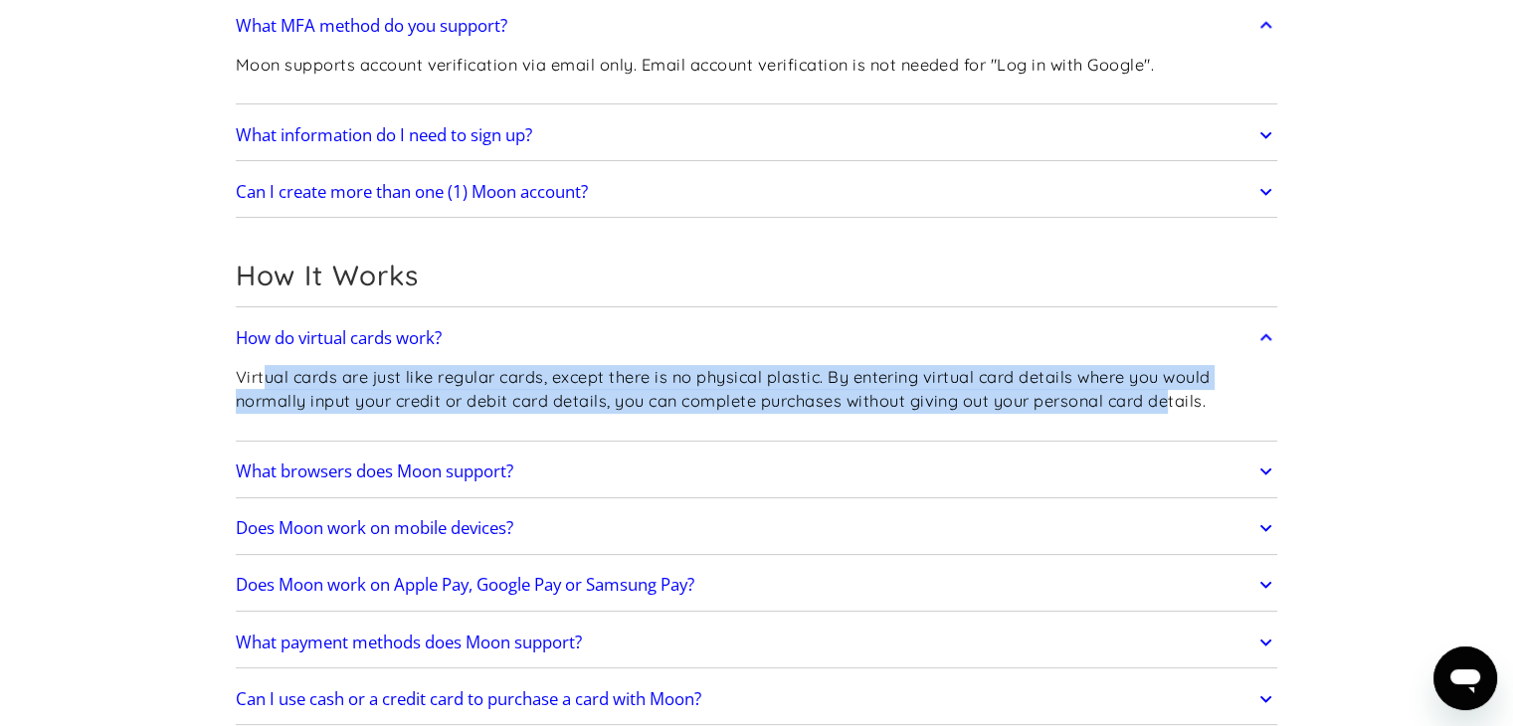
drag, startPoint x: 421, startPoint y: 375, endPoint x: 1200, endPoint y: 402, distance: 780.1
click at [1200, 402] on p "Virtual cards are just like regular cards, except there is no physical plastic.…" at bounding box center [757, 389] width 1042 height 49
click at [1201, 399] on p "Virtual cards are just like regular cards, except there is no physical plastic.…" at bounding box center [757, 389] width 1042 height 49
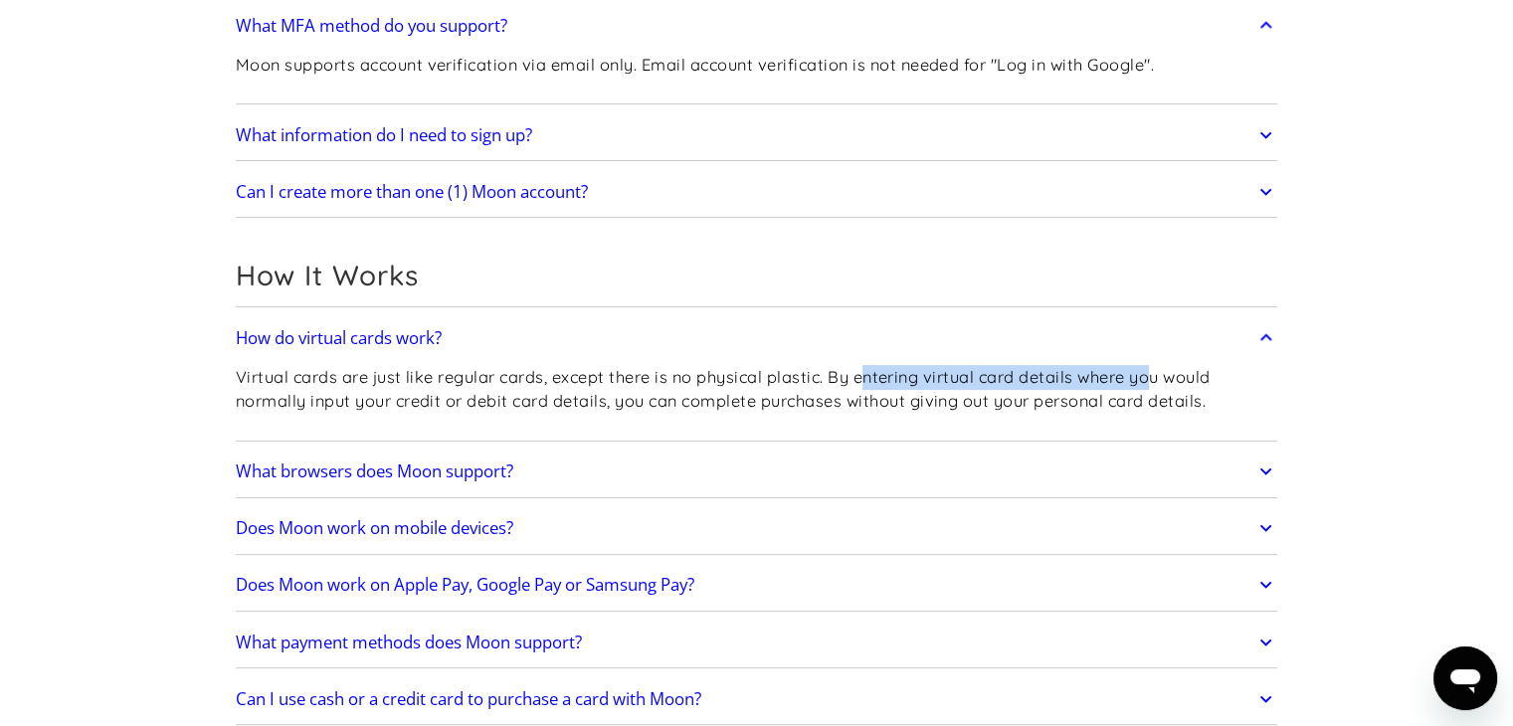
drag, startPoint x: 1102, startPoint y: 378, endPoint x: 864, endPoint y: 378, distance: 237.7
click at [864, 378] on p "Virtual cards are just like regular cards, except there is no physical plastic.…" at bounding box center [757, 389] width 1042 height 49
click at [839, 376] on p "Virtual cards are just like regular cards, except there is no physical plastic.…" at bounding box center [757, 389] width 1042 height 49
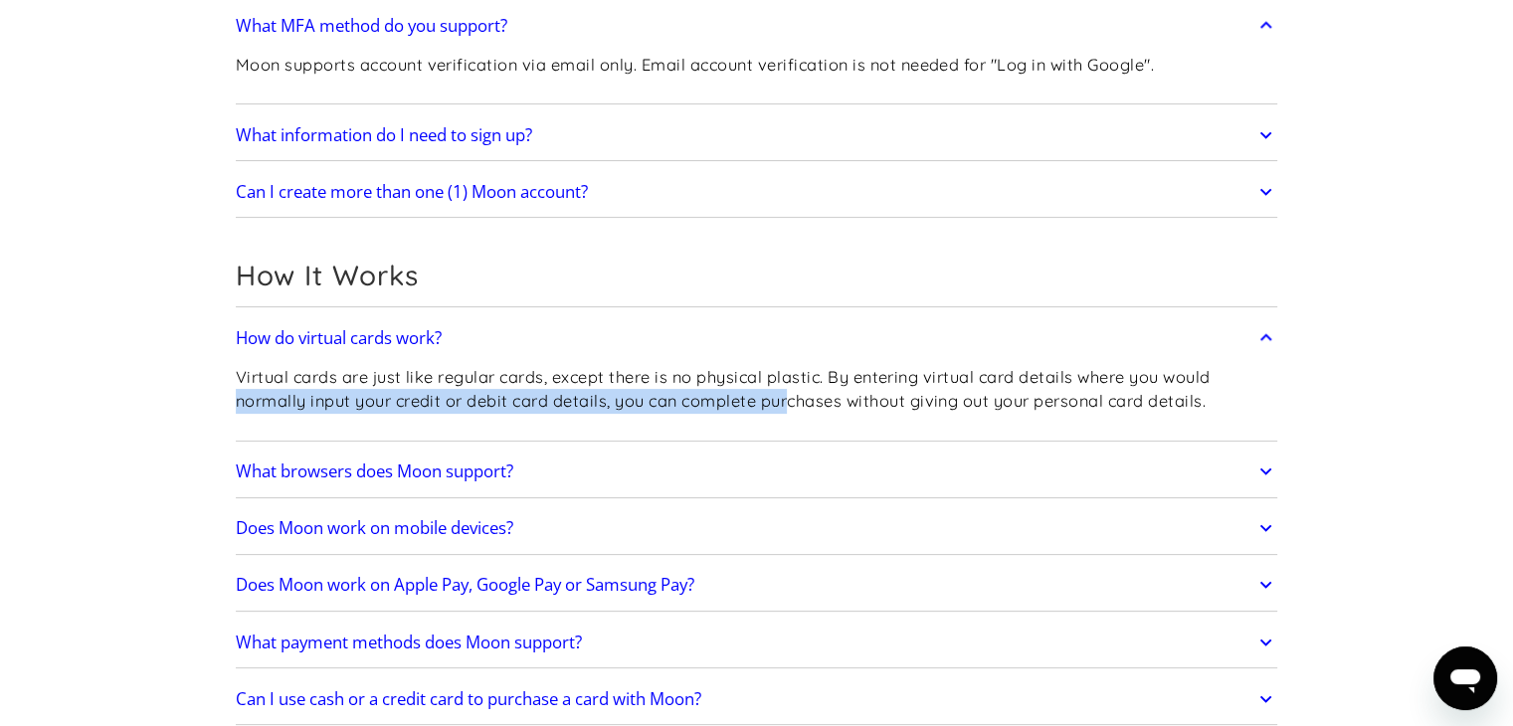
drag, startPoint x: 220, startPoint y: 399, endPoint x: 1008, endPoint y: 400, distance: 788.6
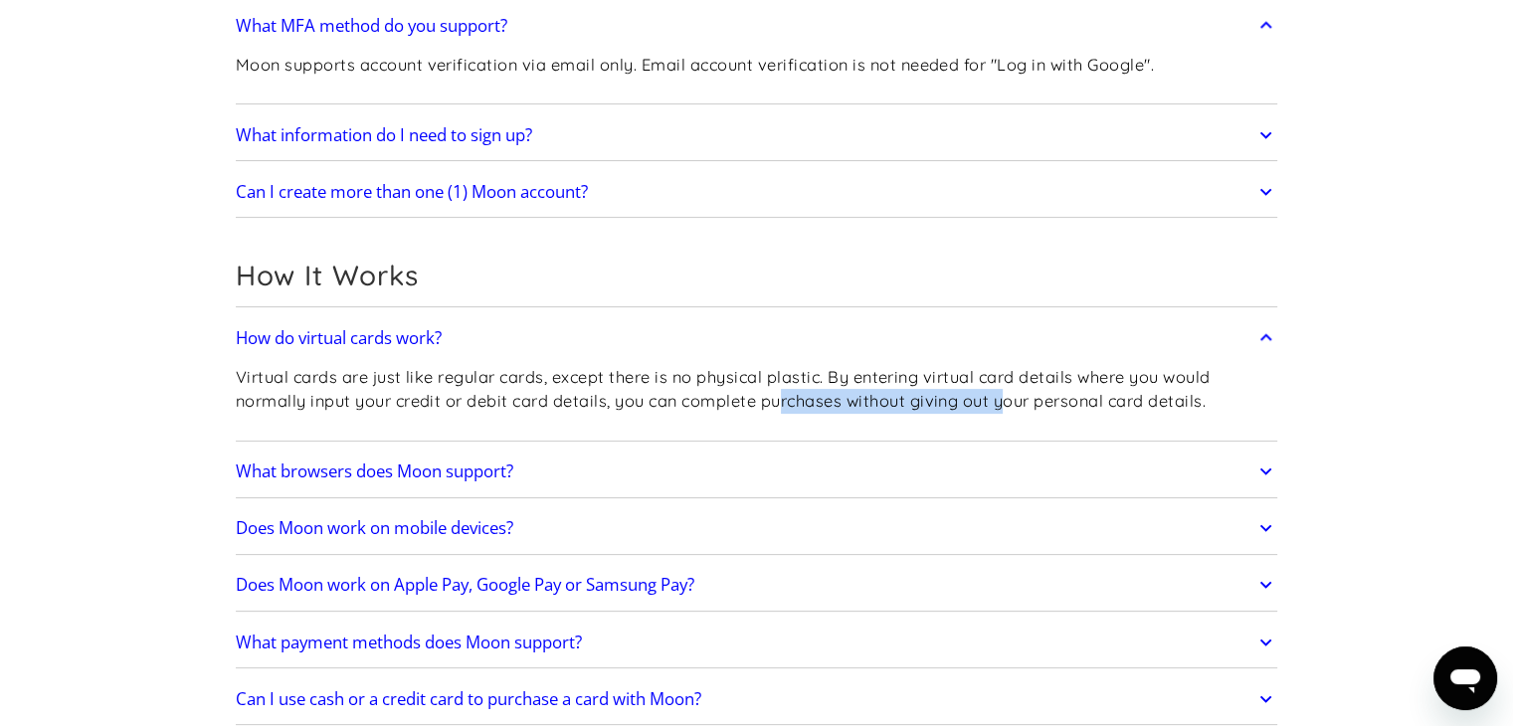
drag, startPoint x: 1010, startPoint y: 400, endPoint x: 697, endPoint y: 390, distance: 313.4
click at [766, 392] on p "Virtual cards are just like regular cards, except there is no physical plastic.…" at bounding box center [757, 389] width 1042 height 49
drag, startPoint x: 644, startPoint y: 390, endPoint x: 1200, endPoint y: 392, distance: 555.9
click at [1187, 392] on p "Virtual cards are just like regular cards, except there is no physical plastic.…" at bounding box center [757, 389] width 1042 height 49
click at [1019, 383] on p "Virtual cards are just like regular cards, except there is no physical plastic.…" at bounding box center [757, 389] width 1042 height 49
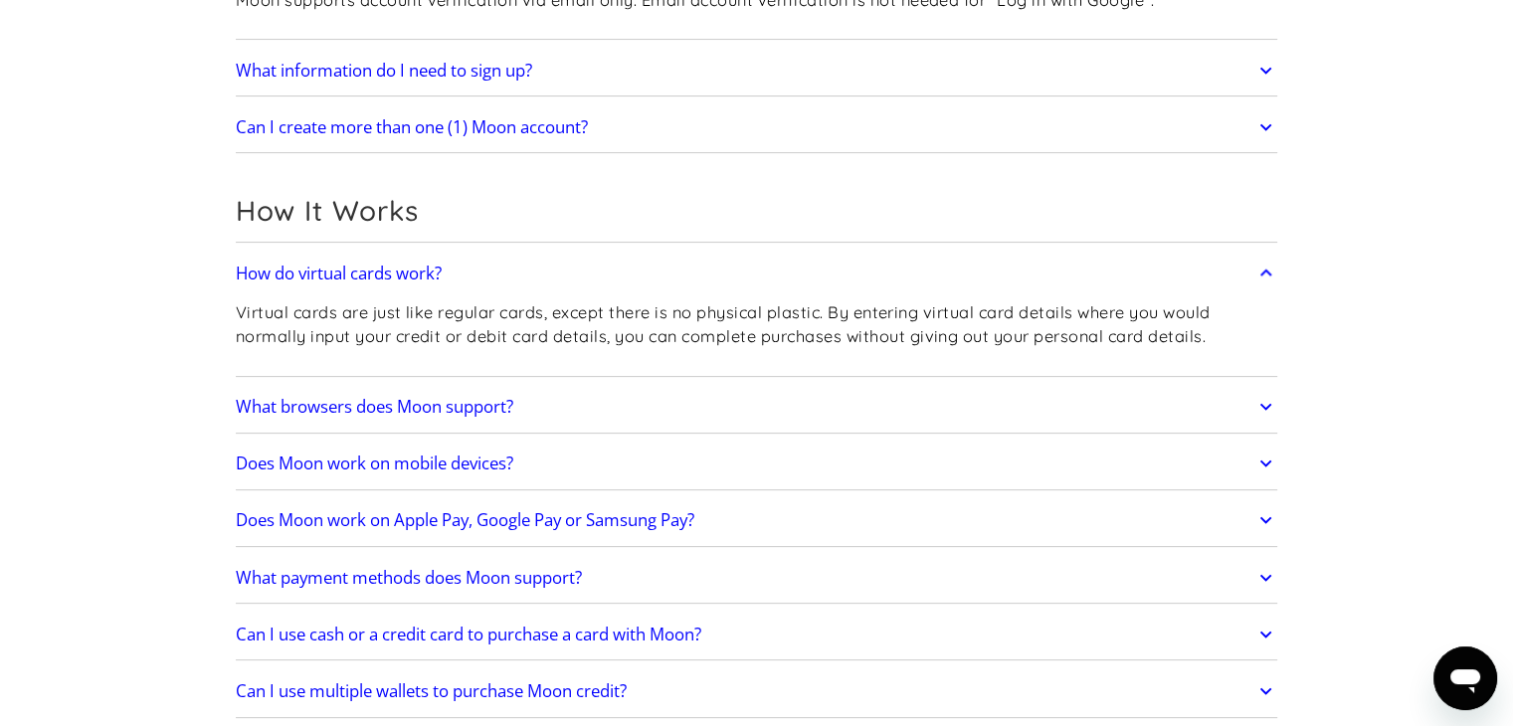
scroll to position [497, 0]
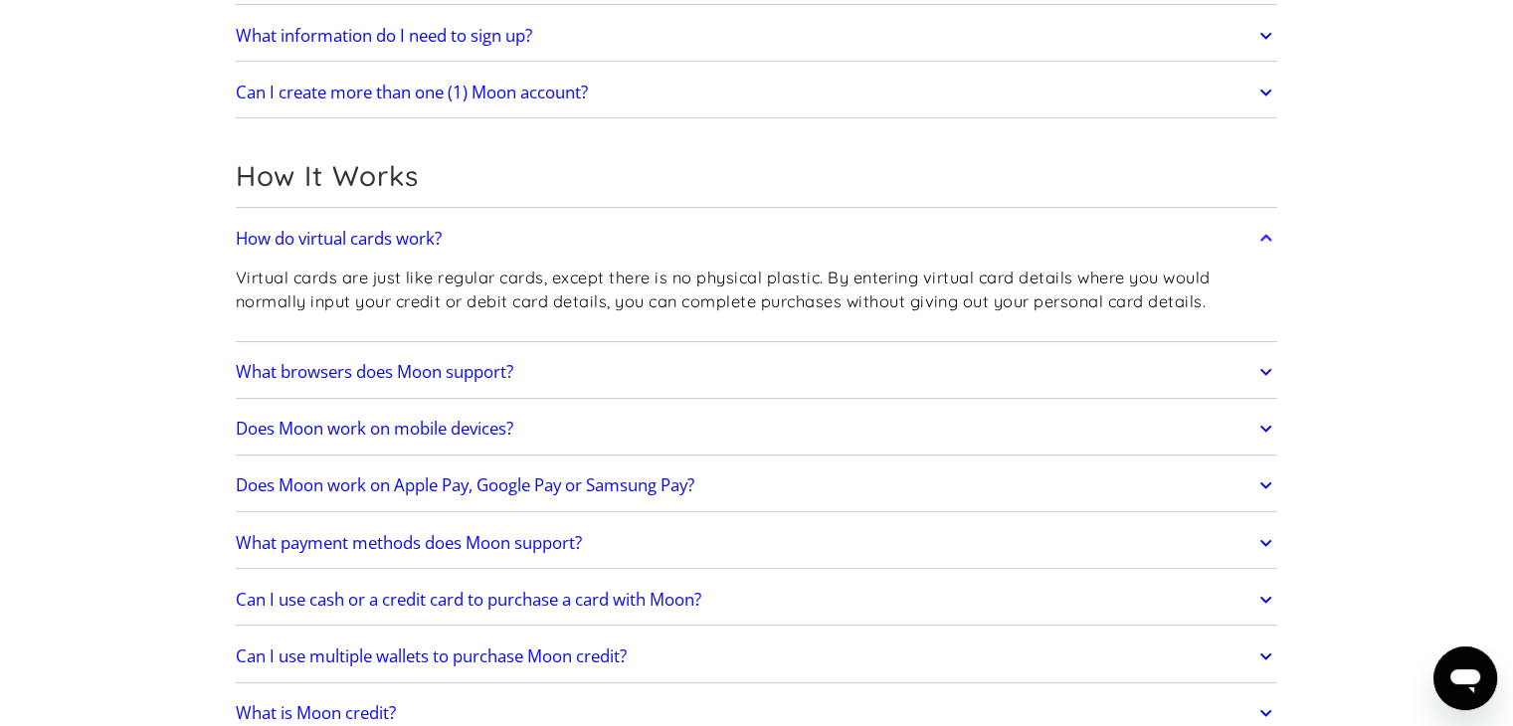
click at [764, 366] on link "What browsers does Moon support?" at bounding box center [757, 372] width 1042 height 42
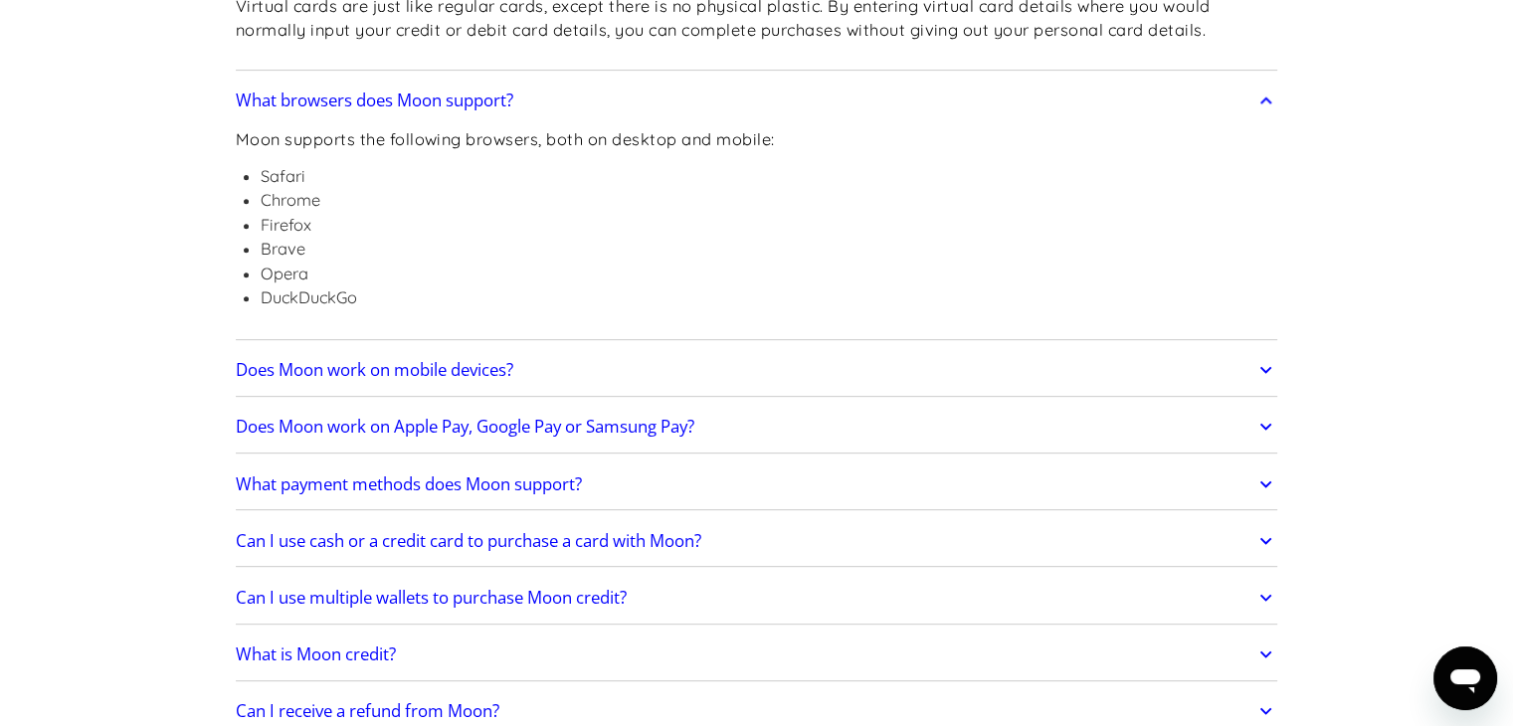
scroll to position [895, 0]
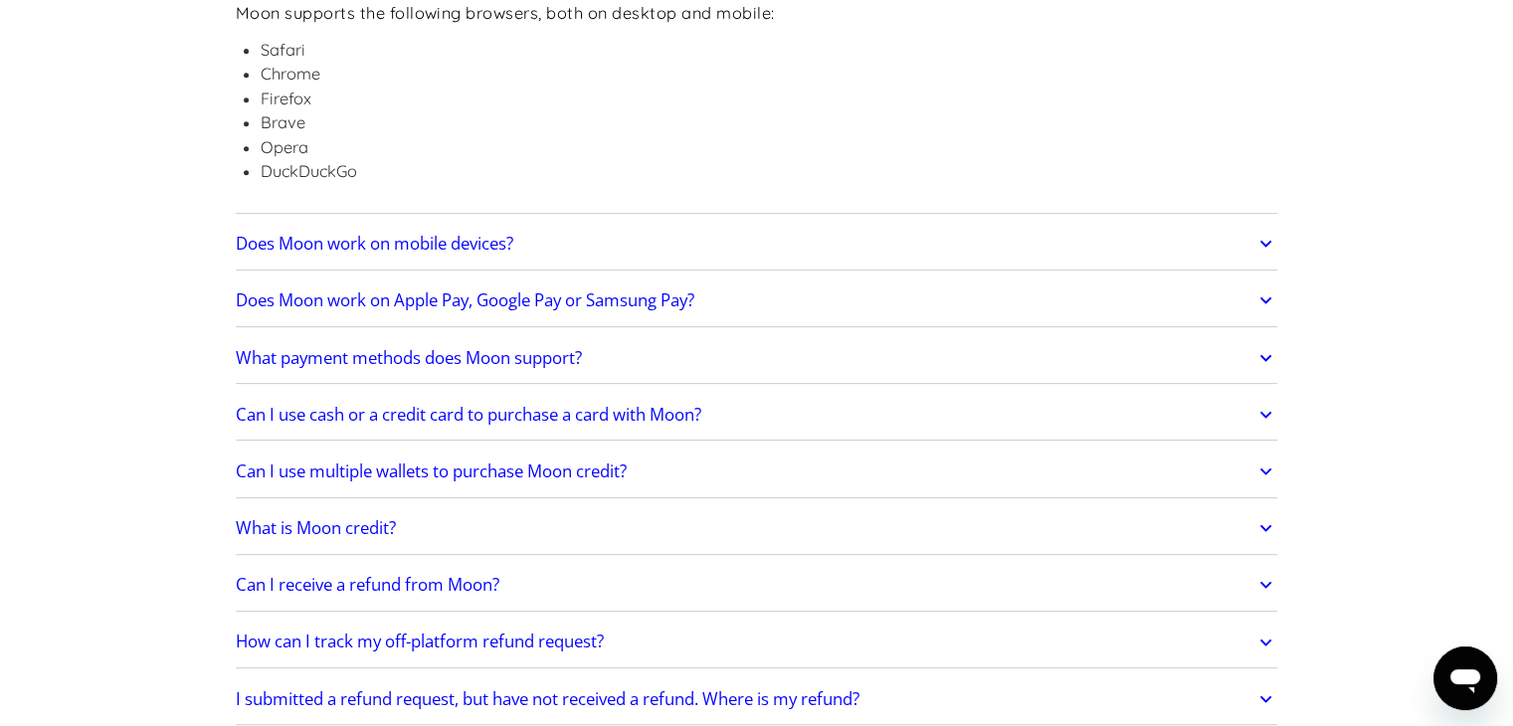
click at [1477, 667] on icon "Open messaging window" at bounding box center [1465, 678] width 36 height 36
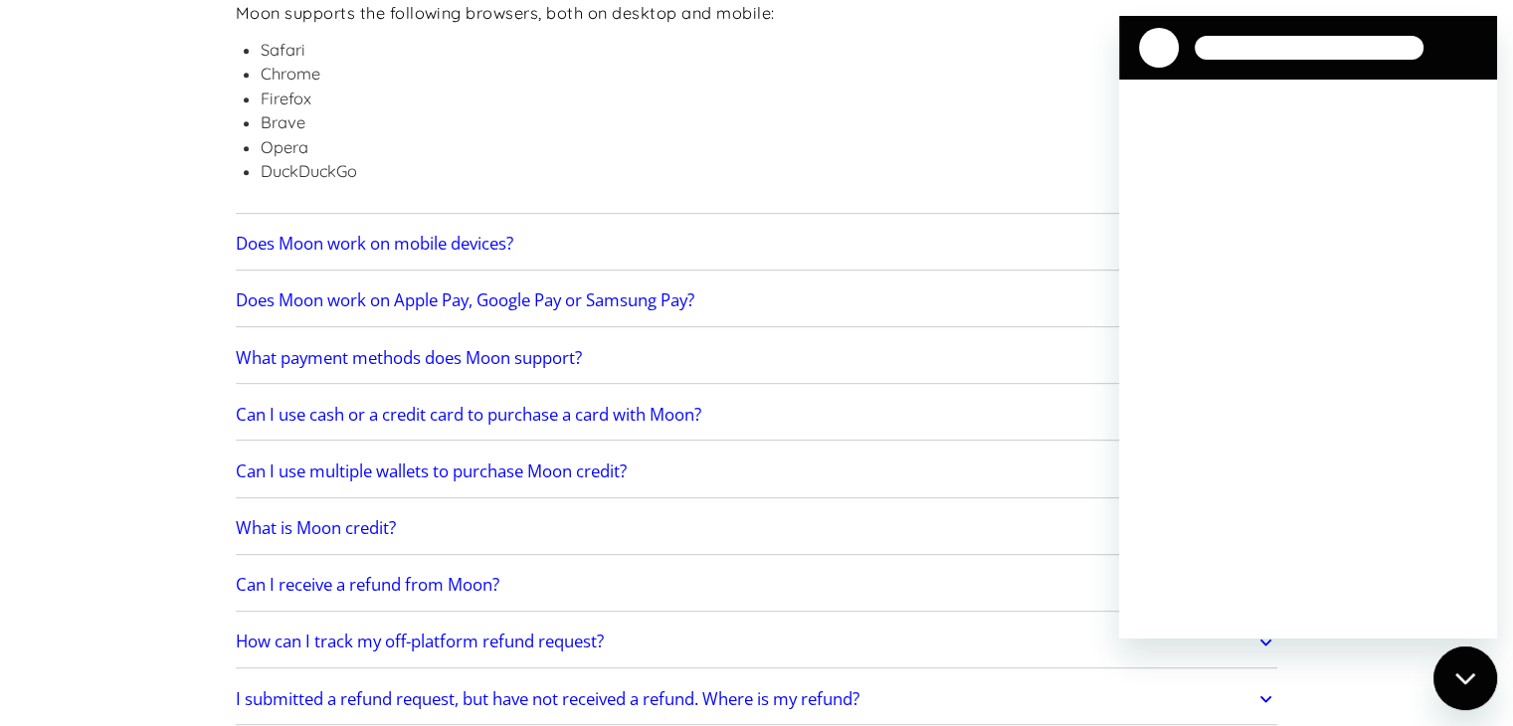
scroll to position [0, 0]
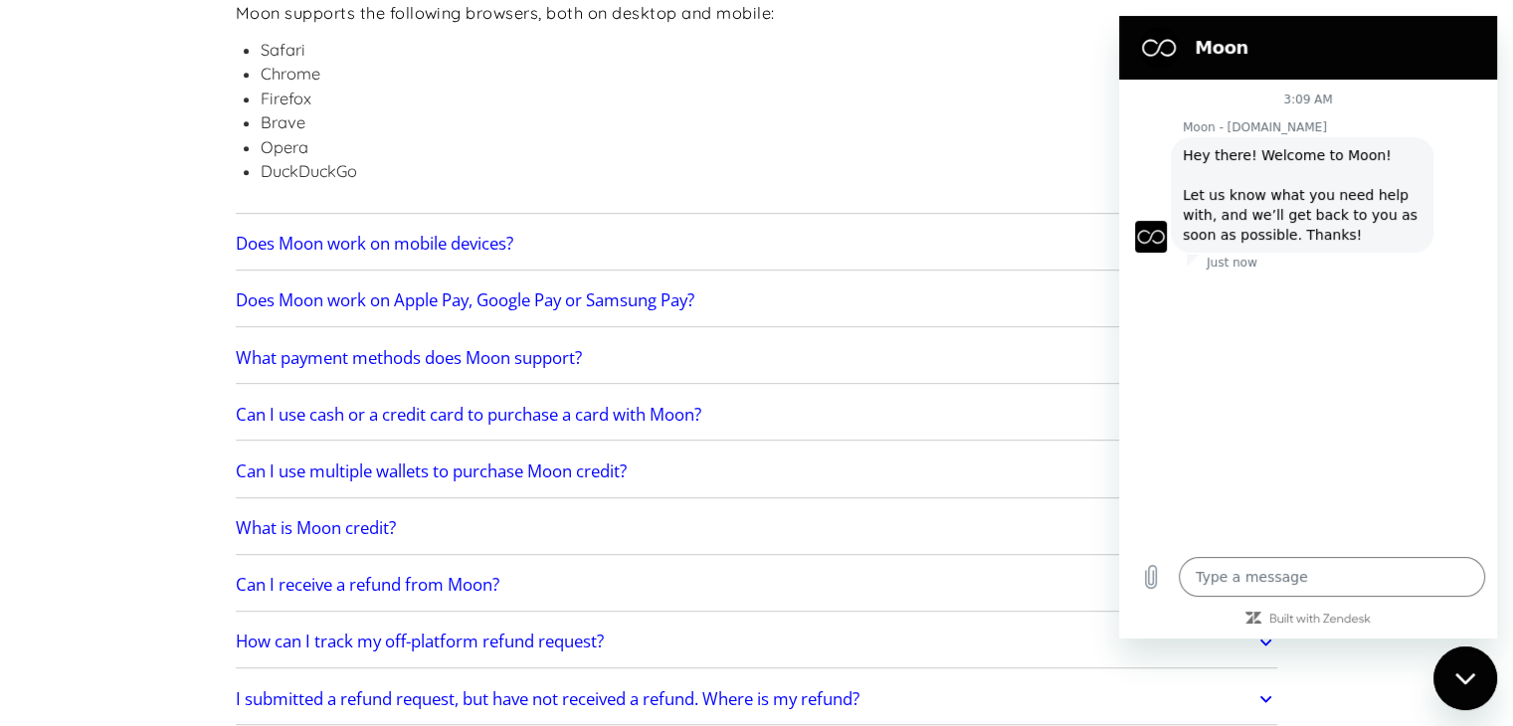
type textarea "x"
